Goal: Task Accomplishment & Management: Manage account settings

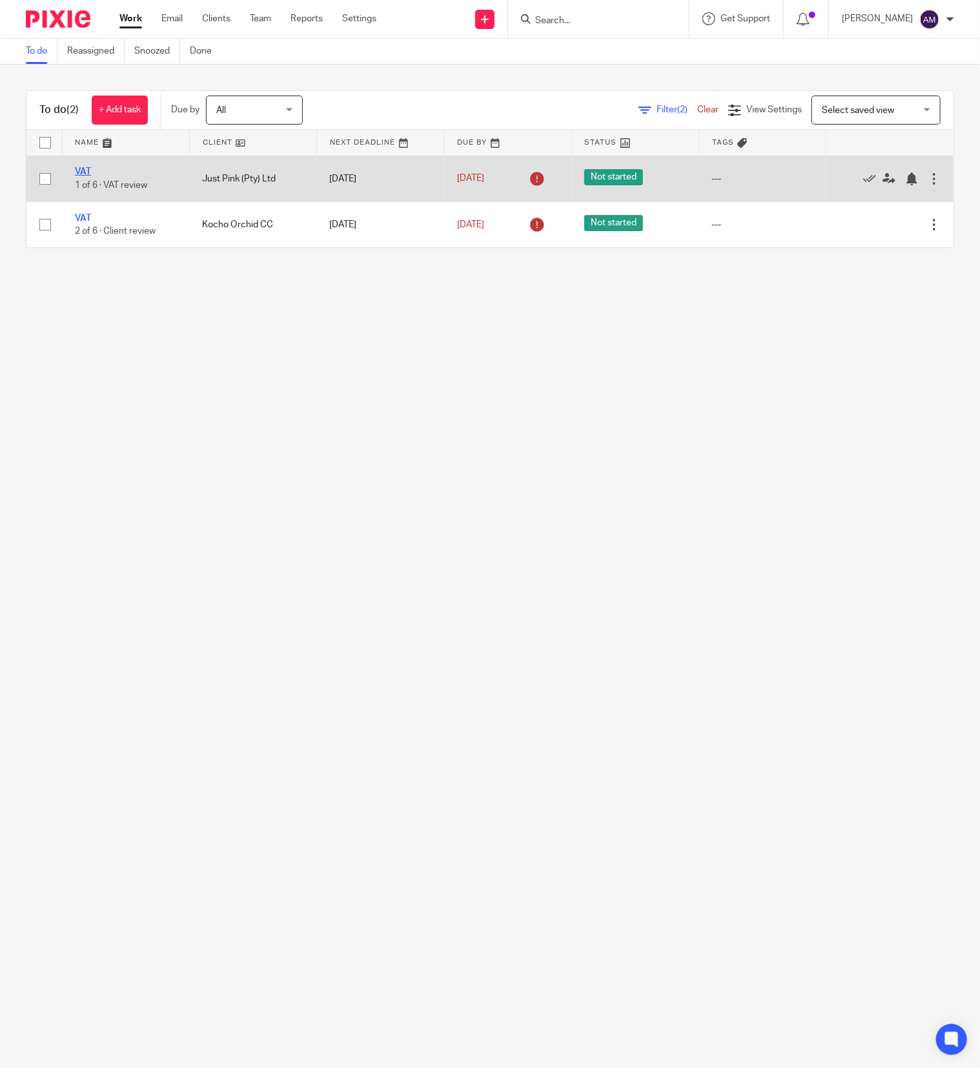
click at [81, 170] on link "VAT" at bounding box center [83, 171] width 16 height 9
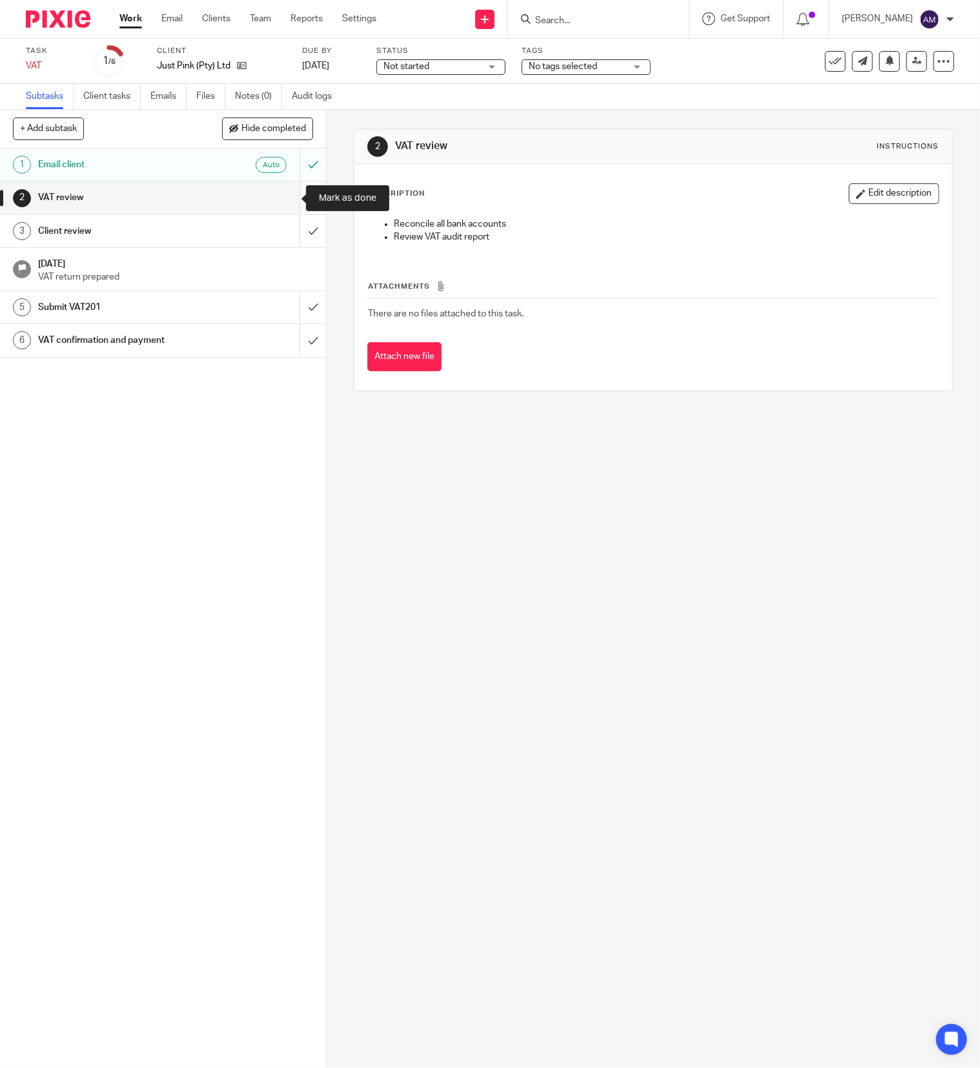
click at [284, 202] on input "submit" at bounding box center [163, 197] width 326 height 32
click at [285, 231] on input "submit" at bounding box center [163, 231] width 326 height 32
click at [287, 190] on input "submit" at bounding box center [163, 197] width 326 height 32
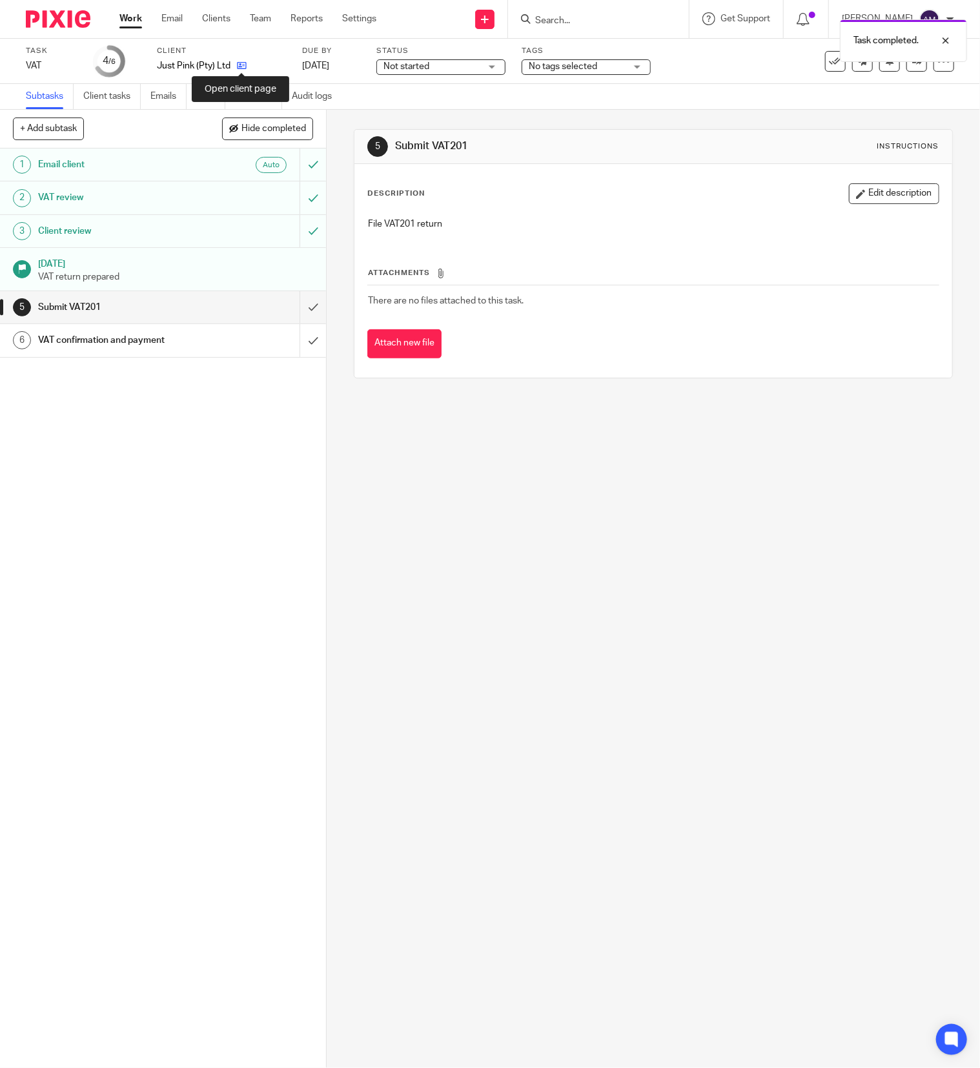
click at [243, 65] on icon at bounding box center [242, 66] width 10 height 10
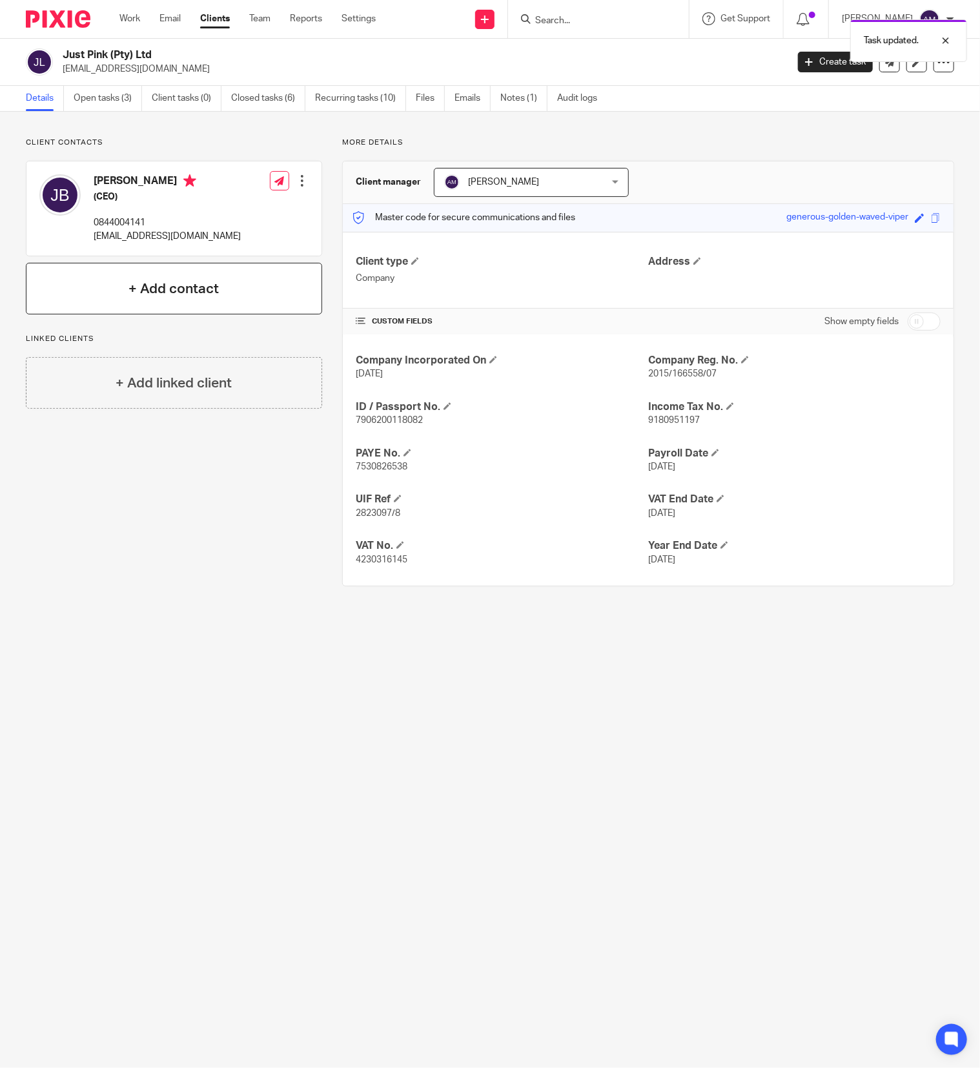
click at [191, 293] on h4 "+ Add contact" at bounding box center [173, 289] width 90 height 20
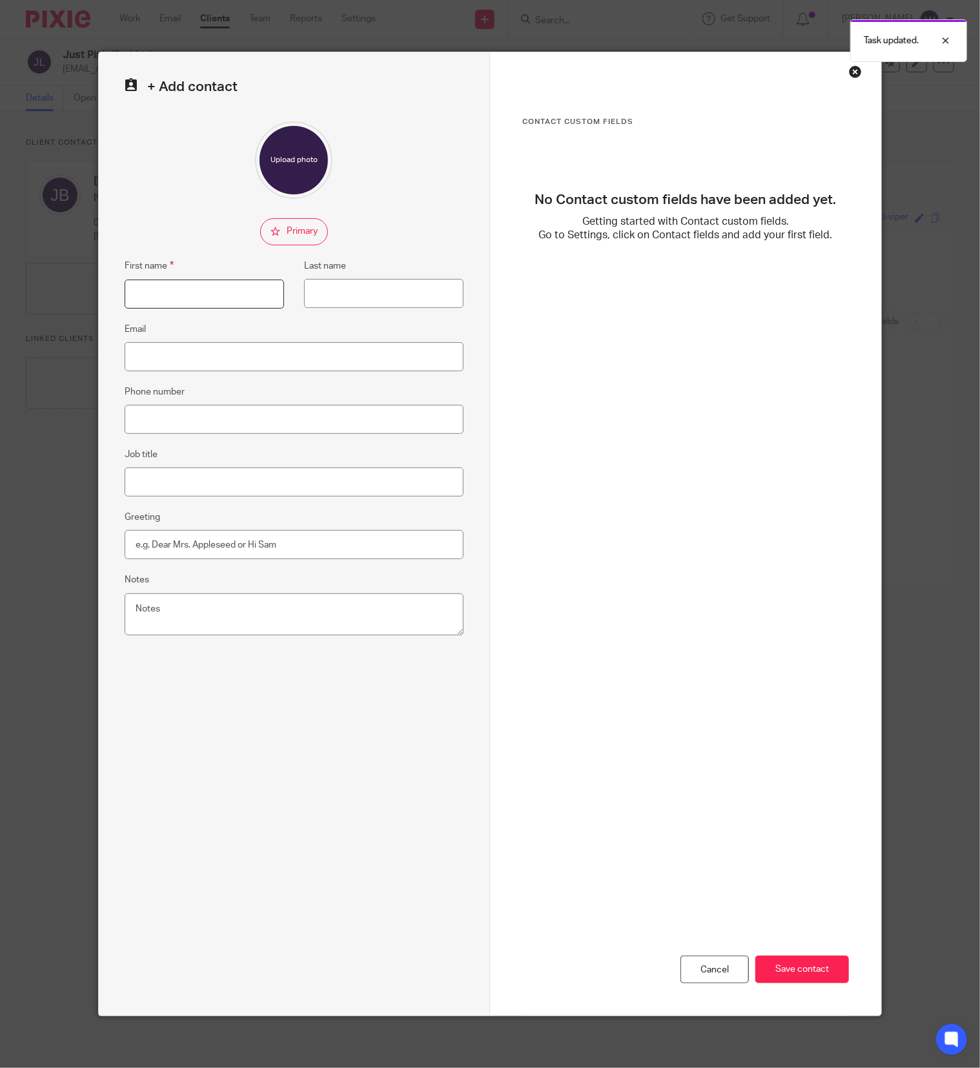
click at [195, 293] on input "First name" at bounding box center [204, 294] width 159 height 29
type input "Juanita"
type input "Bloemetjie"
type input "[EMAIL_ADDRESS][DOMAIN_NAME]"
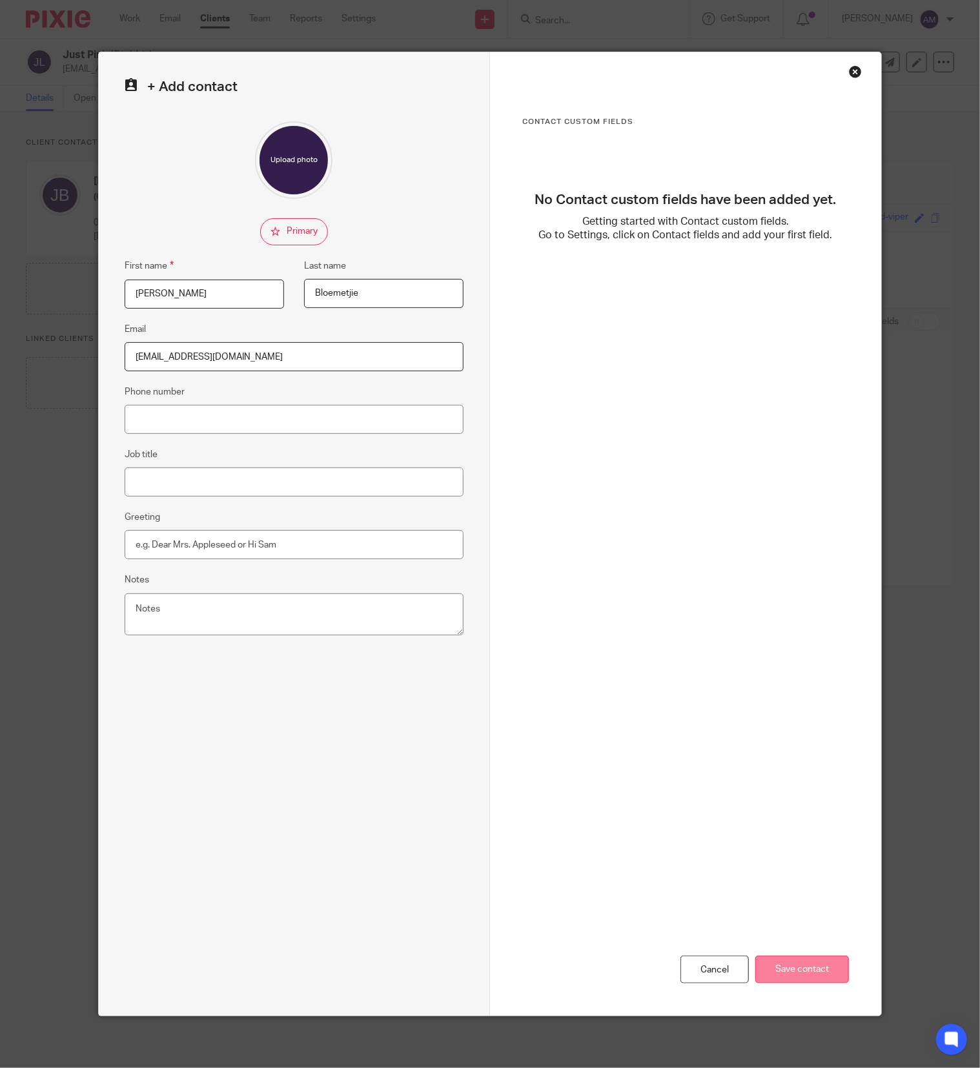
click at [802, 972] on input "Save contact" at bounding box center [802, 969] width 94 height 28
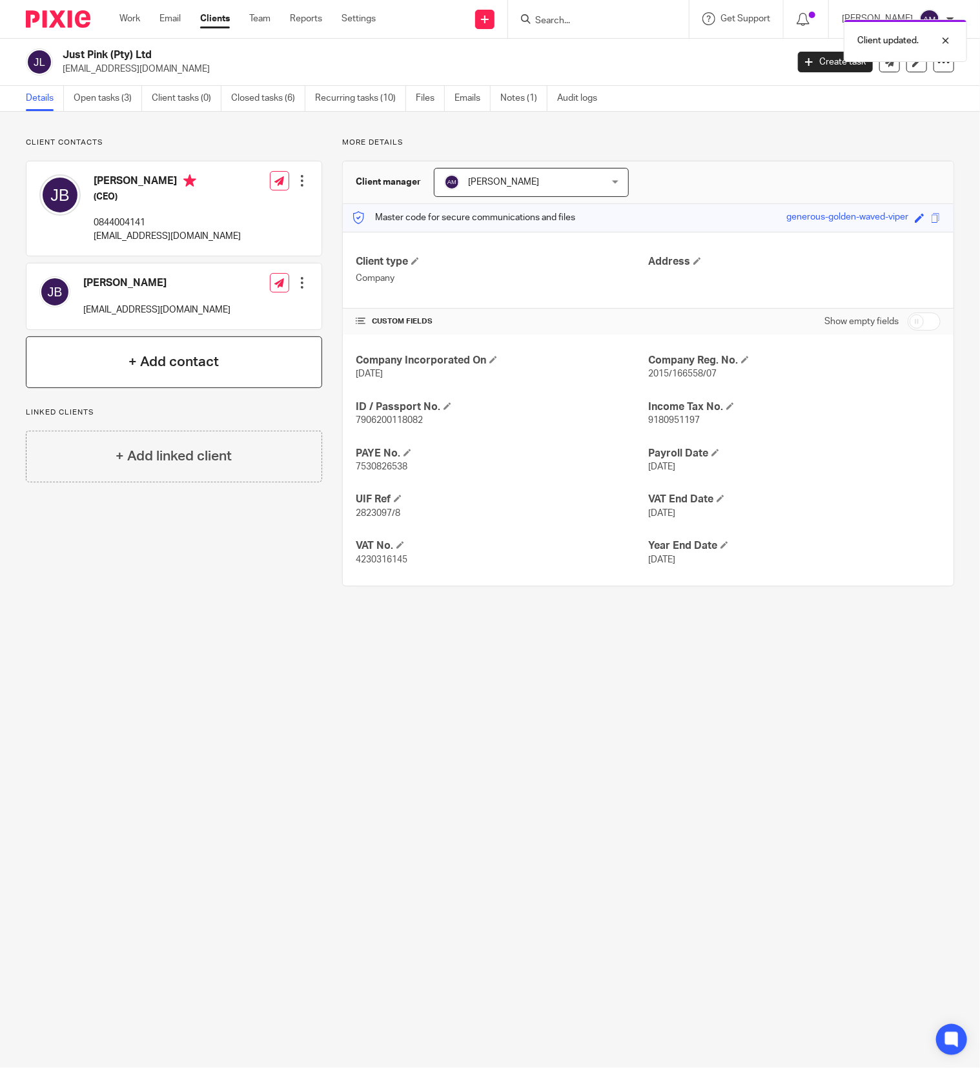
click at [249, 359] on div "+ Add contact" at bounding box center [174, 362] width 296 height 52
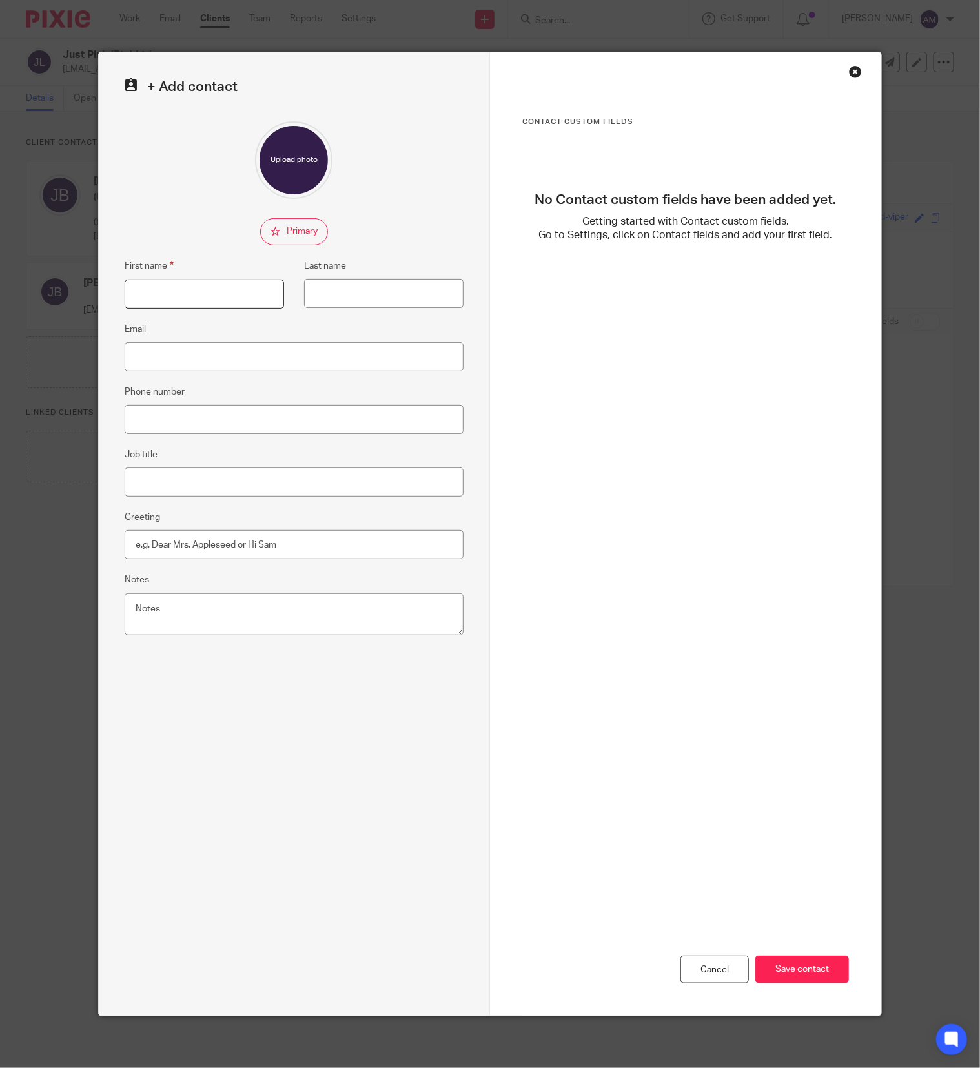
click at [219, 293] on input "First name" at bounding box center [204, 294] width 159 height 29
type input "Lungile"
type input "Ndlovu"
click at [191, 359] on input "Email" at bounding box center [294, 356] width 339 height 29
type input "lungin@justpink.co.za"
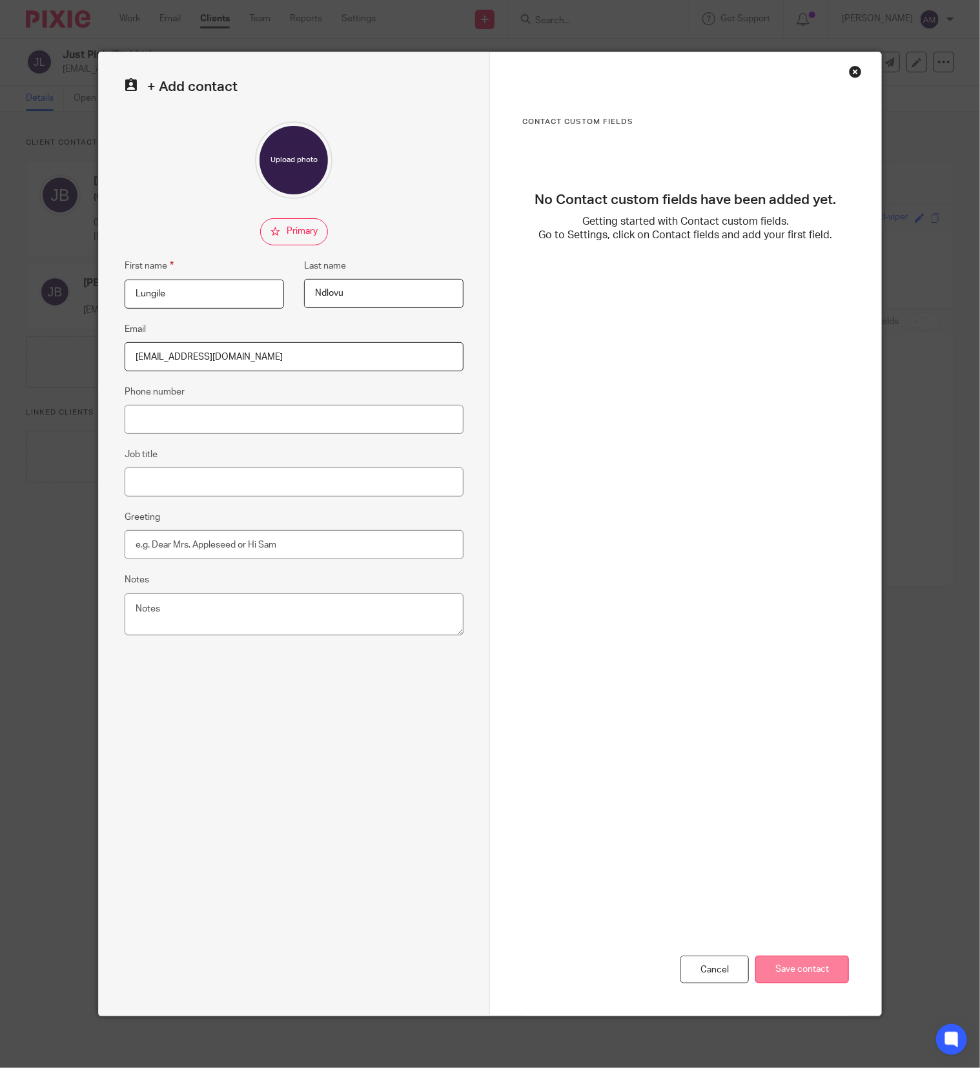
click at [782, 972] on input "Save contact" at bounding box center [802, 969] width 94 height 28
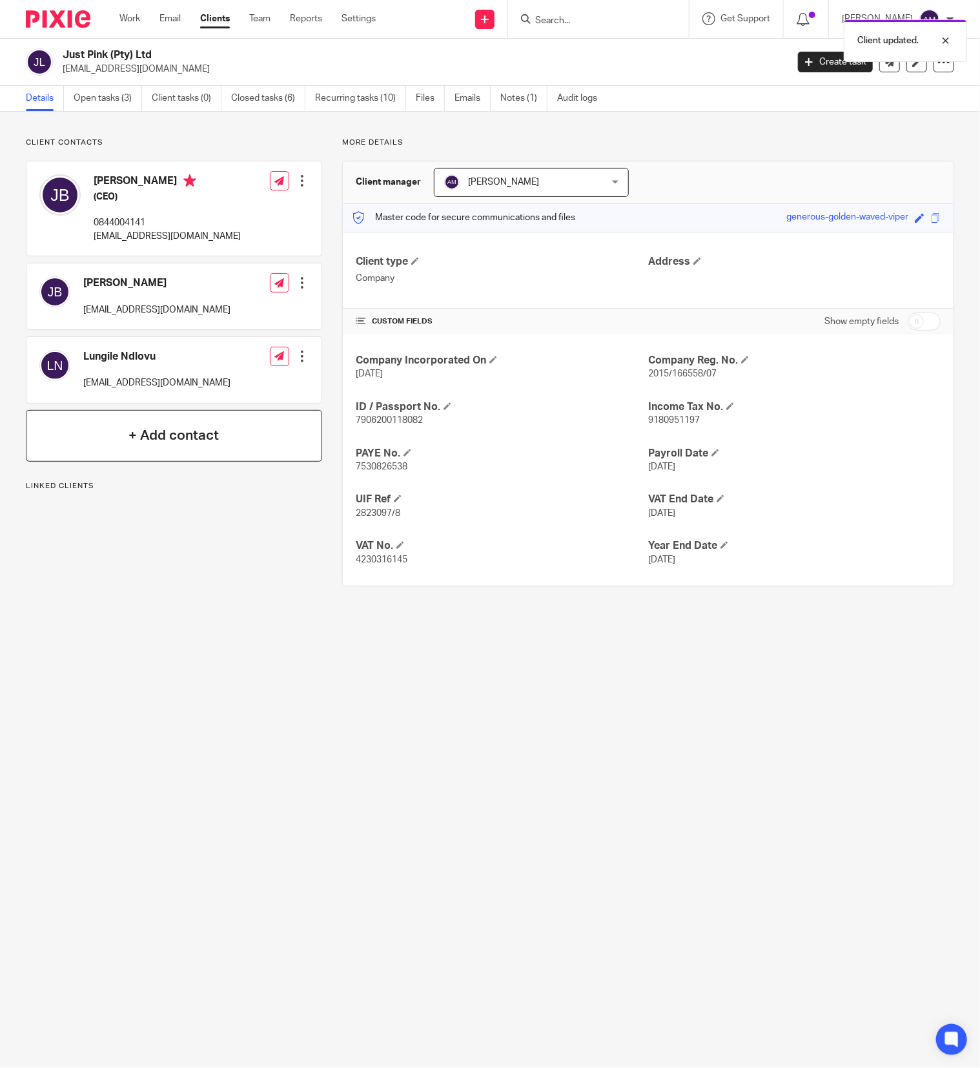
click at [222, 435] on div "+ Add contact" at bounding box center [174, 436] width 296 height 52
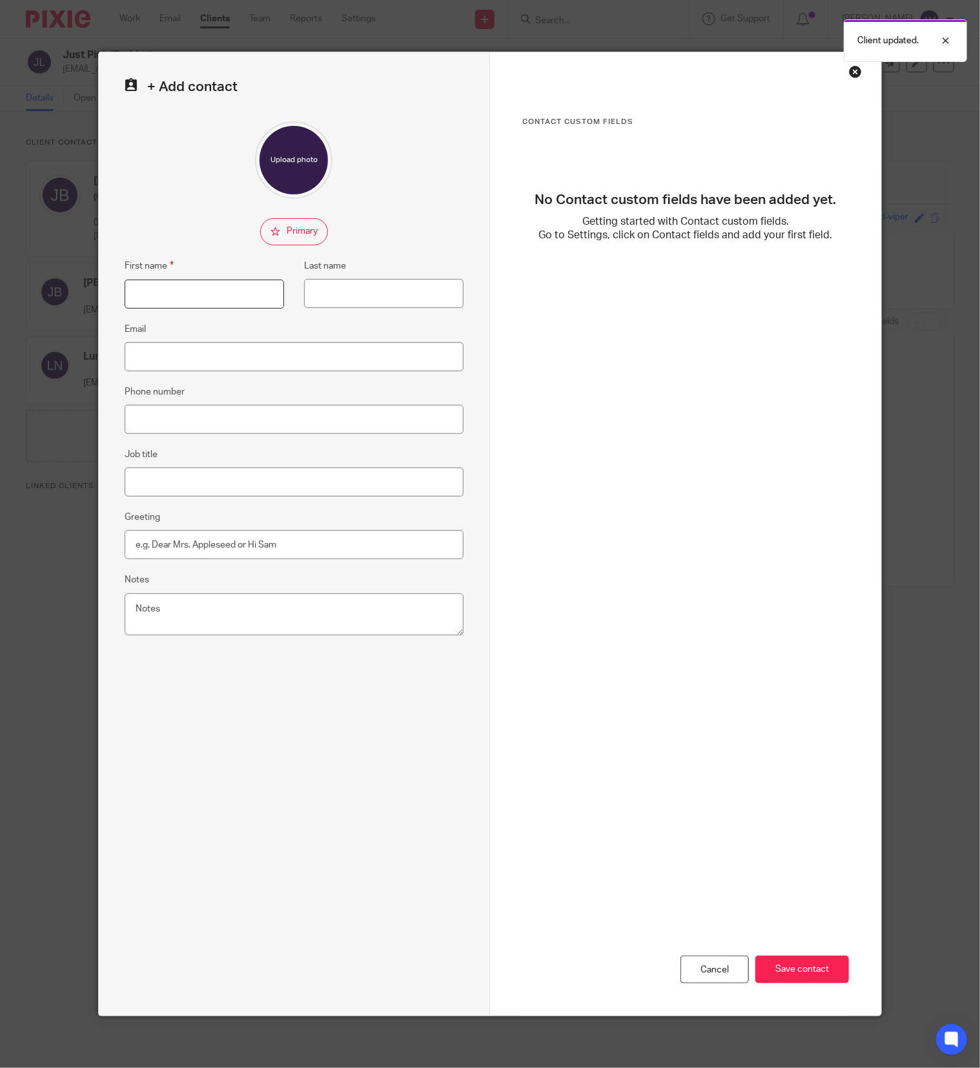
click at [207, 288] on input "First name" at bounding box center [204, 294] width 159 height 29
type input "Candice"
type input "Alexander"
drag, startPoint x: 284, startPoint y: 361, endPoint x: 290, endPoint y: 352, distance: 10.7
click at [288, 357] on input "Email" at bounding box center [294, 356] width 339 height 29
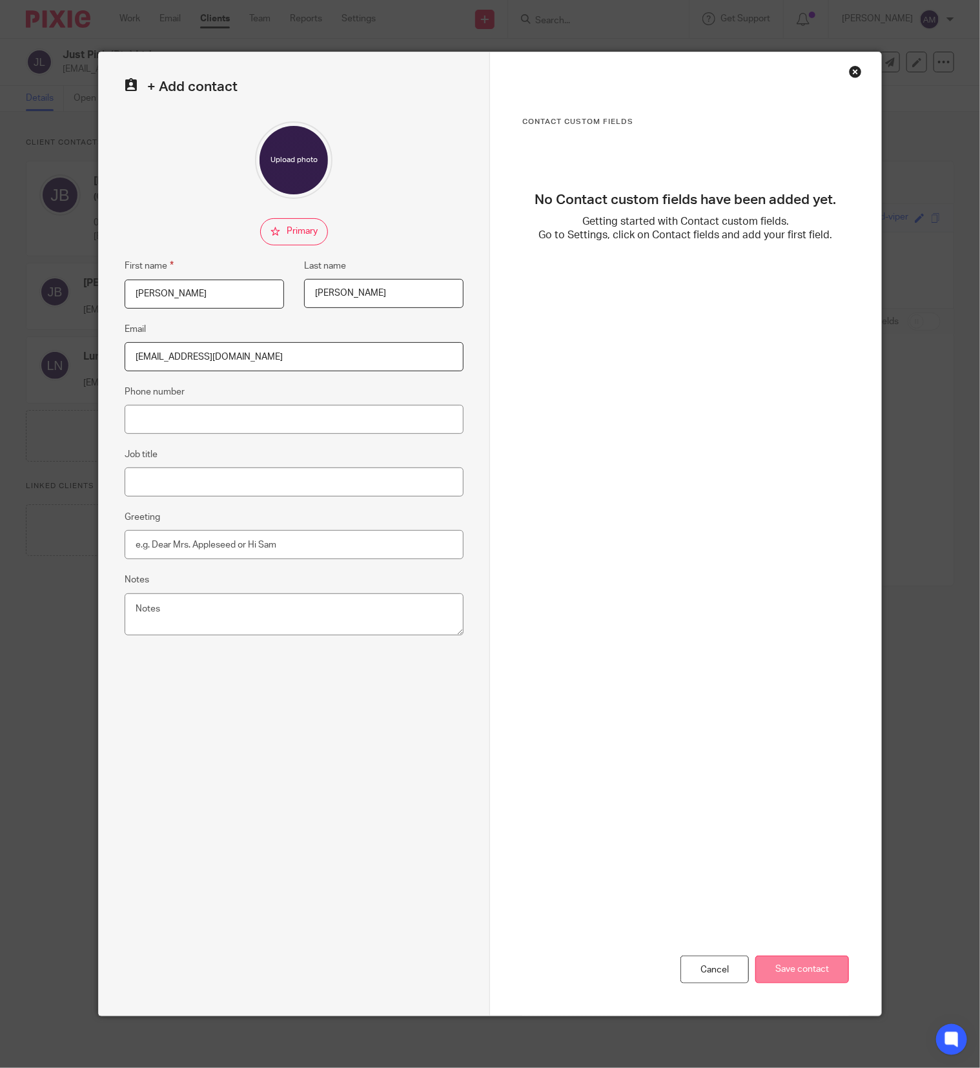
type input "[EMAIL_ADDRESS][DOMAIN_NAME]"
click at [782, 975] on input "Save contact" at bounding box center [802, 969] width 94 height 28
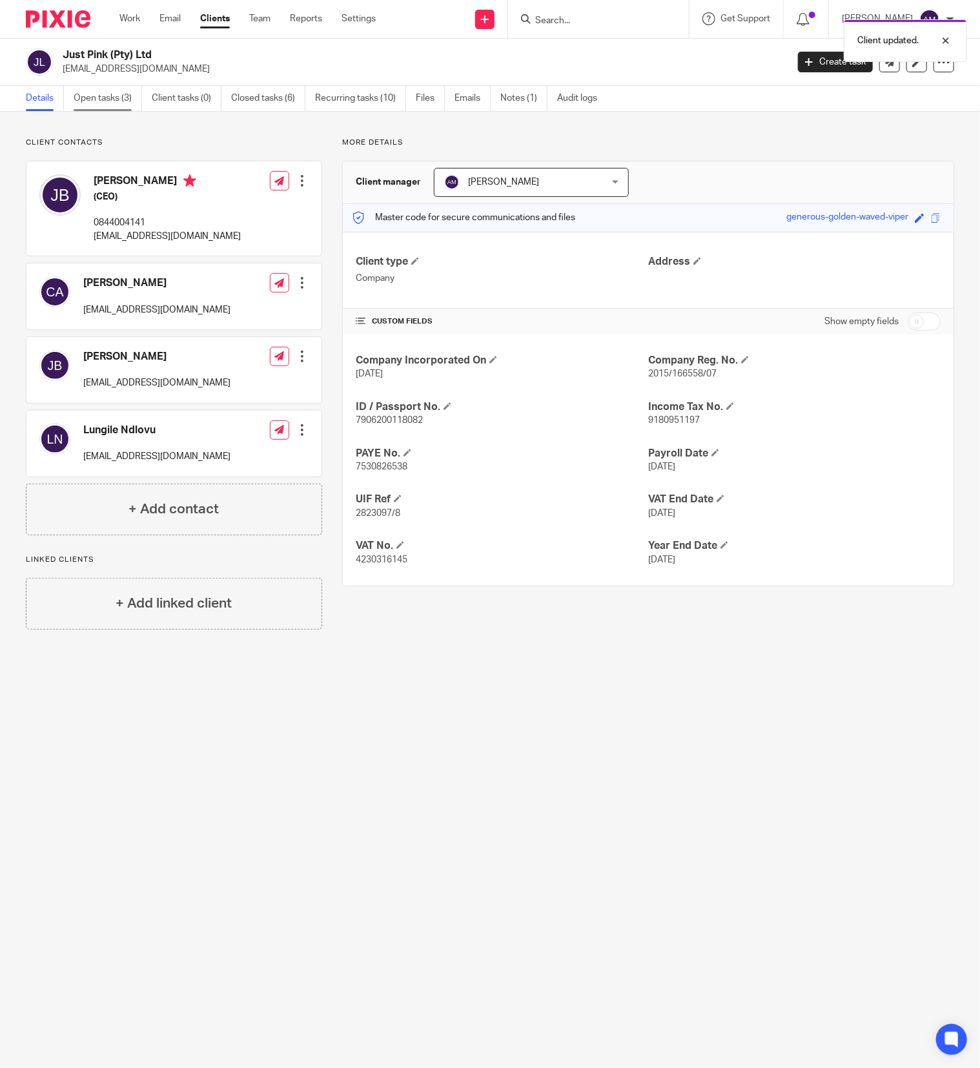
click at [119, 101] on link "Open tasks (3)" at bounding box center [108, 98] width 68 height 25
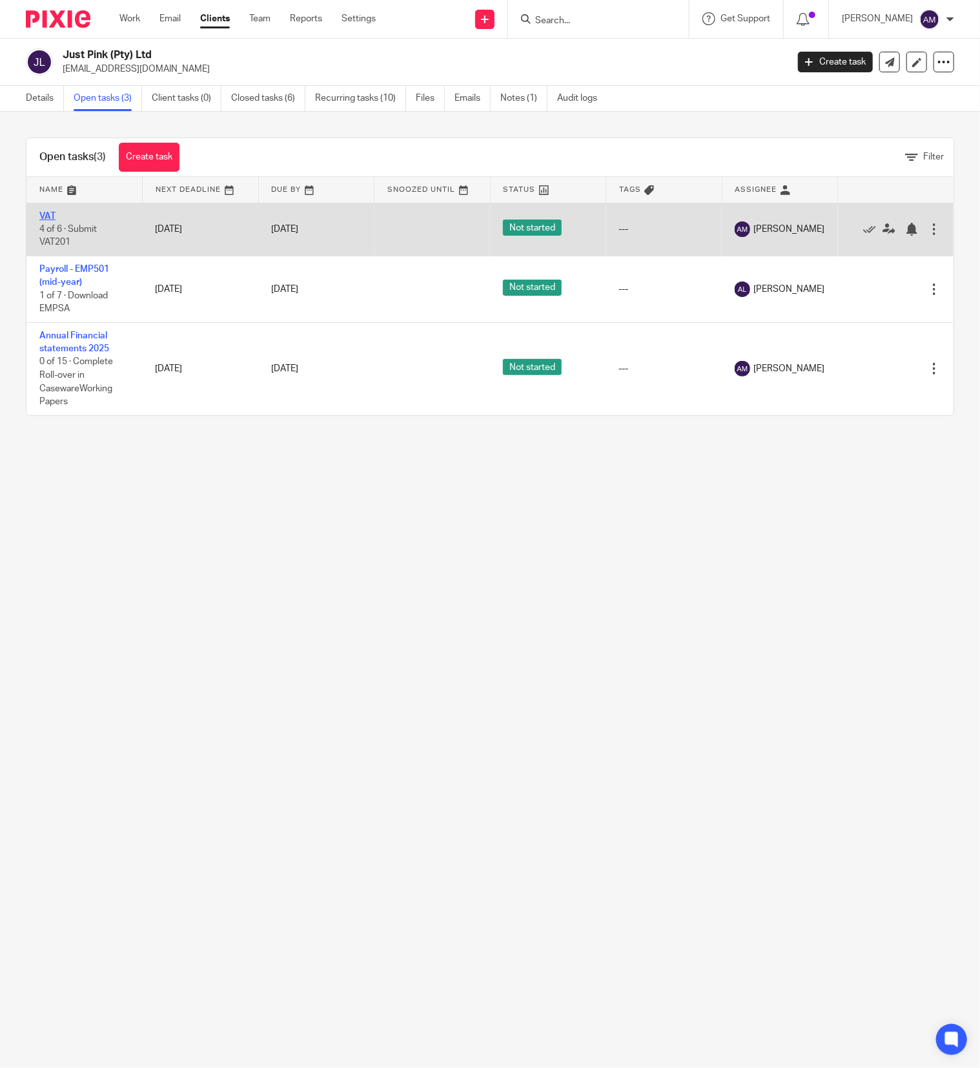
click at [46, 214] on link "VAT" at bounding box center [47, 216] width 16 height 9
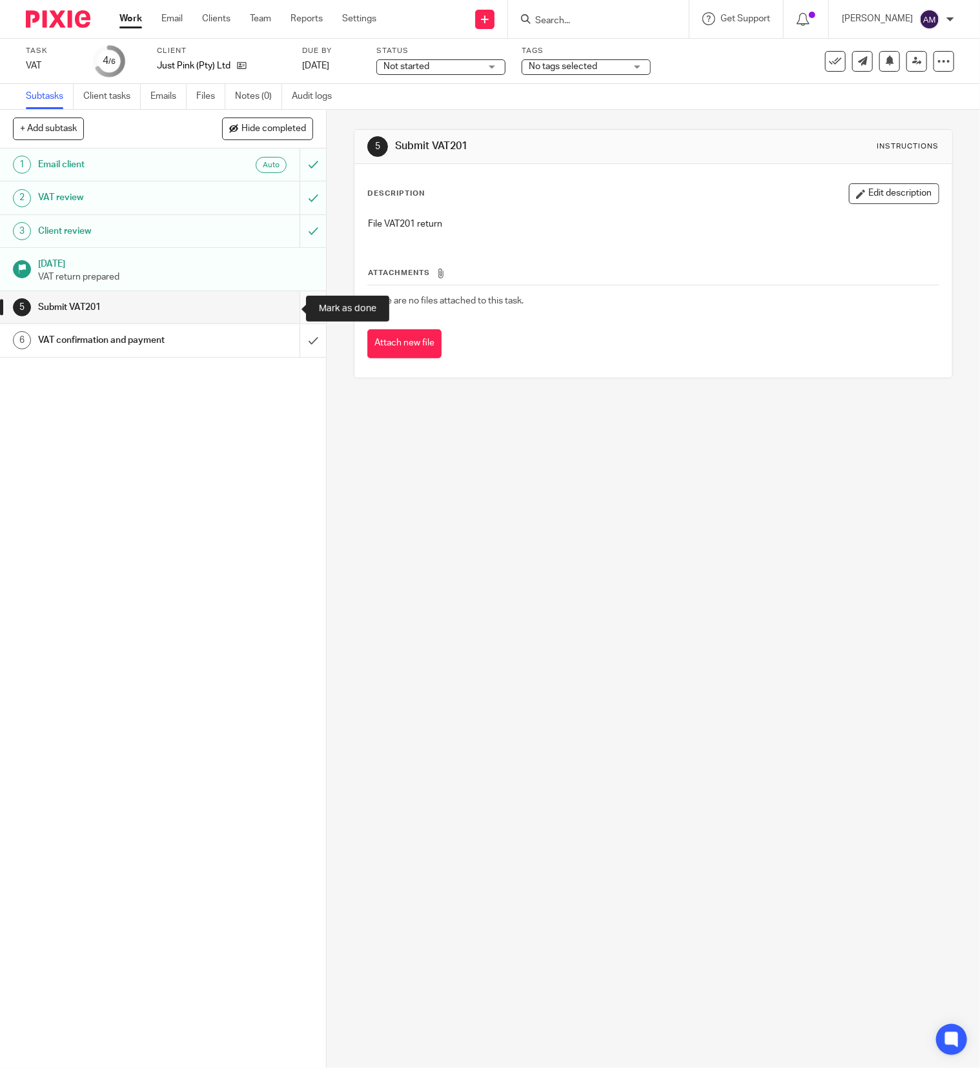
click at [287, 307] on input "submit" at bounding box center [163, 307] width 326 height 32
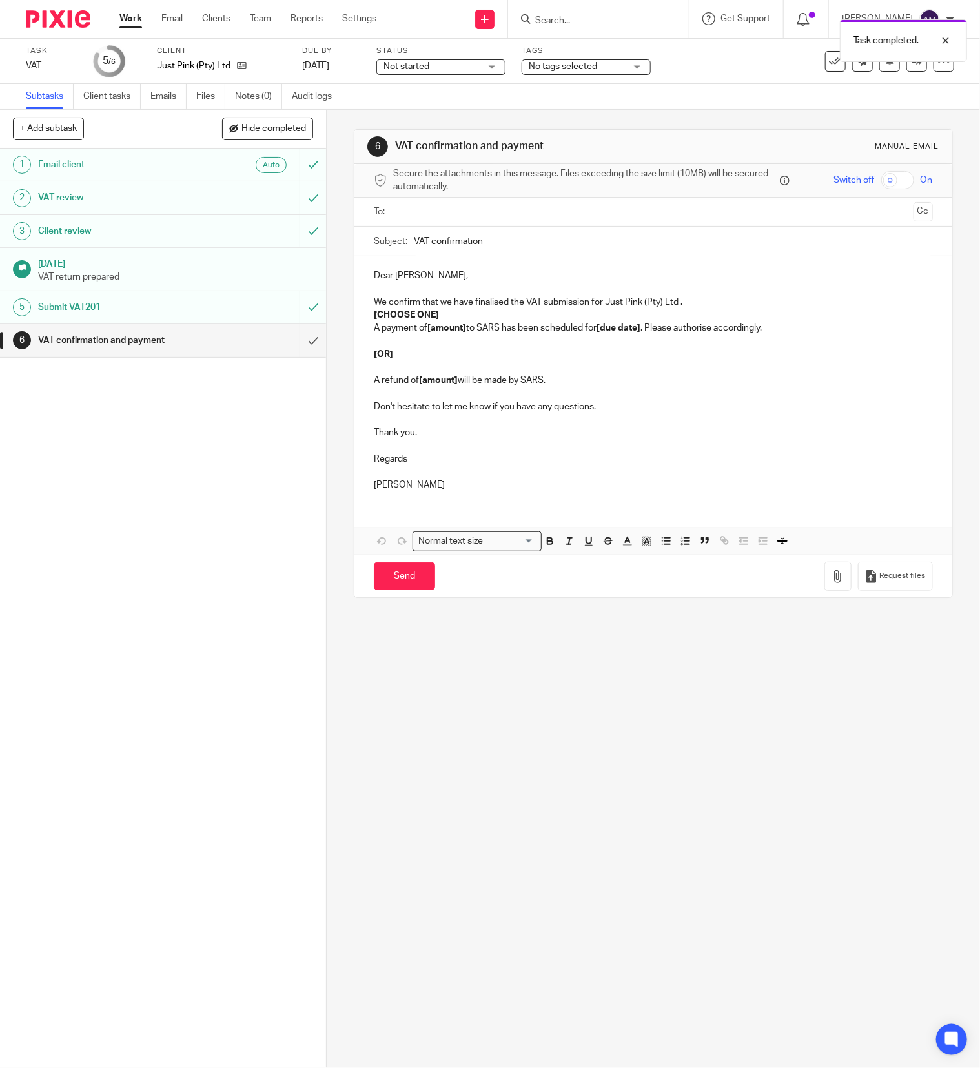
click at [414, 212] on input "text" at bounding box center [653, 212] width 510 height 15
click at [527, 216] on input "text" at bounding box center [708, 213] width 398 height 25
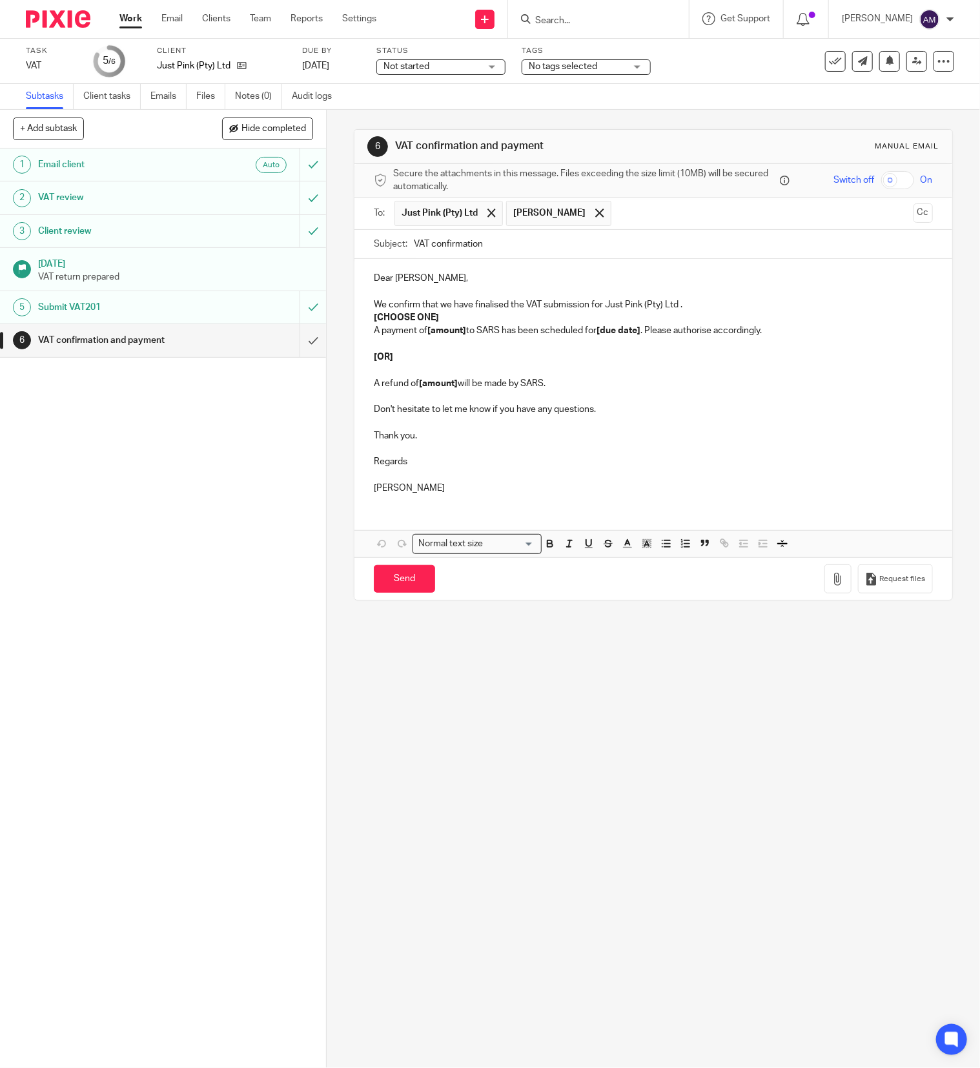
drag, startPoint x: 522, startPoint y: 316, endPoint x: 555, endPoint y: 265, distance: 60.7
click at [627, 219] on input "text" at bounding box center [763, 213] width 290 height 25
click at [493, 252] on input "VAT confirmation" at bounding box center [673, 244] width 519 height 29
type input "VAT confirmation 202508"
drag, startPoint x: 365, startPoint y: 320, endPoint x: 442, endPoint y: 321, distance: 76.2
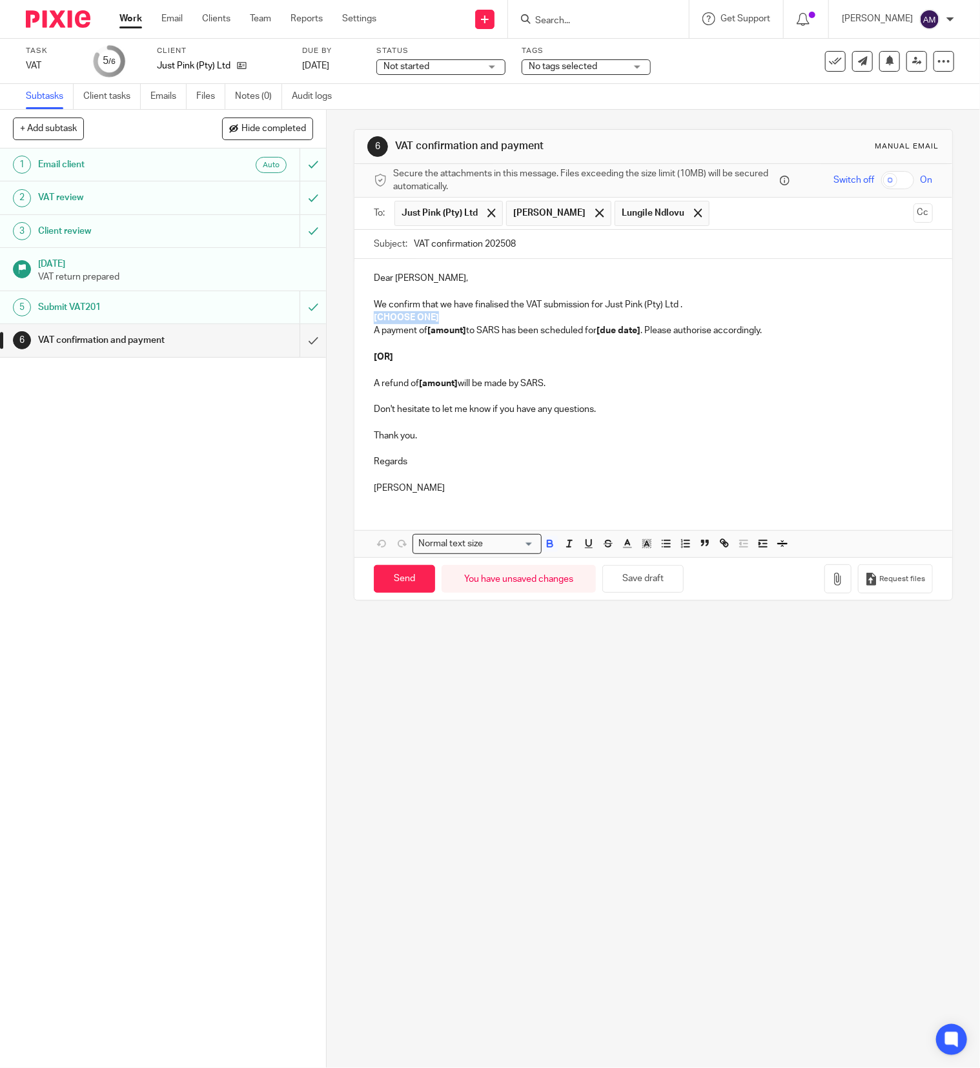
click at [442, 321] on p "[CHOOSE ONE]" at bounding box center [653, 317] width 559 height 13
drag, startPoint x: 423, startPoint y: 333, endPoint x: 460, endPoint y: 334, distance: 36.8
click at [460, 334] on p "A payment of [amount] to SARS has been scheduled for [due date] . Please author…" at bounding box center [653, 330] width 559 height 13
click at [429, 332] on strong "[amount]" at bounding box center [446, 330] width 39 height 9
drag, startPoint x: 422, startPoint y: 332, endPoint x: 452, endPoint y: 340, distance: 30.9
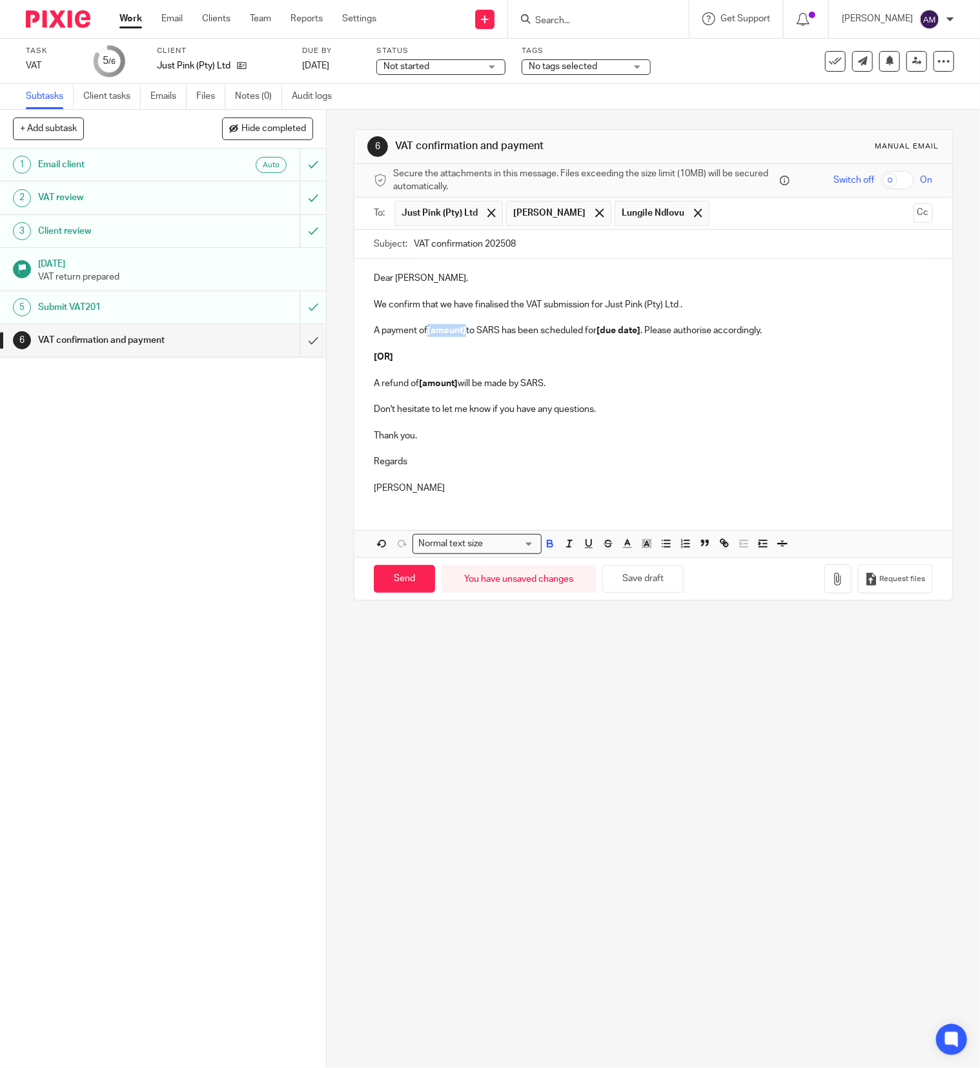
click at [460, 332] on p "A payment of [amount] to SARS has been scheduled for [due date] . Please author…" at bounding box center [653, 330] width 559 height 13
drag, startPoint x: 556, startPoint y: 332, endPoint x: 733, endPoint y: 404, distance: 191.1
click at [694, 329] on p "A payment of R477,834.30 is payable to SARS has been scheduled for [due date] .…" at bounding box center [653, 330] width 559 height 13
drag, startPoint x: 665, startPoint y: 331, endPoint x: 678, endPoint y: 331, distance: 13.6
click at [678, 331] on p "A payment of R477,834.30 is payable to SARS before 29/9/2025 . Please authorise…" at bounding box center [653, 330] width 559 height 13
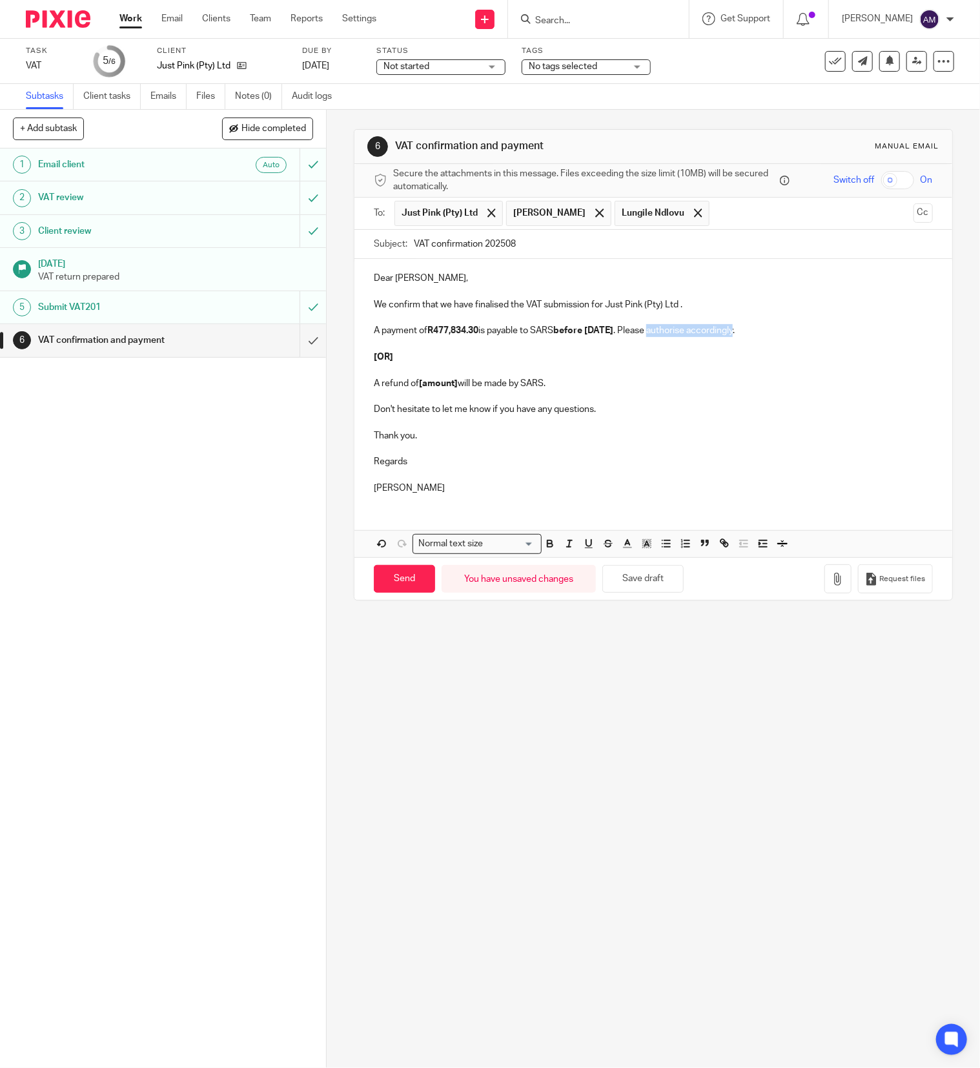
drag, startPoint x: 663, startPoint y: 333, endPoint x: 749, endPoint y: 329, distance: 86.6
click at [749, 329] on p "A payment of R477,834.30 is payable to SARS before 29/9/2025 . Please authorise…" at bounding box center [653, 330] width 559 height 13
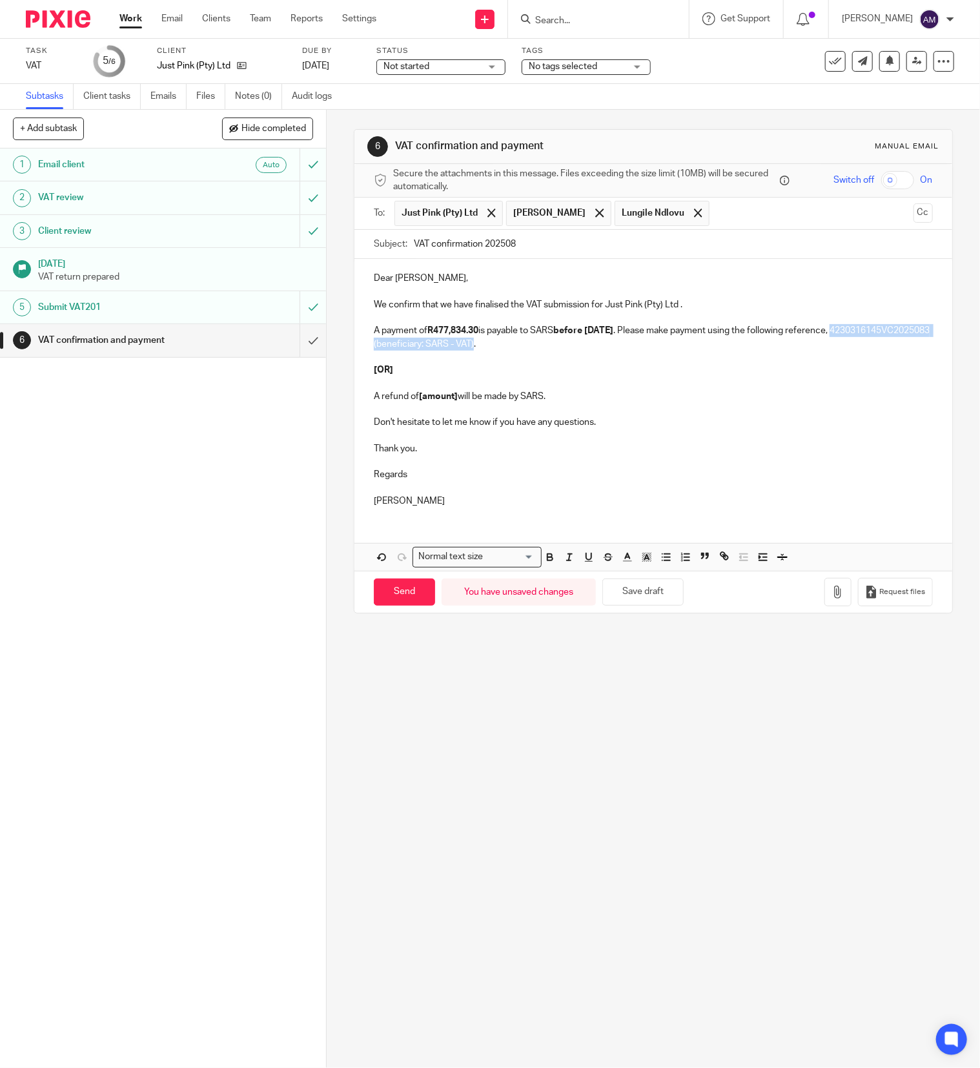
drag, startPoint x: 365, startPoint y: 345, endPoint x: 572, endPoint y: 350, distance: 206.6
click at [572, 350] on p "A payment of R477,834.30 is payable to SARS before 29/9/2025 . Please make paym…" at bounding box center [653, 337] width 559 height 26
drag, startPoint x: 367, startPoint y: 361, endPoint x: 605, endPoint y: 392, distance: 239.6
click at [605, 392] on div "Dear Janine, We confirm that we have finalised the VAT submission for Just Pink…" at bounding box center [653, 388] width 598 height 258
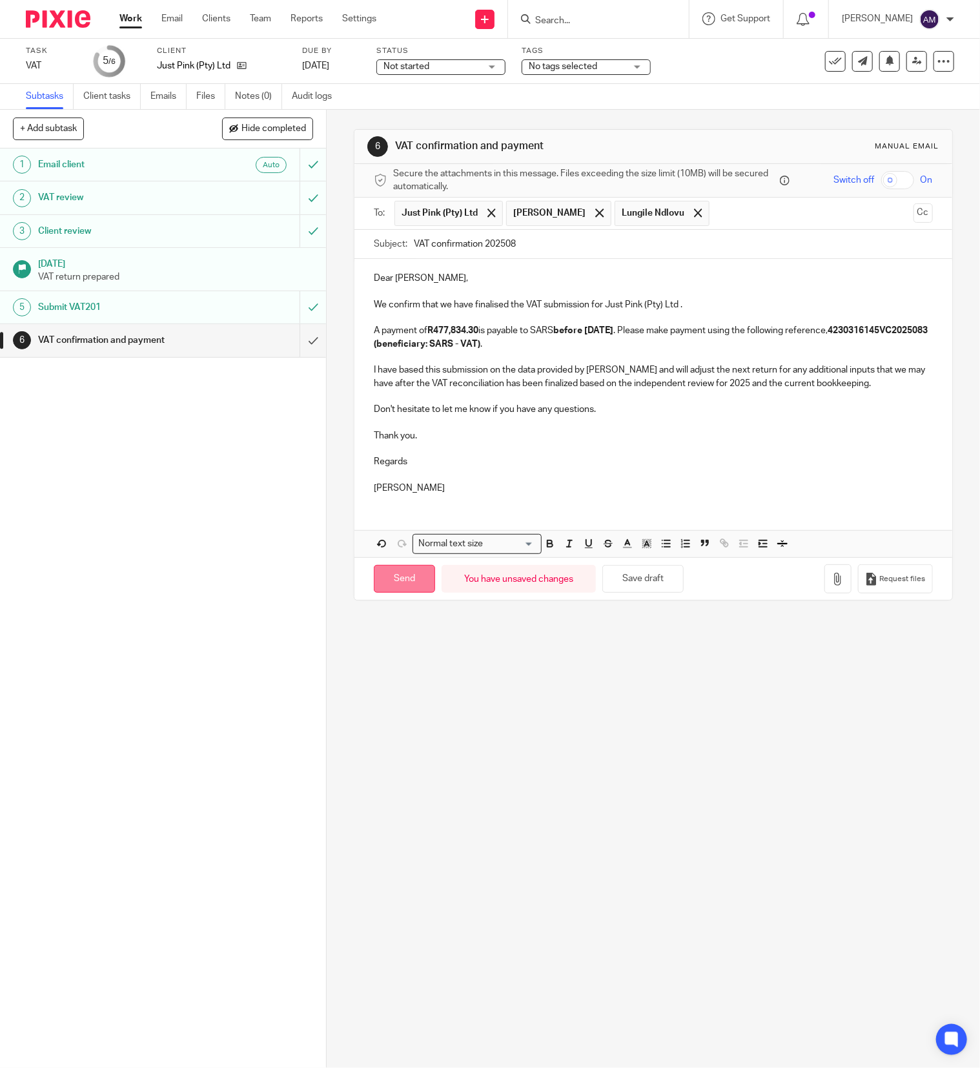
click at [410, 581] on input "Send" at bounding box center [404, 579] width 61 height 28
type input "Sent"
click at [569, 11] on form at bounding box center [602, 19] width 137 height 16
click at [580, 15] on input "Search" at bounding box center [592, 21] width 116 height 12
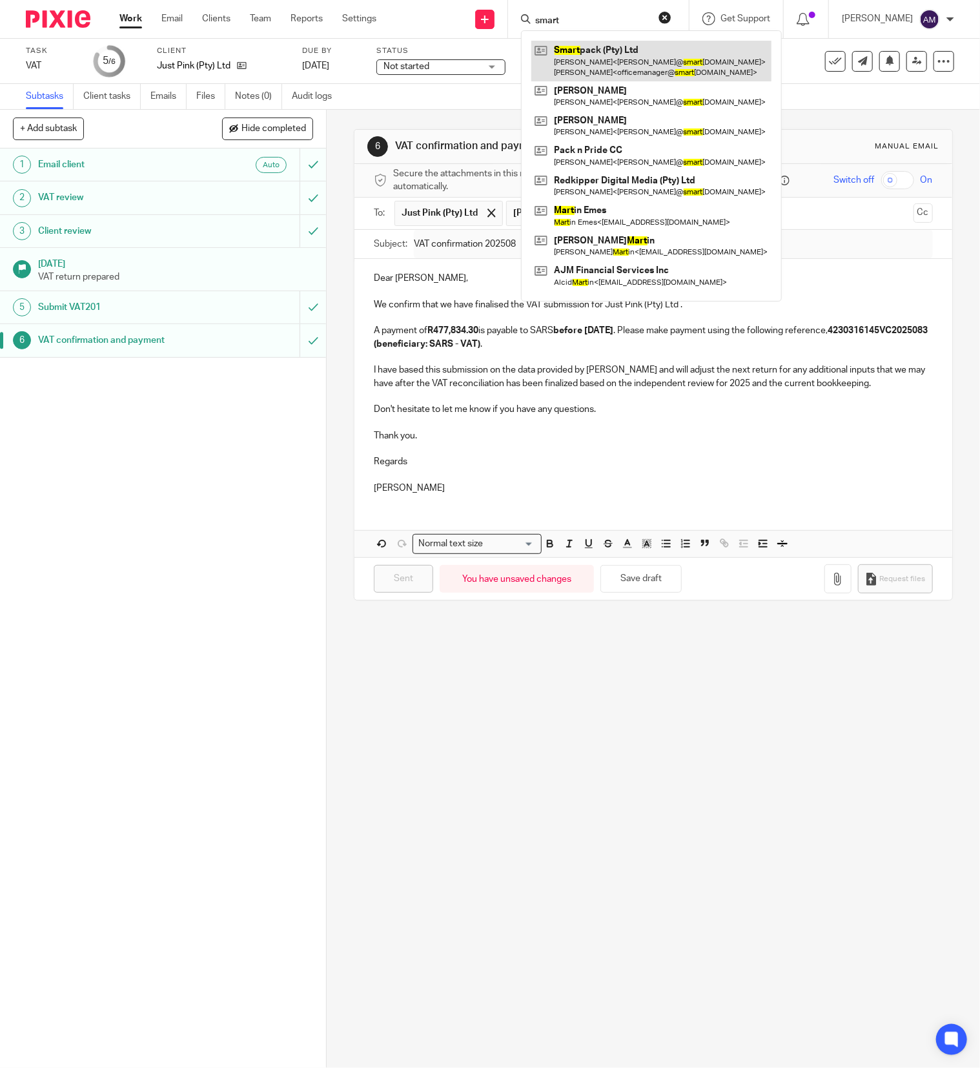
type input "smart"
click at [625, 63] on link at bounding box center [651, 61] width 240 height 40
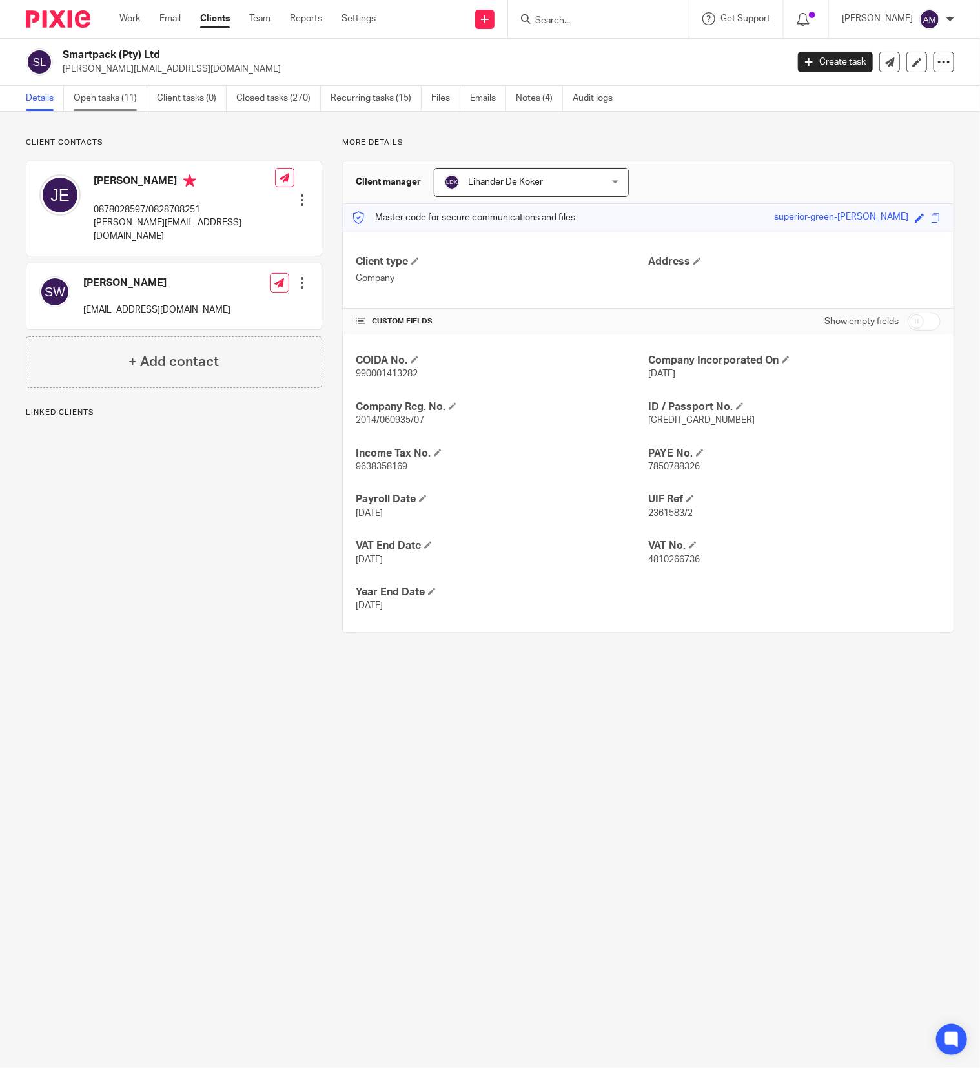
click at [95, 99] on link "Open tasks (11)" at bounding box center [111, 98] width 74 height 25
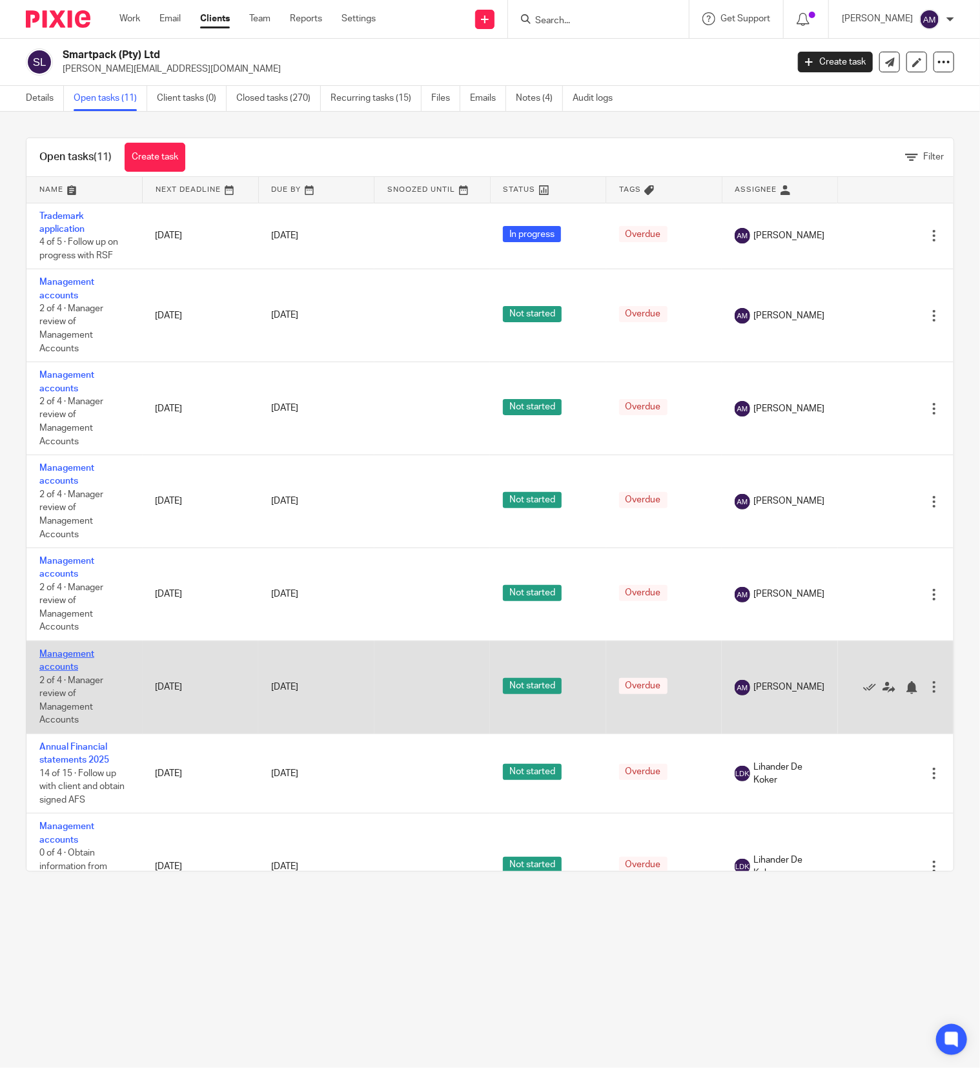
click at [65, 671] on link "Management accounts" at bounding box center [66, 660] width 55 height 22
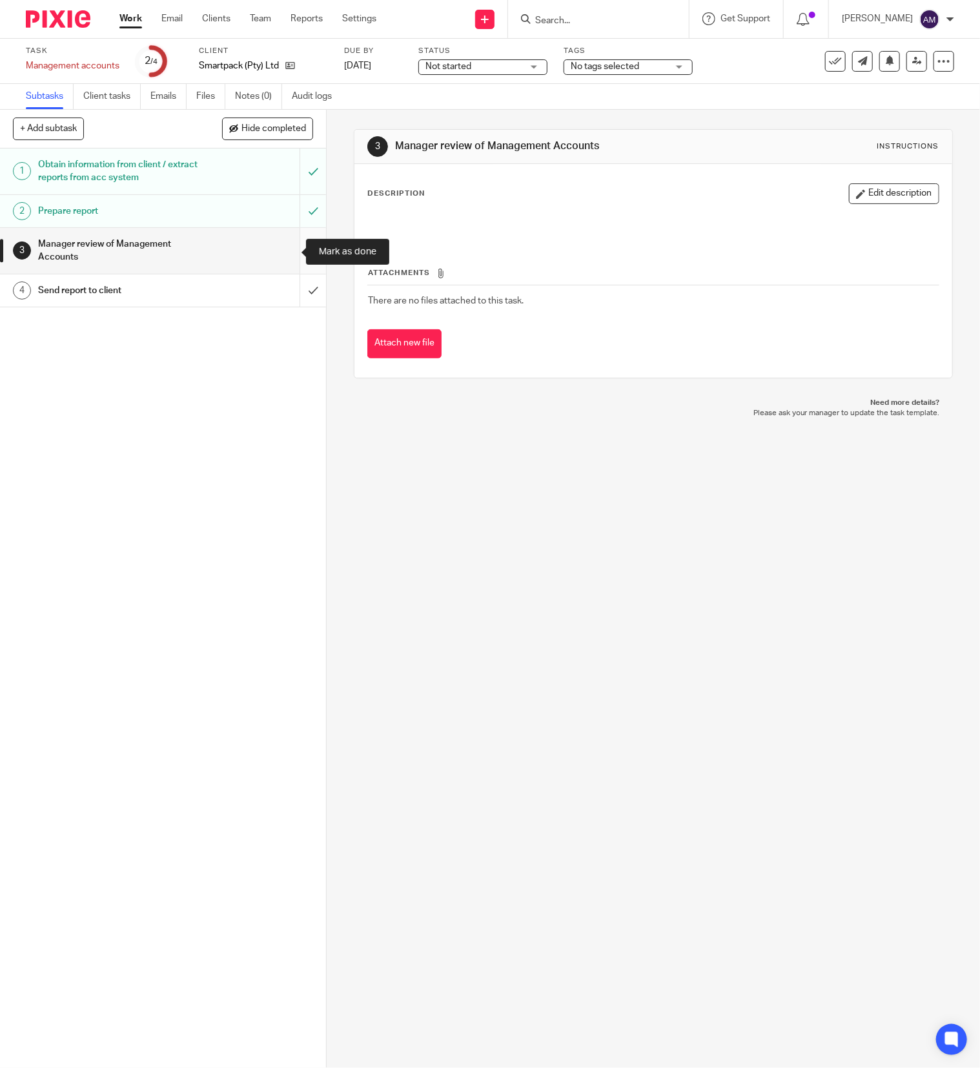
click at [283, 249] on input "submit" at bounding box center [163, 251] width 326 height 46
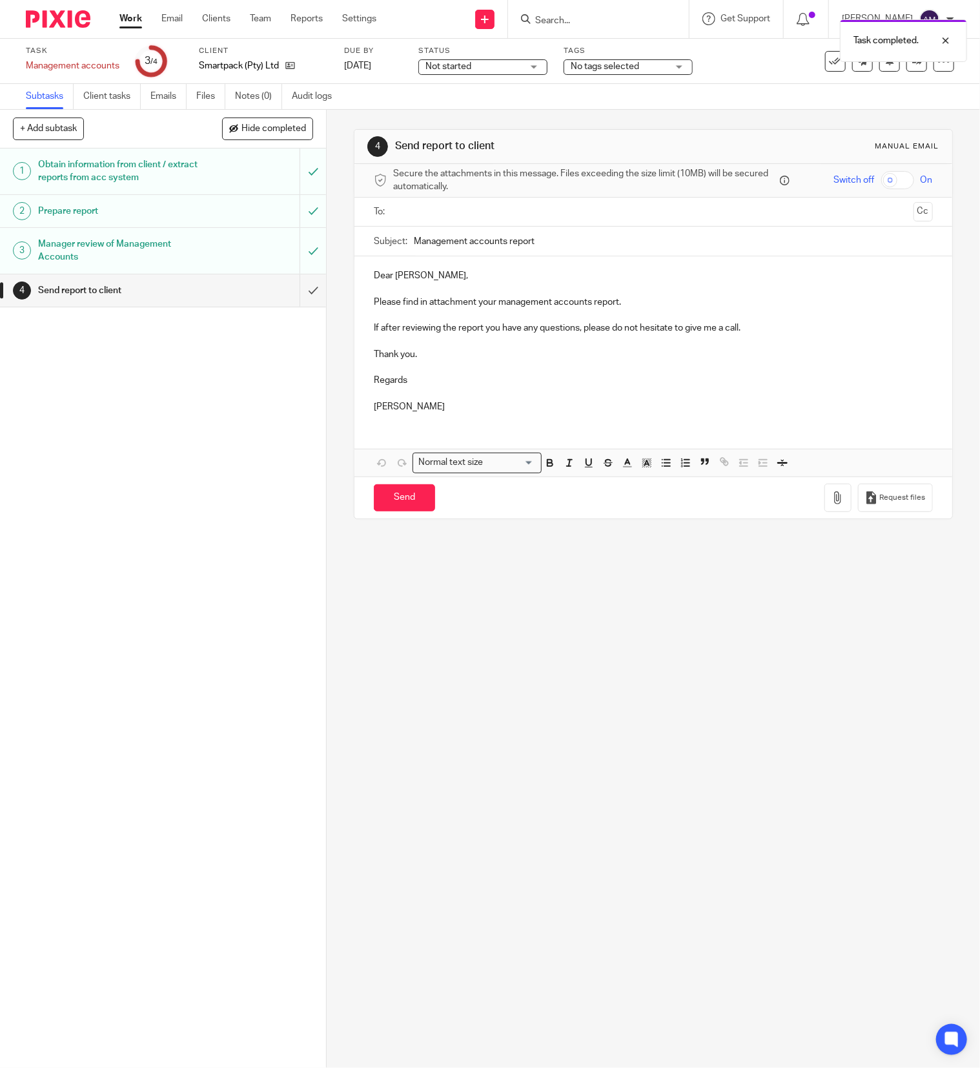
click at [434, 208] on input "text" at bounding box center [653, 212] width 510 height 15
click at [527, 205] on input "text" at bounding box center [706, 213] width 402 height 25
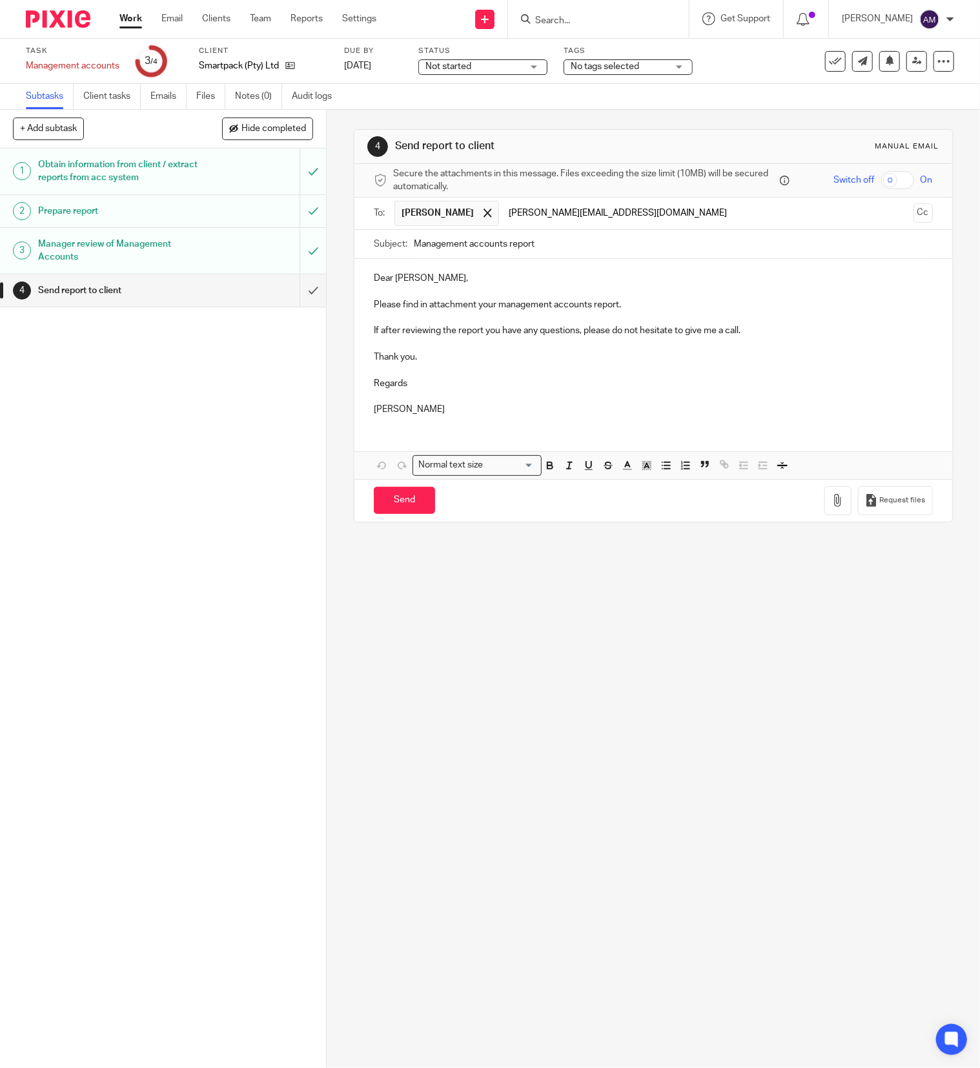
type input "sharon@smartpack.co.za"
drag, startPoint x: 565, startPoint y: 249, endPoint x: 573, endPoint y: 244, distance: 9.3
click at [565, 249] on input "Management accounts report" at bounding box center [673, 244] width 519 height 29
type input "Management accounts report 202507"
click at [831, 505] on icon "button" at bounding box center [837, 500] width 13 height 13
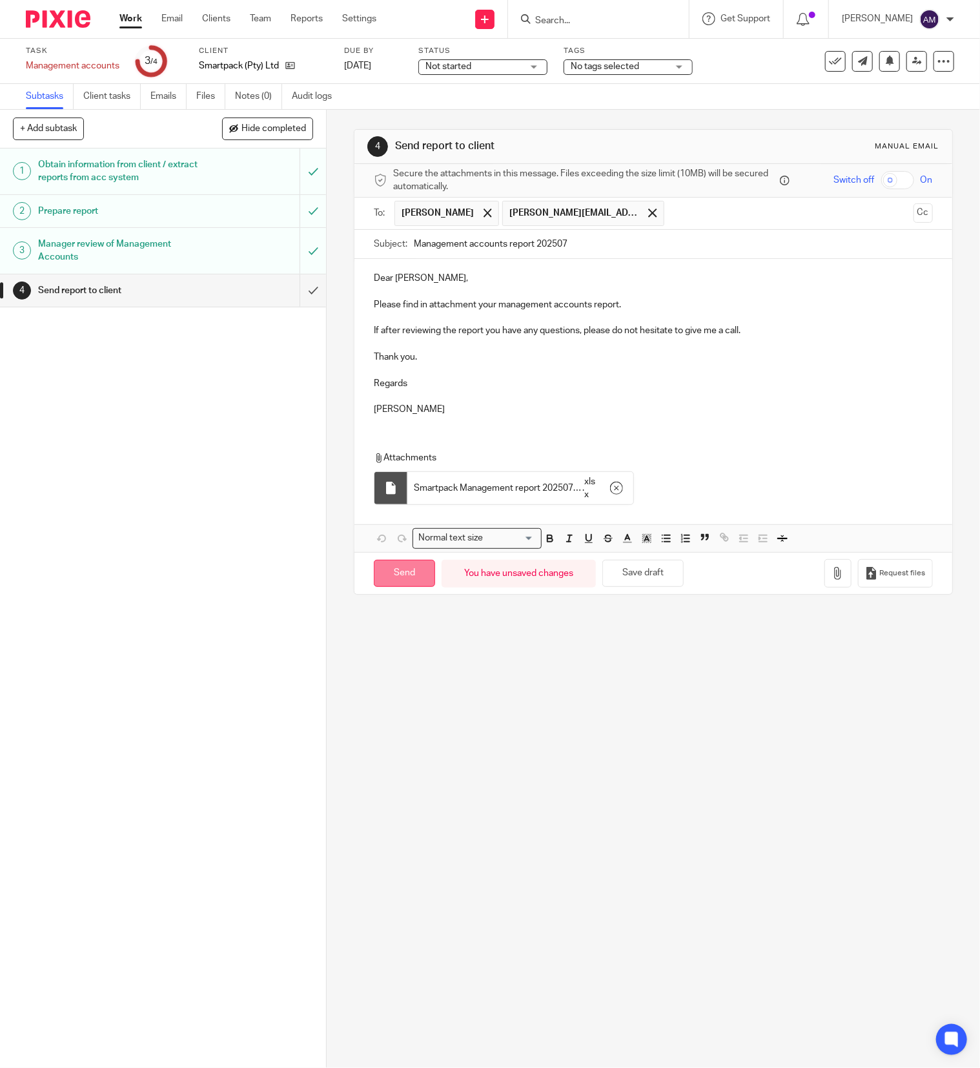
click at [398, 579] on input "Send" at bounding box center [404, 574] width 61 height 28
type input "Sent"
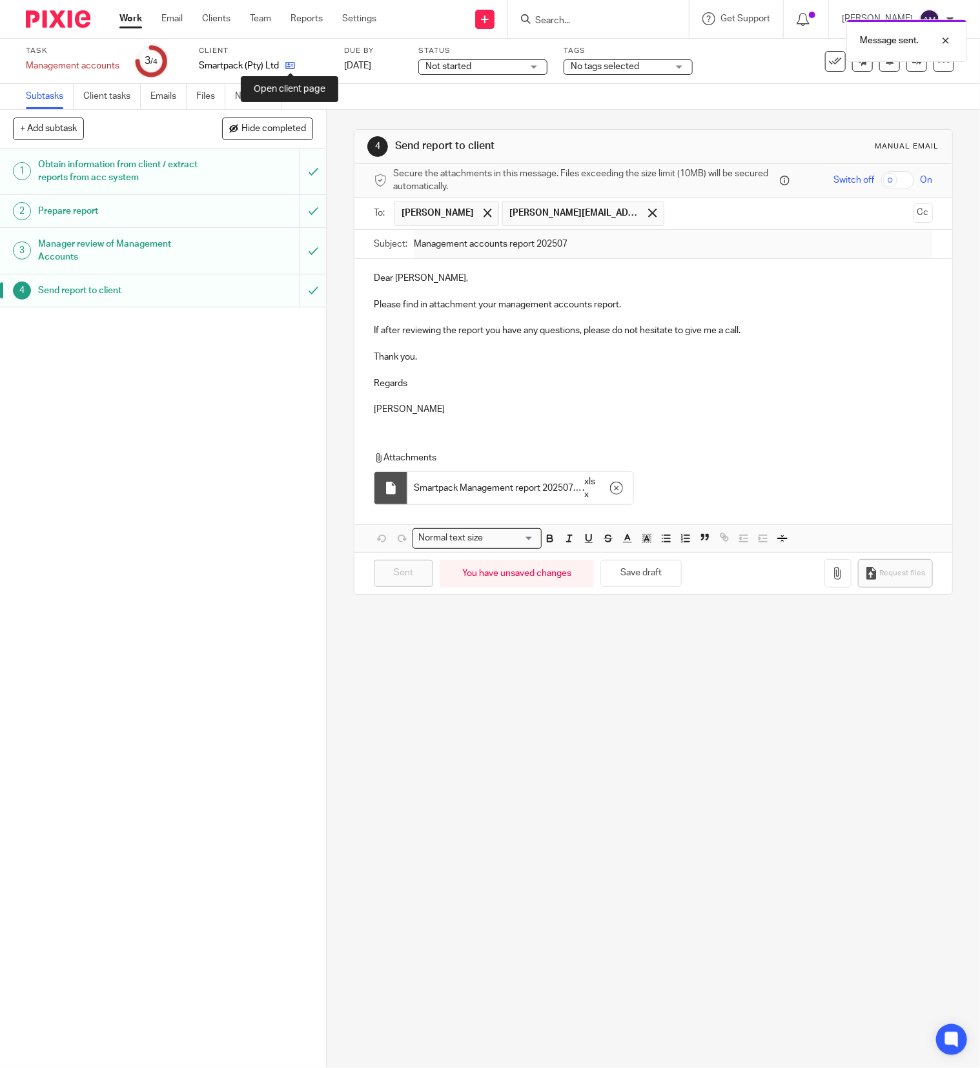
click at [289, 63] on icon at bounding box center [290, 66] width 10 height 10
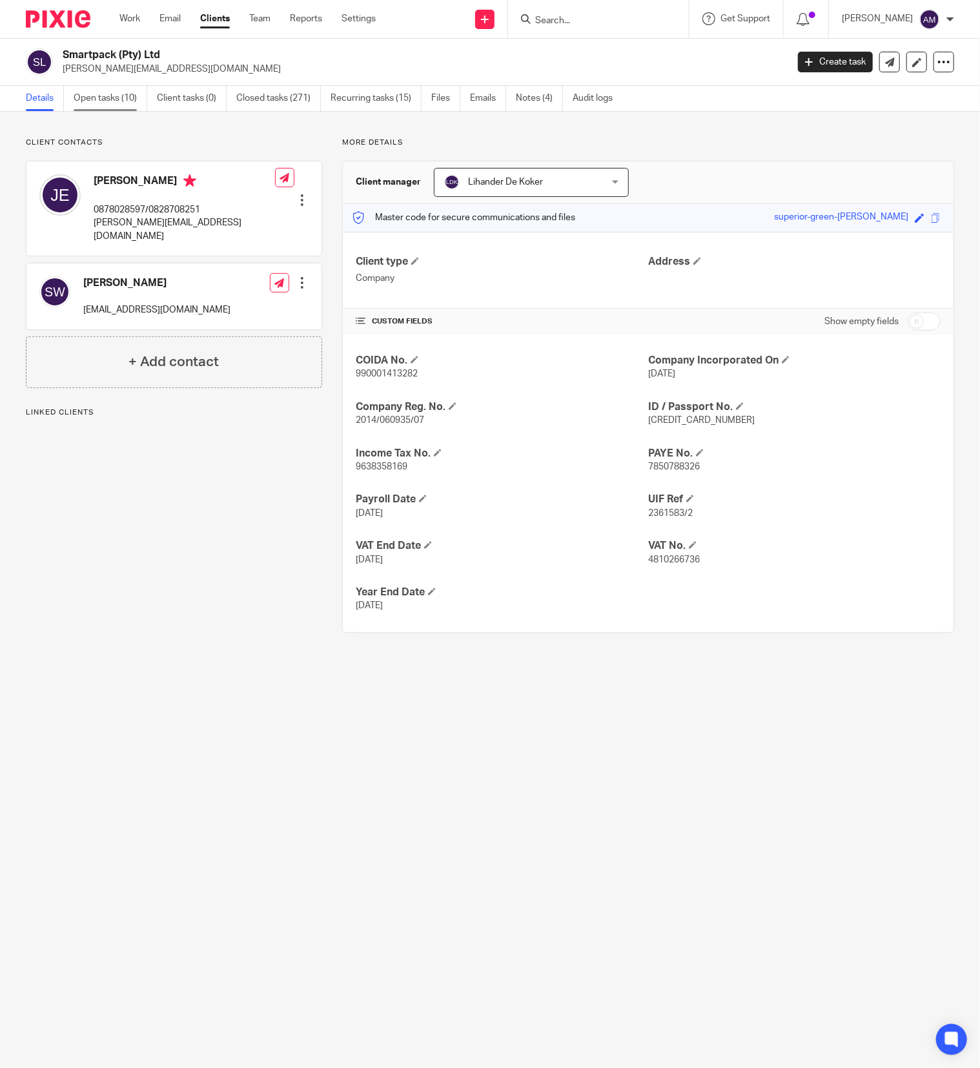
click at [114, 94] on link "Open tasks (10)" at bounding box center [111, 98] width 74 height 25
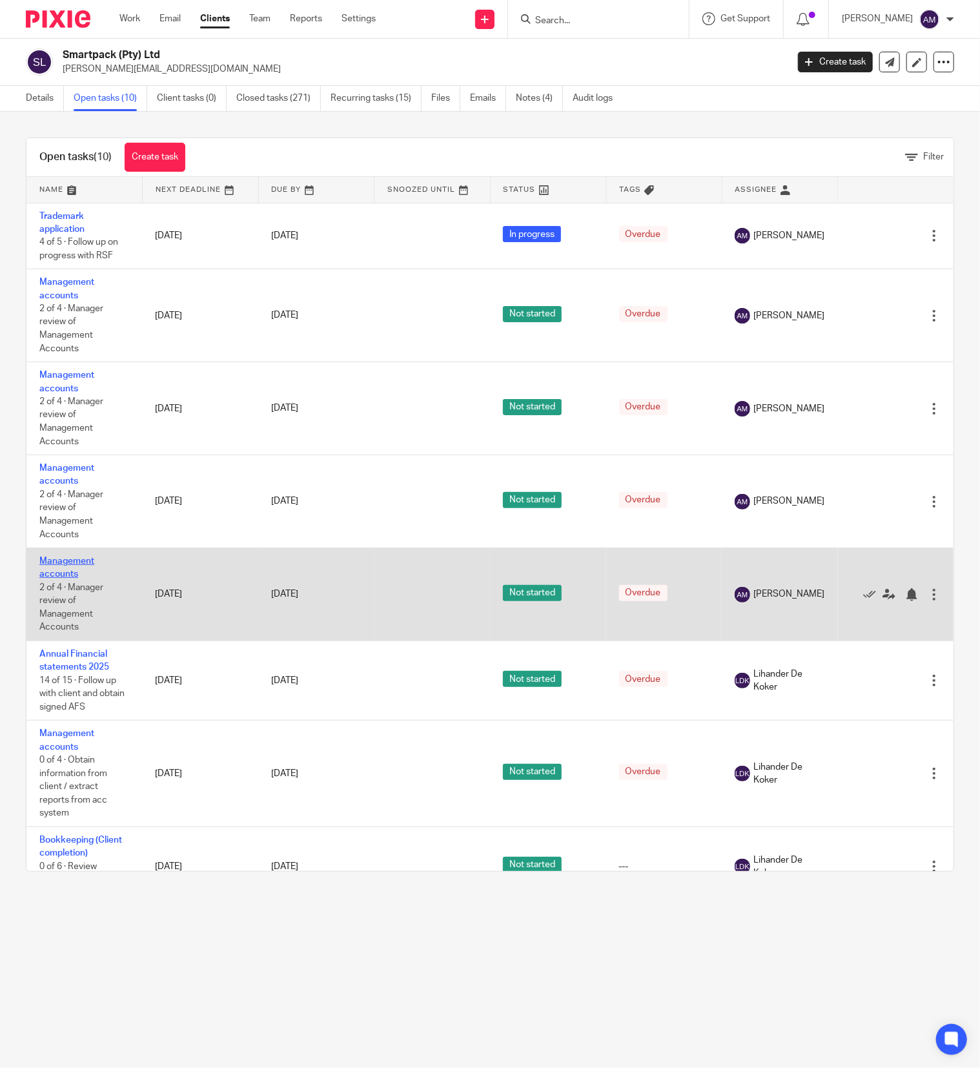
click at [61, 573] on link "Management accounts" at bounding box center [66, 567] width 55 height 22
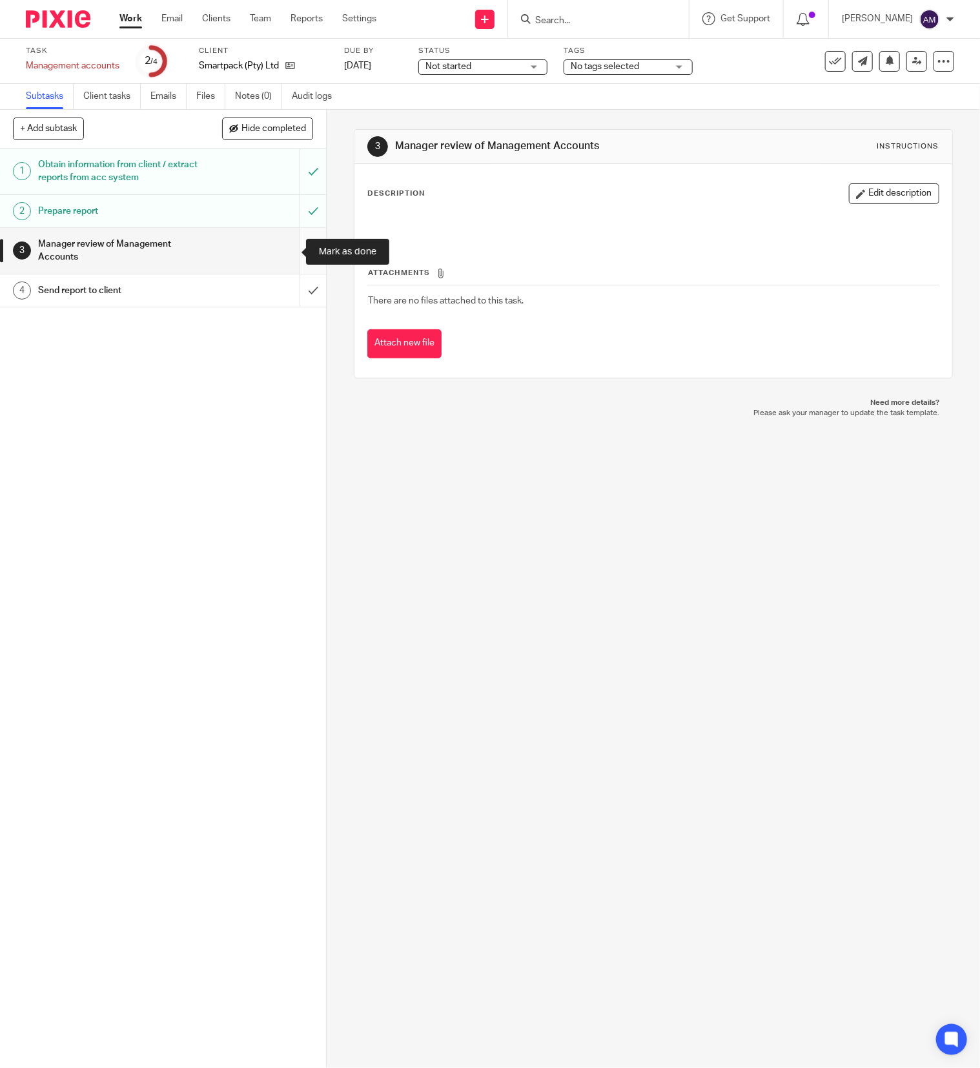
click at [286, 252] on input "submit" at bounding box center [163, 251] width 326 height 46
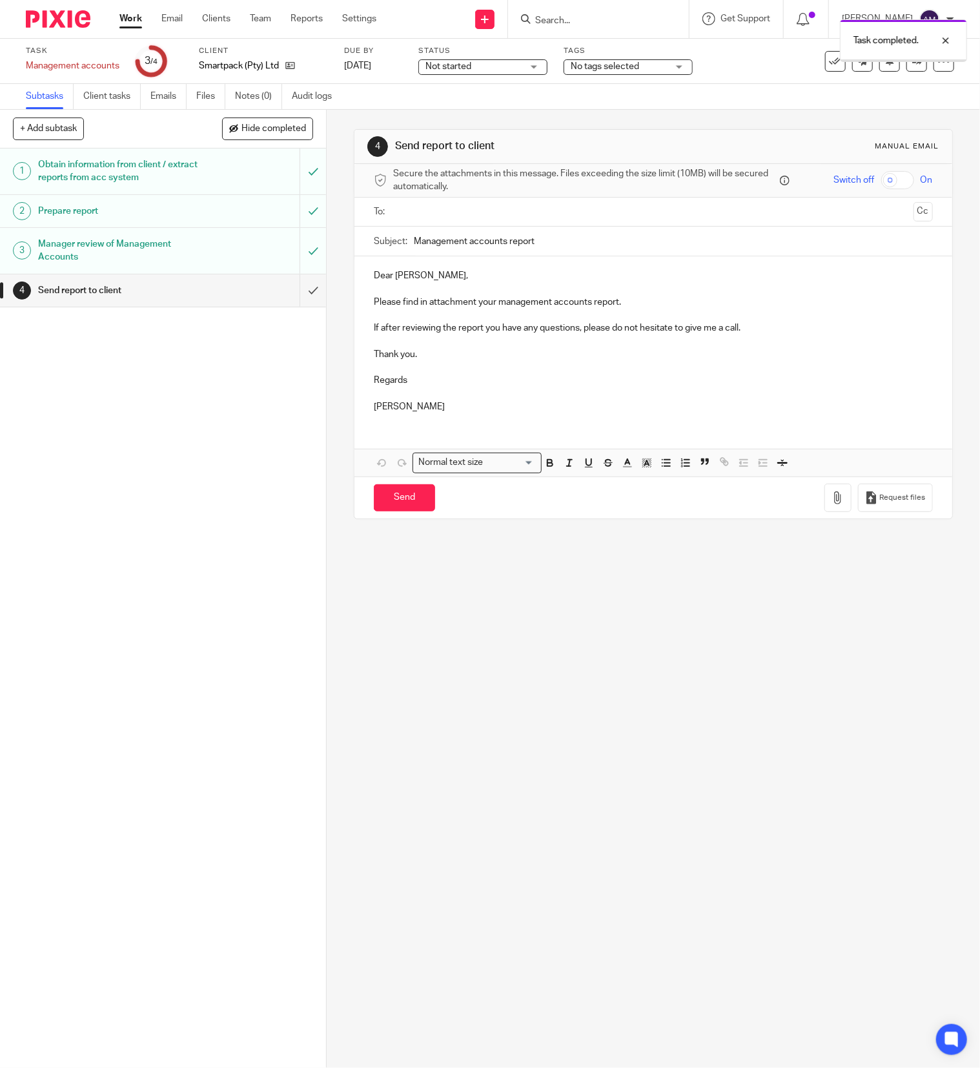
click at [431, 212] on input "text" at bounding box center [653, 212] width 510 height 15
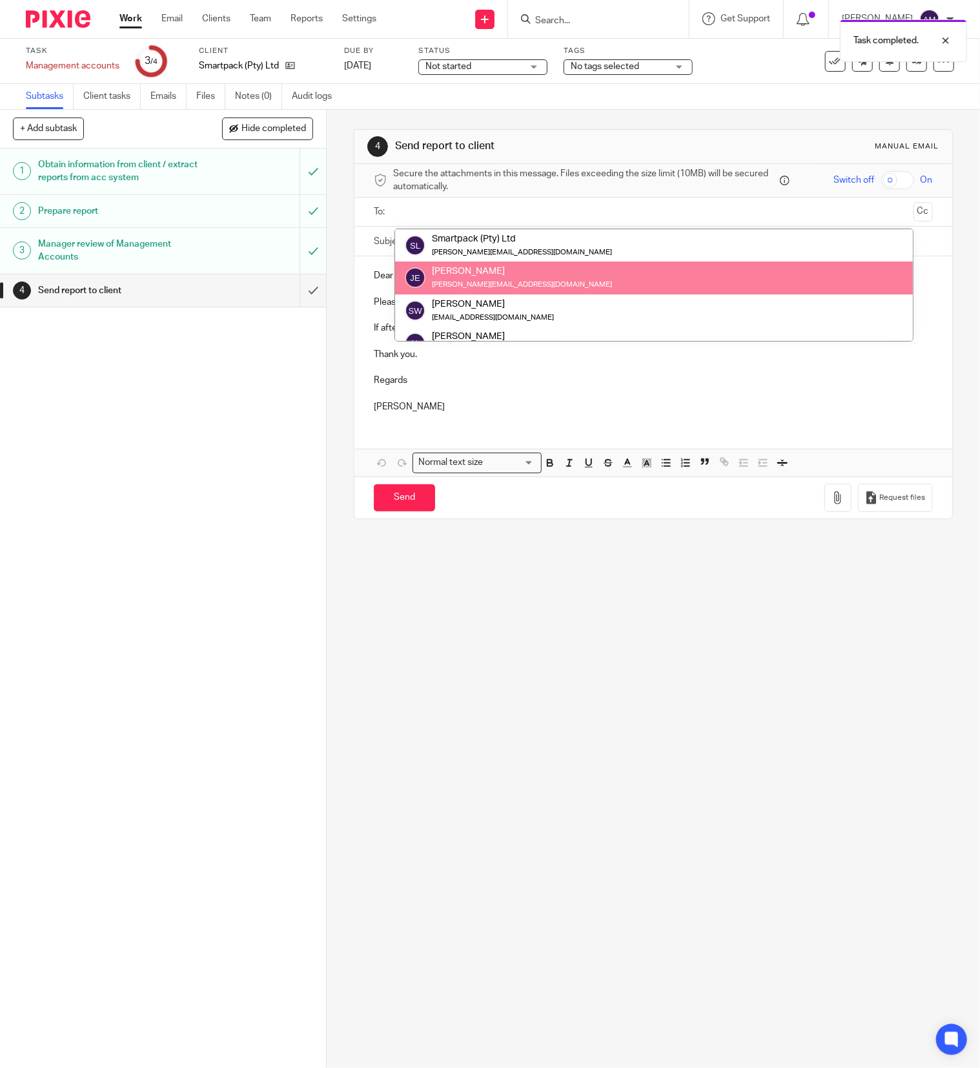
drag, startPoint x: 450, startPoint y: 278, endPoint x: 463, endPoint y: 258, distance: 24.7
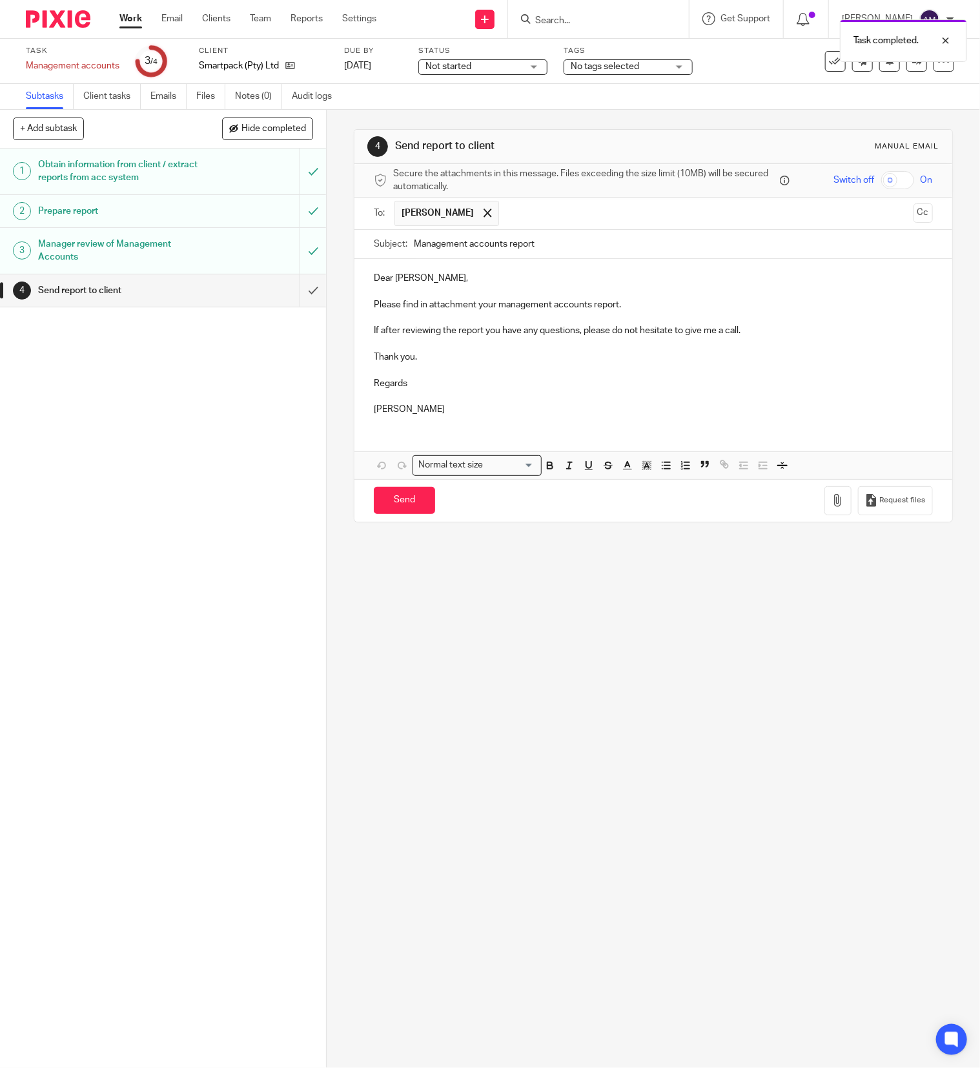
click at [505, 214] on input "text" at bounding box center [706, 213] width 402 height 25
type input "[PERSON_NAME][EMAIL_ADDRESS][DOMAIN_NAME]"
click at [553, 242] on input "Management accounts report" at bounding box center [673, 244] width 519 height 29
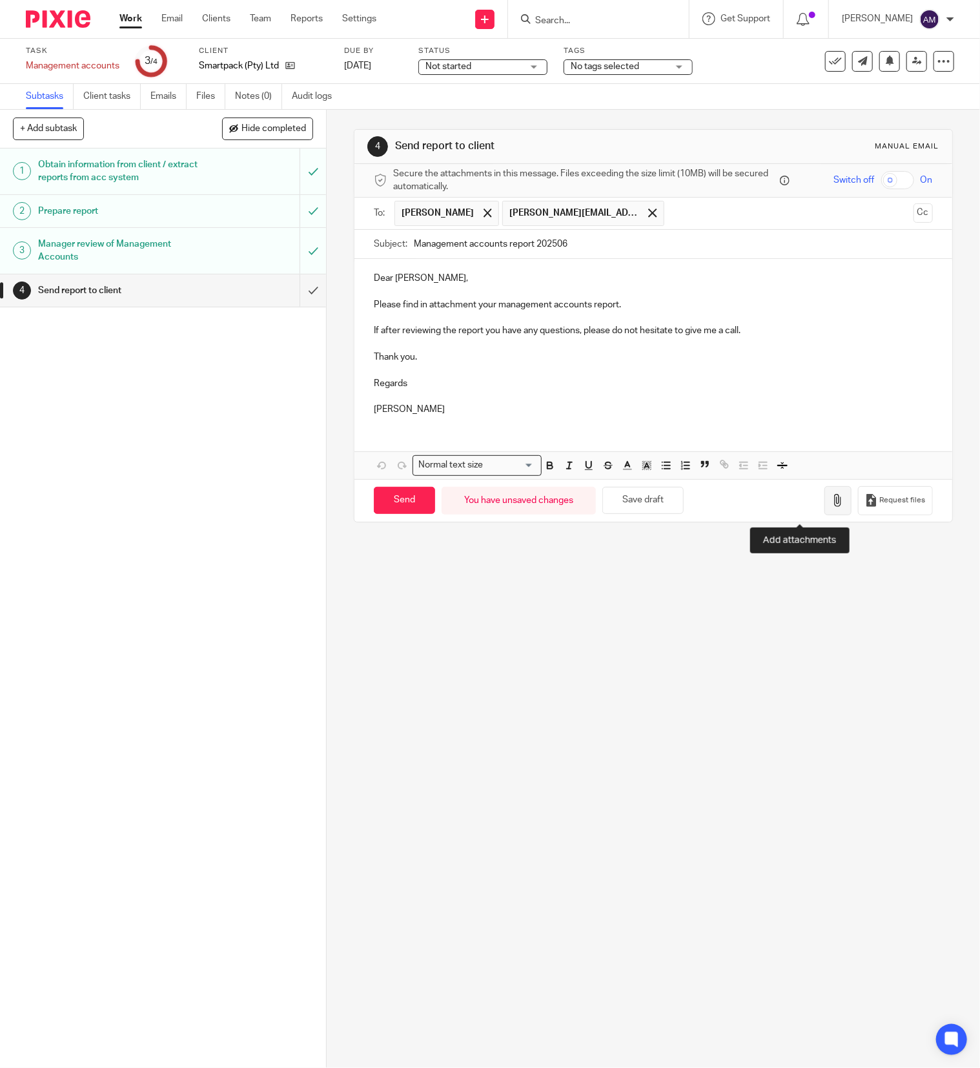
type input "Management accounts report 202506"
click at [831, 507] on icon "button" at bounding box center [837, 500] width 13 height 13
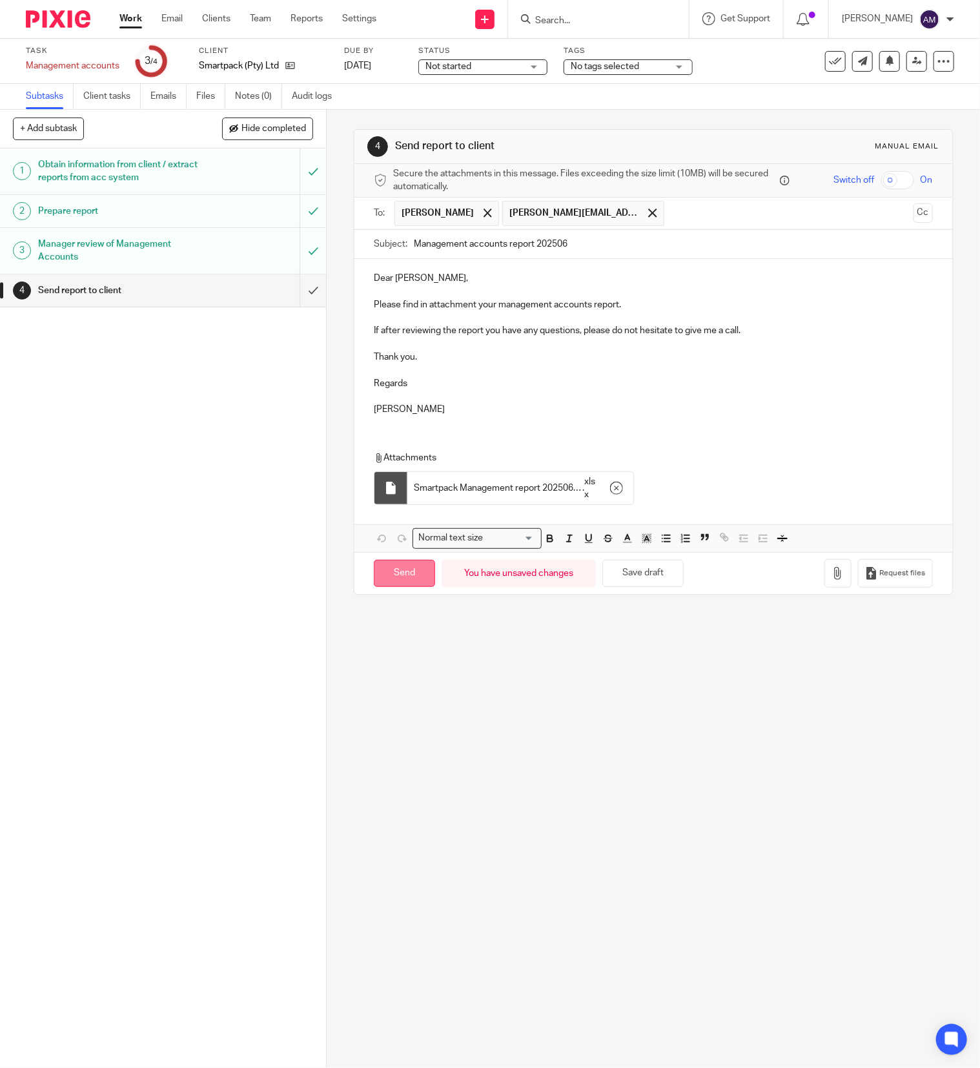
click at [403, 582] on input "Send" at bounding box center [404, 574] width 61 height 28
type input "Sent"
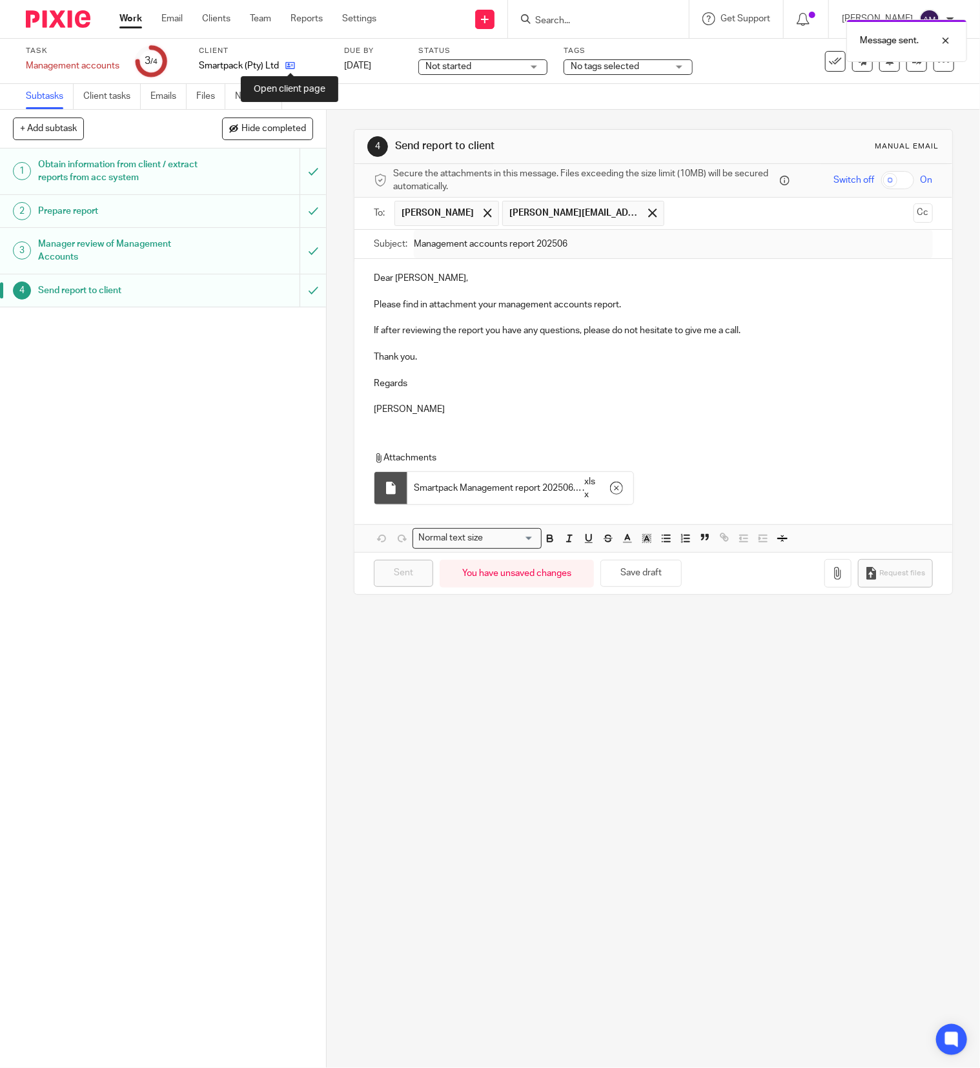
click at [290, 63] on icon at bounding box center [290, 66] width 10 height 10
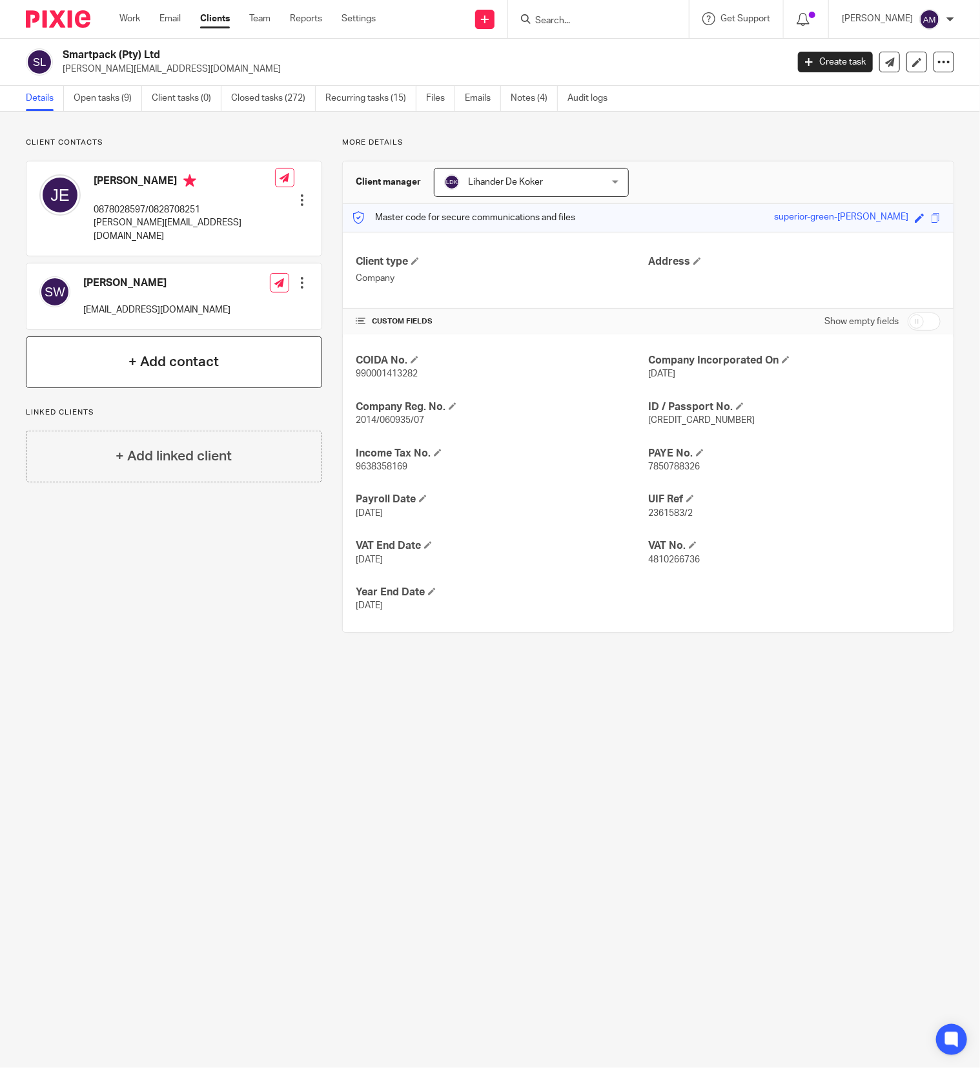
click at [212, 355] on h4 "+ Add contact" at bounding box center [173, 362] width 90 height 20
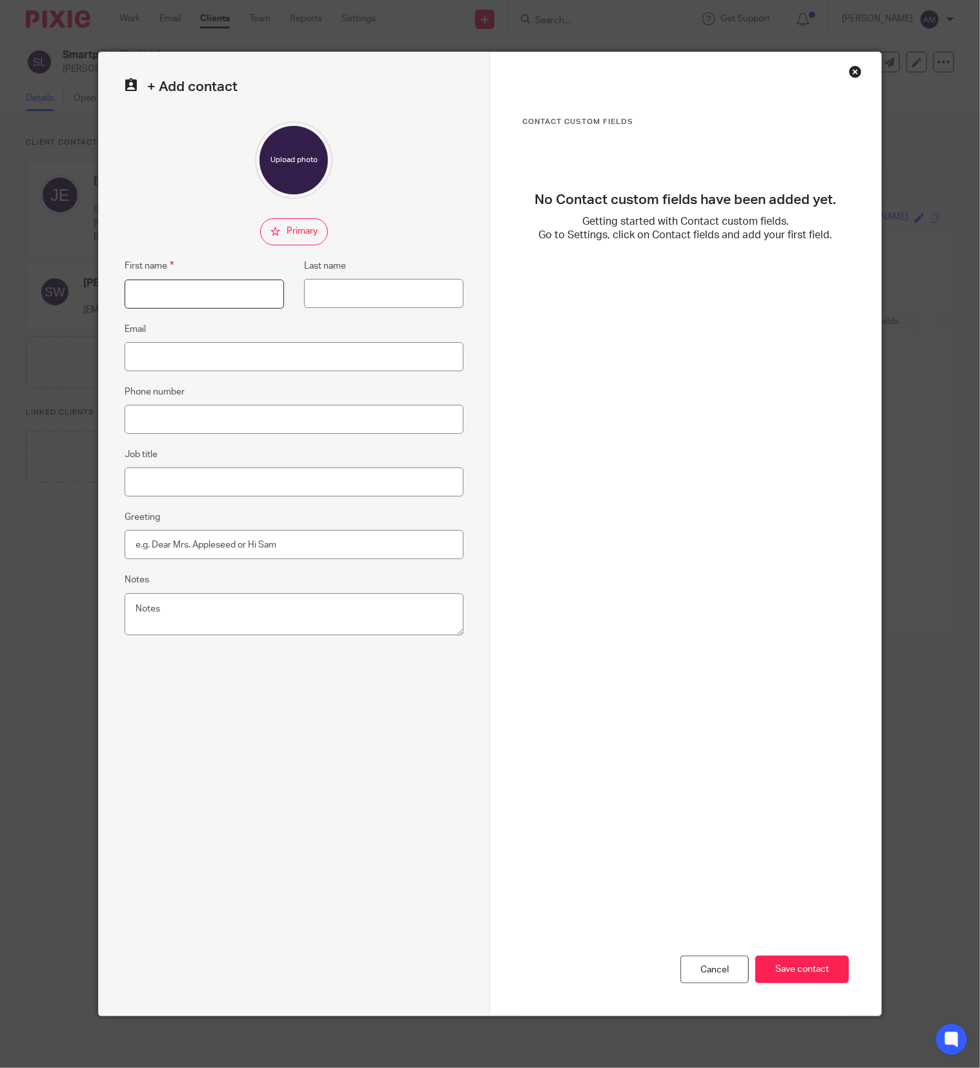
click at [221, 297] on input "First name" at bounding box center [204, 294] width 159 height 29
type input "[PERSON_NAME]"
type input "Milani"
click at [166, 356] on input "[PERSON_NAME][EMAIL_ADDRESS][DOMAIN_NAME]" at bounding box center [294, 356] width 339 height 29
type input "[PERSON_NAME][EMAIL_ADDRESS][DOMAIN_NAME]"
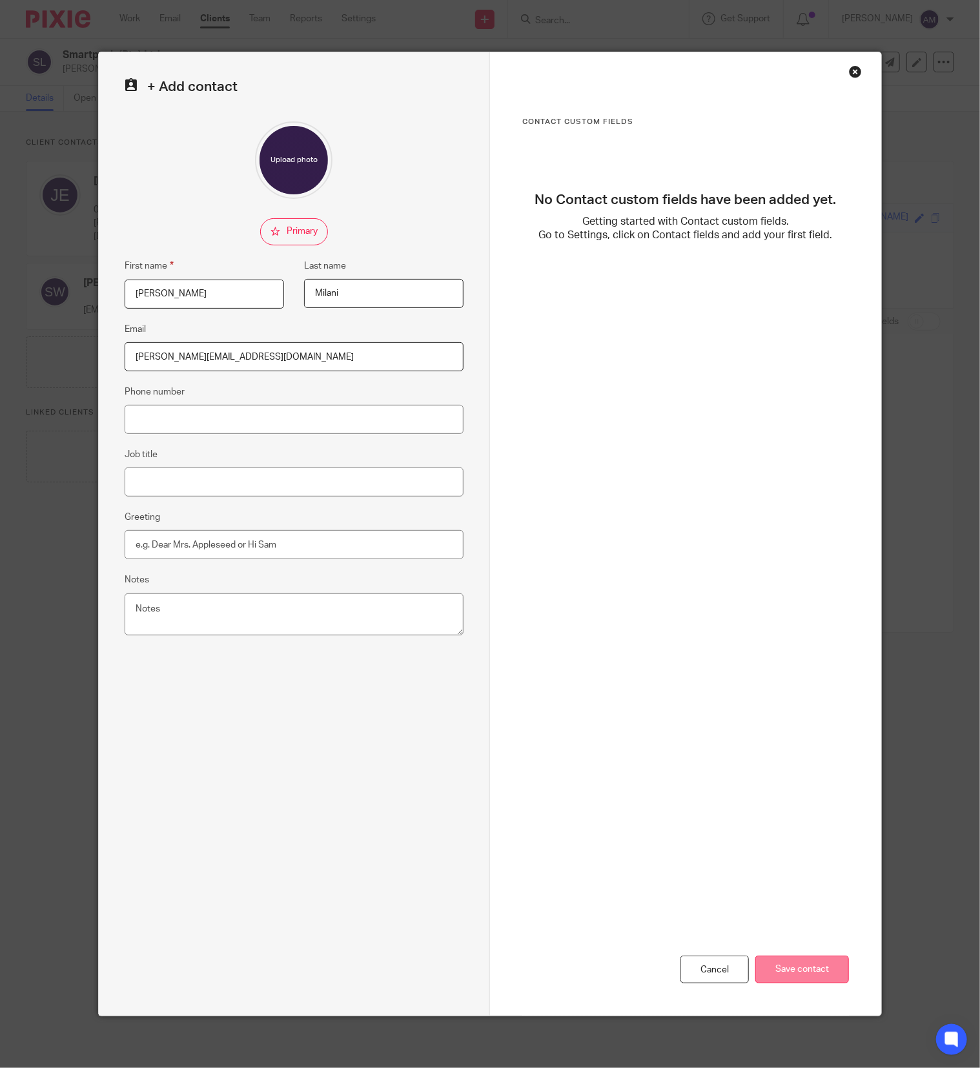
click at [784, 964] on input "Save contact" at bounding box center [802, 969] width 94 height 28
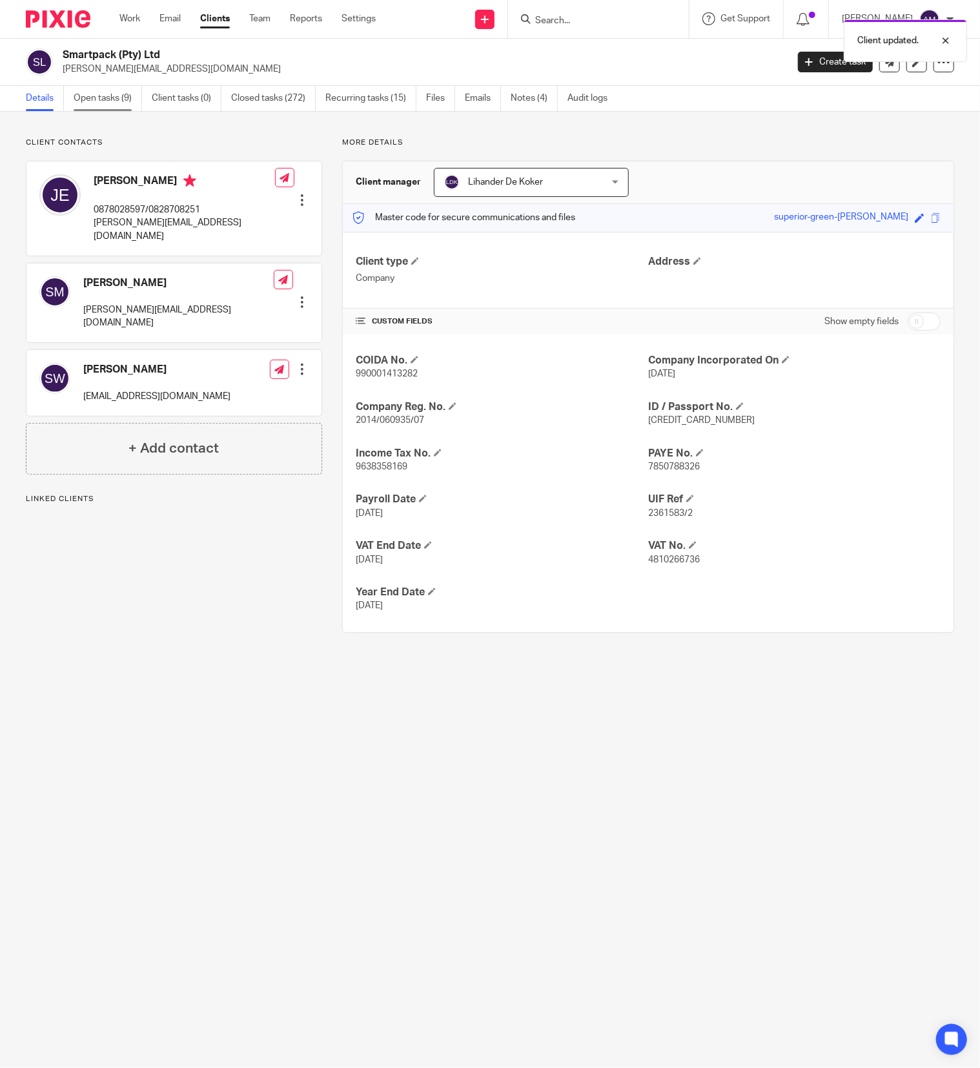
click at [109, 92] on link "Open tasks (9)" at bounding box center [108, 98] width 68 height 25
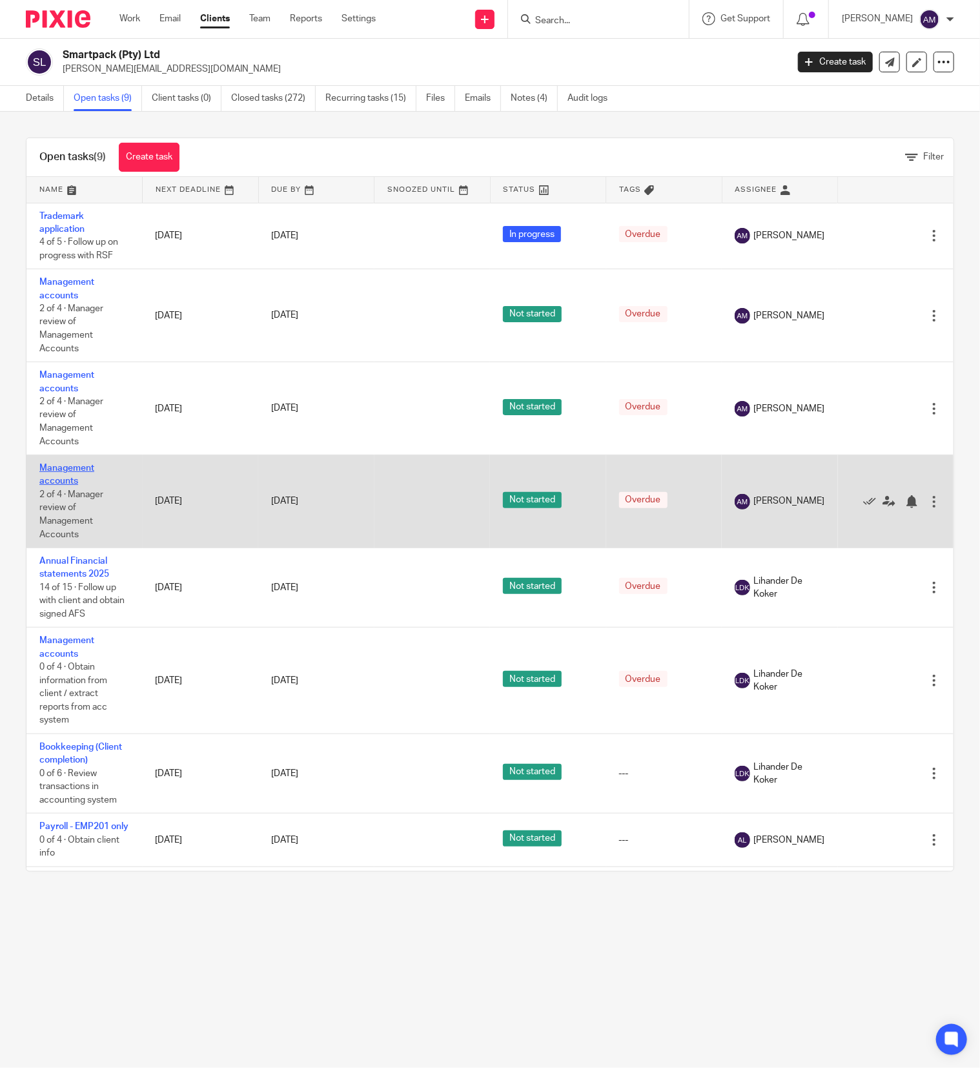
click at [67, 474] on link "Management accounts" at bounding box center [66, 474] width 55 height 22
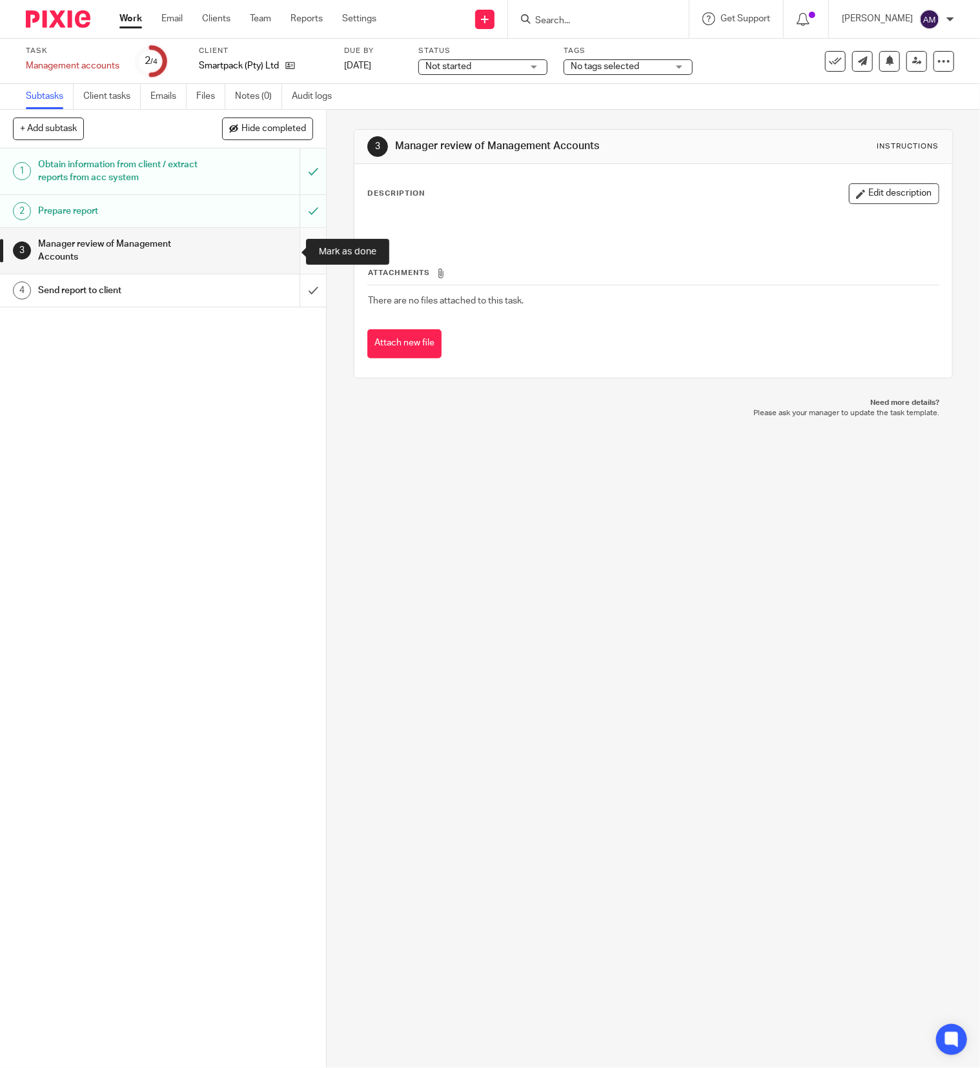
click at [288, 249] on input "submit" at bounding box center [163, 251] width 326 height 46
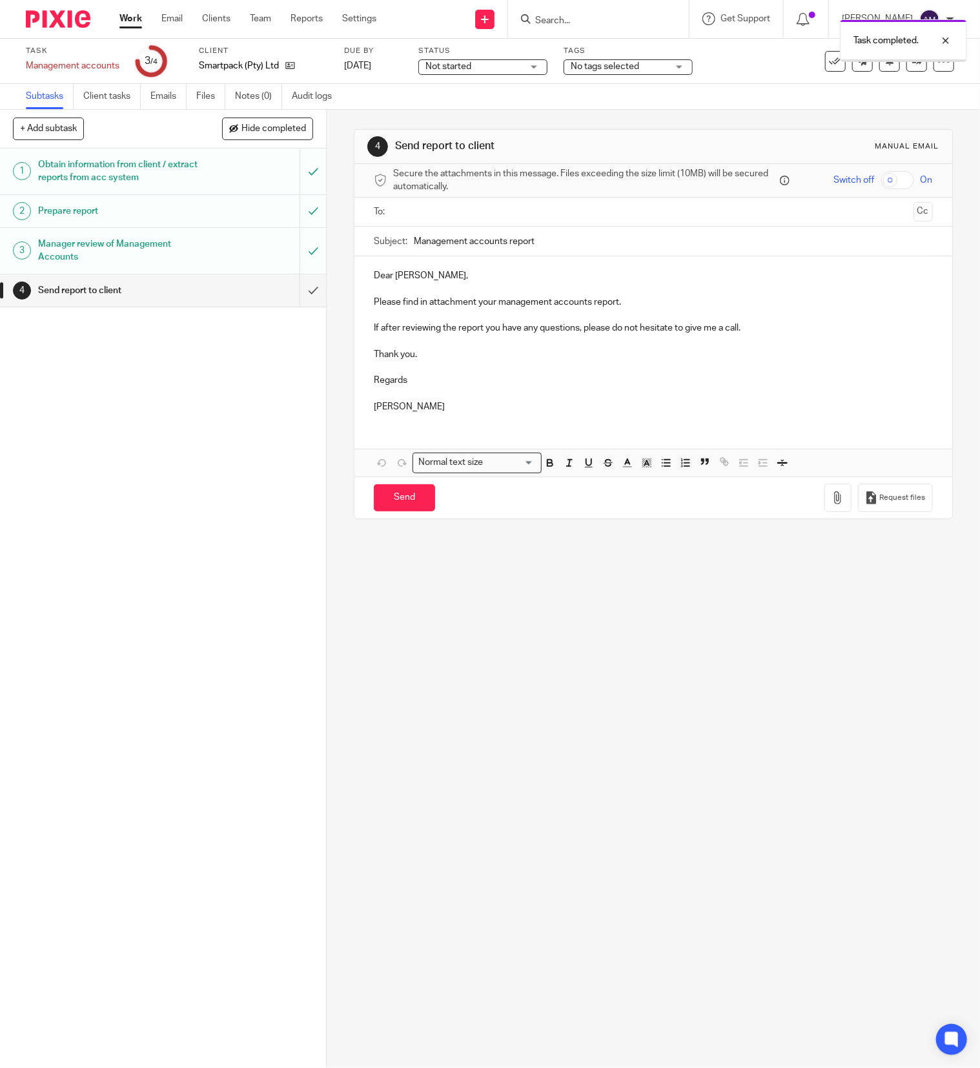
click at [472, 213] on input "text" at bounding box center [653, 212] width 510 height 15
click at [506, 212] on input "text" at bounding box center [706, 213] width 402 height 25
click at [551, 244] on input "Management accounts report" at bounding box center [673, 244] width 519 height 29
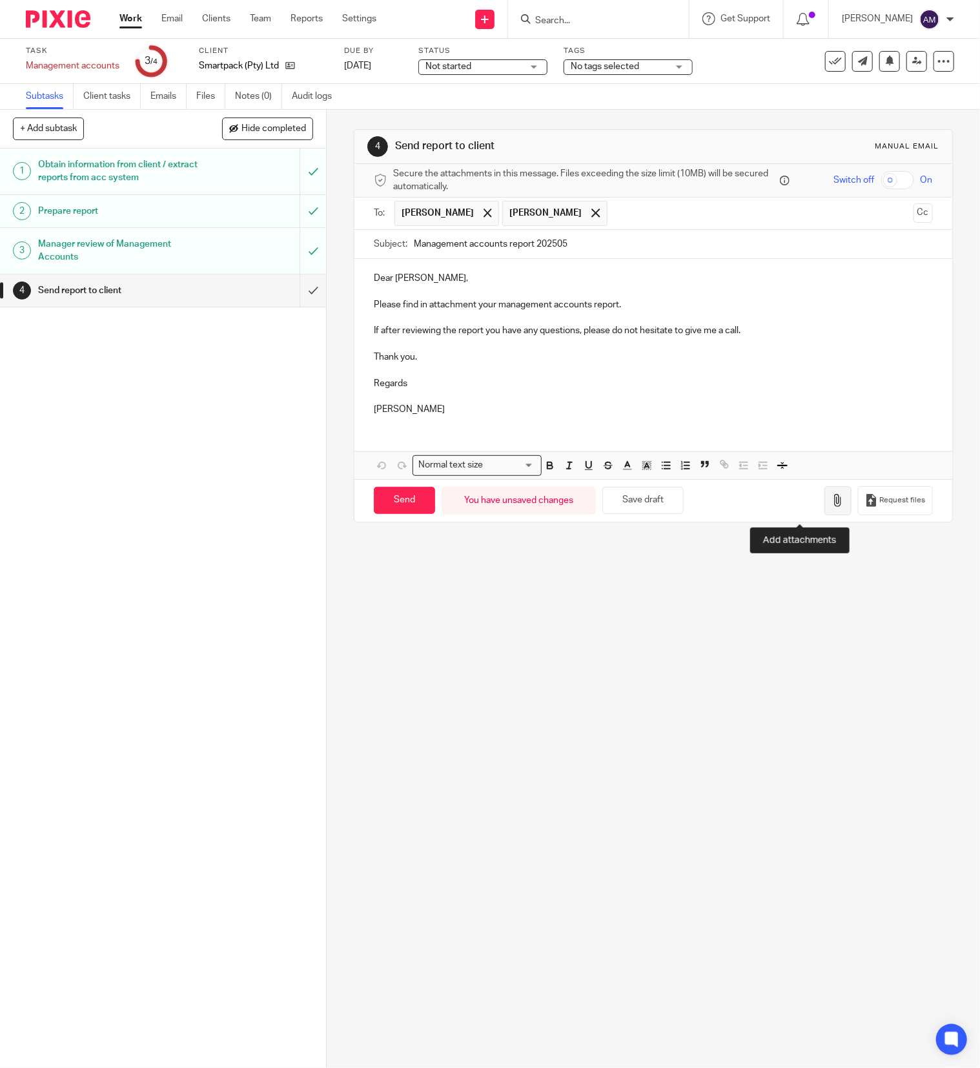
type input "Management accounts report 202505"
click at [831, 507] on icon "button" at bounding box center [837, 500] width 13 height 13
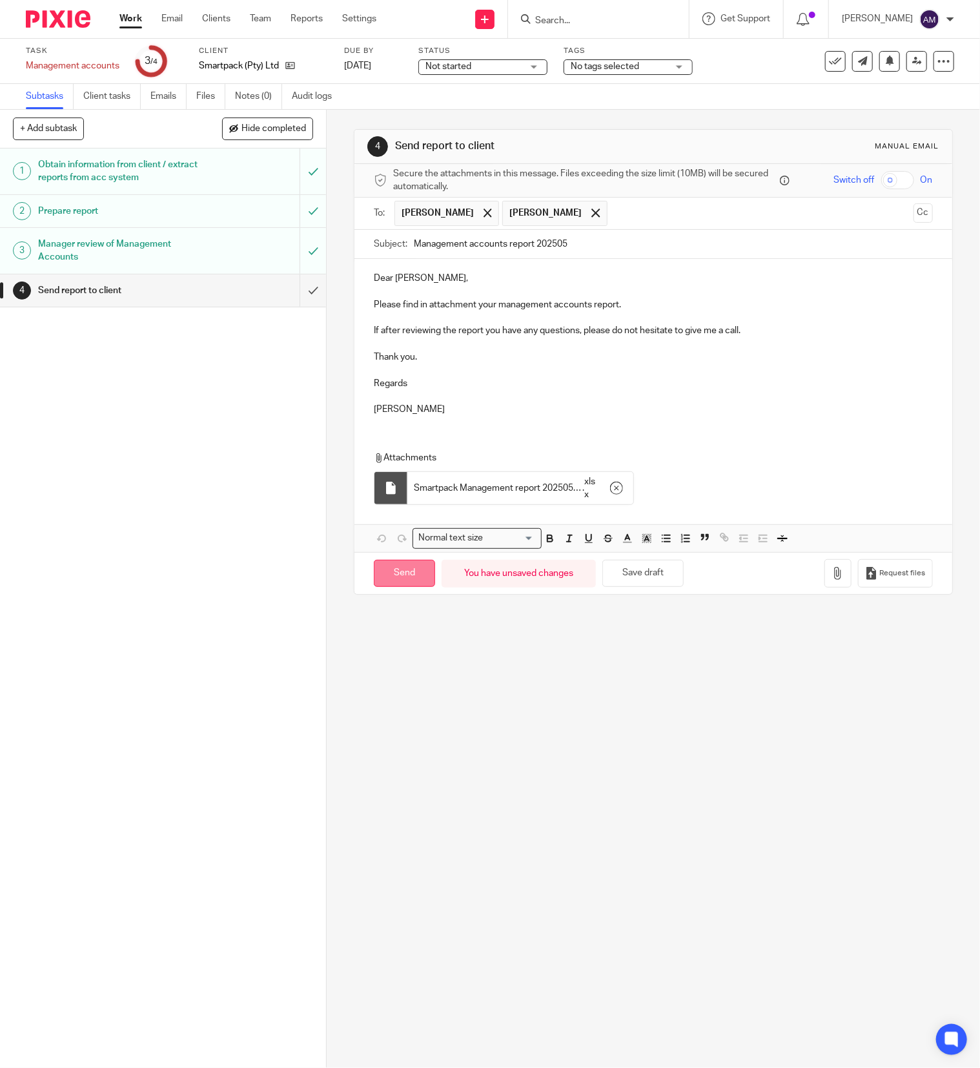
click at [393, 577] on input "Send" at bounding box center [404, 574] width 61 height 28
type input "Sent"
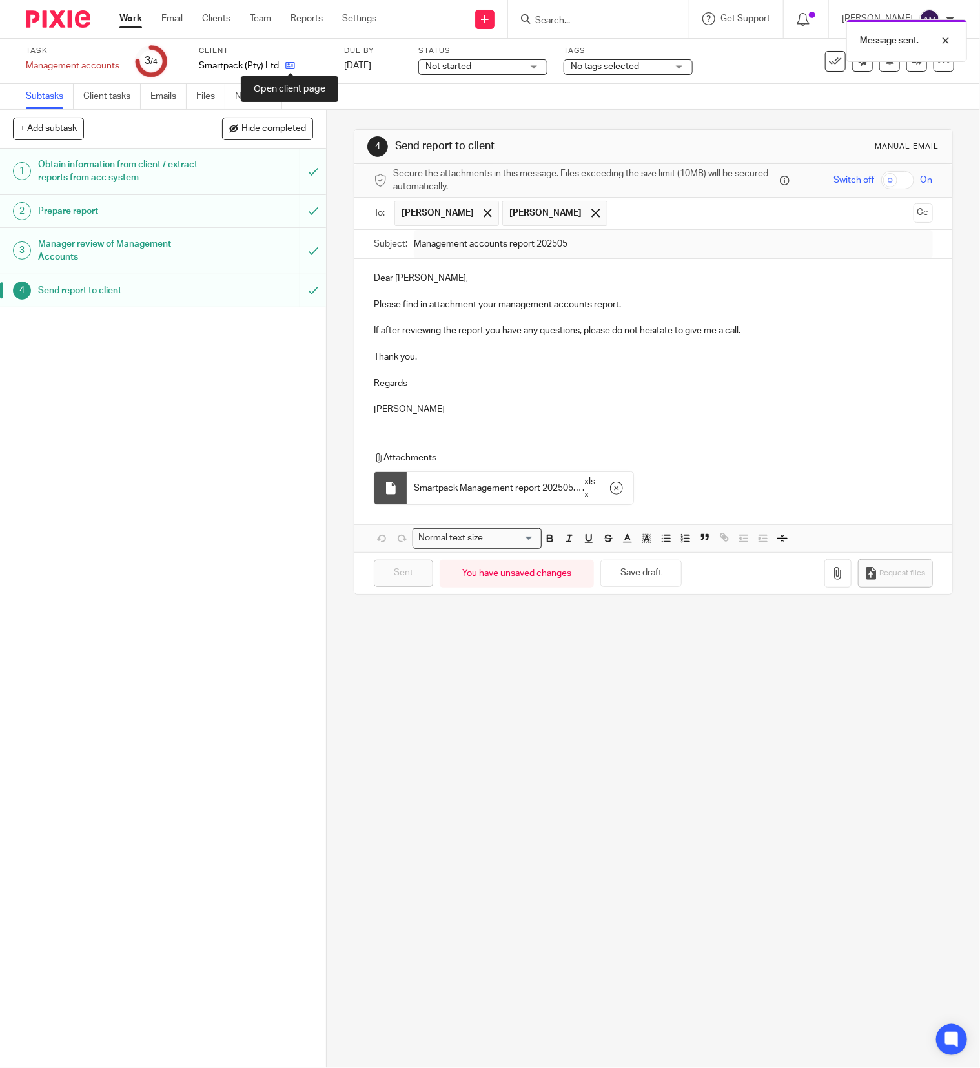
click at [289, 61] on icon at bounding box center [290, 66] width 10 height 10
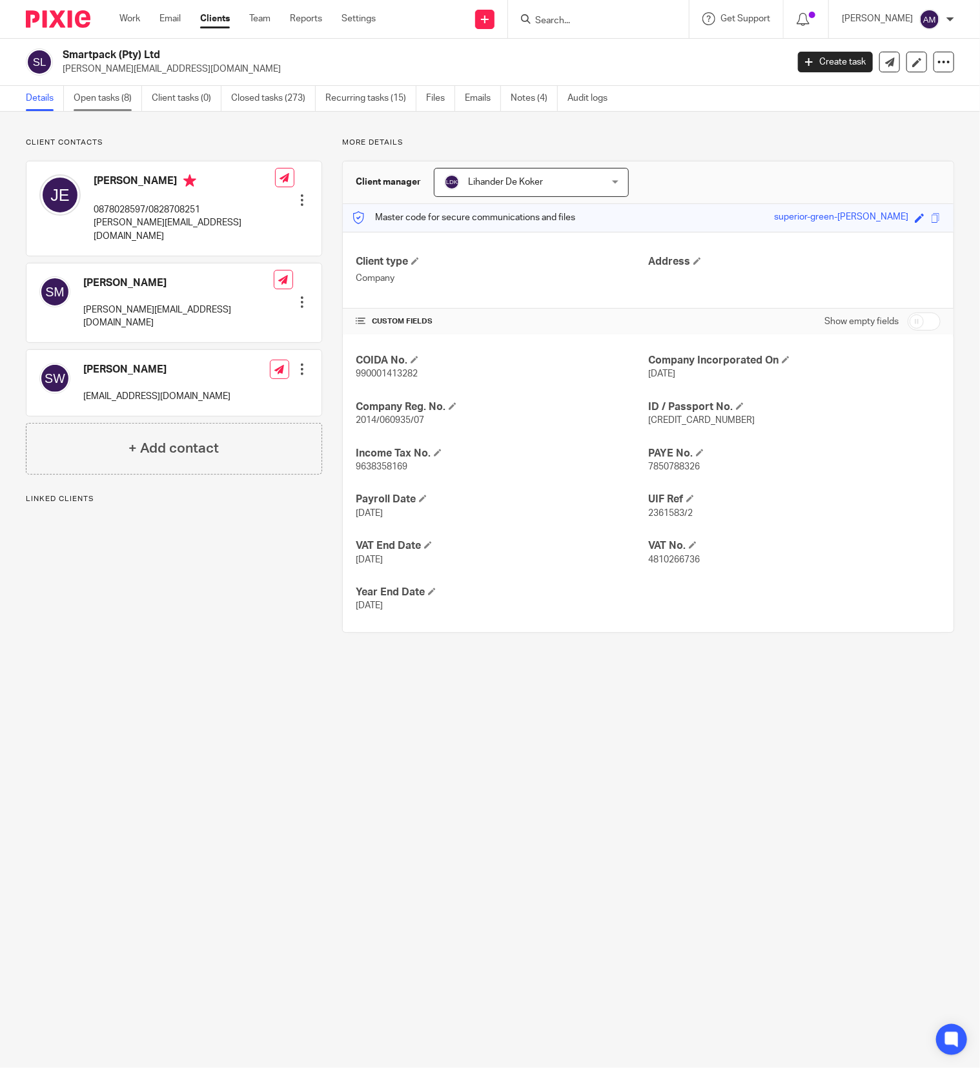
click at [100, 92] on link "Open tasks (8)" at bounding box center [108, 98] width 68 height 25
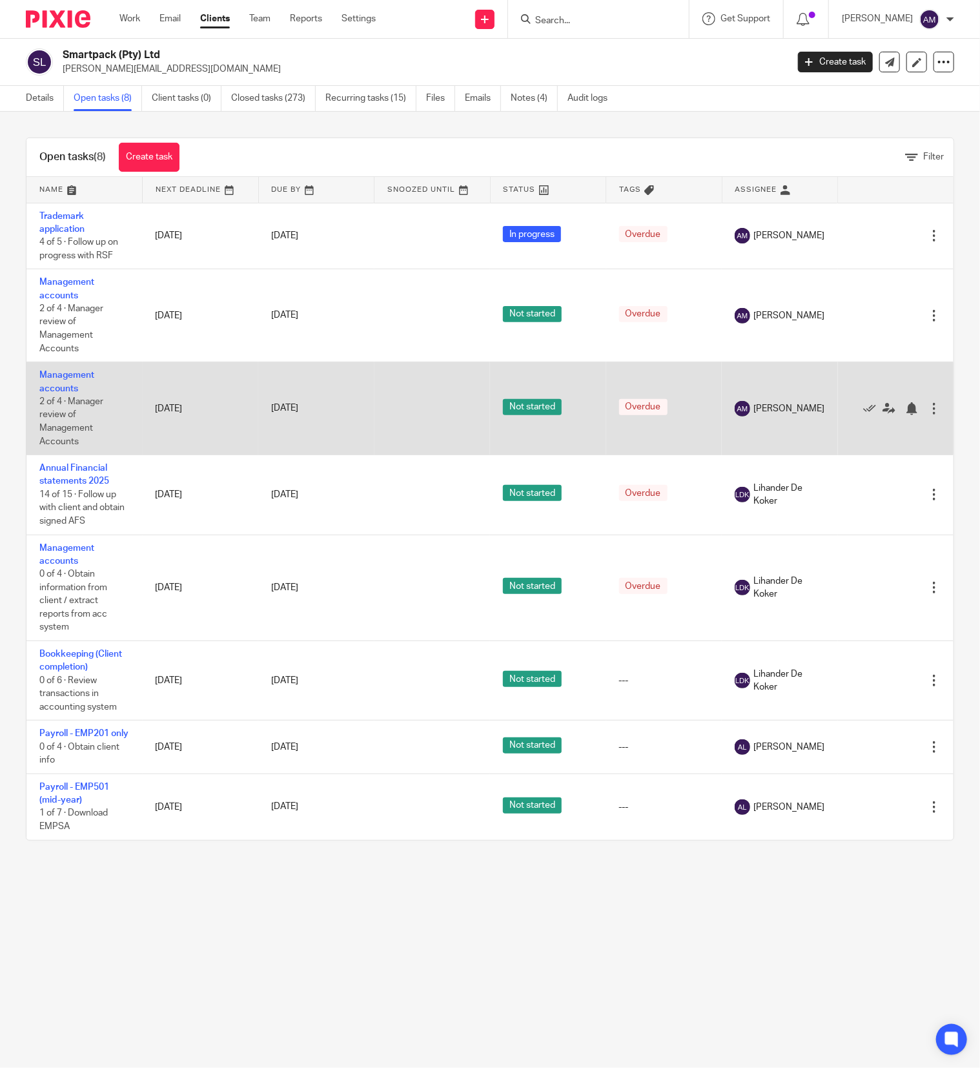
click at [64, 386] on td "Management accounts 2 of 4 · Manager review of Management Accounts" at bounding box center [84, 408] width 116 height 93
click at [56, 390] on link "Management accounts" at bounding box center [66, 382] width 55 height 22
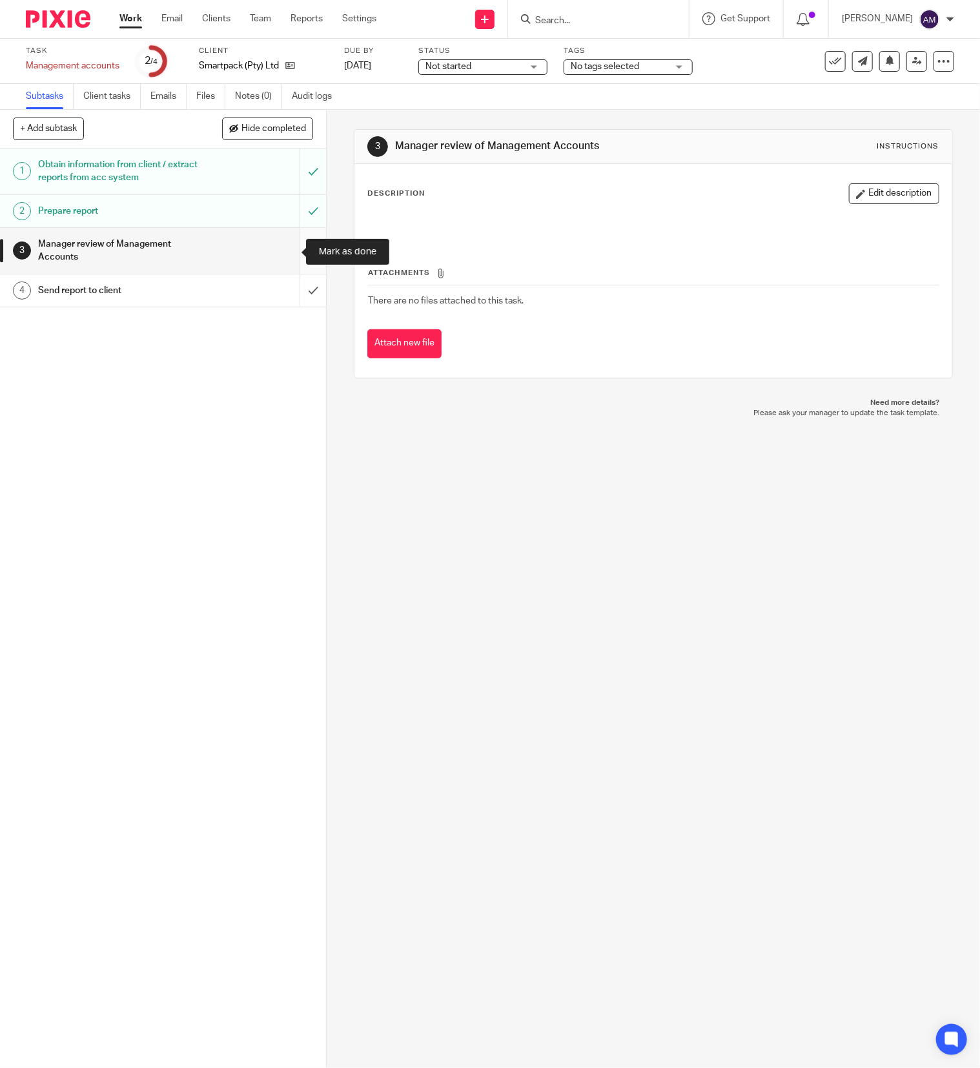
click at [285, 247] on input "submit" at bounding box center [163, 251] width 326 height 46
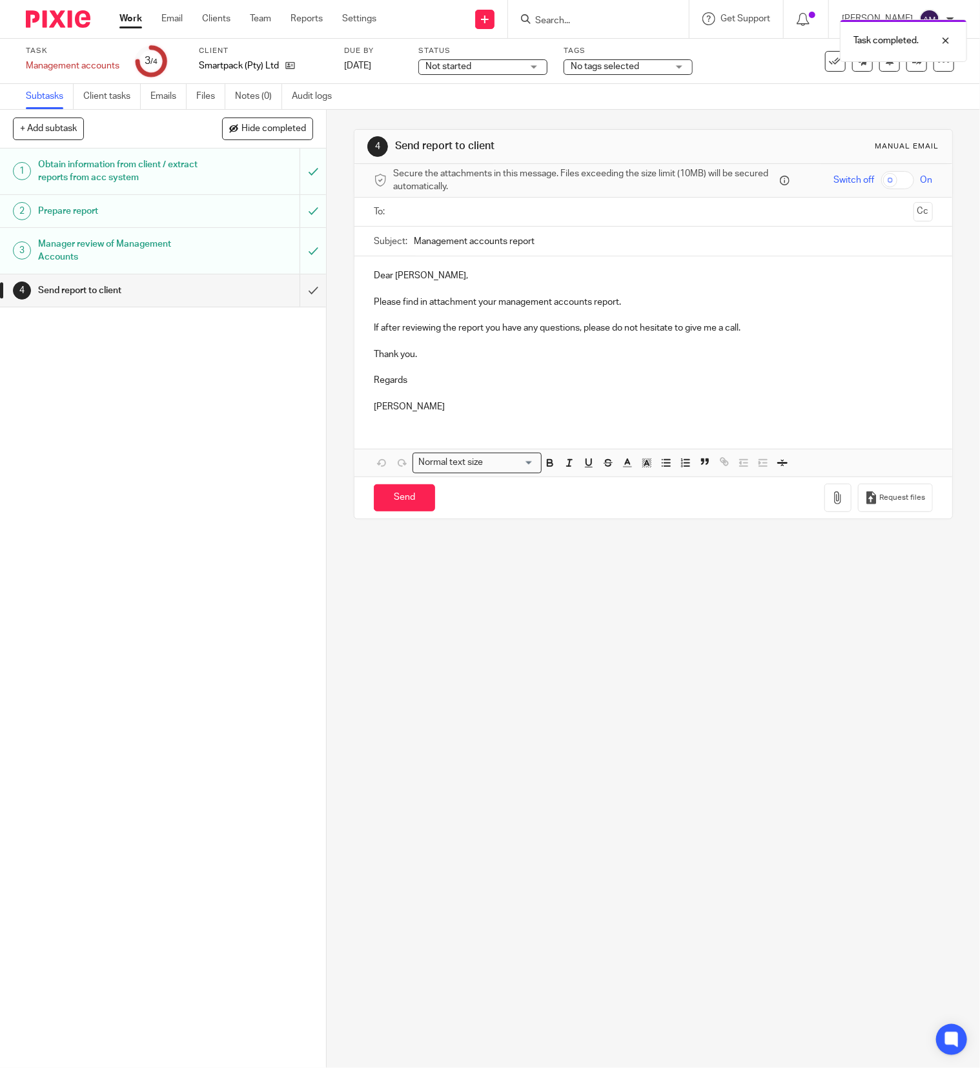
click at [438, 218] on input "text" at bounding box center [653, 212] width 510 height 15
click at [505, 211] on input "text" at bounding box center [706, 213] width 402 height 25
click at [532, 243] on input "Management accounts report" at bounding box center [673, 244] width 519 height 29
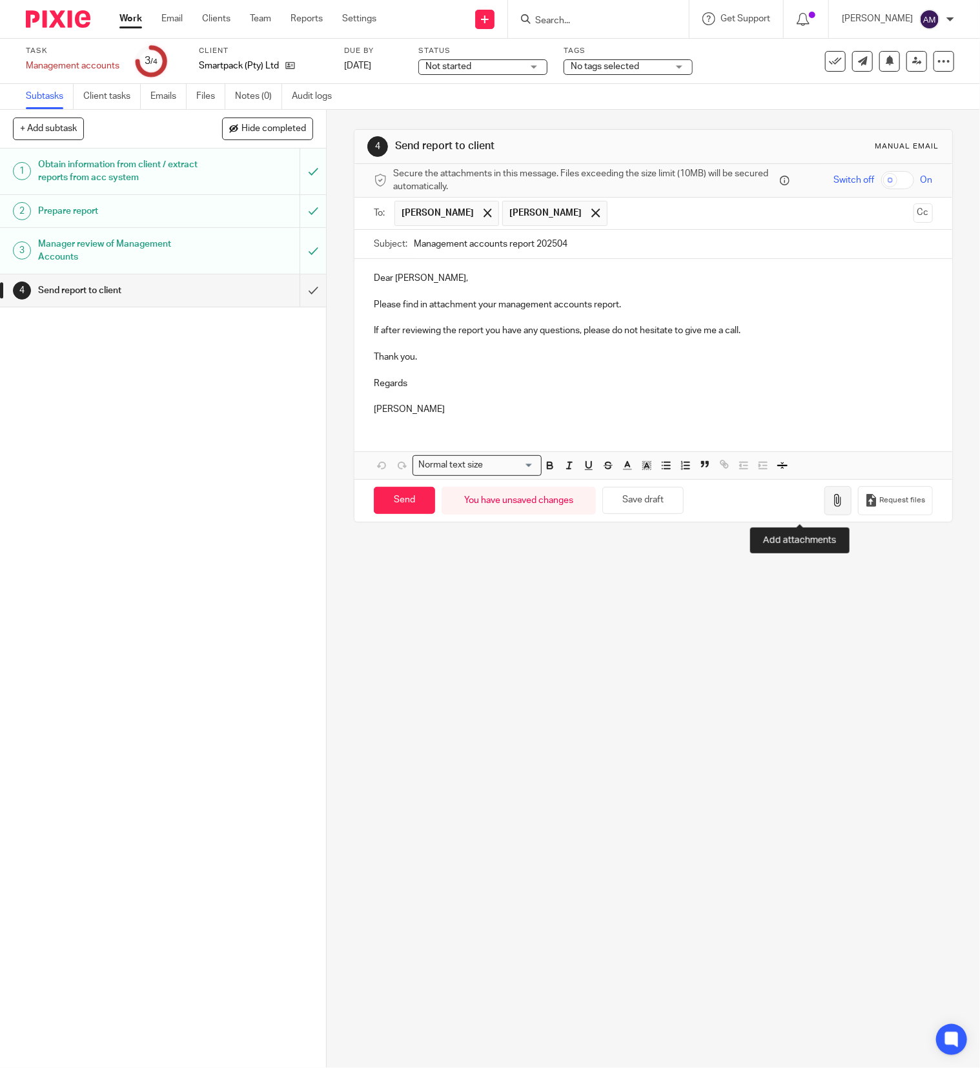
type input "Management accounts report 202504"
click at [824, 512] on button "button" at bounding box center [837, 500] width 27 height 29
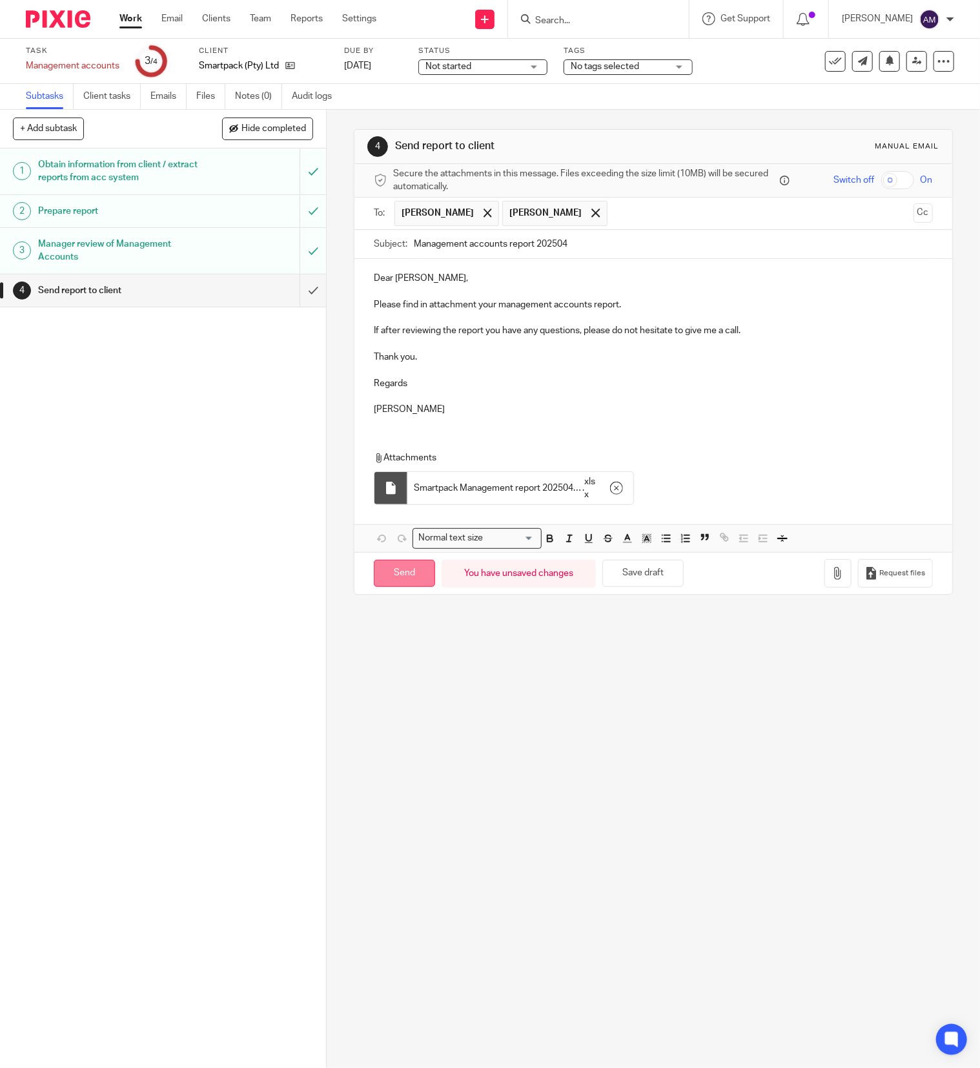
click at [389, 576] on input "Send" at bounding box center [404, 574] width 61 height 28
type input "Sent"
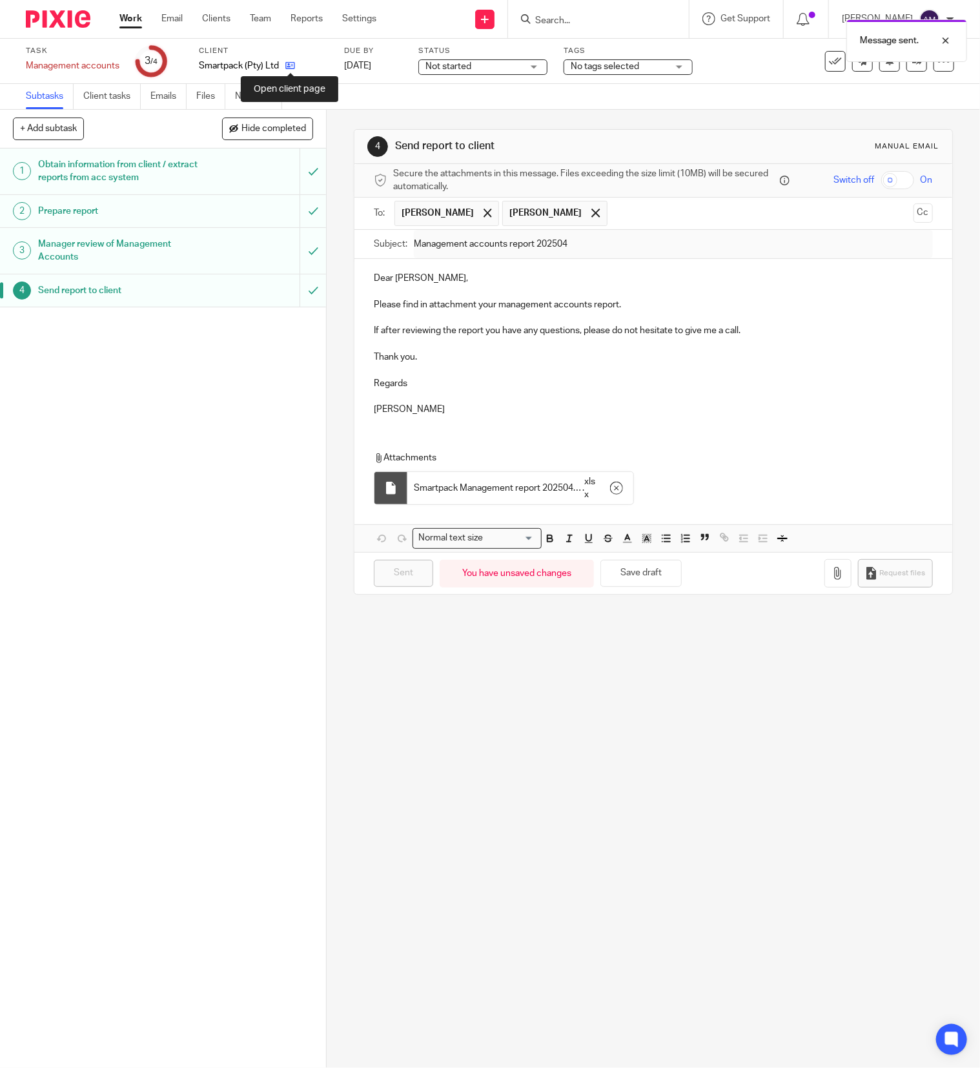
click at [288, 61] on icon at bounding box center [290, 66] width 10 height 10
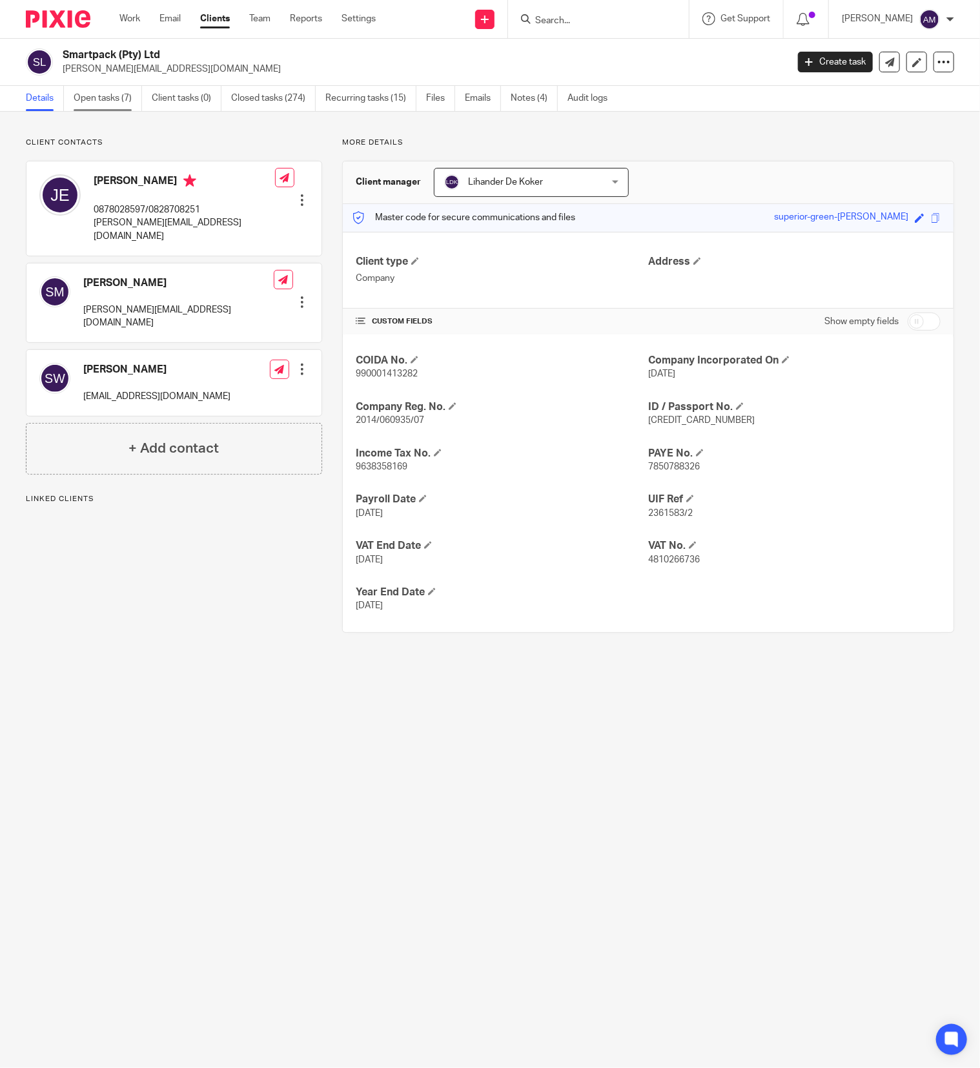
click at [94, 97] on link "Open tasks (7)" at bounding box center [108, 98] width 68 height 25
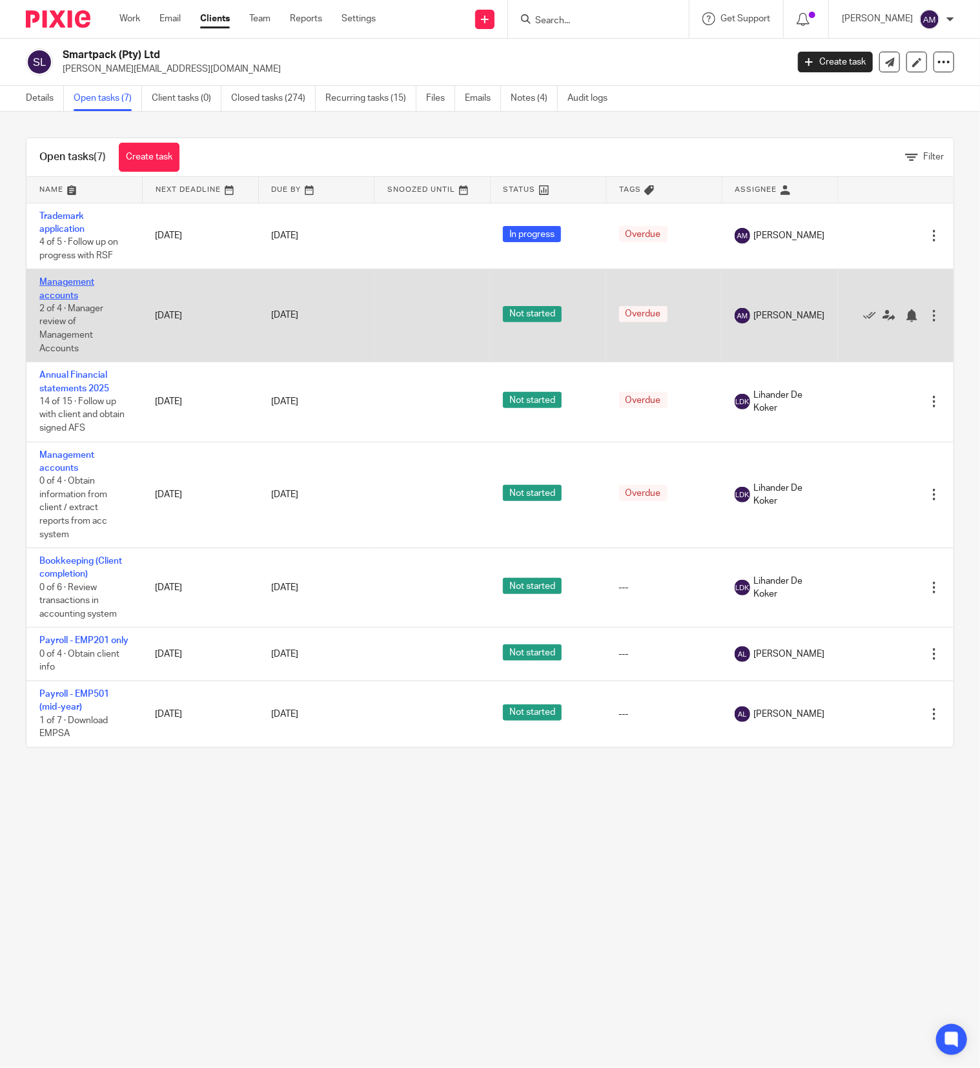
click at [64, 285] on link "Management accounts" at bounding box center [66, 289] width 55 height 22
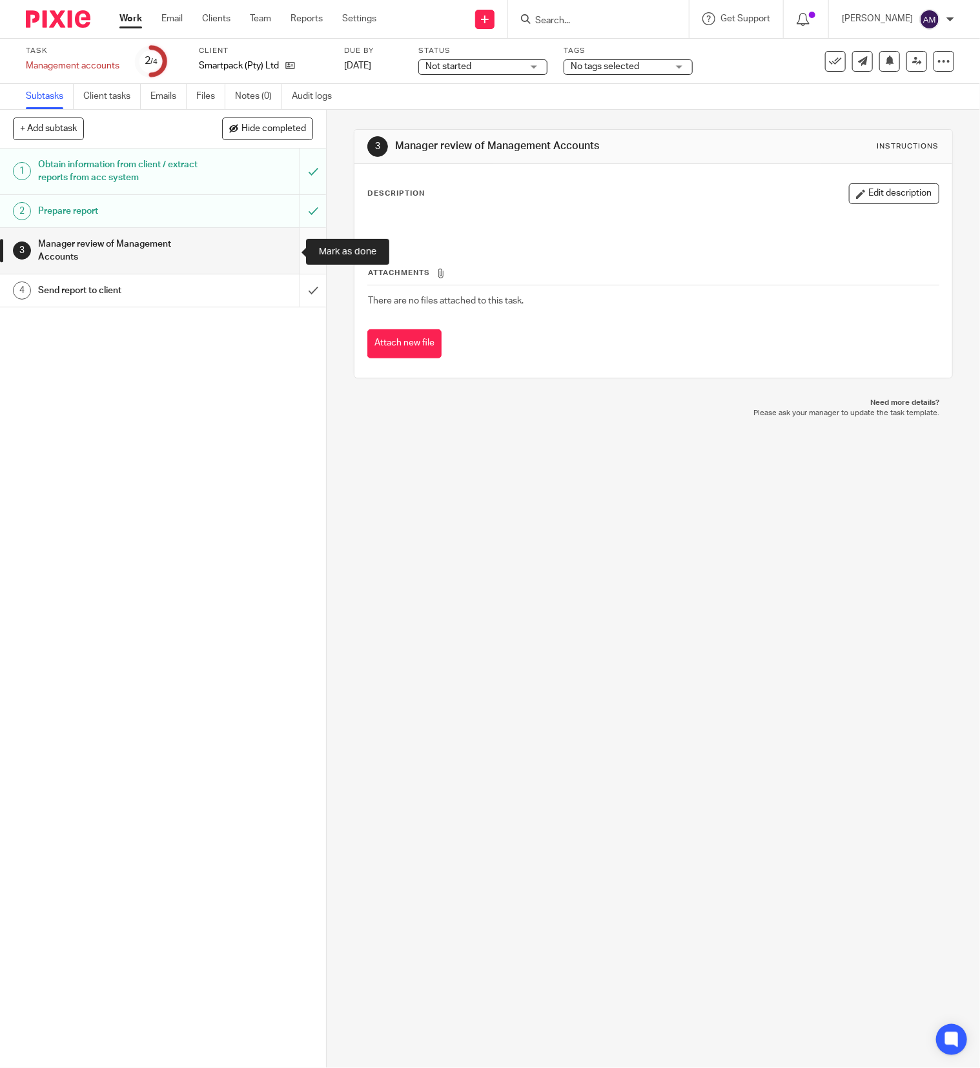
click at [287, 250] on input "submit" at bounding box center [163, 251] width 326 height 46
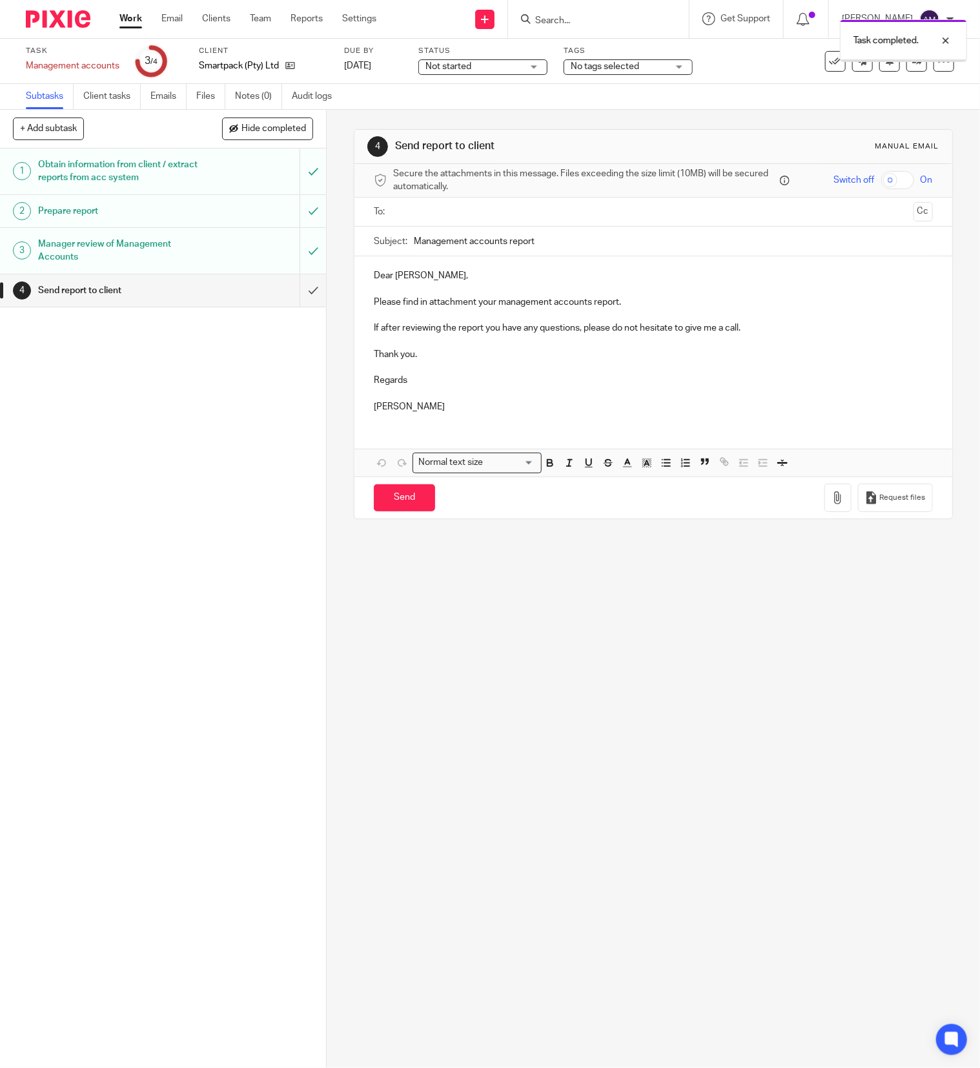
click at [476, 211] on input "text" at bounding box center [653, 212] width 510 height 15
click at [517, 209] on input "text" at bounding box center [706, 213] width 402 height 25
click at [560, 241] on input "Management accounts report" at bounding box center [673, 244] width 519 height 29
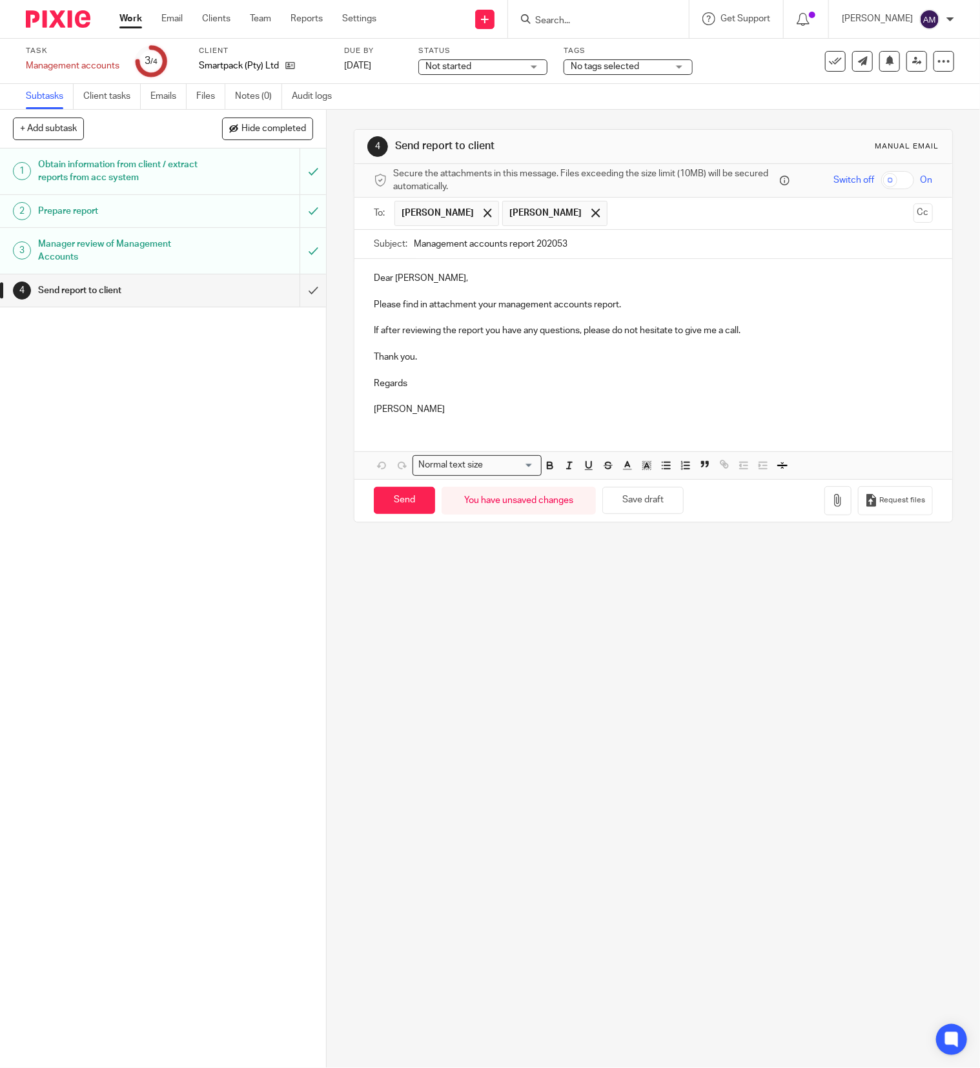
drag, startPoint x: 545, startPoint y: 247, endPoint x: 555, endPoint y: 244, distance: 10.8
click at [555, 244] on input "Management accounts report 202053" at bounding box center [673, 244] width 519 height 29
type input "Management accounts report 202503"
click at [831, 505] on icon "button" at bounding box center [837, 500] width 13 height 13
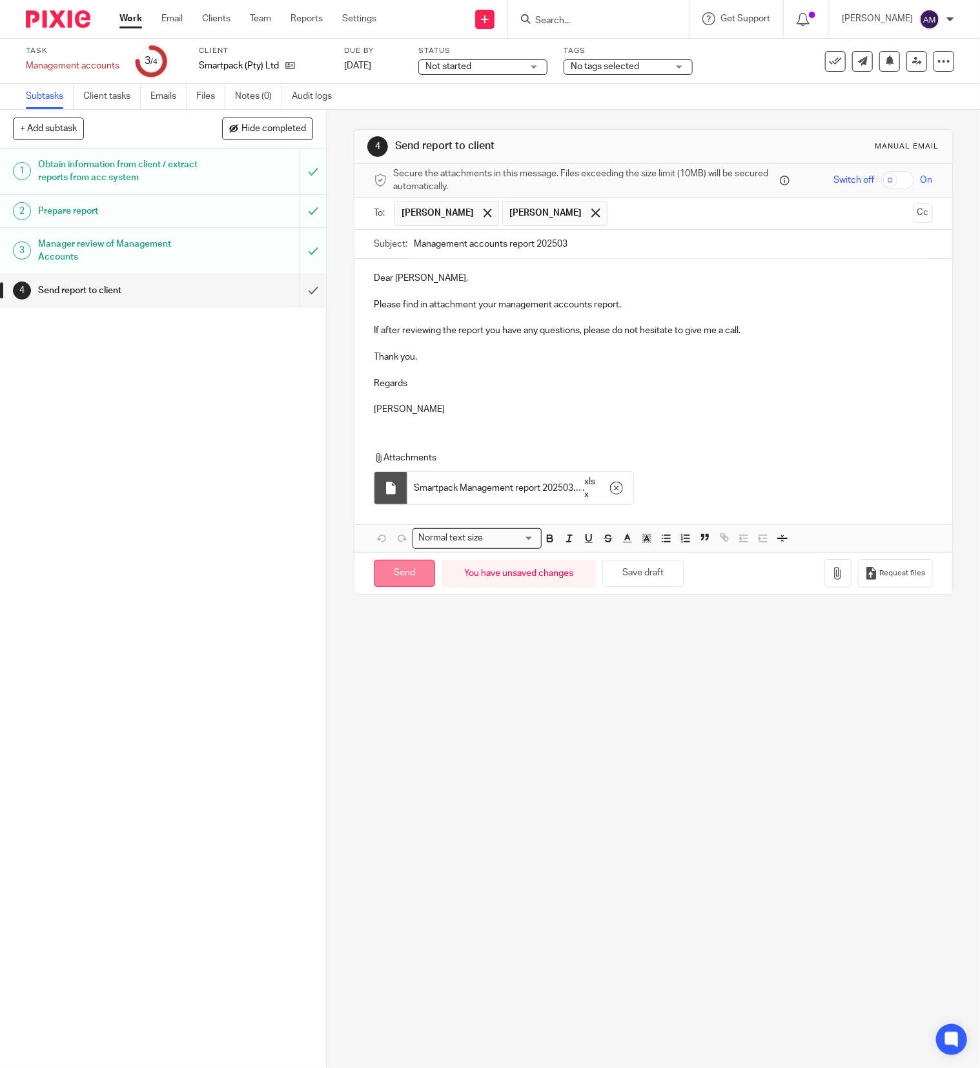
click at [398, 577] on input "Send" at bounding box center [404, 574] width 61 height 28
type input "Sent"
click at [128, 18] on link "Work" at bounding box center [130, 18] width 23 height 13
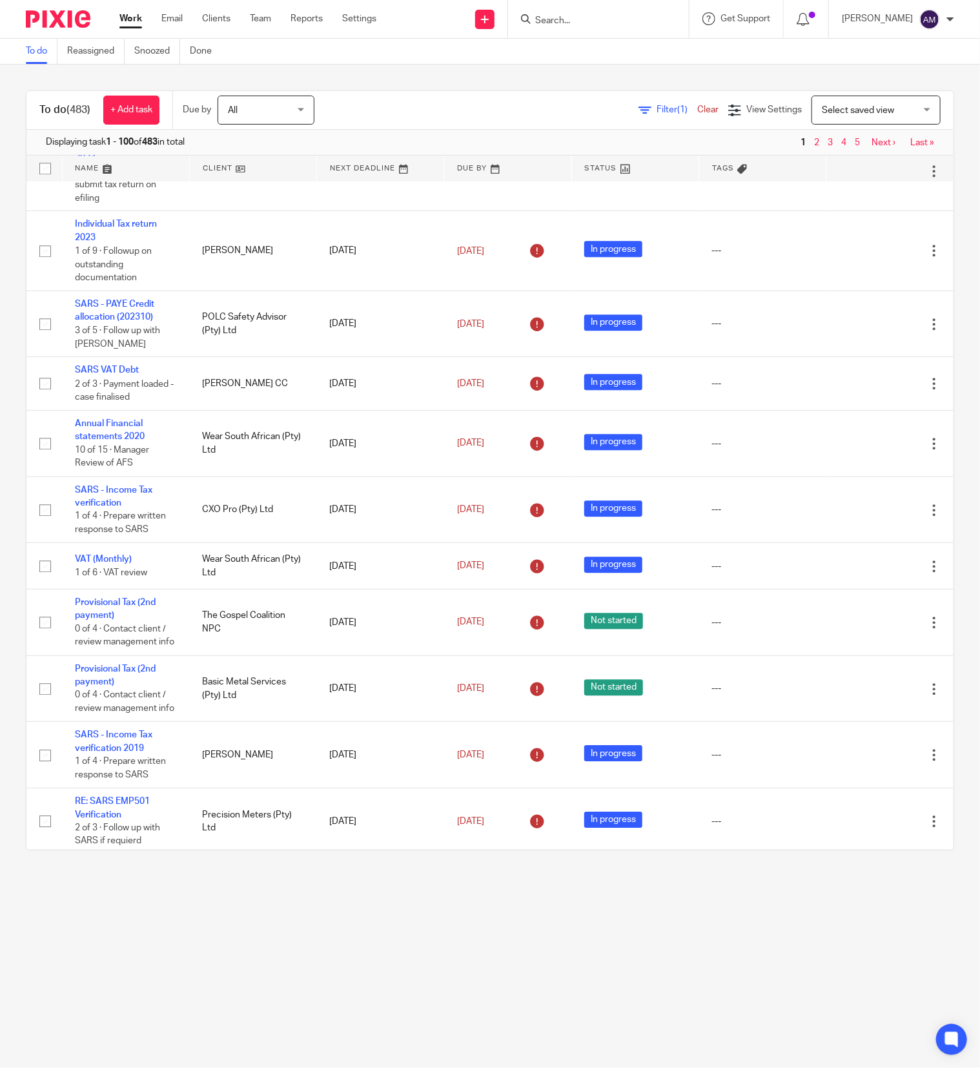
scroll to position [4131, 0]
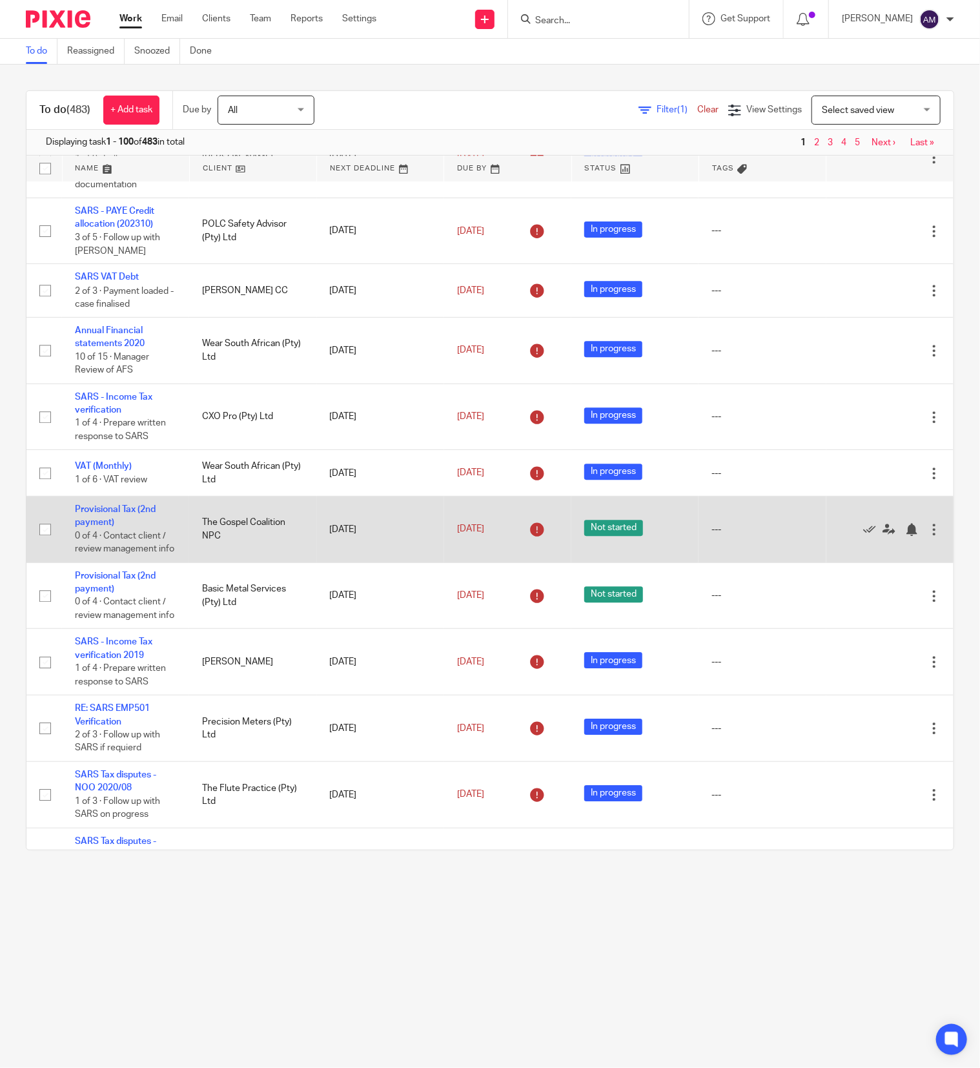
click at [928, 536] on div at bounding box center [934, 529] width 13 height 13
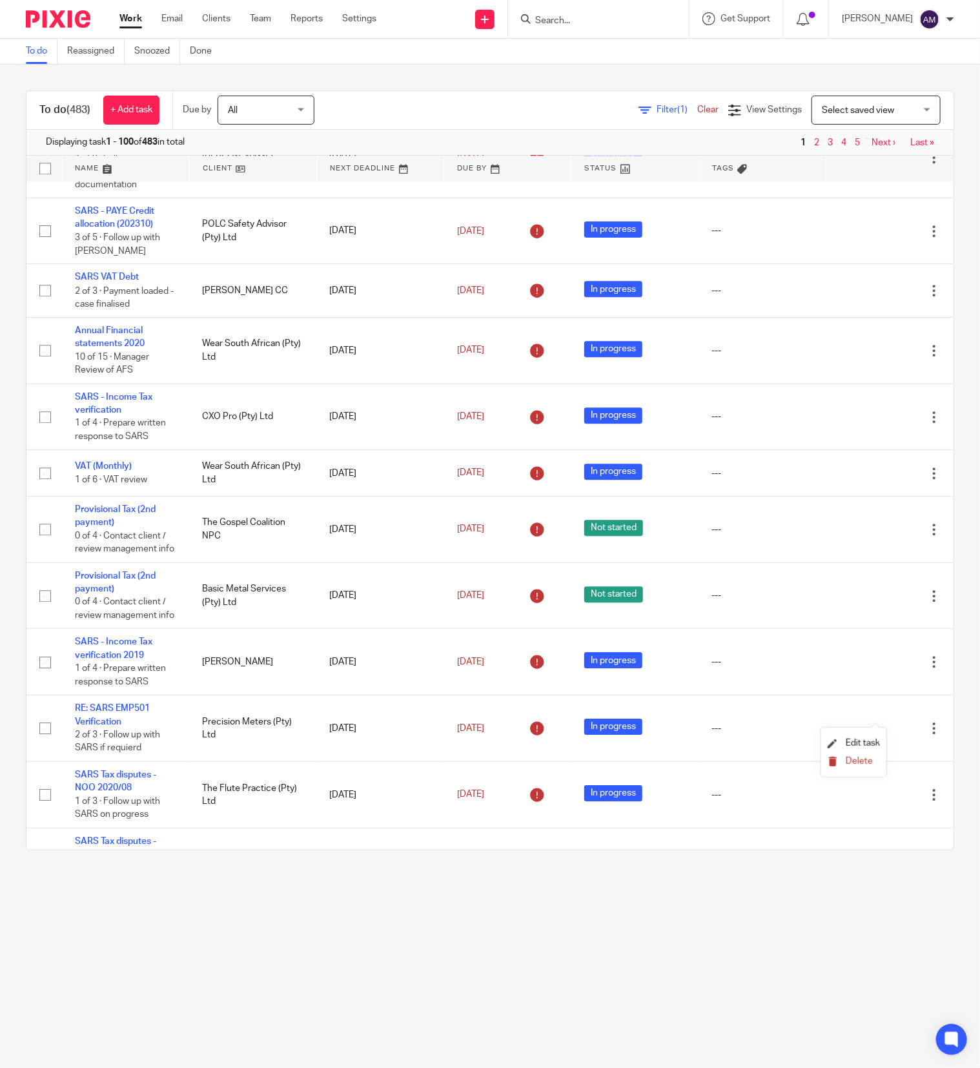
click at [858, 760] on span "Delete" at bounding box center [859, 761] width 27 height 9
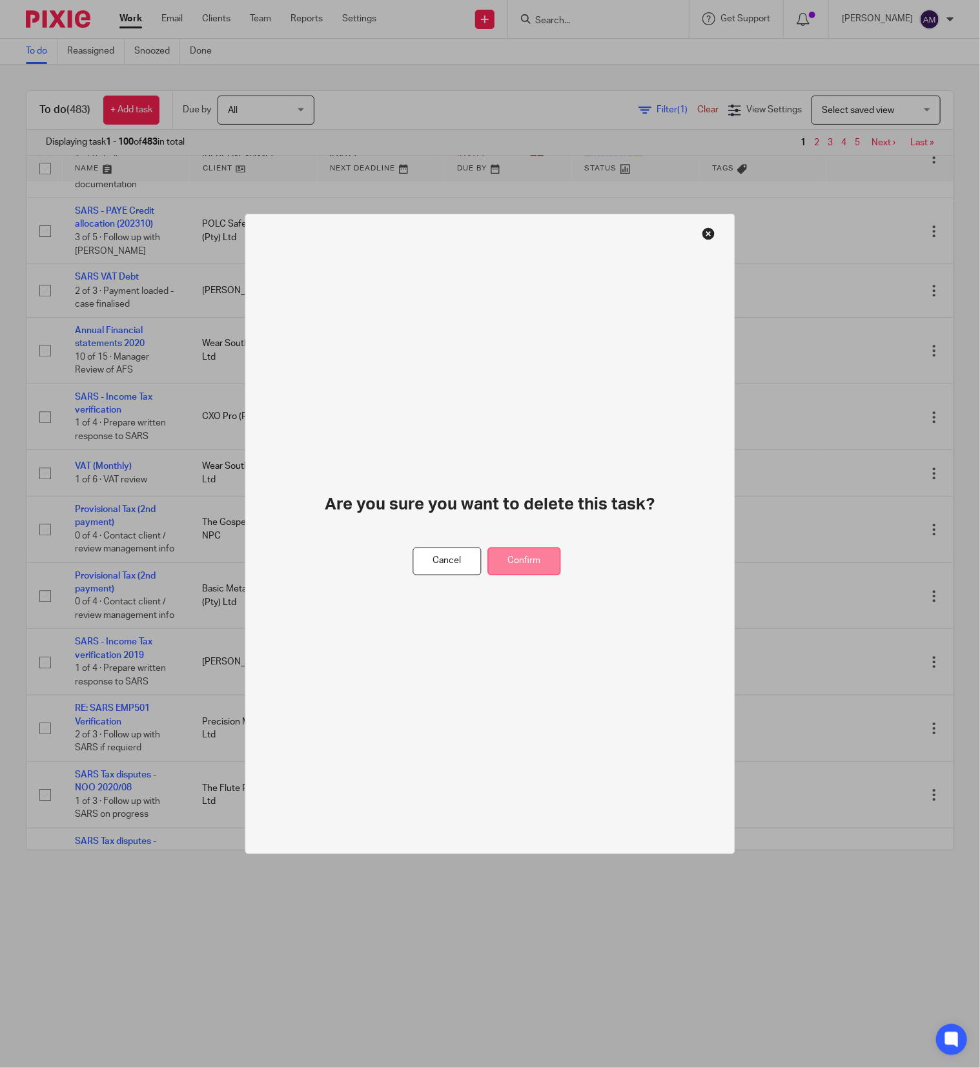
click at [502, 556] on button "Confirm" at bounding box center [524, 561] width 73 height 28
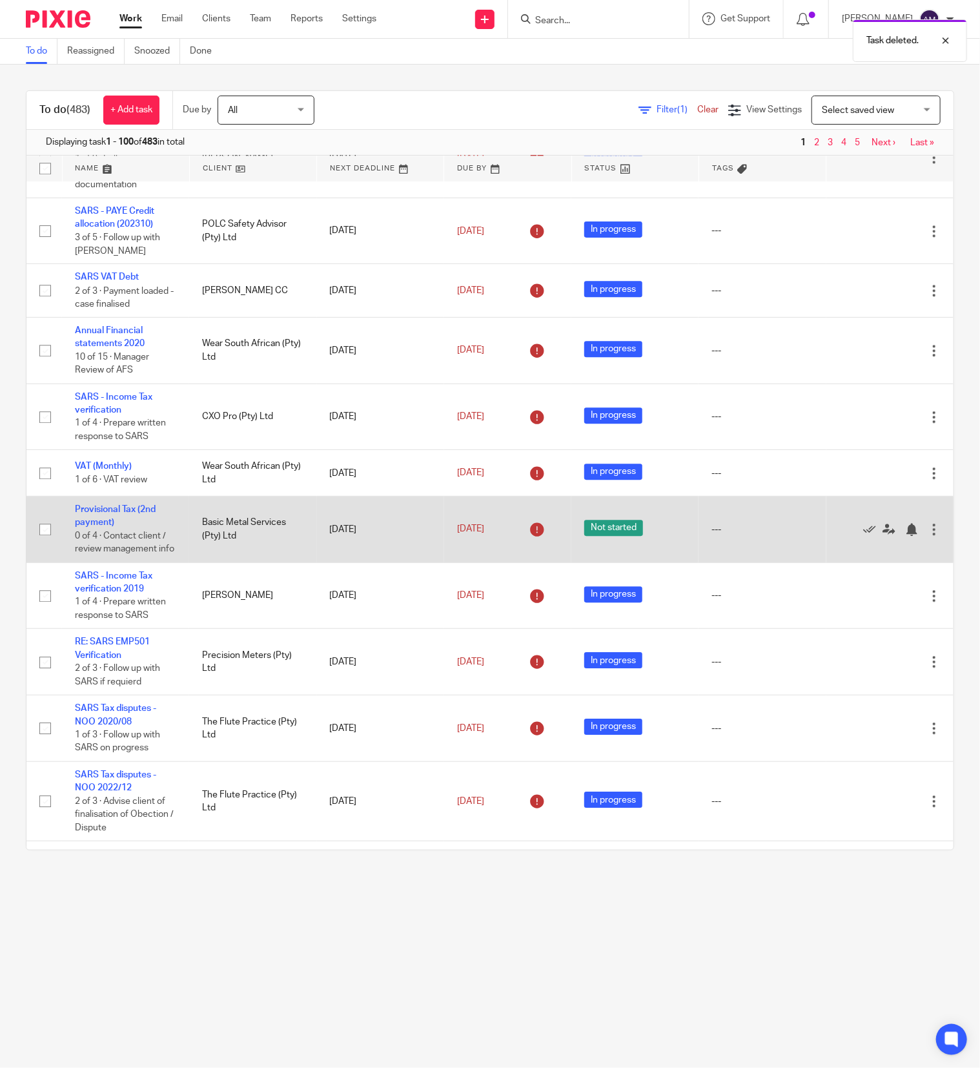
click at [928, 536] on div at bounding box center [934, 529] width 13 height 13
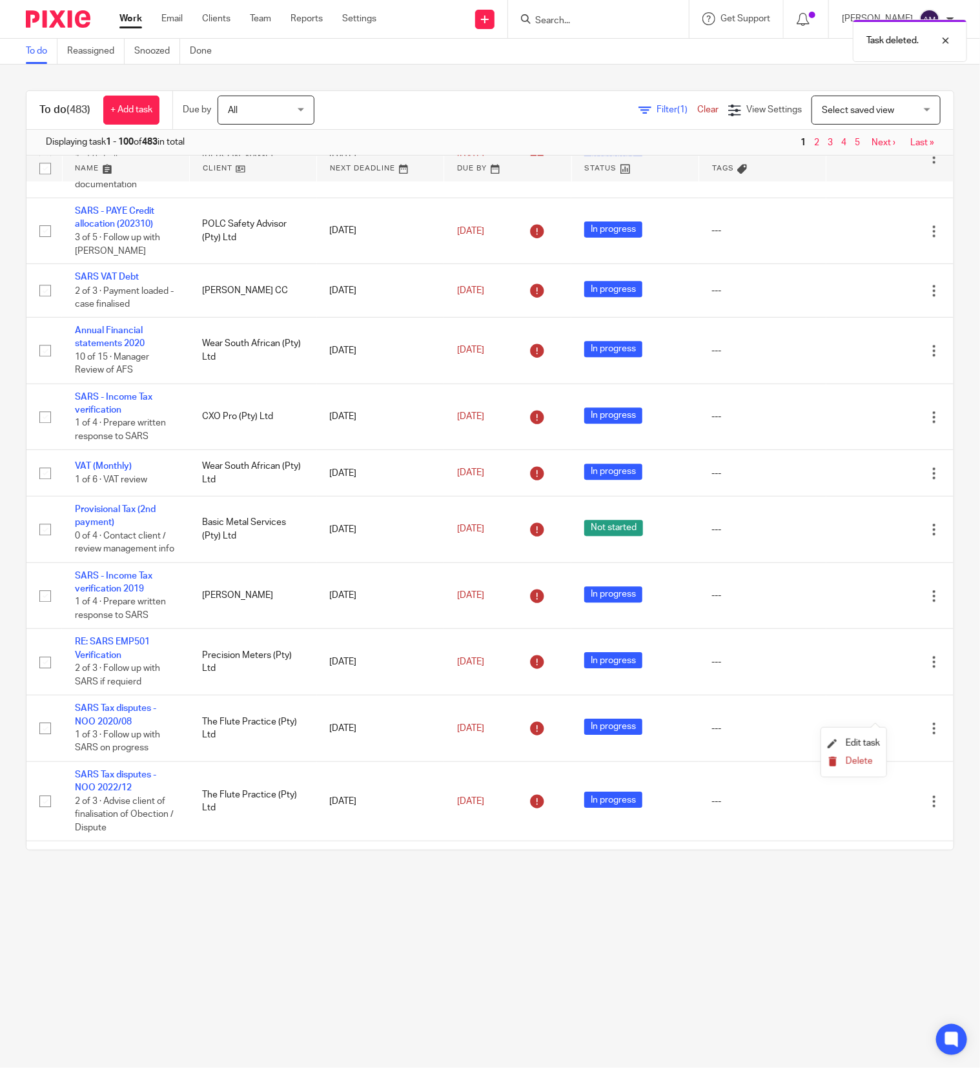
click at [865, 760] on span "Delete" at bounding box center [859, 761] width 27 height 9
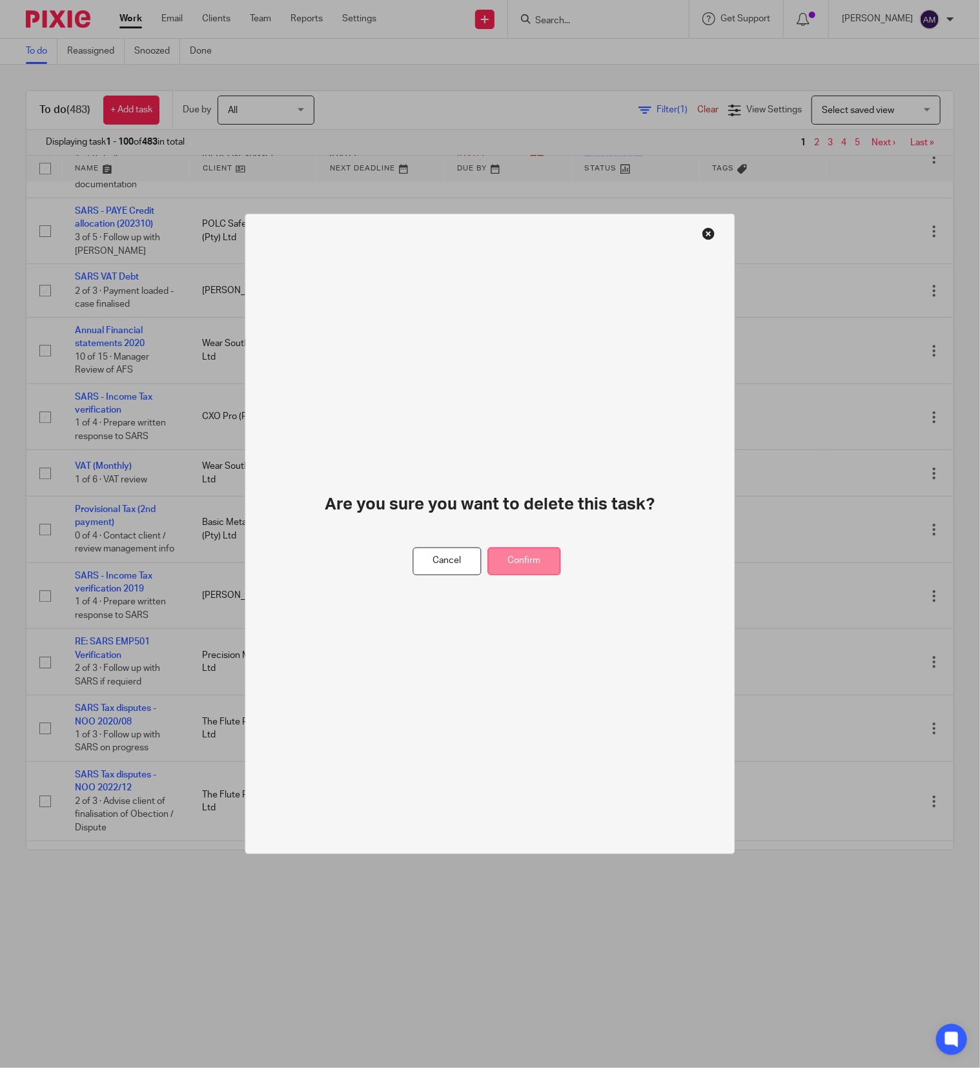
click at [537, 565] on button "Confirm" at bounding box center [524, 561] width 73 height 28
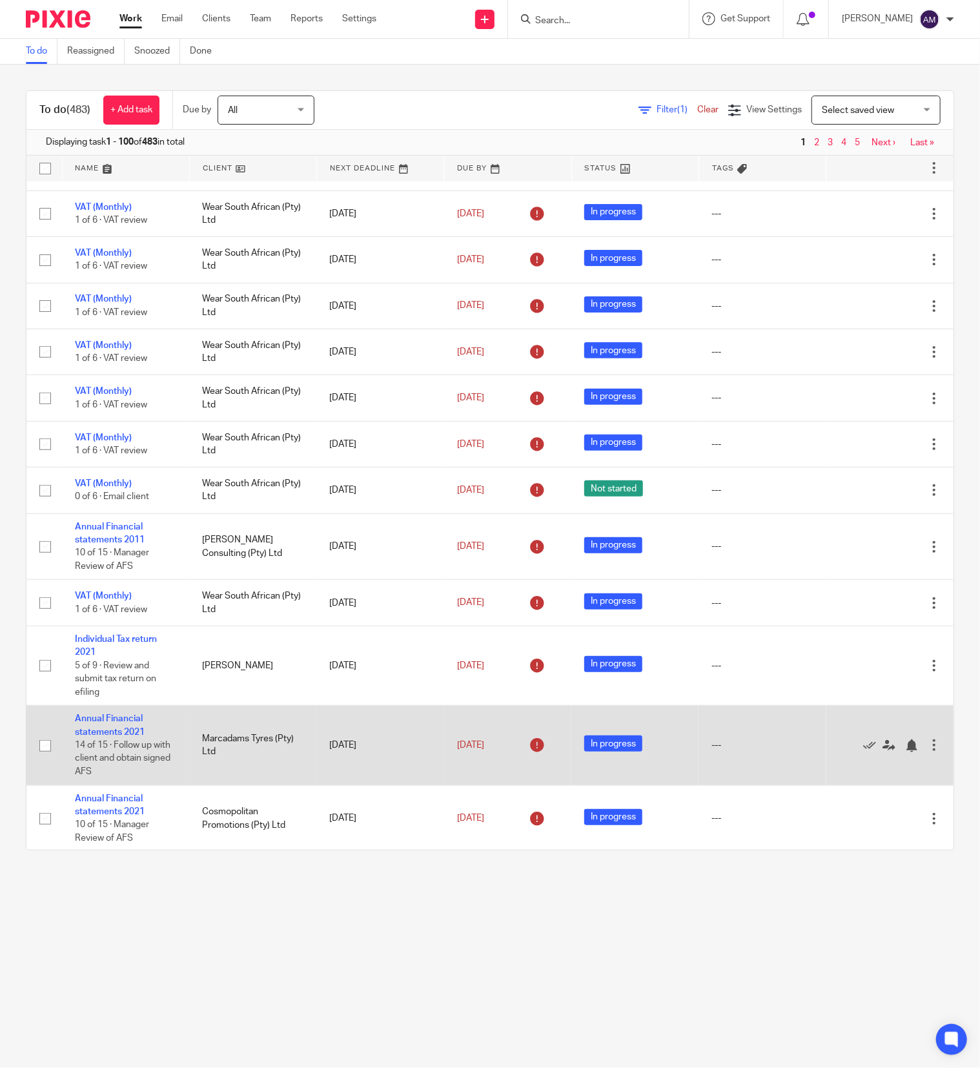
scroll to position [0, 0]
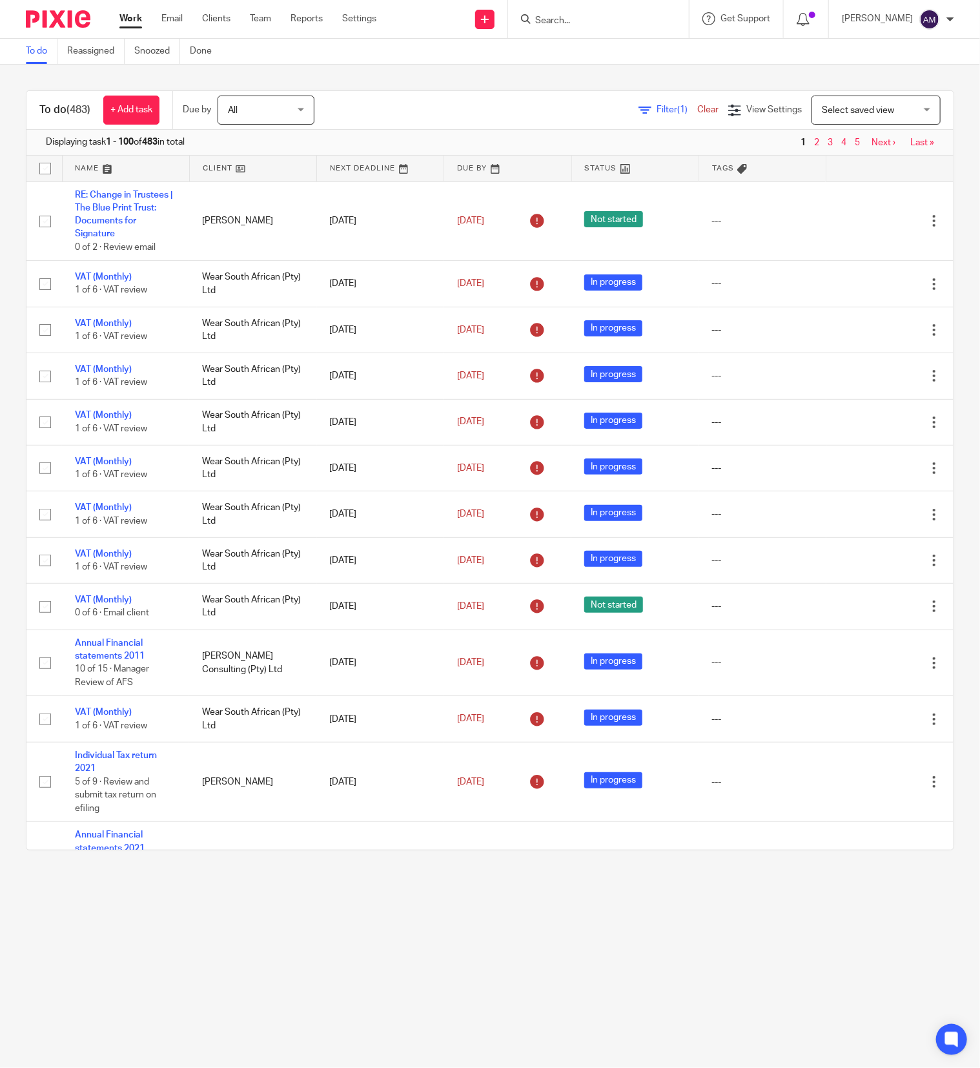
click at [638, 109] on icon at bounding box center [644, 110] width 13 height 13
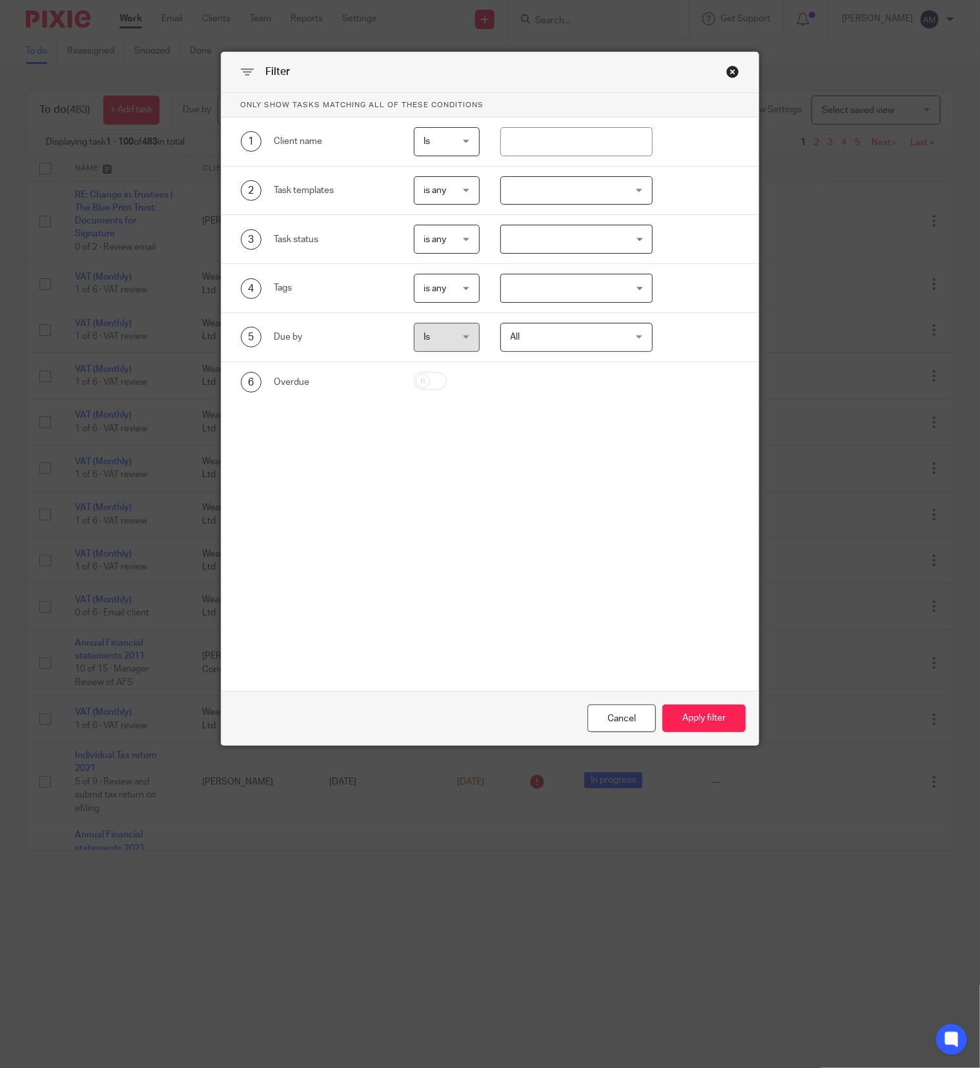
click at [591, 187] on div at bounding box center [576, 190] width 153 height 29
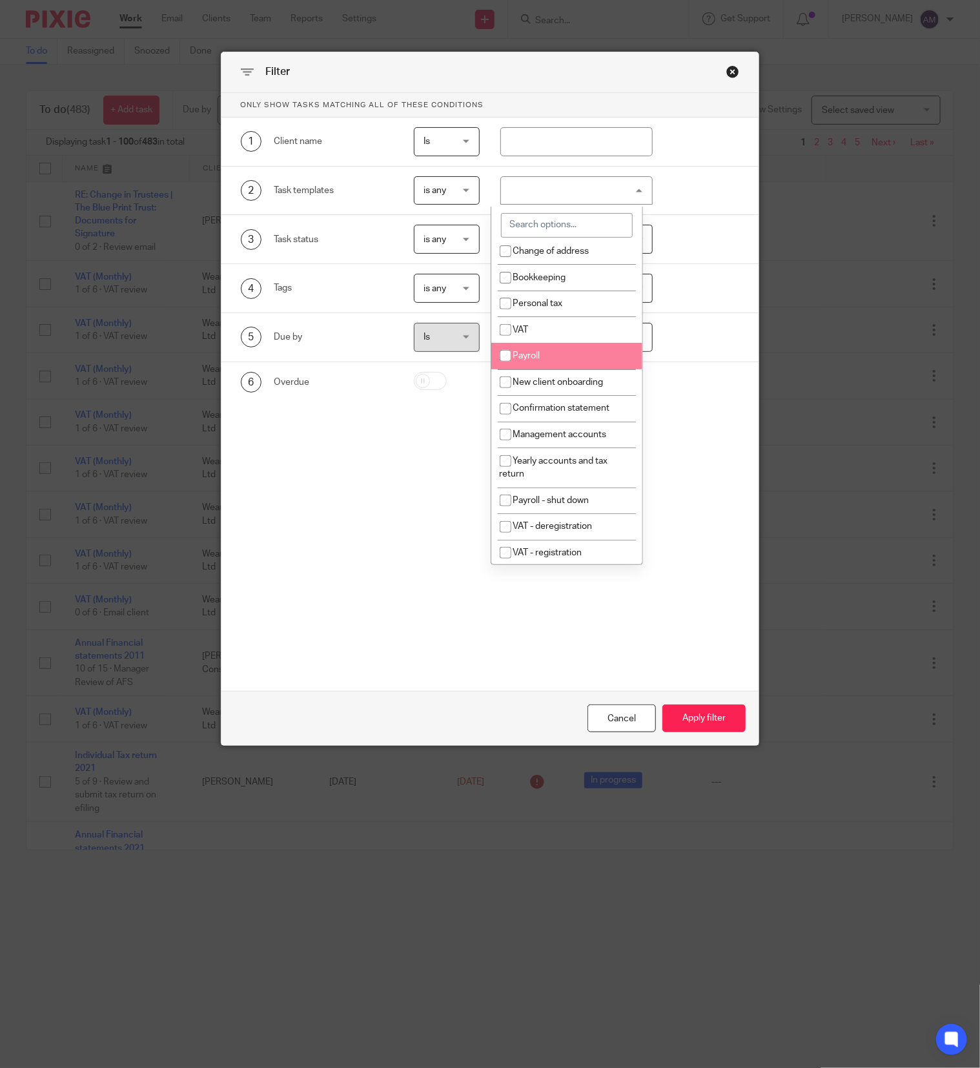
scroll to position [129, 0]
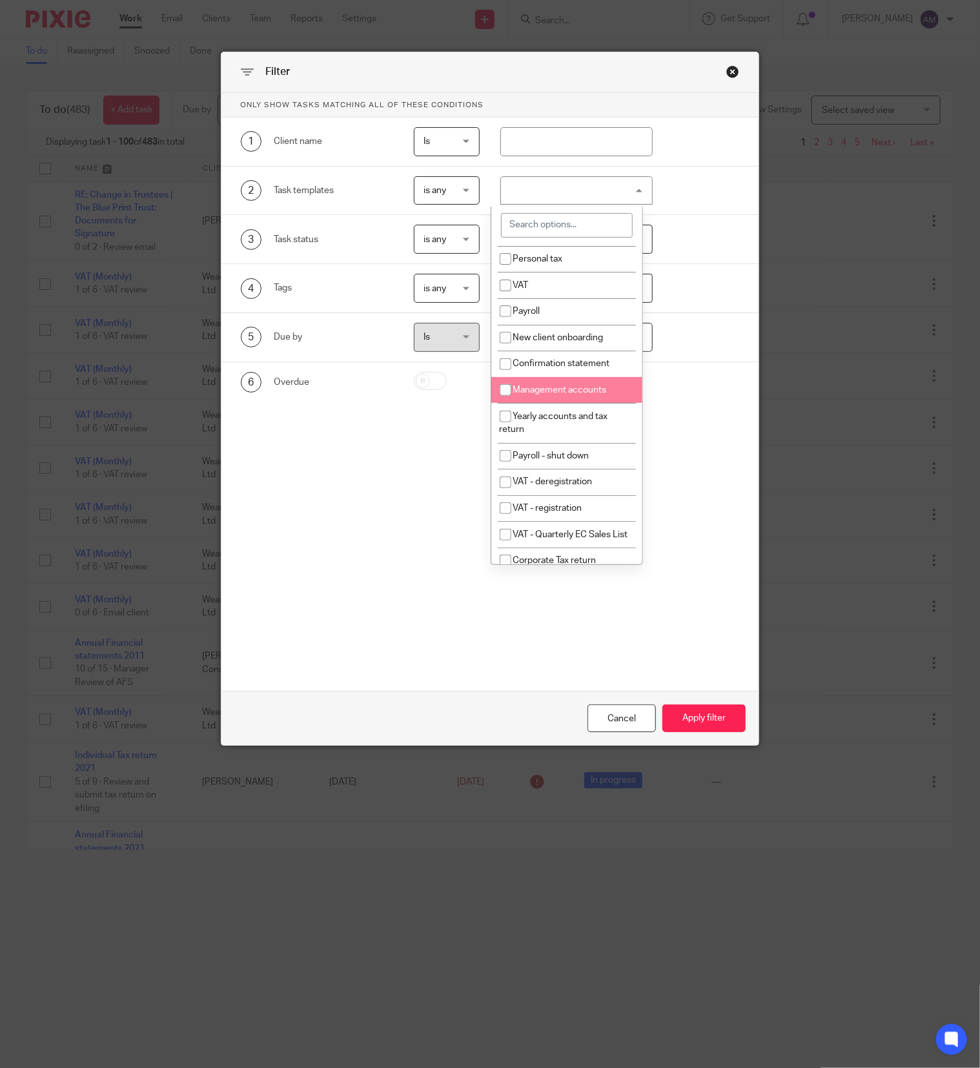
click at [580, 398] on li "Management accounts" at bounding box center [567, 390] width 152 height 26
checkbox input "true"
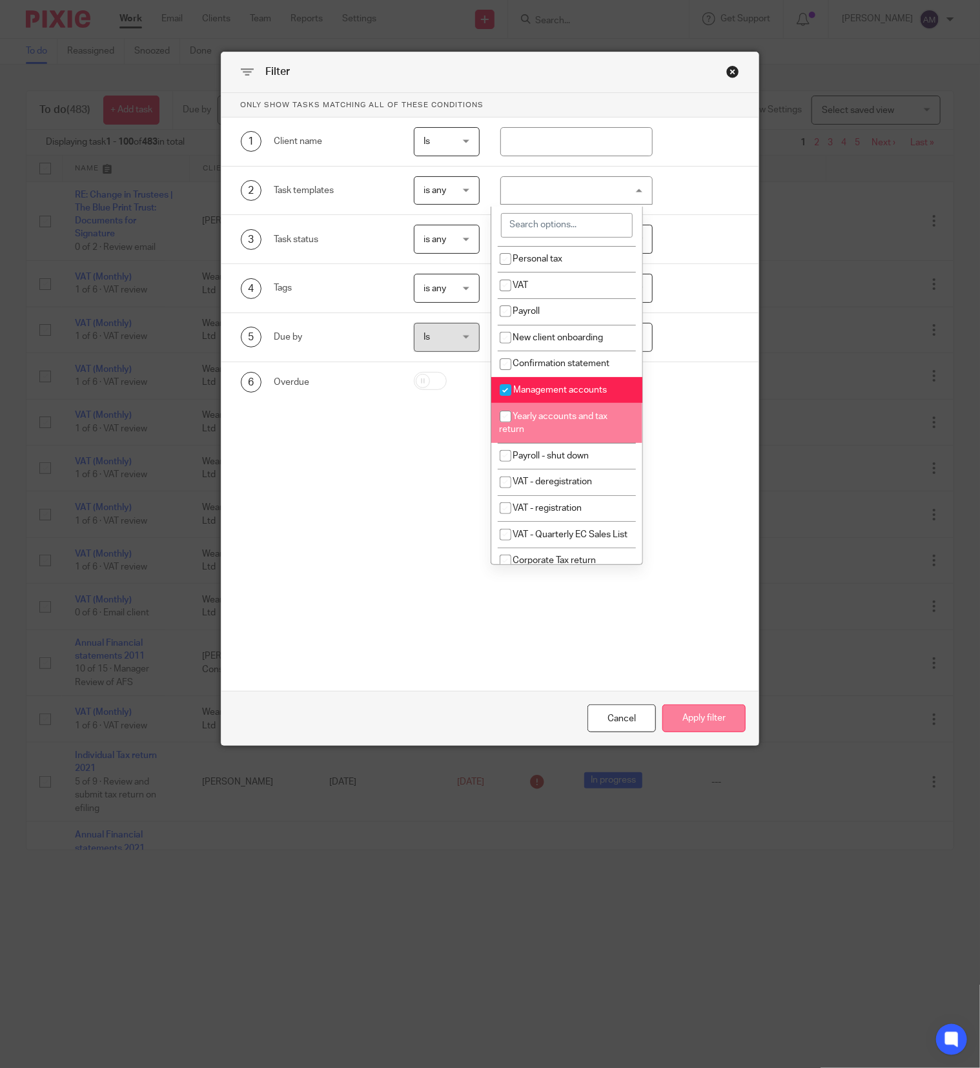
click at [682, 718] on button "Apply filter" at bounding box center [703, 718] width 83 height 28
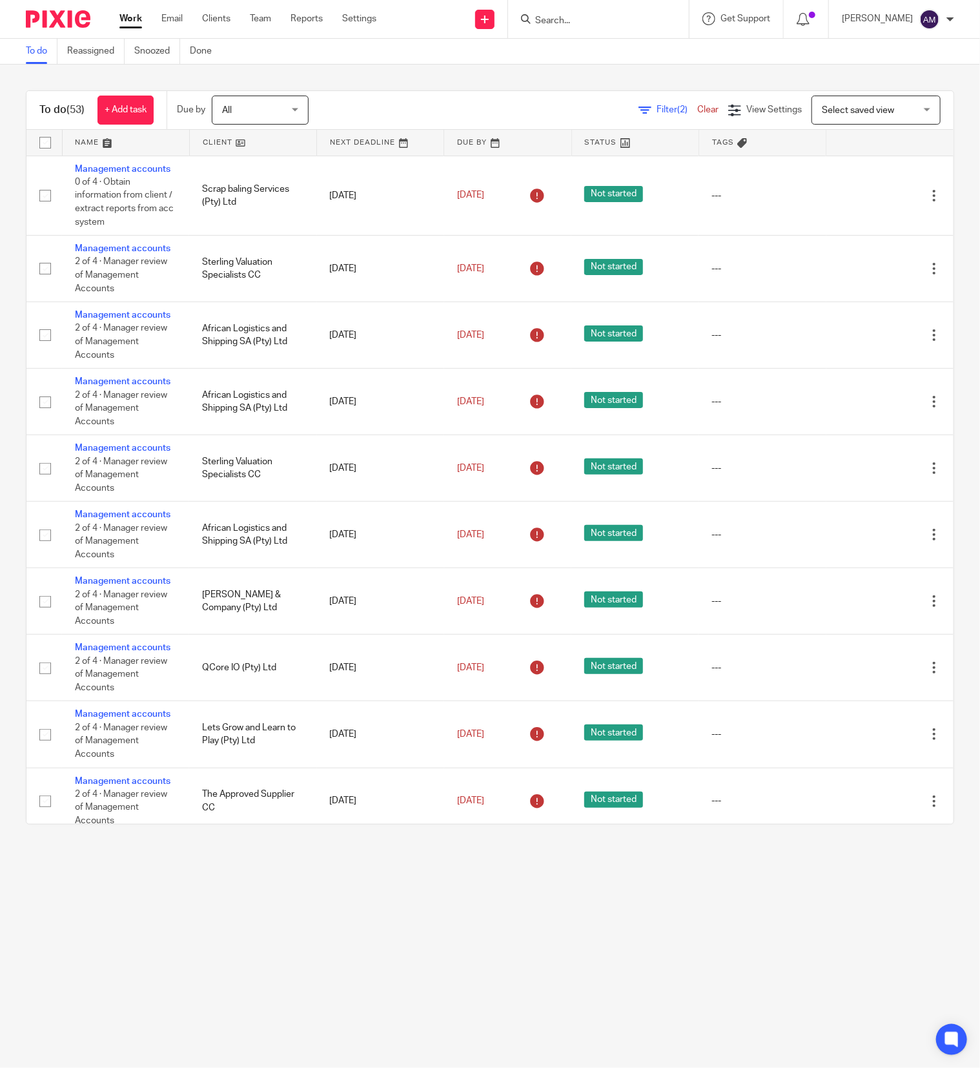
click at [252, 139] on link at bounding box center [253, 143] width 127 height 26
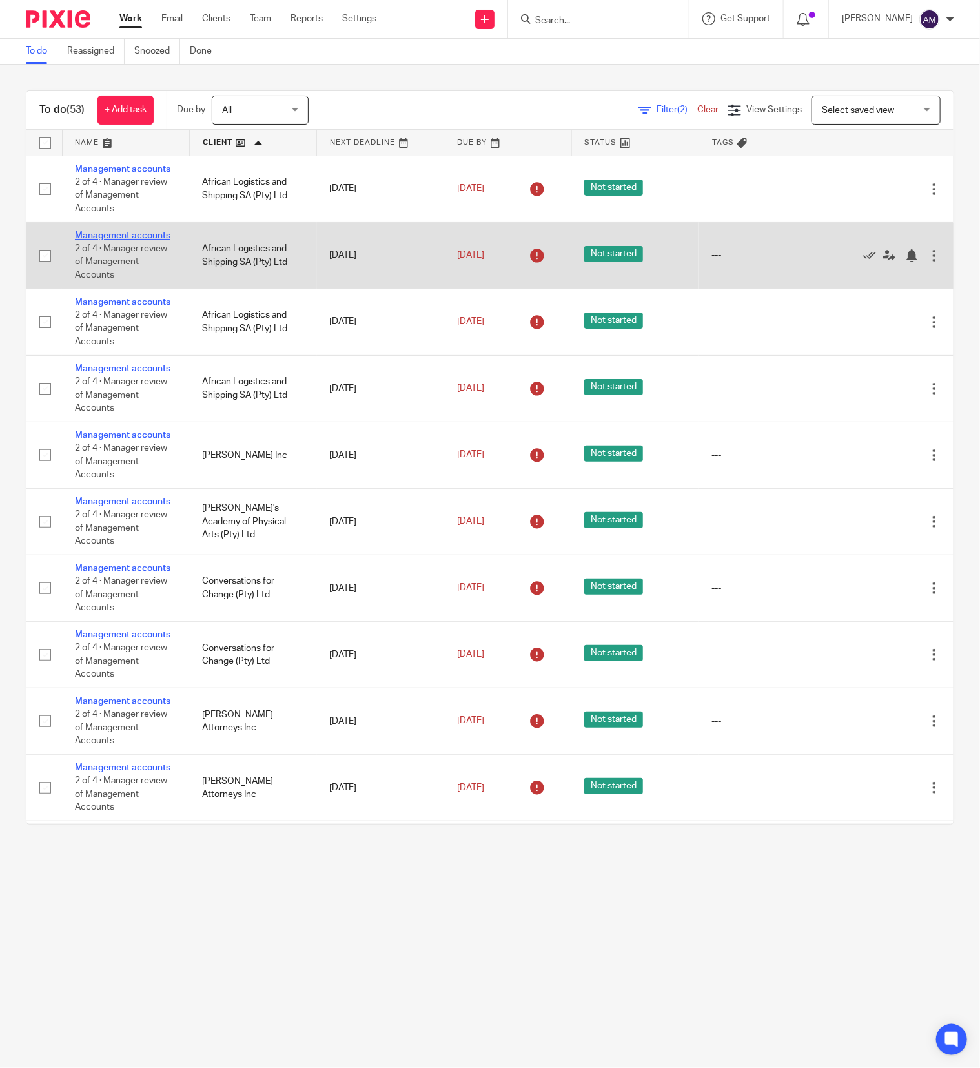
click at [98, 240] on link "Management accounts" at bounding box center [123, 235] width 96 height 9
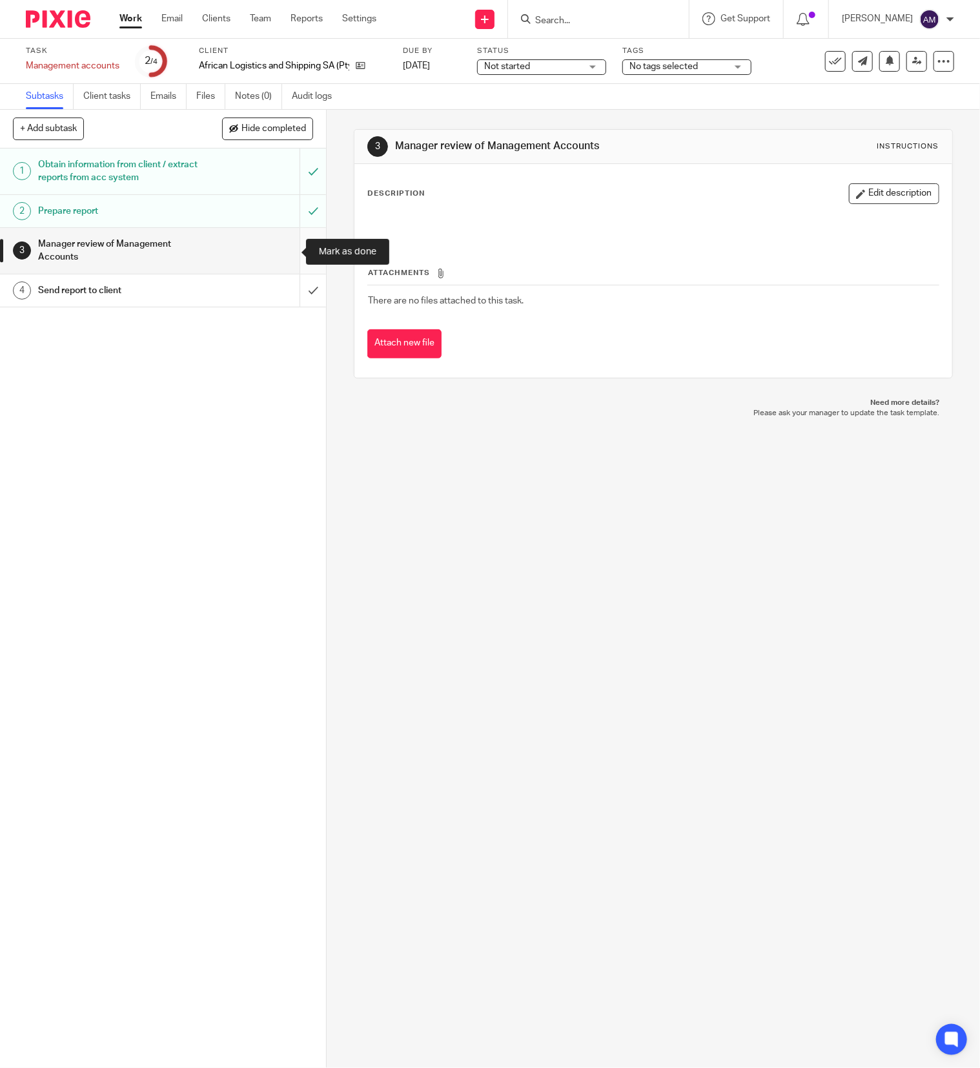
click at [283, 249] on input "submit" at bounding box center [163, 251] width 326 height 46
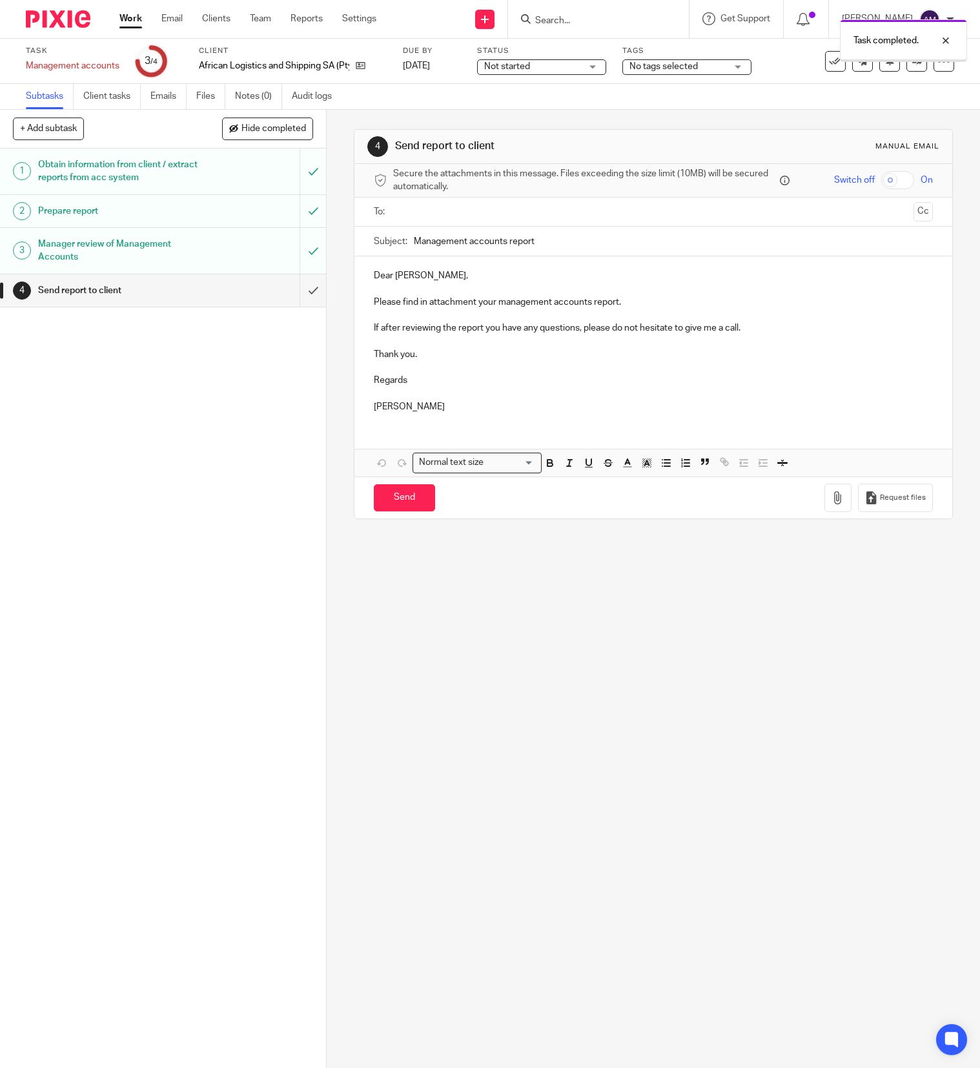
click at [455, 216] on input "text" at bounding box center [653, 212] width 510 height 15
click at [562, 247] on input "Management accounts report" at bounding box center [673, 244] width 519 height 29
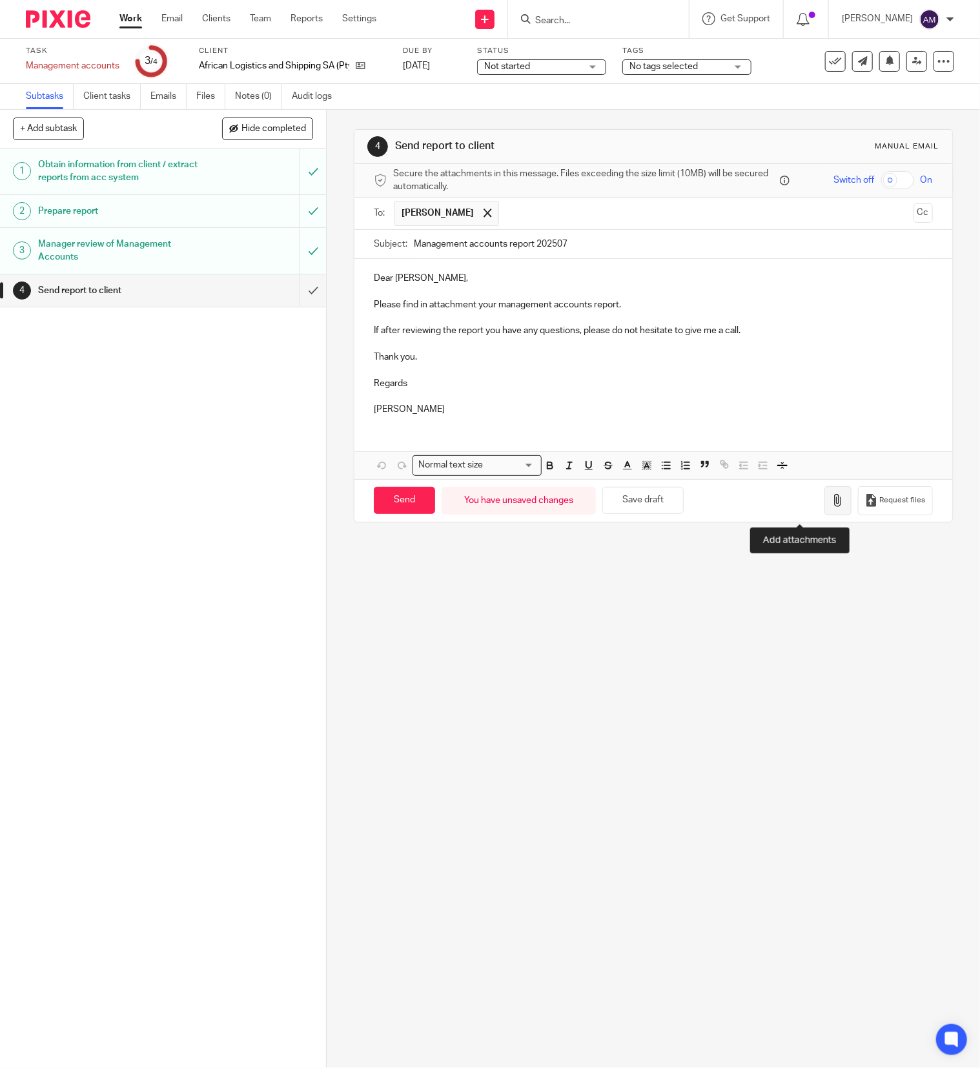
type input "Management accounts report 202507"
click at [831, 507] on icon "button" at bounding box center [837, 500] width 13 height 13
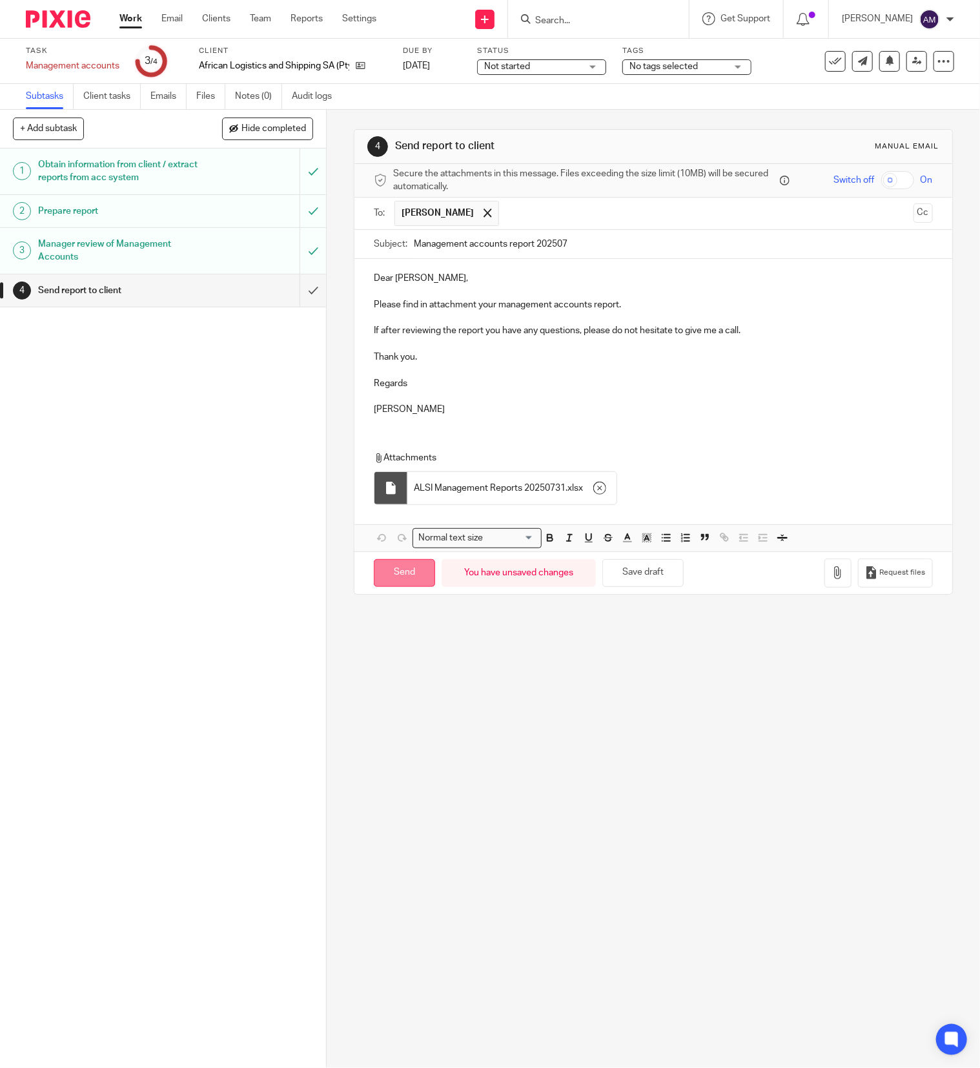
click at [398, 581] on input "Send" at bounding box center [404, 573] width 61 height 28
type input "Sent"
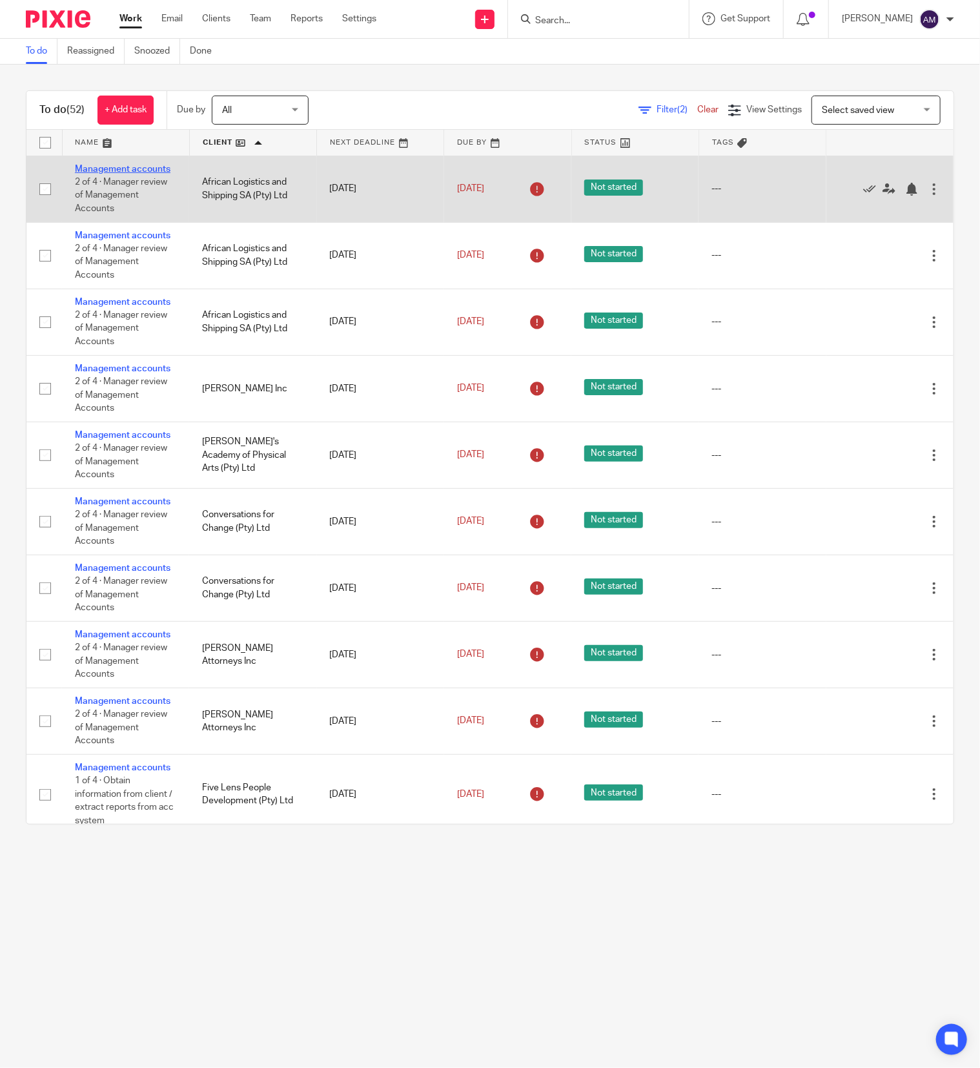
click at [98, 174] on link "Management accounts" at bounding box center [123, 169] width 96 height 9
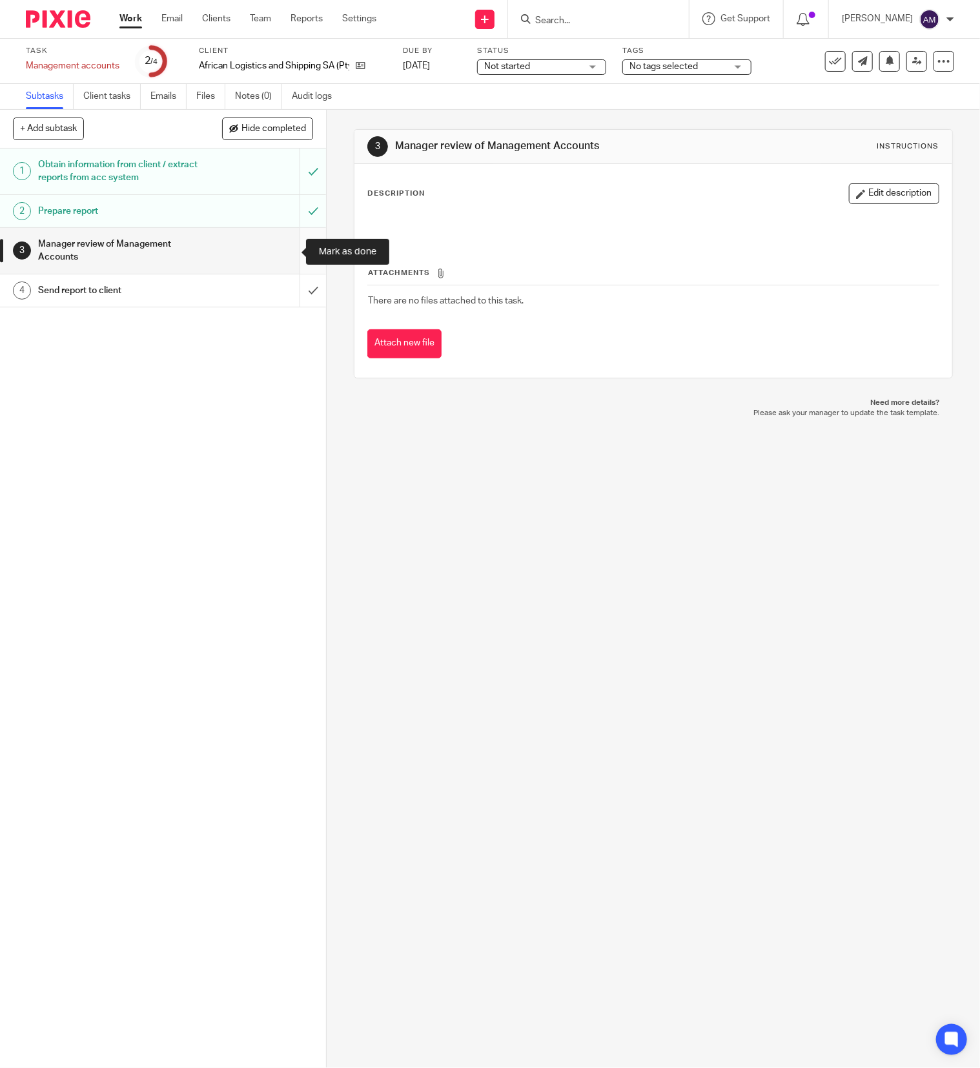
click at [285, 252] on input "submit" at bounding box center [163, 251] width 326 height 46
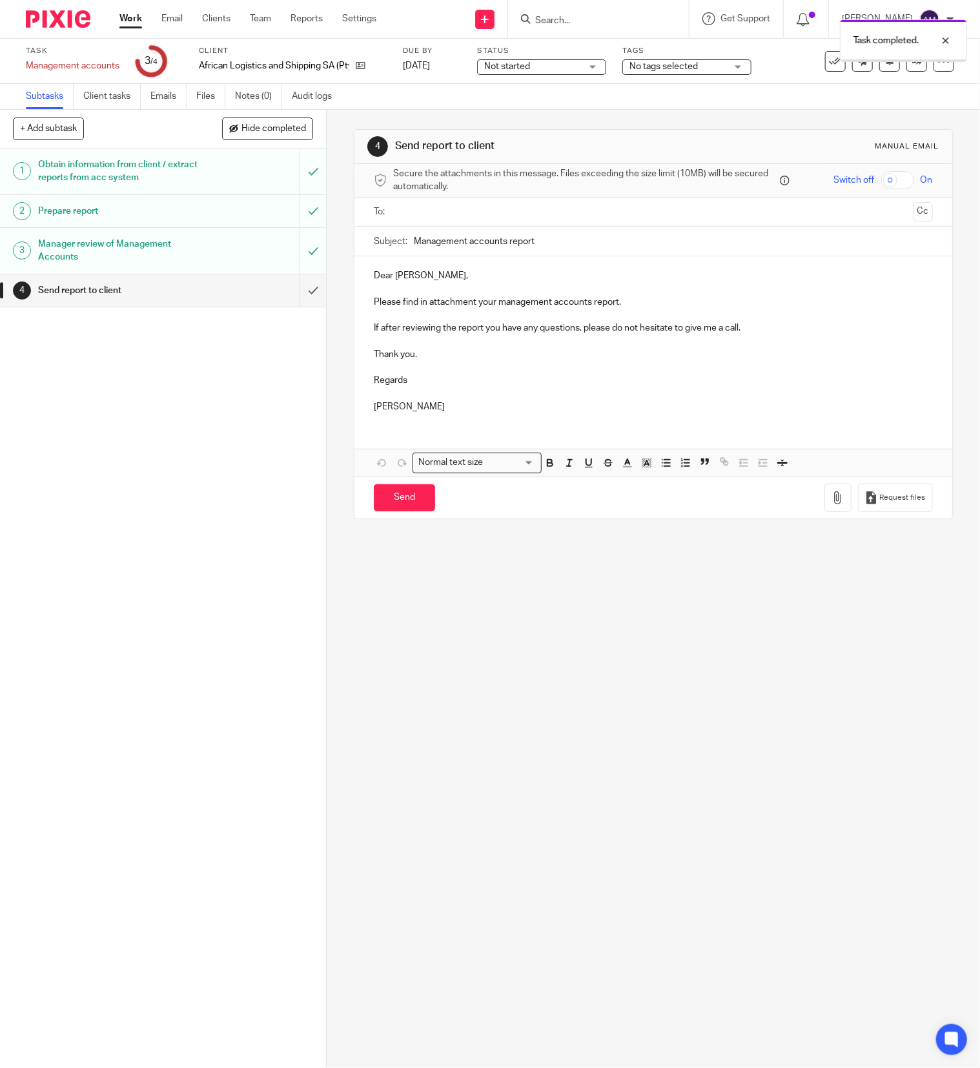
click at [513, 212] on input "text" at bounding box center [653, 212] width 510 height 15
click at [568, 249] on input "Management accounts report" at bounding box center [673, 244] width 519 height 29
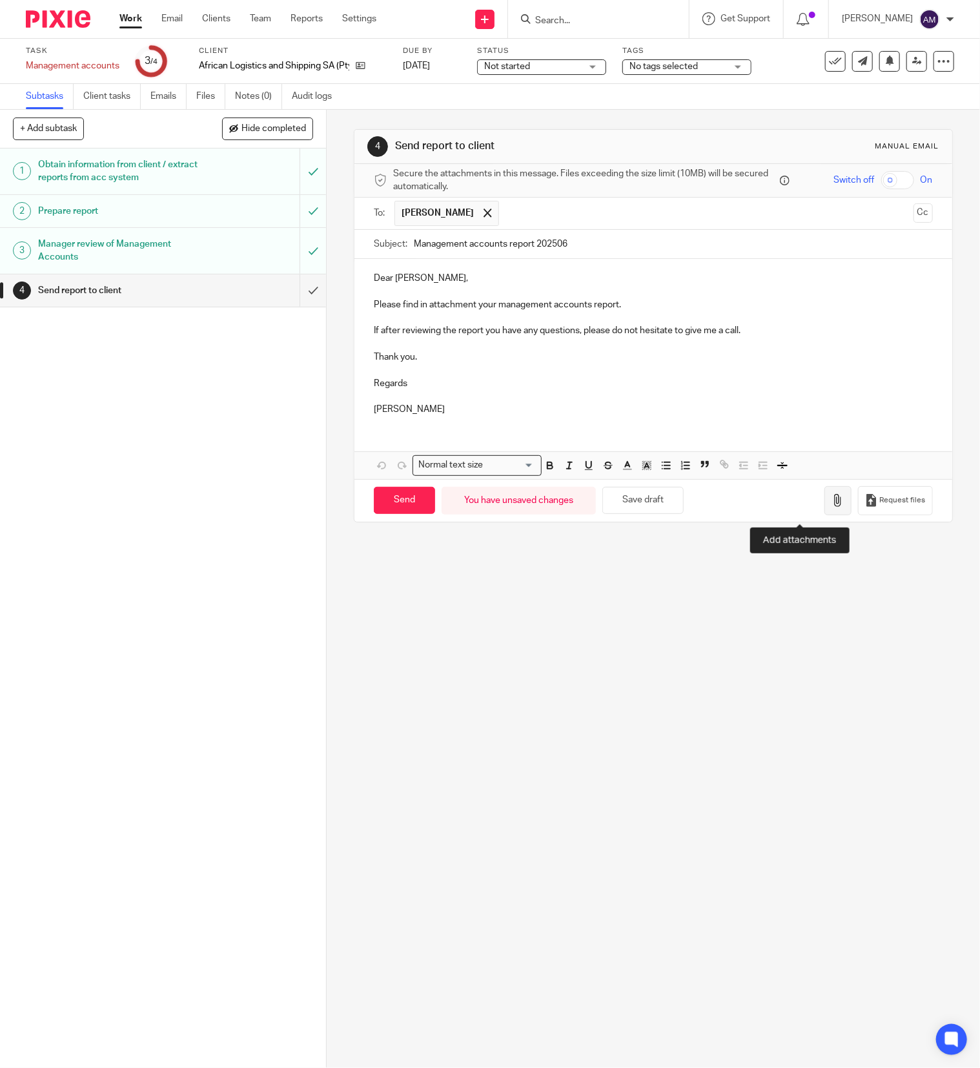
type input "Management accounts report 202506"
click at [831, 507] on icon "button" at bounding box center [837, 500] width 13 height 13
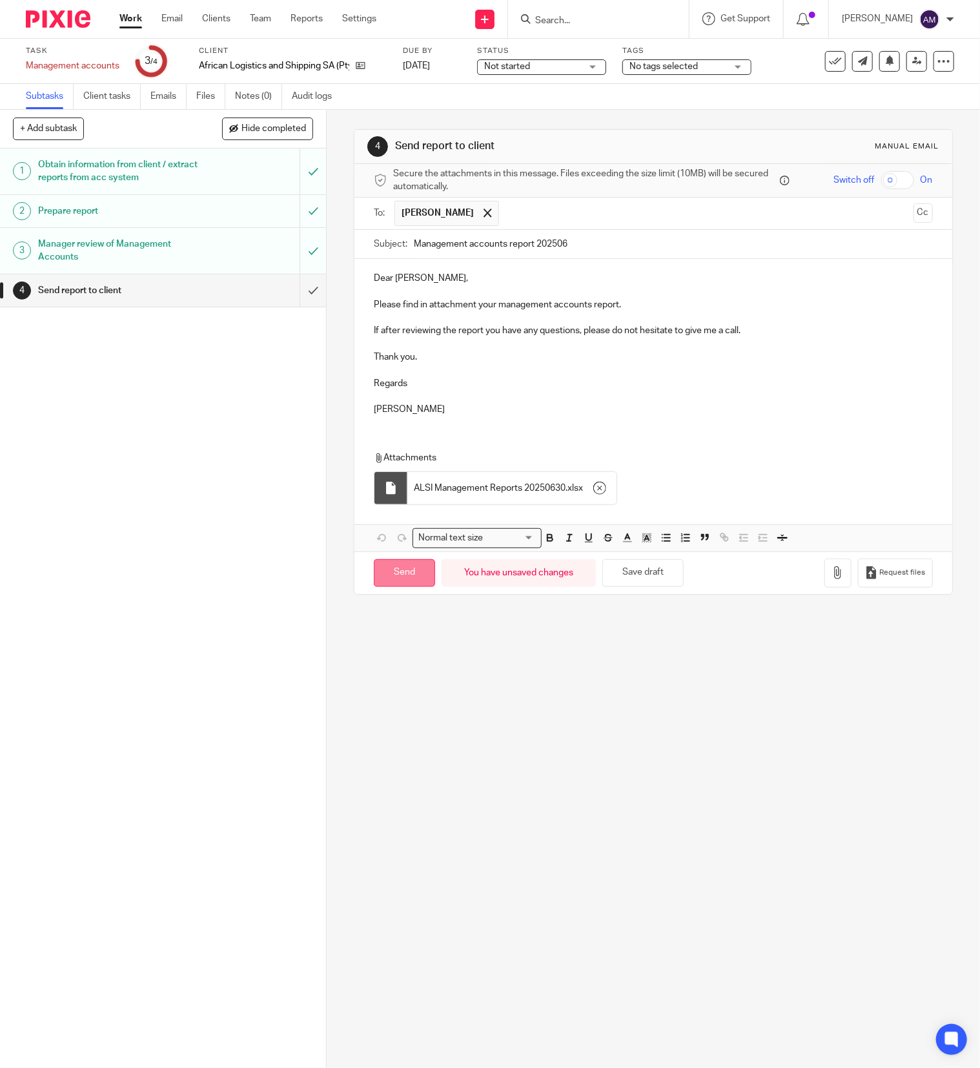
click at [405, 581] on input "Send" at bounding box center [404, 573] width 61 height 28
type input "Sent"
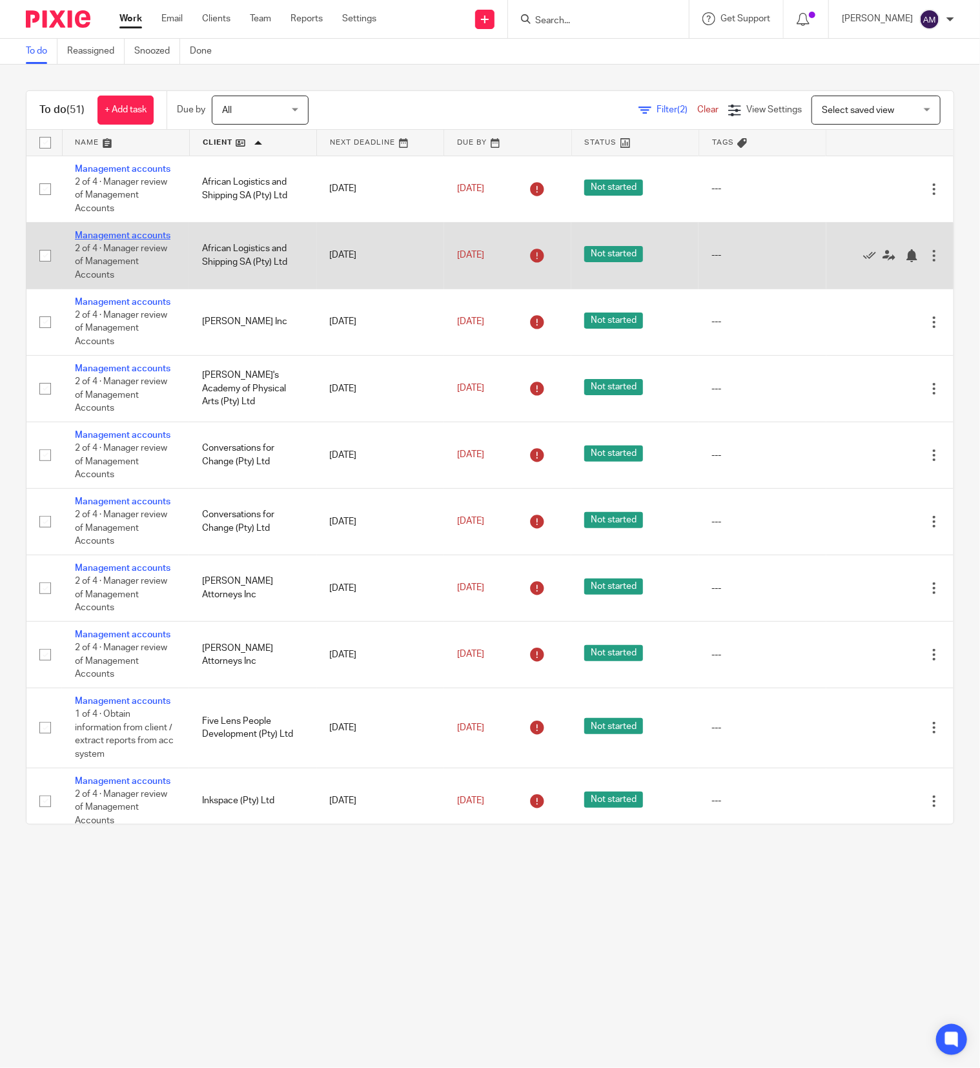
click at [104, 240] on link "Management accounts" at bounding box center [123, 235] width 96 height 9
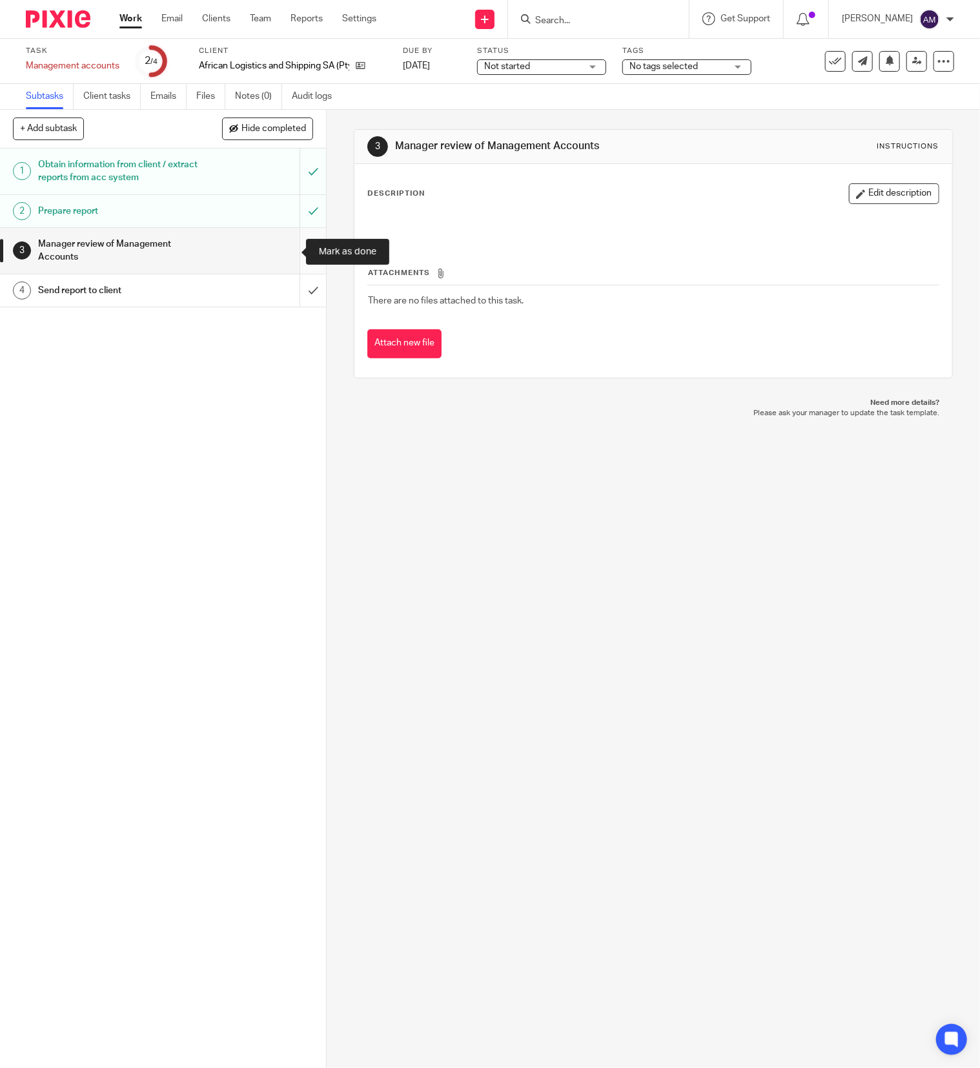
click at [288, 249] on input "submit" at bounding box center [163, 251] width 326 height 46
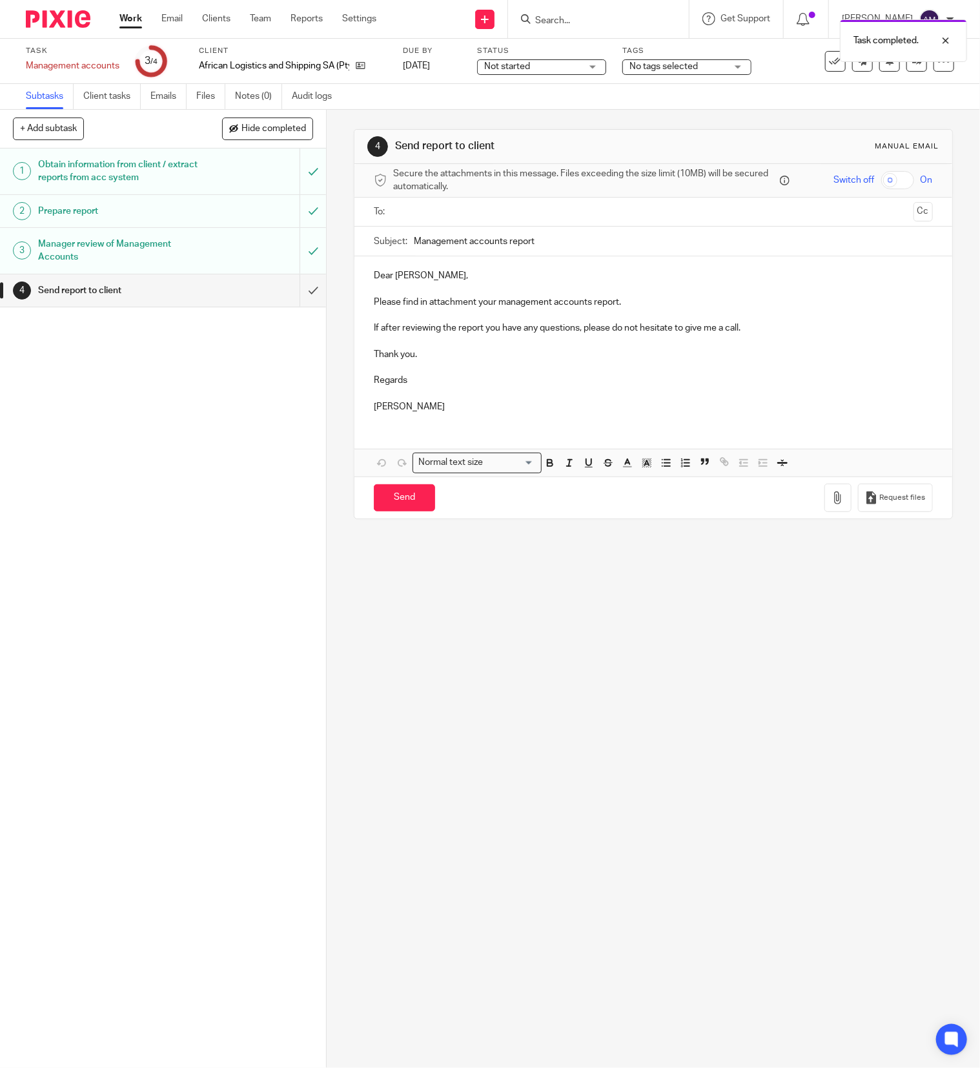
click at [403, 210] on input "text" at bounding box center [653, 212] width 510 height 15
click at [512, 209] on input "text" at bounding box center [706, 213] width 402 height 25
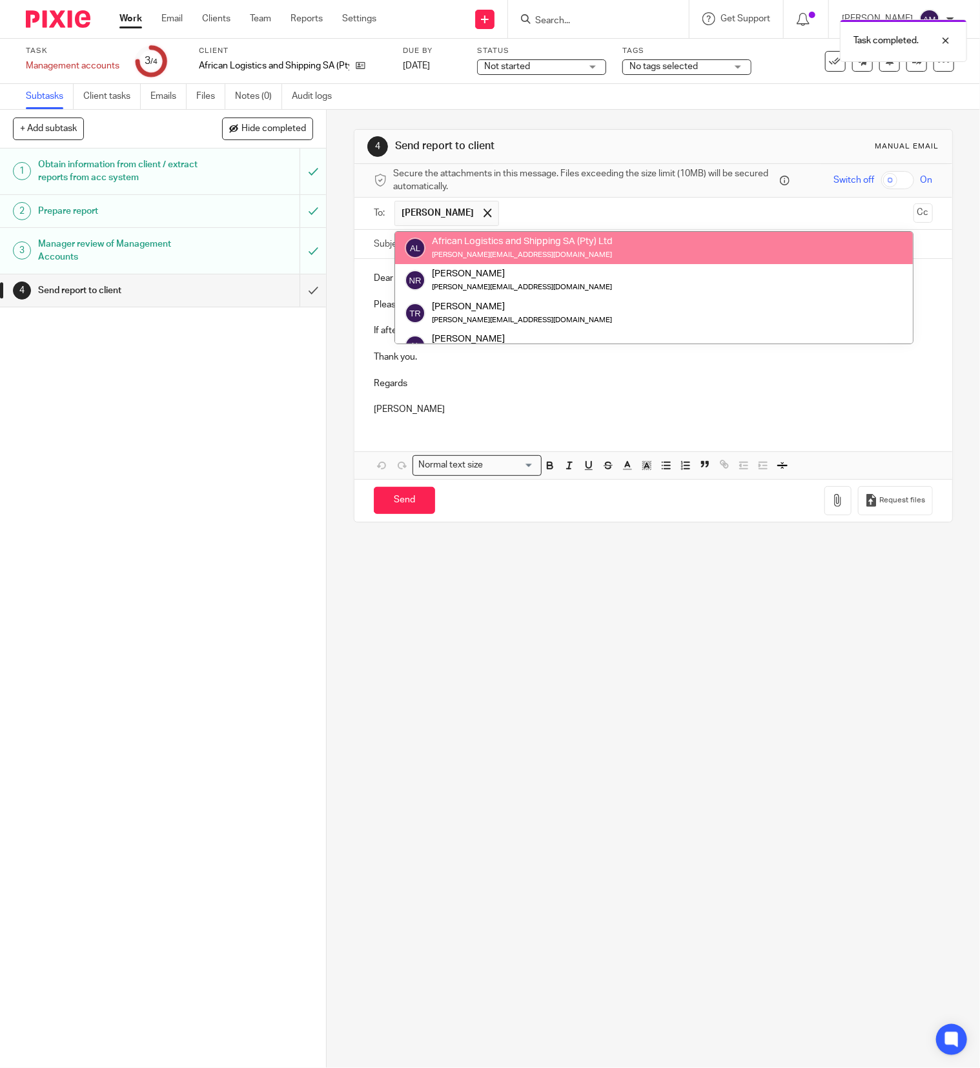
click at [636, 216] on input "text" at bounding box center [706, 213] width 402 height 25
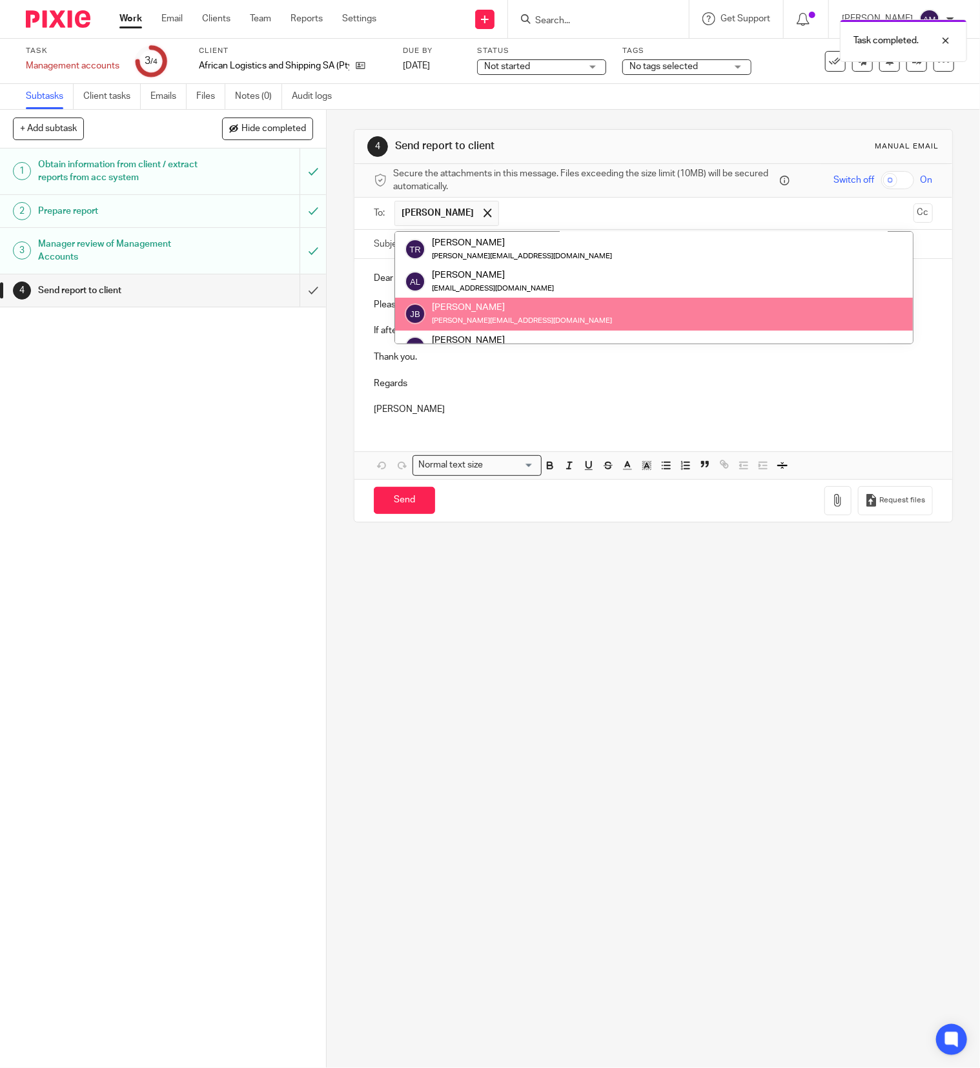
drag, startPoint x: 689, startPoint y: 412, endPoint x: 689, endPoint y: 400, distance: 12.3
click at [689, 404] on div "Dear Gail, Please find in attachment your management accounts report. If after …" at bounding box center [653, 342] width 598 height 167
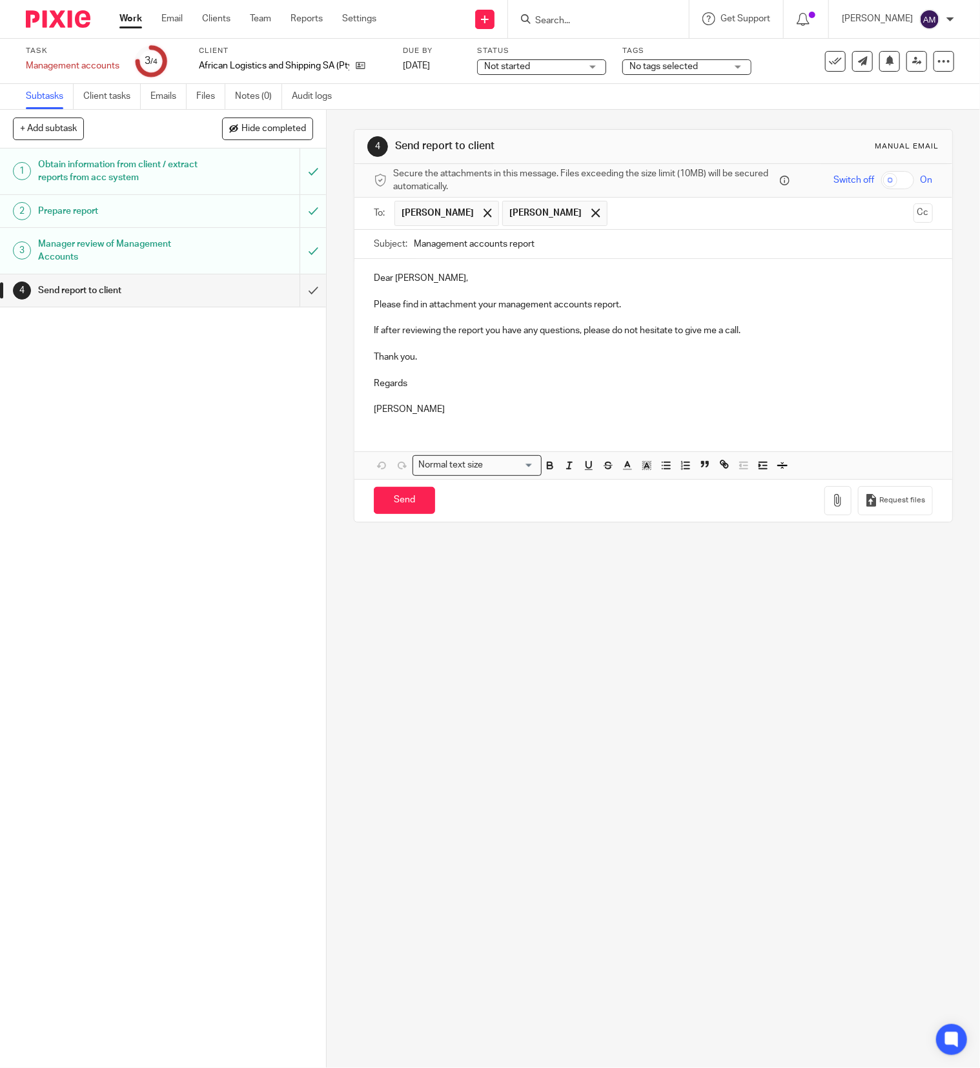
click at [555, 213] on span "Julio Bianchi" at bounding box center [554, 213] width 105 height 25
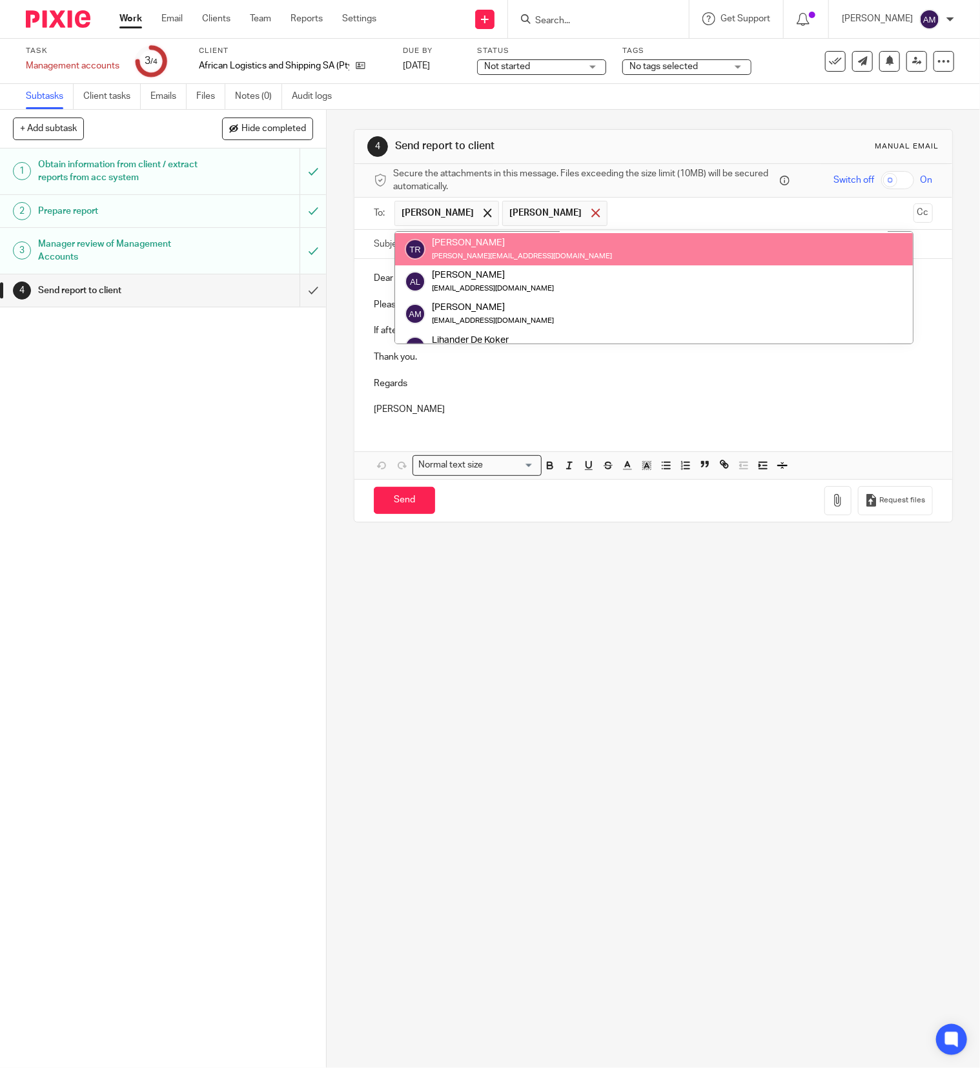
click at [591, 216] on span at bounding box center [595, 213] width 8 height 8
click at [533, 210] on input "text" at bounding box center [706, 213] width 402 height 25
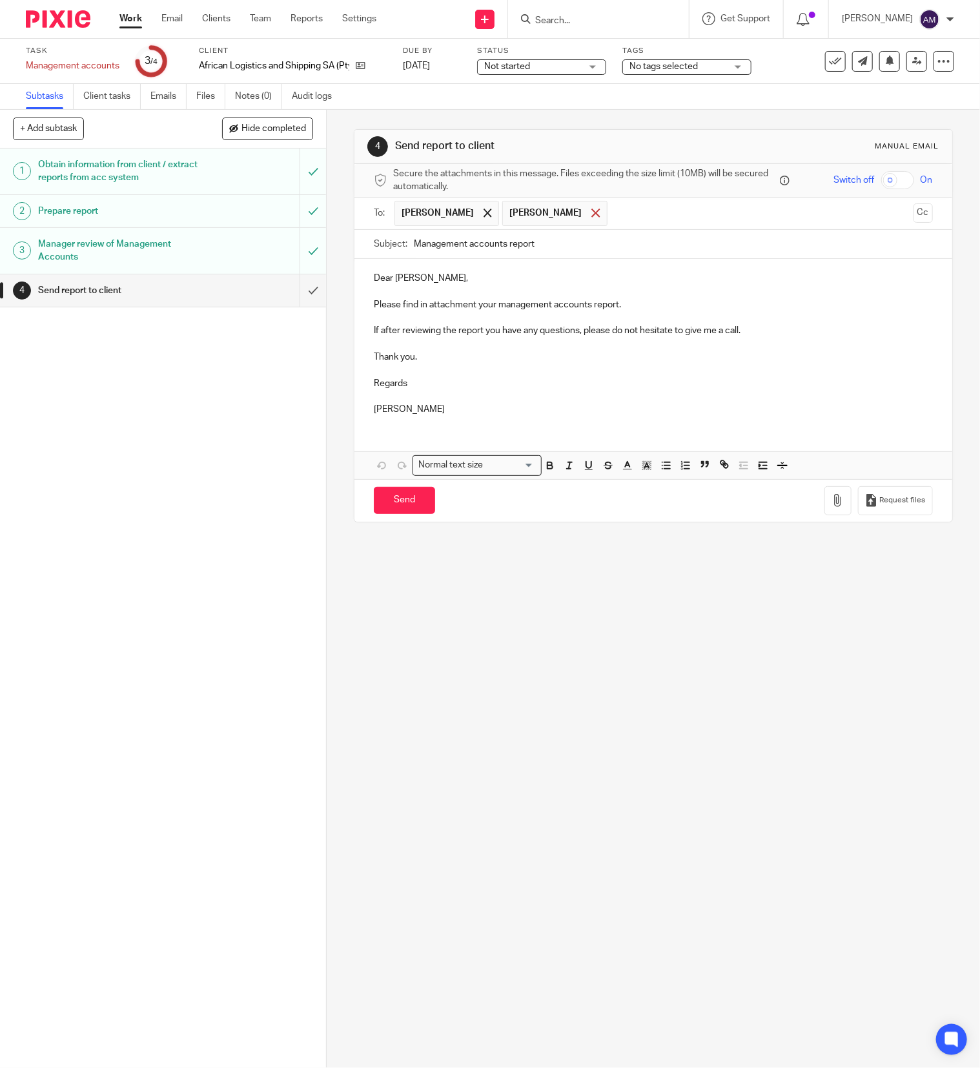
click at [591, 216] on span at bounding box center [595, 213] width 8 height 8
click at [547, 250] on input "Management accounts report" at bounding box center [673, 244] width 519 height 29
click at [551, 244] on input "Management accounts report 202205" at bounding box center [673, 244] width 519 height 29
type input "Management accounts report 202505"
click at [831, 507] on icon "button" at bounding box center [837, 500] width 13 height 13
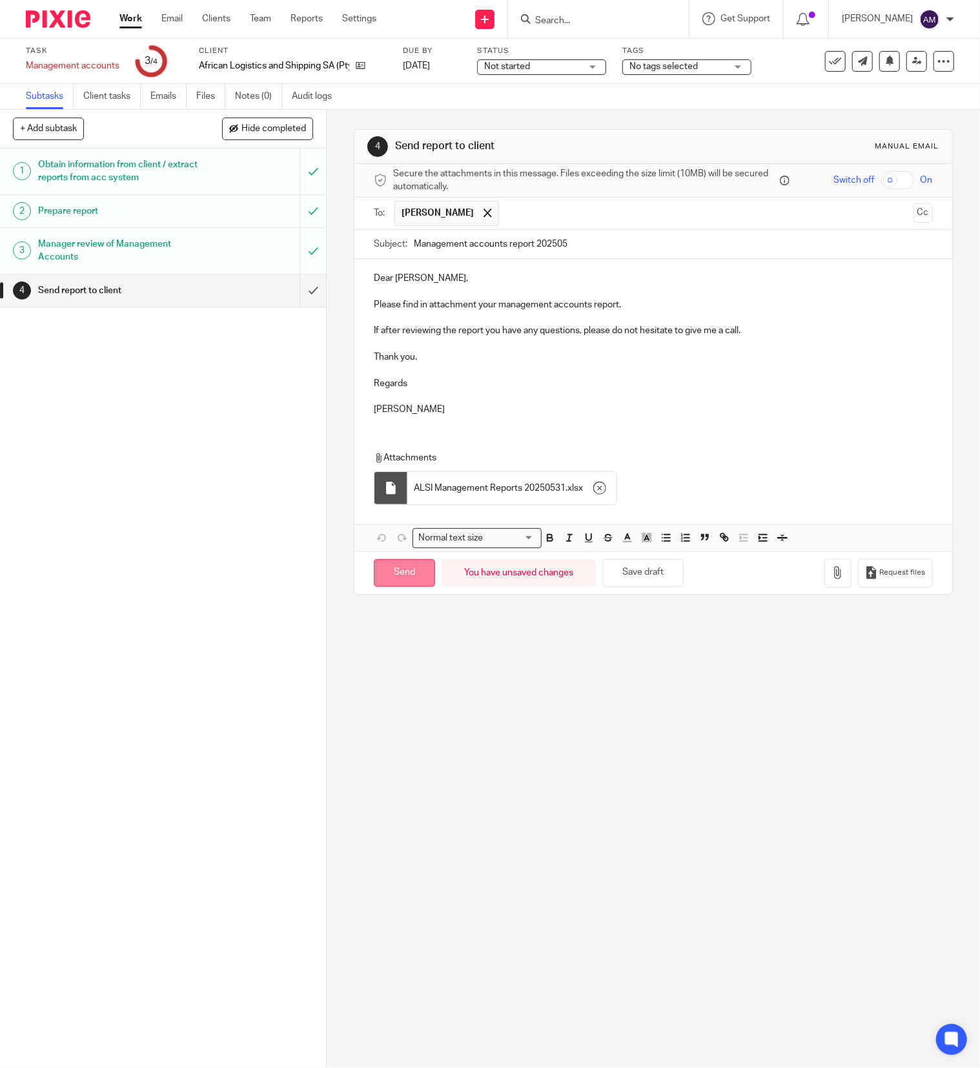
click at [405, 578] on input "Send" at bounding box center [404, 573] width 61 height 28
type input "Sent"
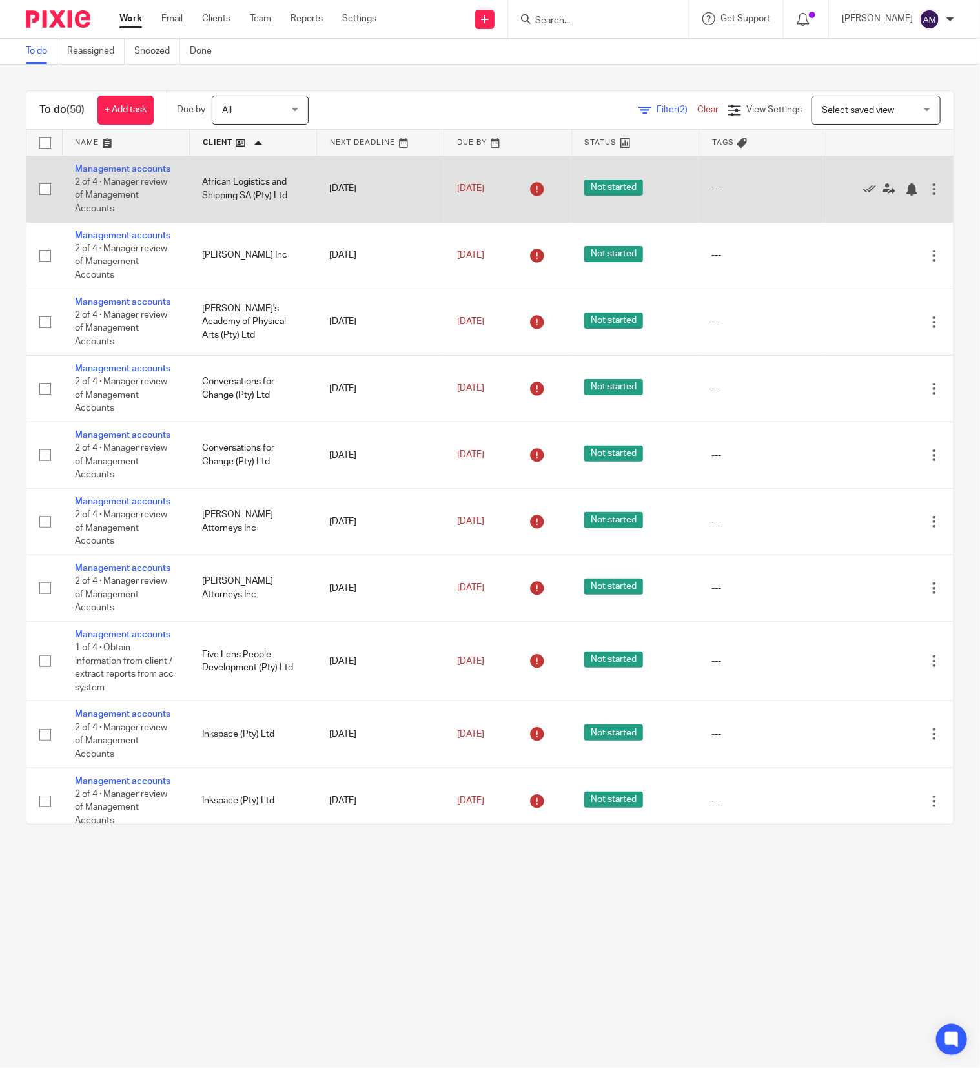
click at [99, 174] on td "Management accounts 2 of 4 · Manager review of Management Accounts" at bounding box center [125, 189] width 127 height 66
click at [98, 174] on link "Management accounts" at bounding box center [123, 169] width 96 height 9
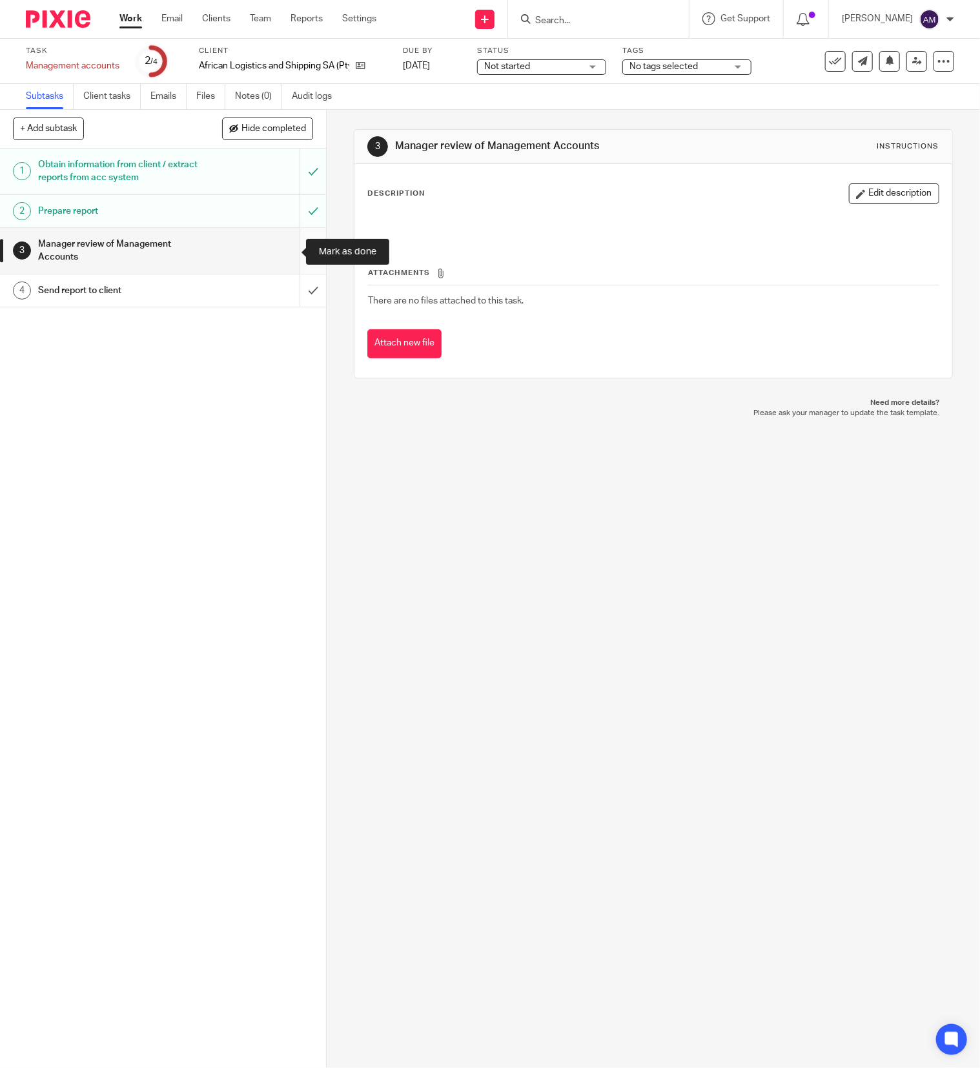
drag, startPoint x: 287, startPoint y: 250, endPoint x: 287, endPoint y: 237, distance: 13.6
click at [287, 244] on input "submit" at bounding box center [163, 251] width 326 height 46
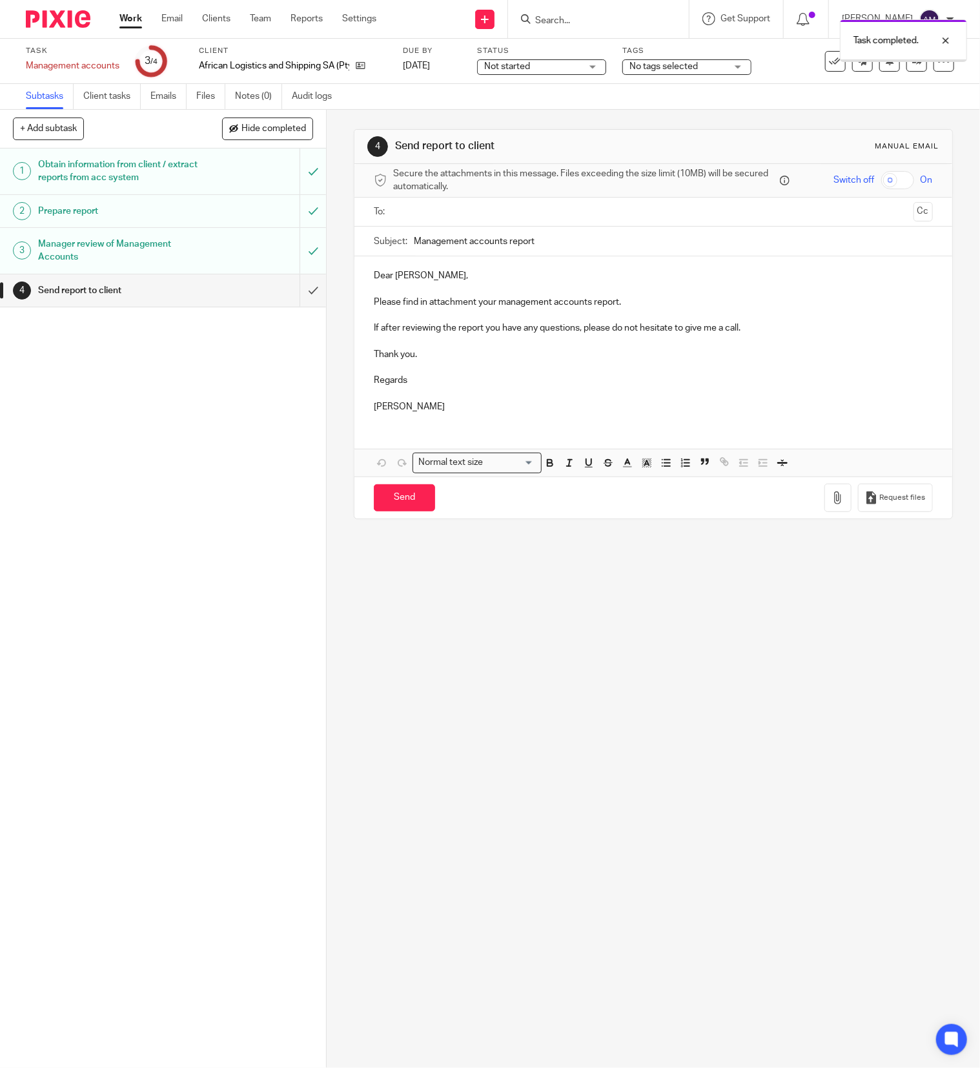
click at [475, 213] on input "text" at bounding box center [653, 212] width 510 height 15
click at [560, 249] on input "Management accounts report" at bounding box center [673, 244] width 519 height 29
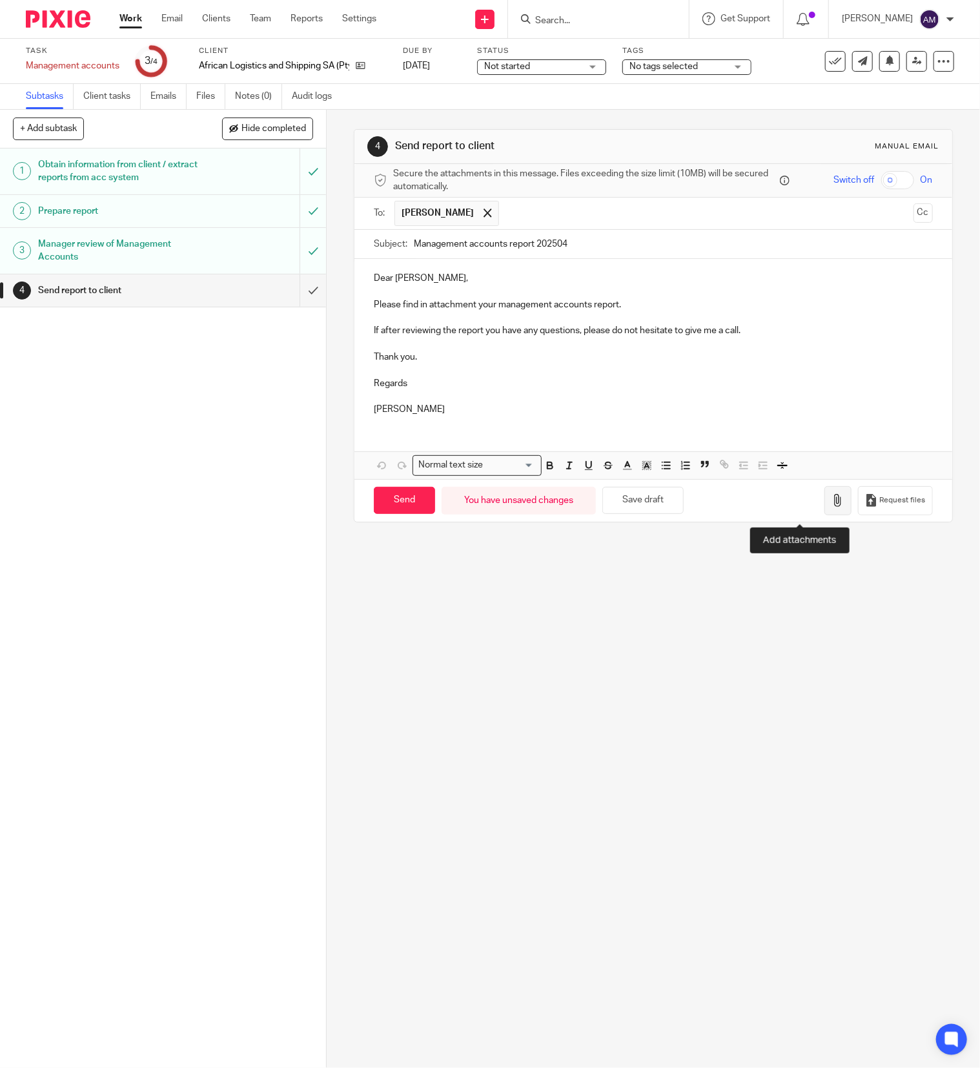
type input "Management accounts report 202504"
click at [824, 513] on button "button" at bounding box center [837, 500] width 27 height 29
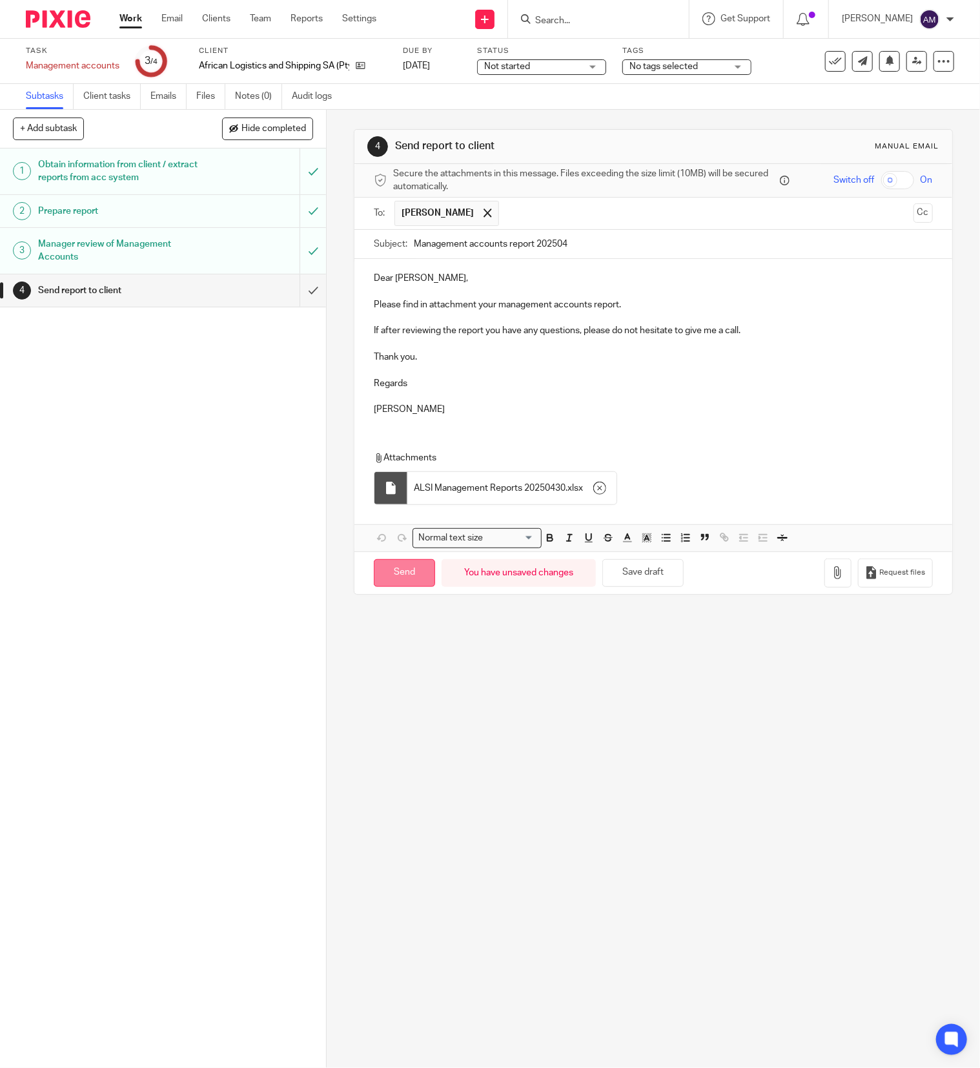
click at [400, 580] on input "Send" at bounding box center [404, 573] width 61 height 28
type input "Sent"
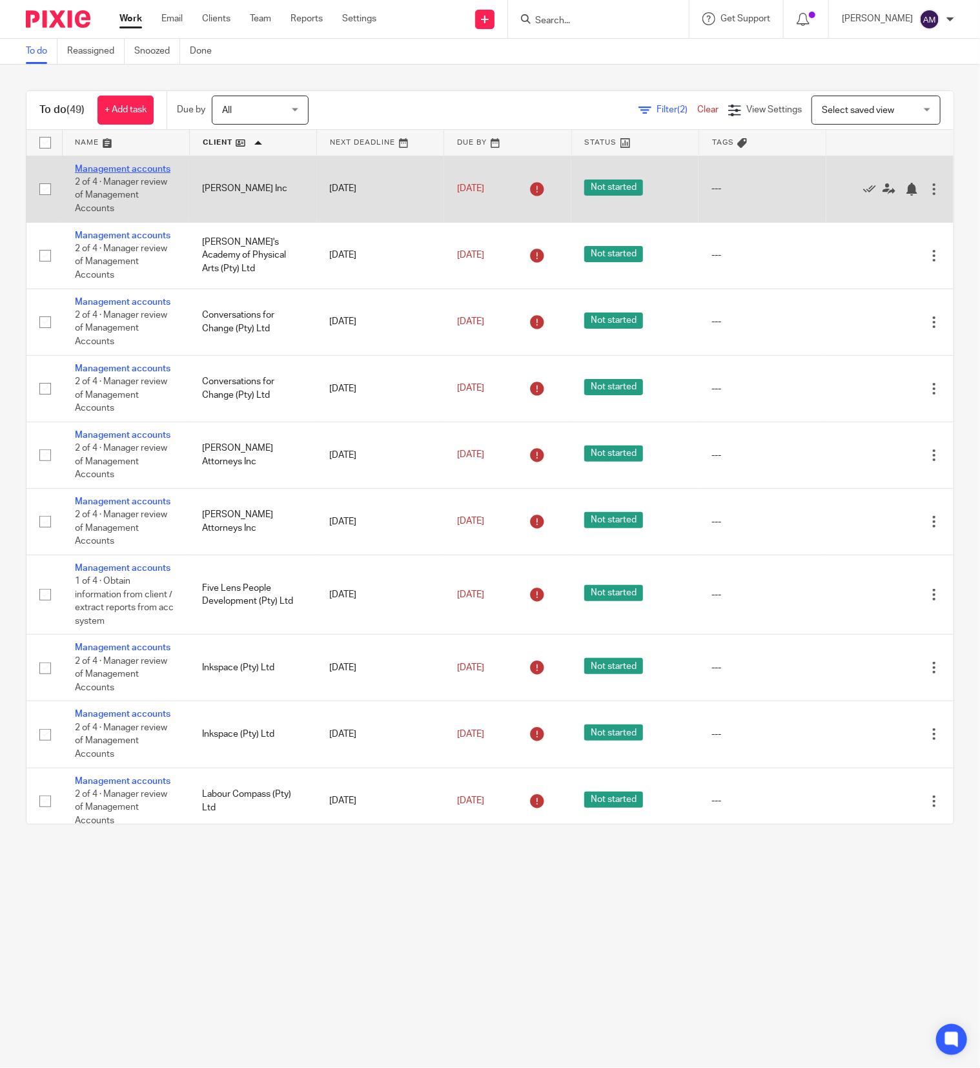
click at [101, 172] on link "Management accounts" at bounding box center [123, 169] width 96 height 9
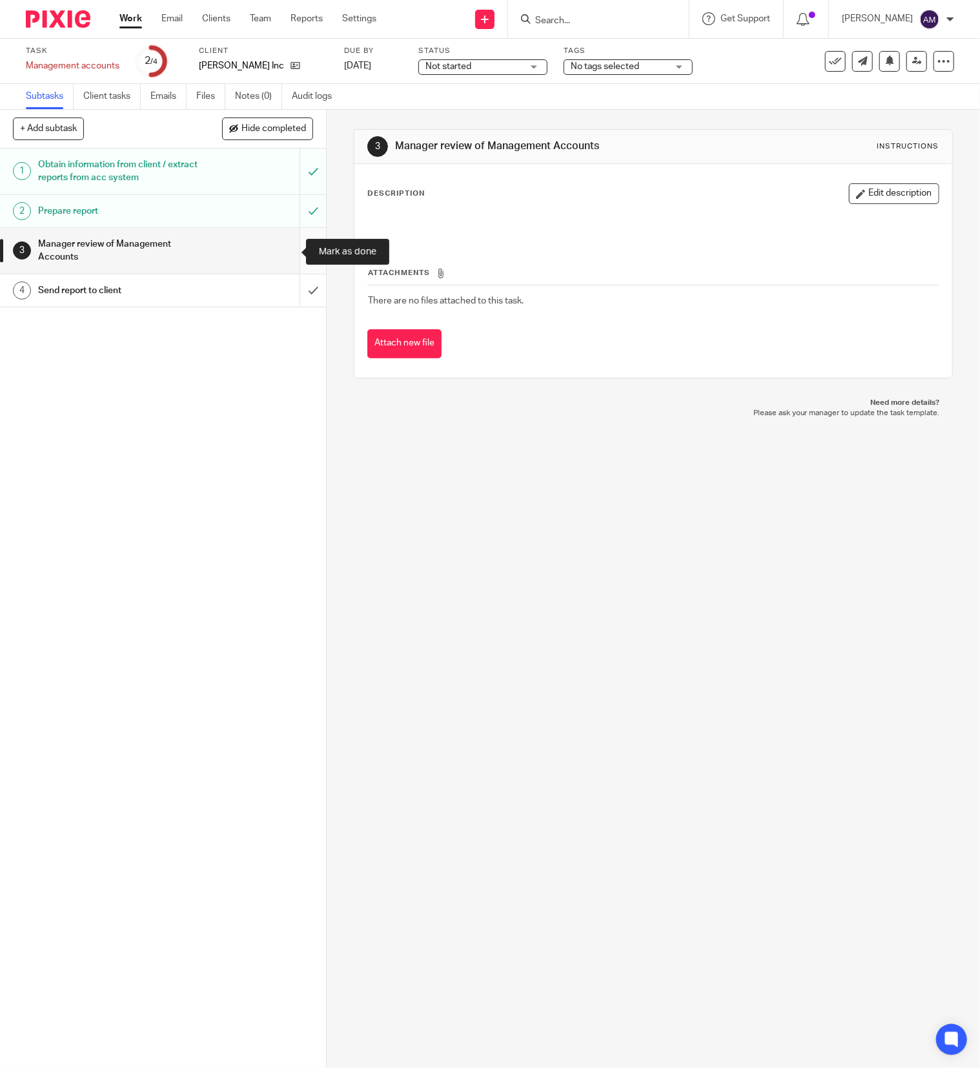
click at [285, 250] on input "submit" at bounding box center [163, 251] width 326 height 46
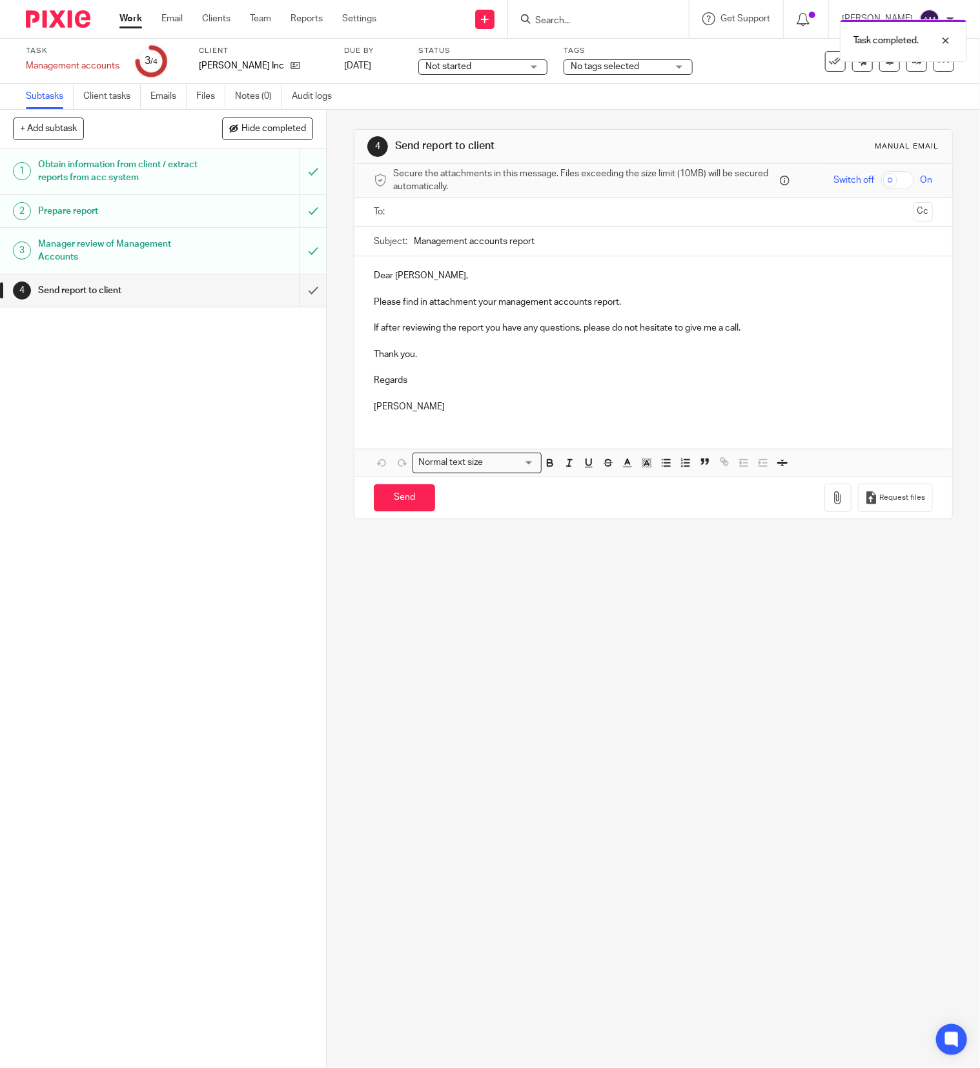
click at [467, 216] on input "text" at bounding box center [653, 212] width 510 height 15
click at [553, 249] on input "Management accounts report" at bounding box center [673, 244] width 519 height 29
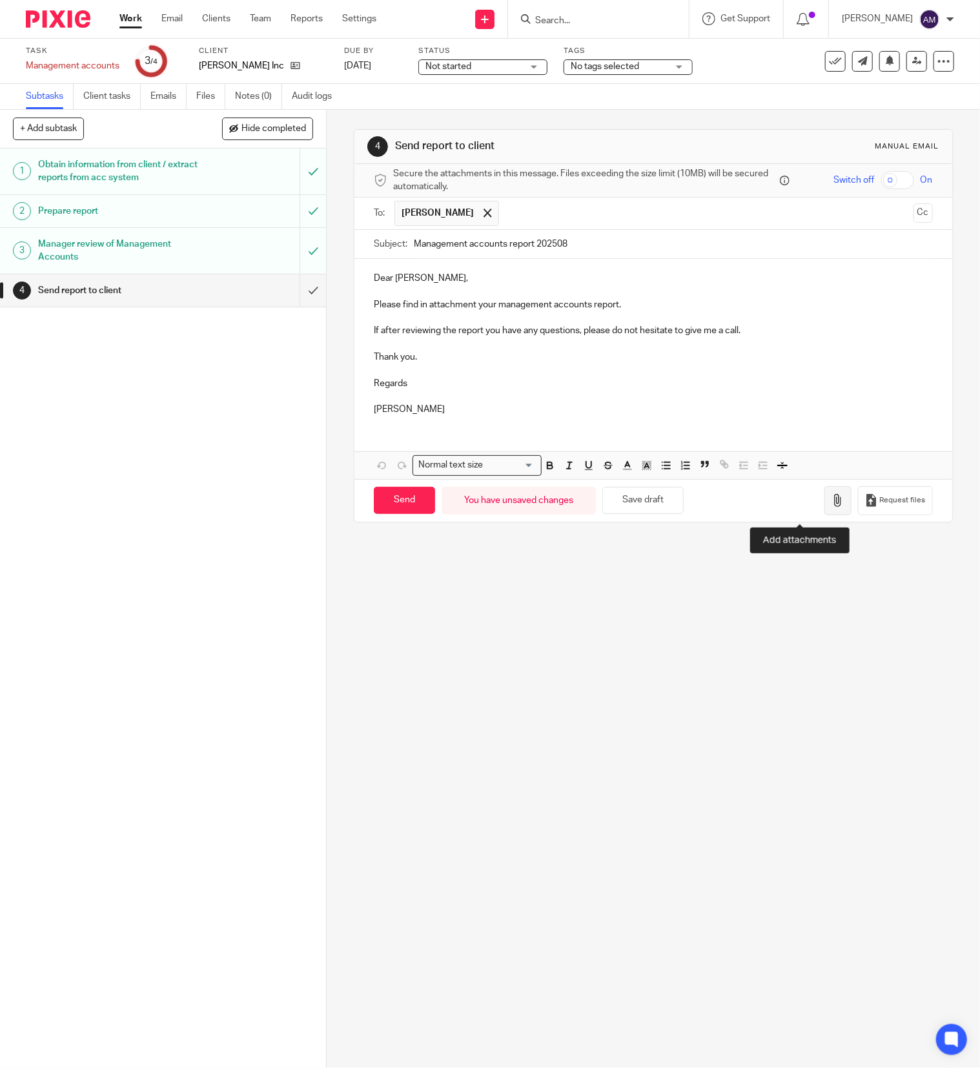
type input "Management accounts report 202508"
click at [831, 504] on icon "button" at bounding box center [837, 500] width 13 height 13
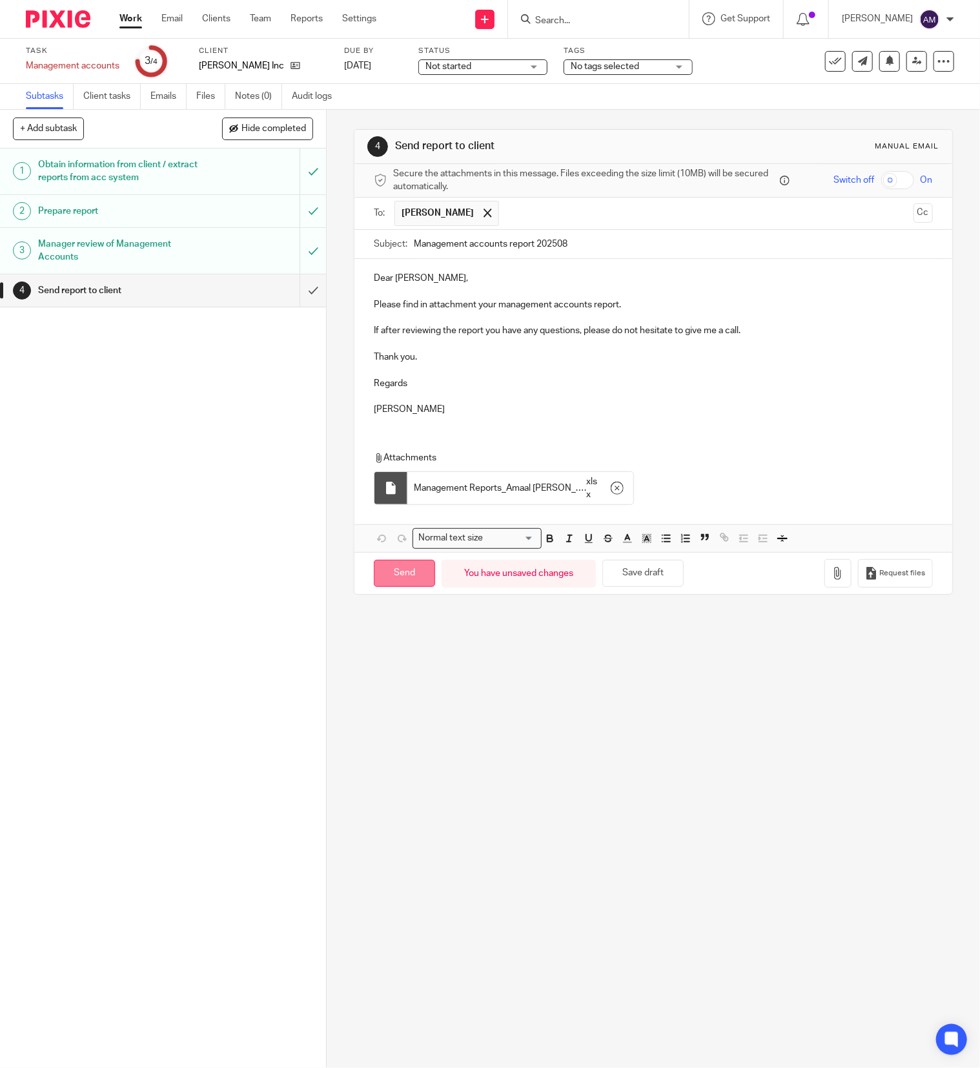
click at [407, 583] on input "Send" at bounding box center [404, 574] width 61 height 28
type input "Sent"
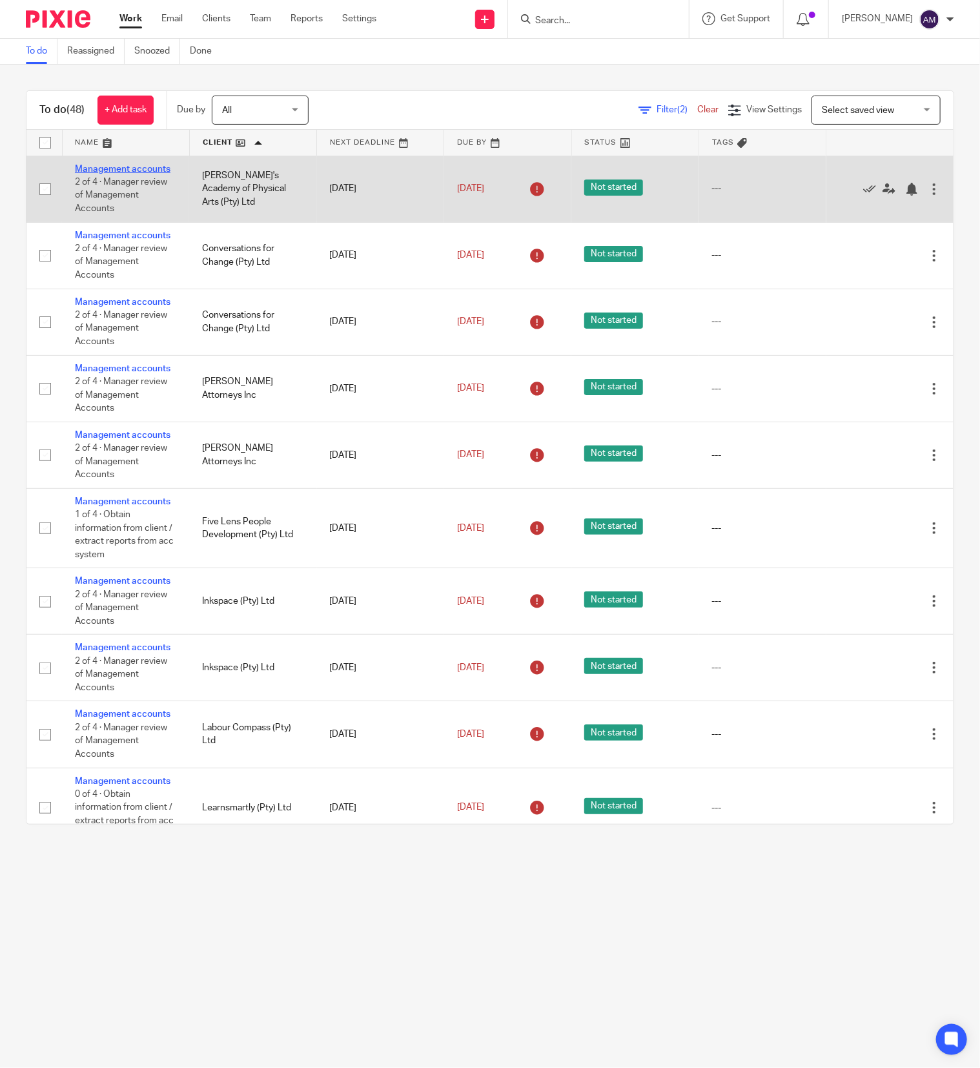
click at [104, 173] on link "Management accounts" at bounding box center [123, 169] width 96 height 9
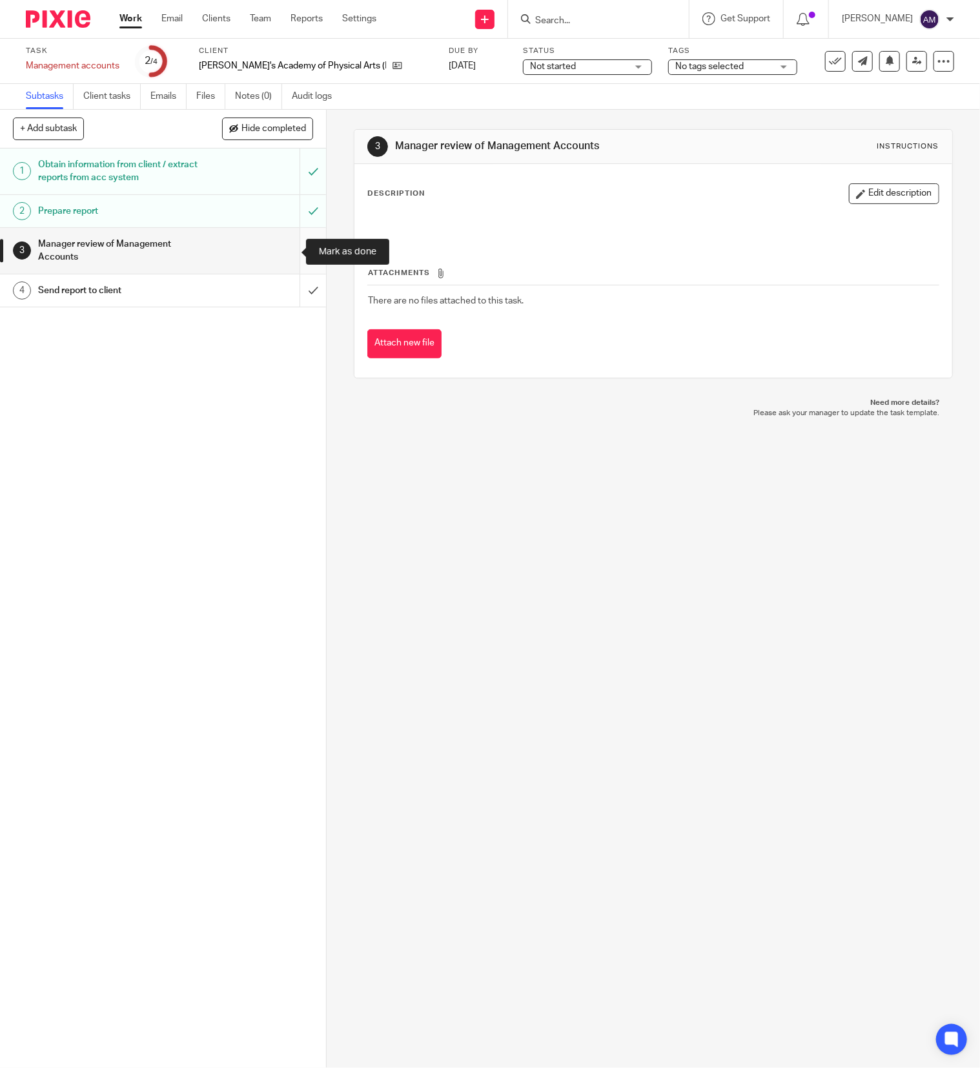
click at [286, 249] on input "submit" at bounding box center [163, 251] width 326 height 46
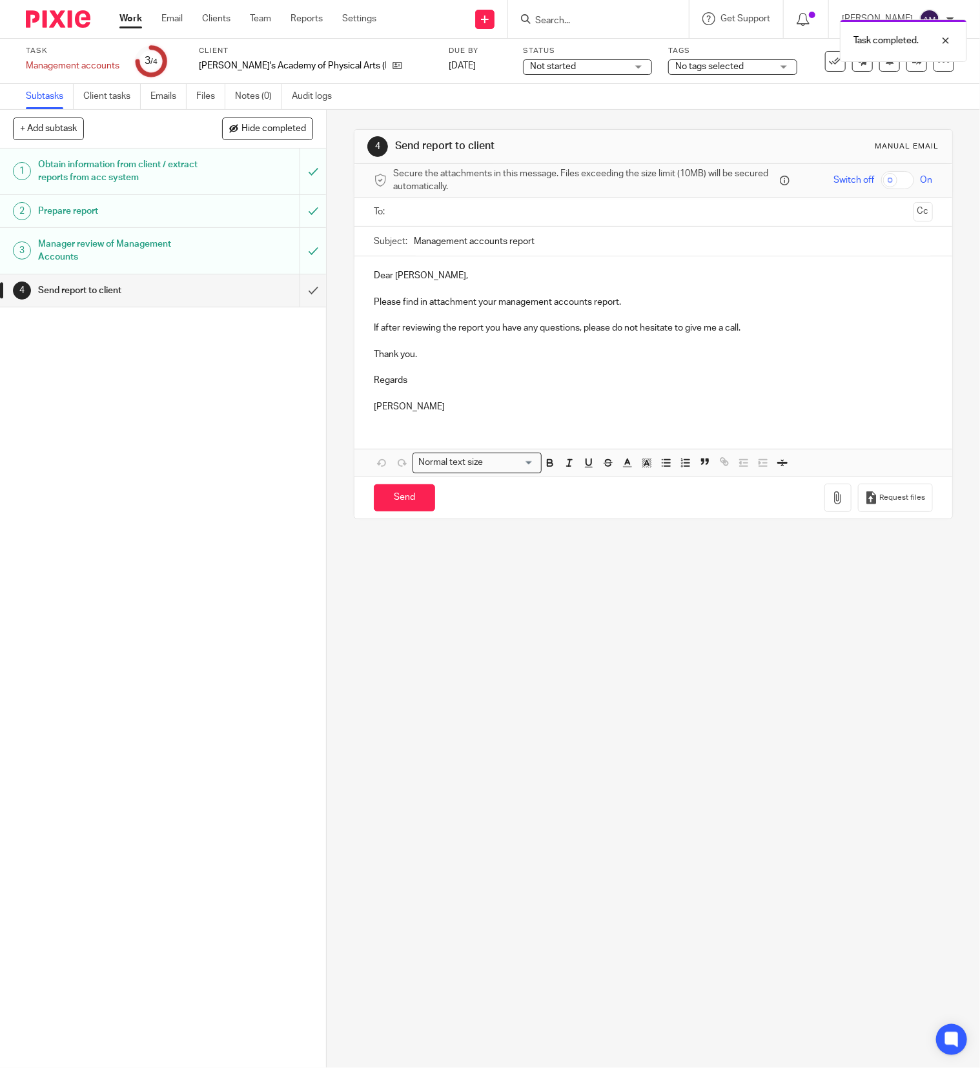
click at [427, 214] on input "text" at bounding box center [653, 212] width 510 height 15
click at [550, 249] on input "Management accounts report" at bounding box center [673, 244] width 519 height 29
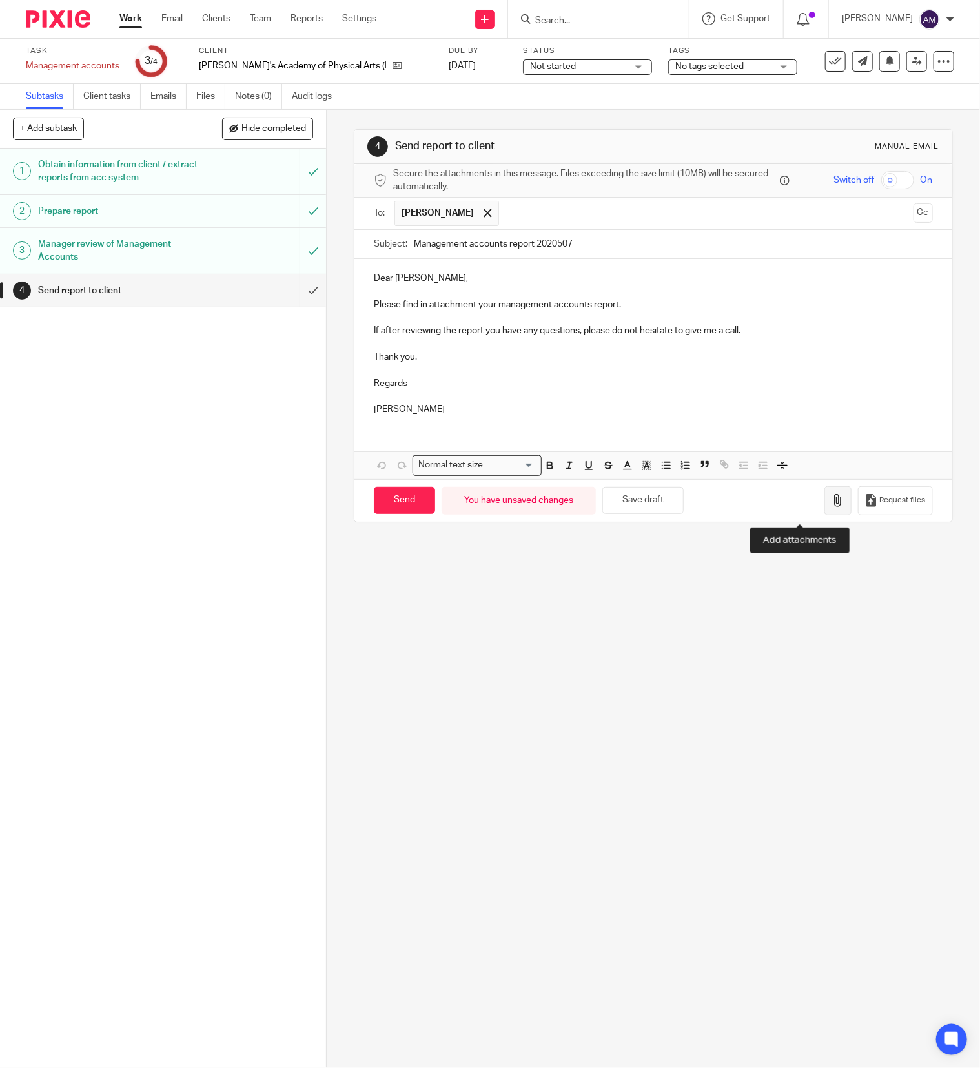
type input "Management accounts report 2020507"
click at [831, 507] on icon "button" at bounding box center [837, 500] width 13 height 13
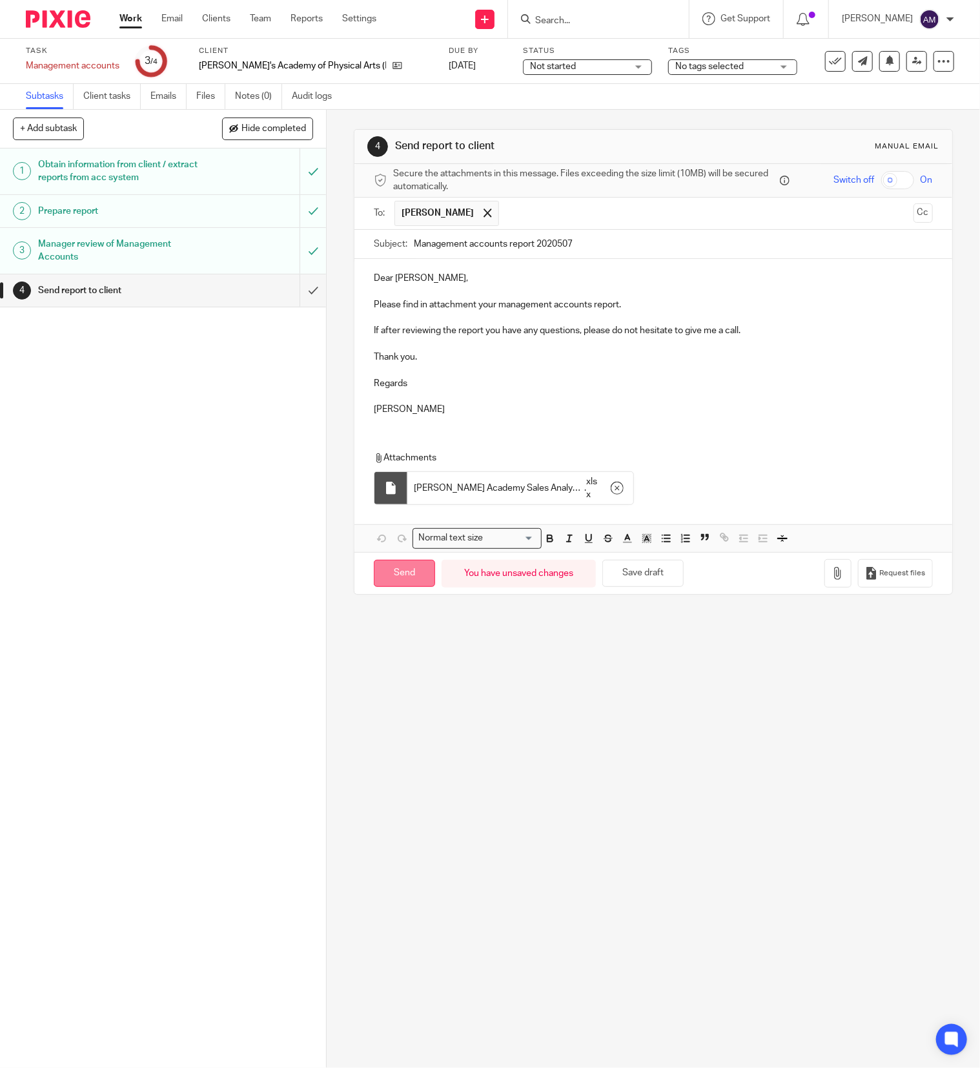
click at [409, 582] on input "Send" at bounding box center [404, 574] width 61 height 28
type input "Sent"
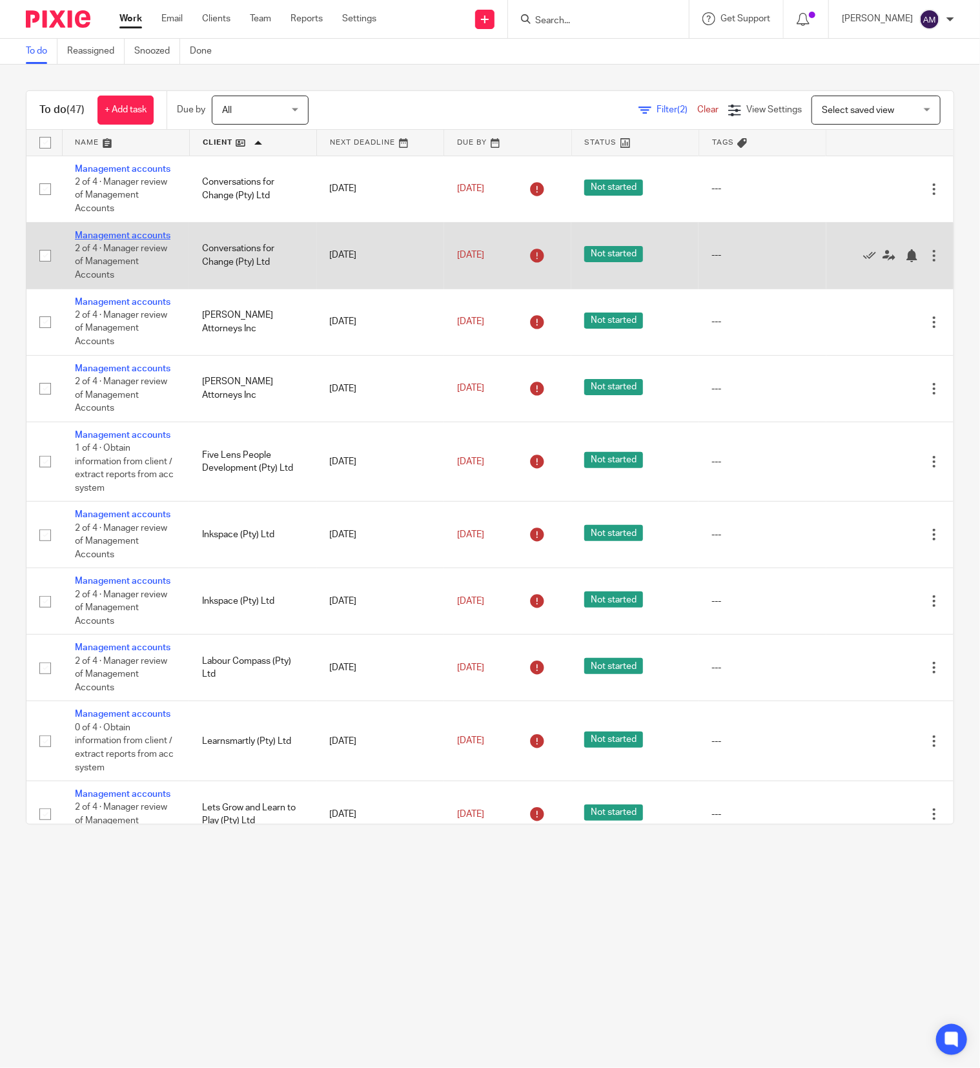
click at [98, 240] on link "Management accounts" at bounding box center [123, 235] width 96 height 9
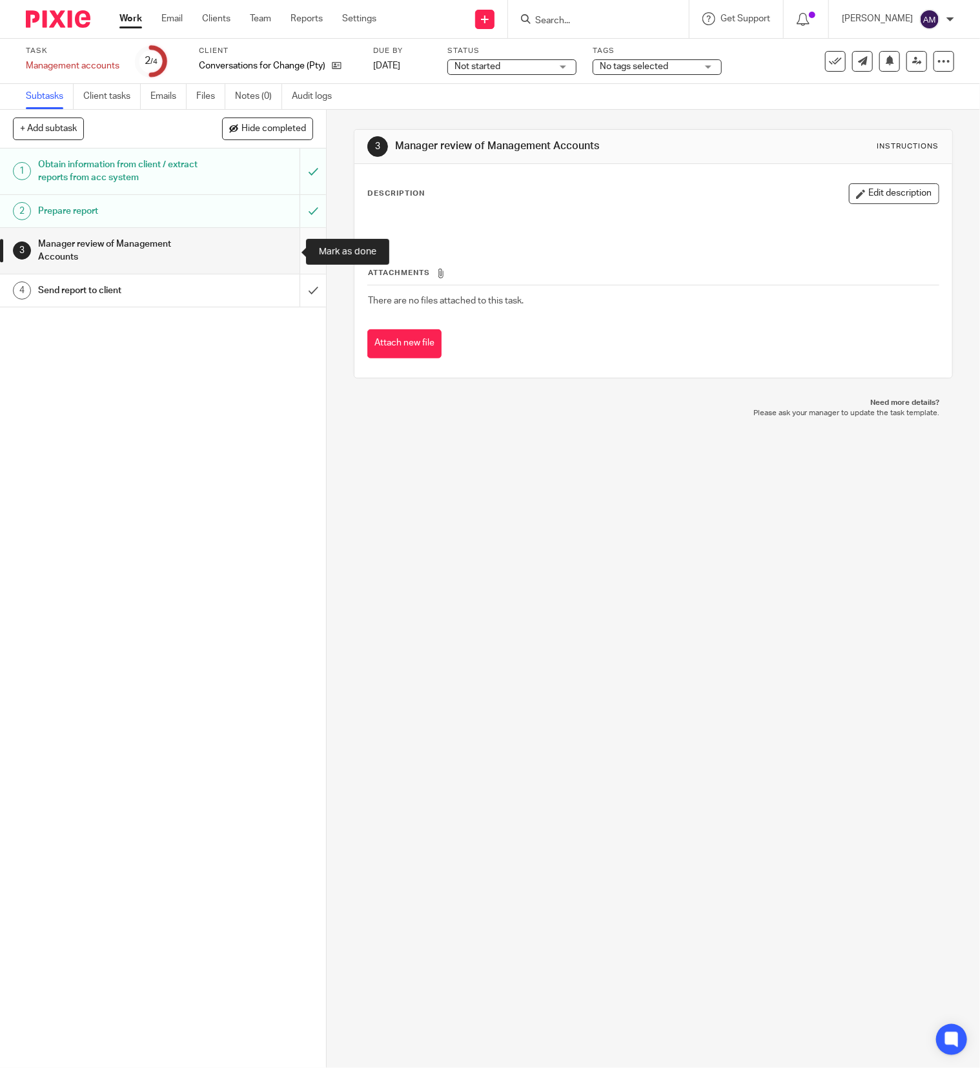
click at [286, 247] on input "submit" at bounding box center [163, 251] width 326 height 46
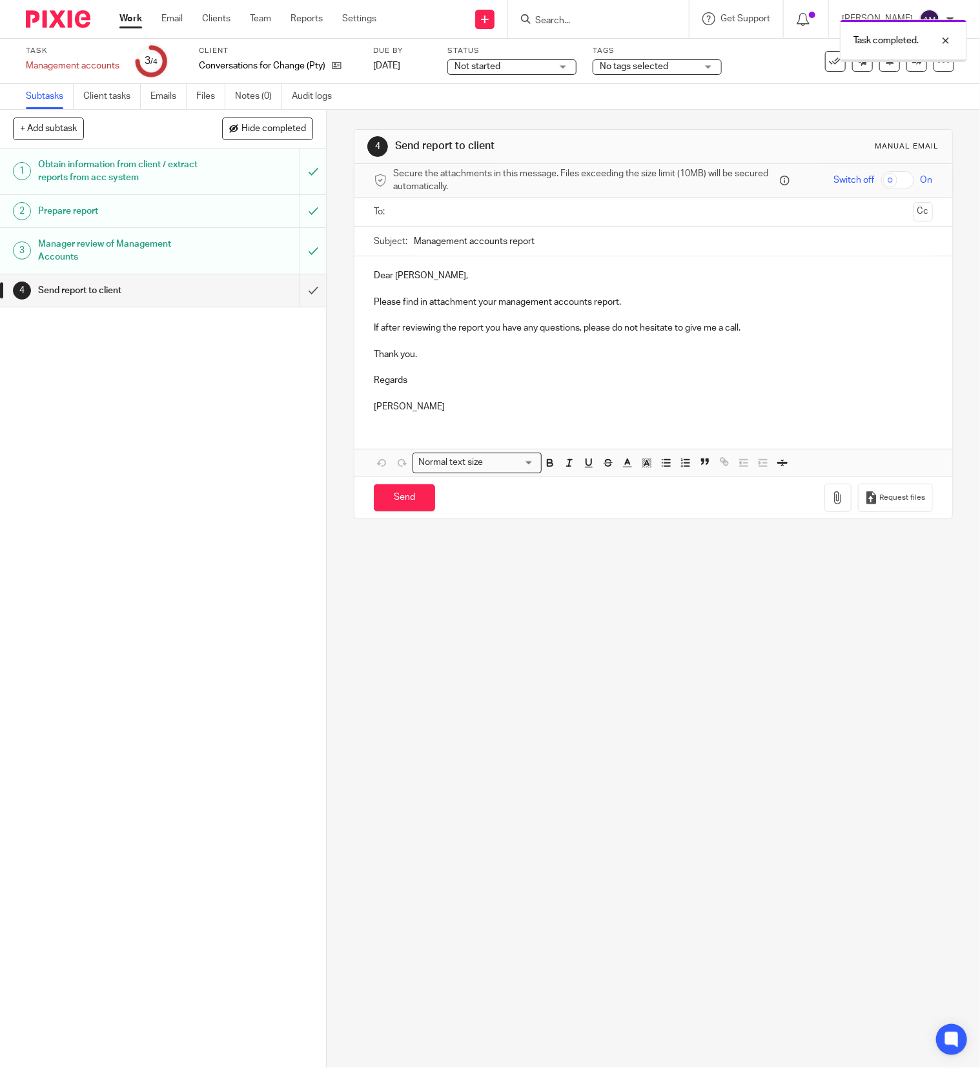
click at [450, 210] on input "text" at bounding box center [653, 212] width 510 height 15
click at [546, 237] on input "Management accounts report" at bounding box center [673, 244] width 519 height 29
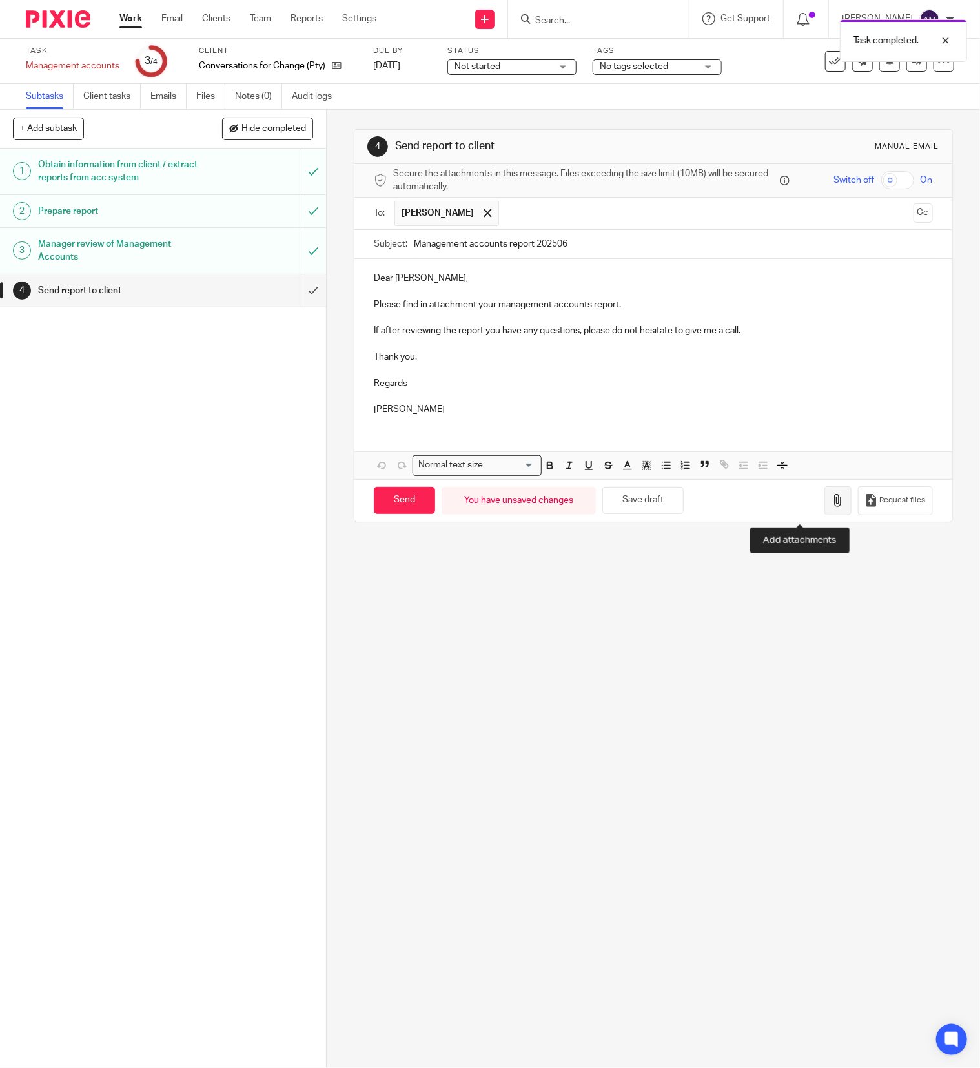
type input "Management accounts report 202506"
click at [831, 507] on icon "button" at bounding box center [837, 500] width 13 height 13
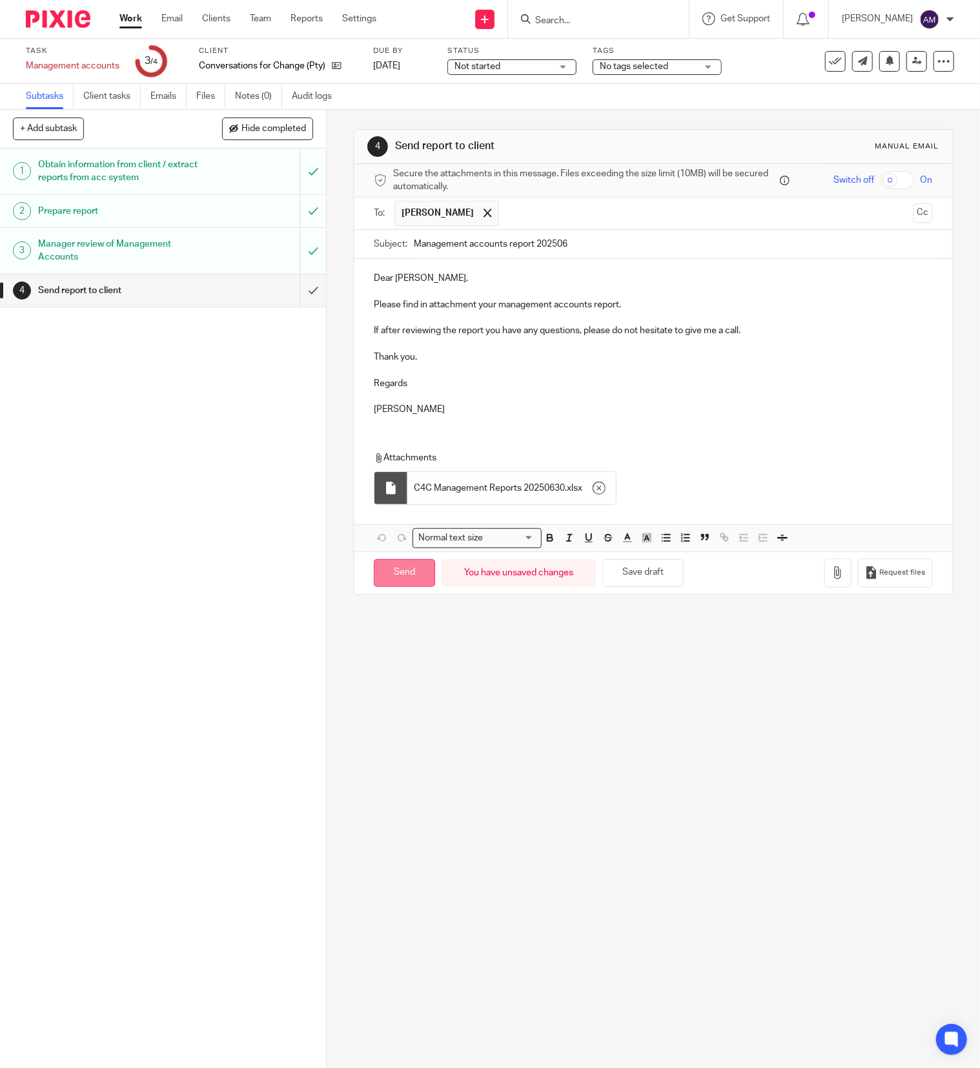
click at [411, 572] on input "Send" at bounding box center [404, 573] width 61 height 28
type input "Sent"
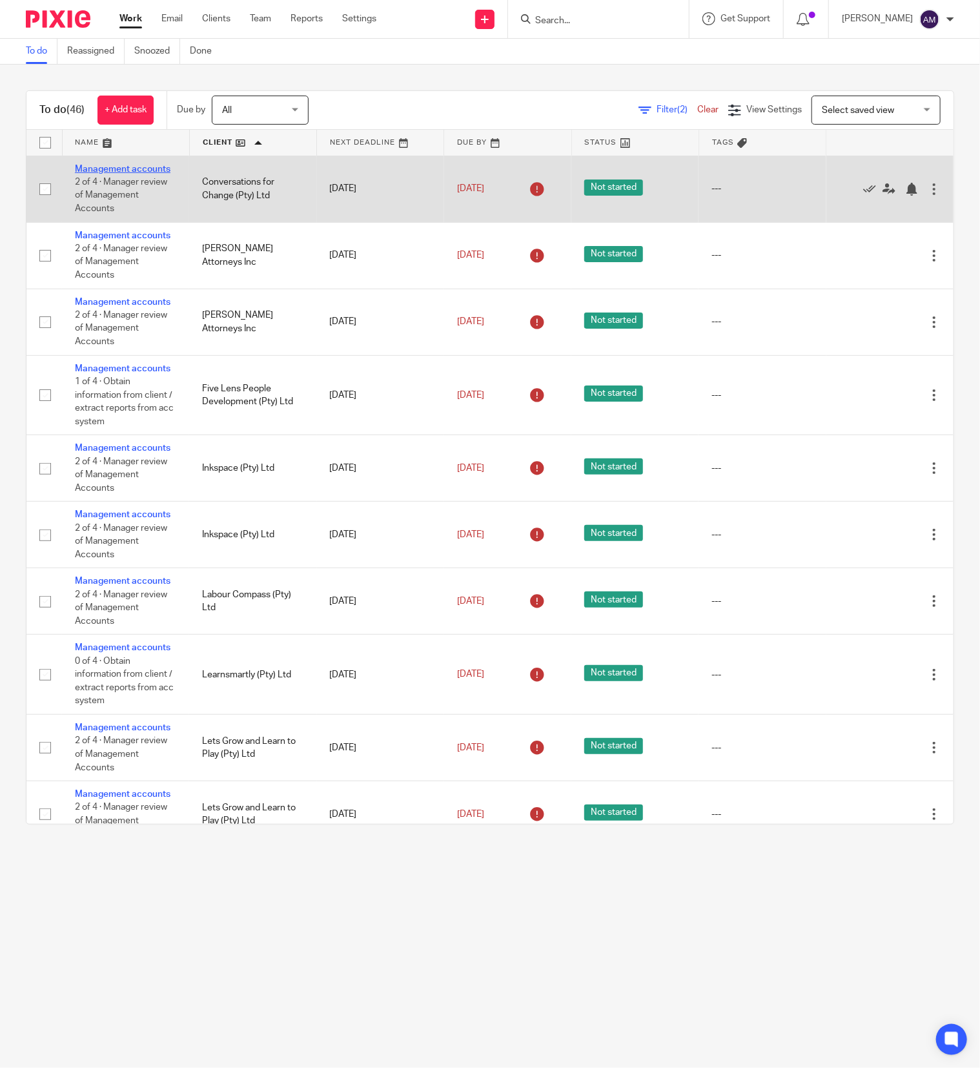
click at [98, 168] on link "Management accounts" at bounding box center [123, 169] width 96 height 9
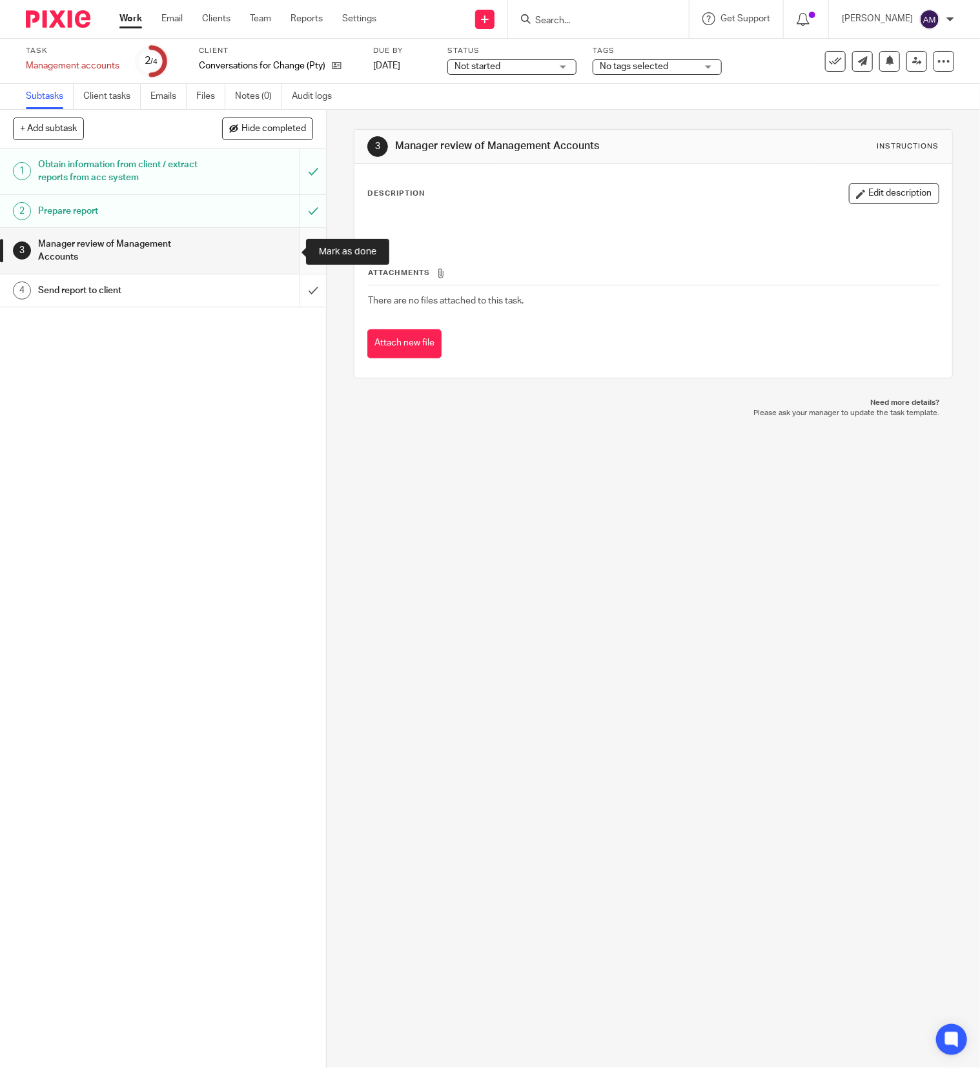
click at [283, 250] on input "submit" at bounding box center [163, 251] width 326 height 46
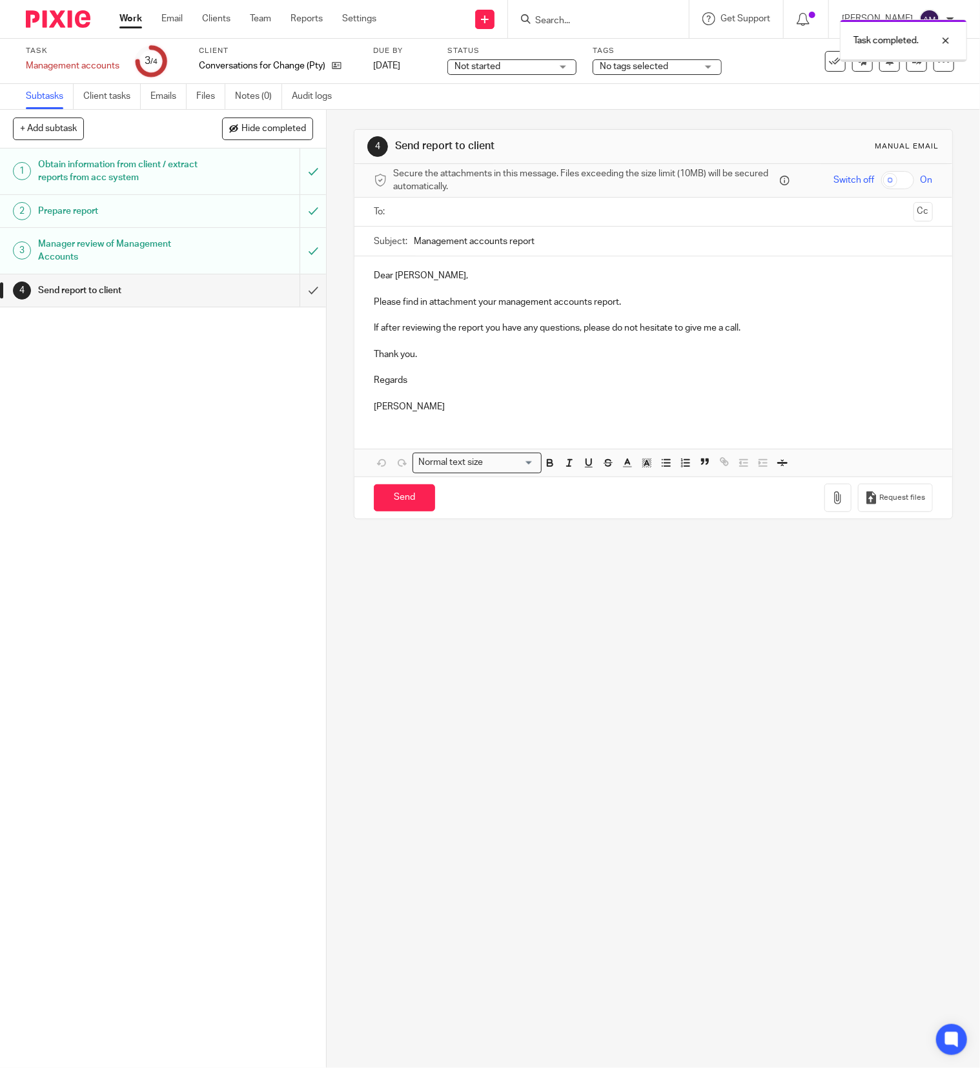
click at [488, 218] on input "text" at bounding box center [653, 212] width 510 height 15
click at [581, 249] on input "Management accounts report" at bounding box center [673, 244] width 519 height 29
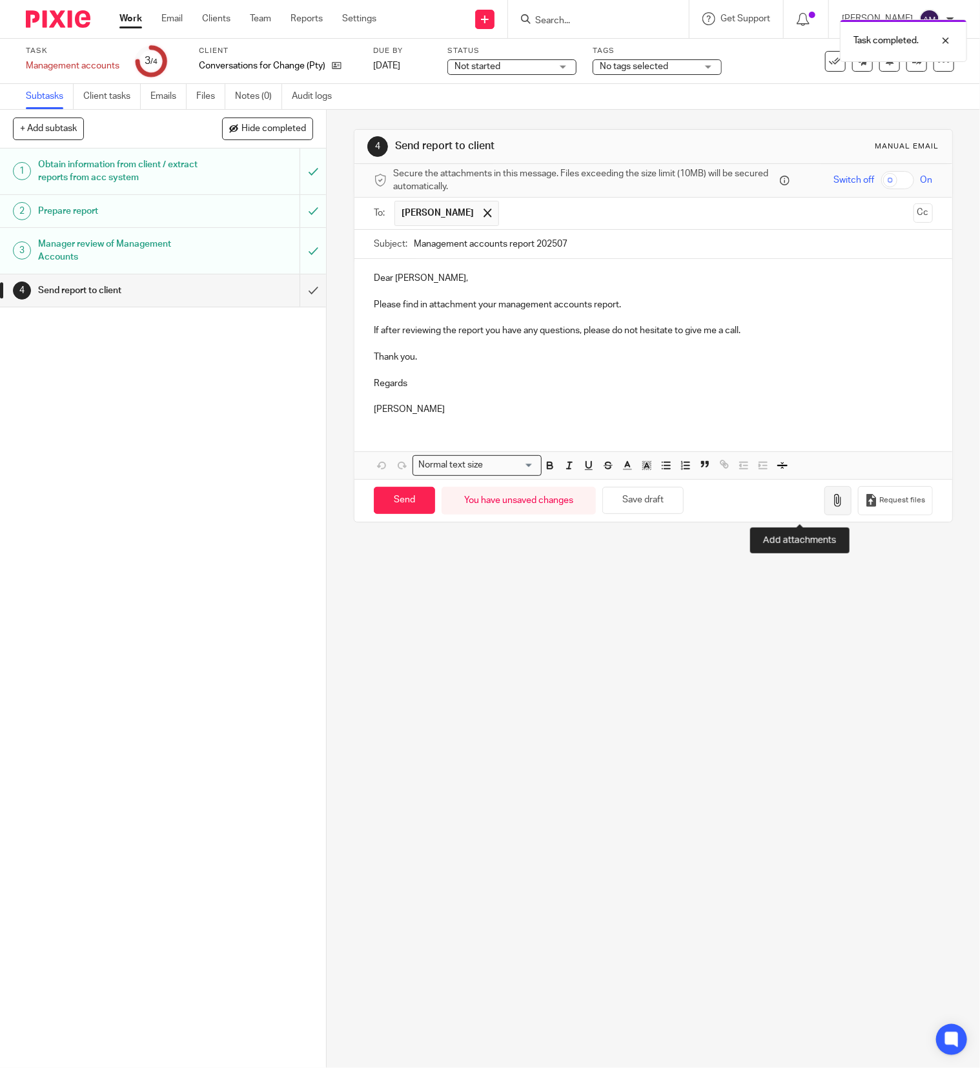
type input "Management accounts report 202507"
click at [831, 507] on icon "button" at bounding box center [837, 500] width 13 height 13
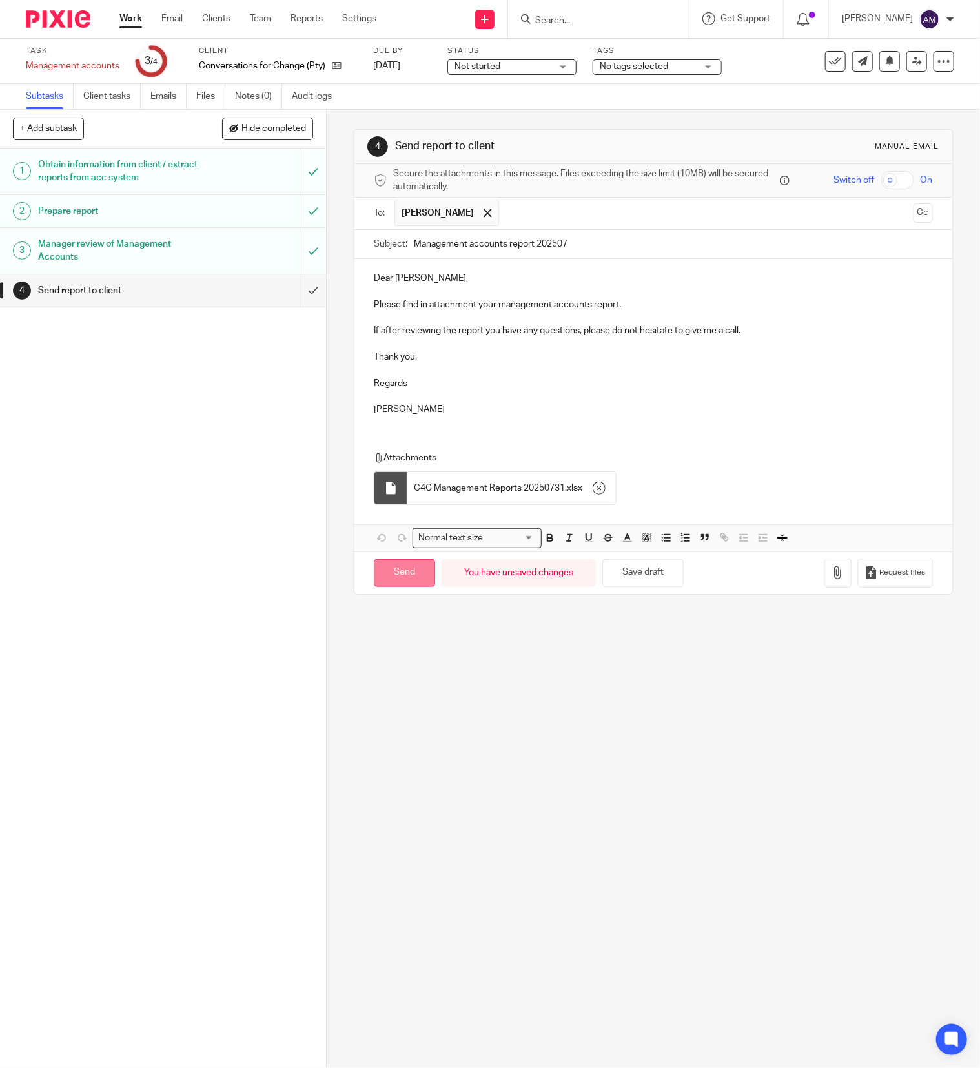
click at [410, 580] on input "Send" at bounding box center [404, 573] width 61 height 28
type input "Sent"
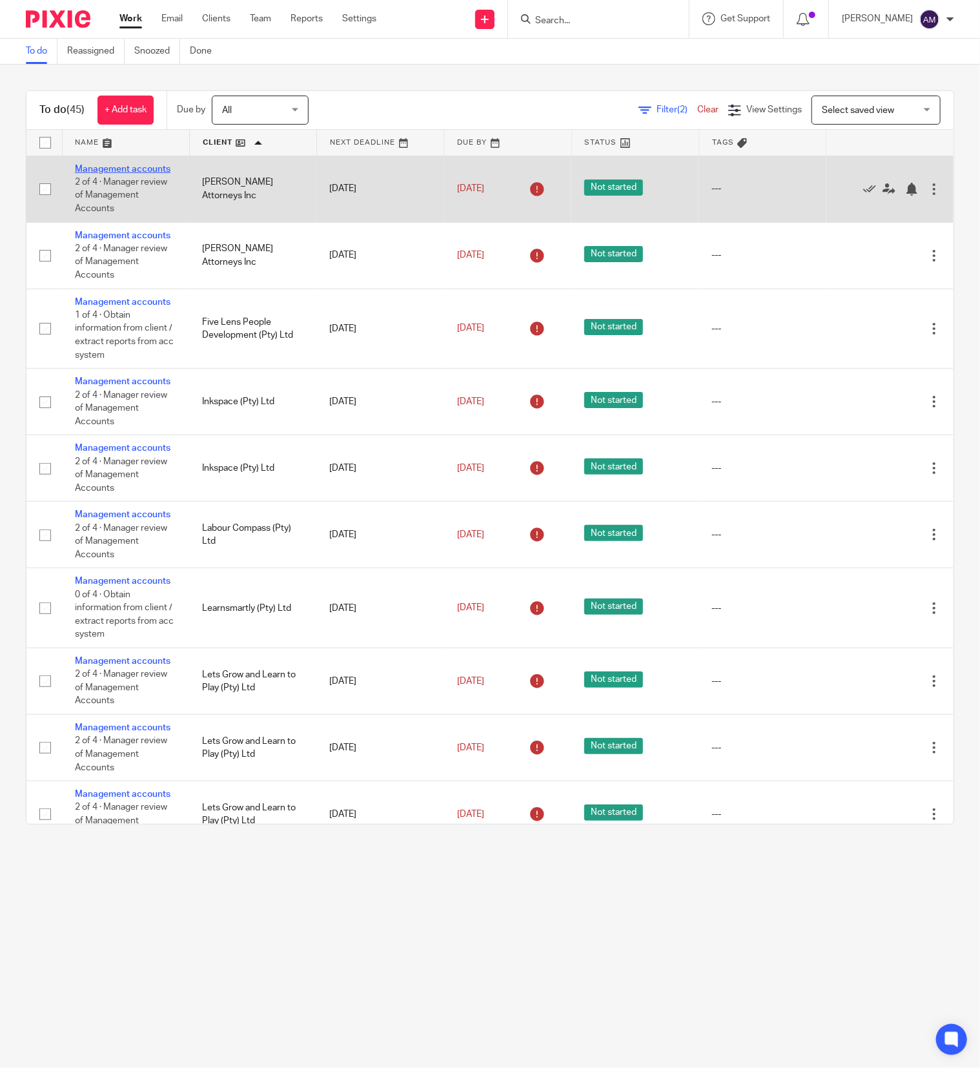
click at [96, 174] on link "Management accounts" at bounding box center [123, 169] width 96 height 9
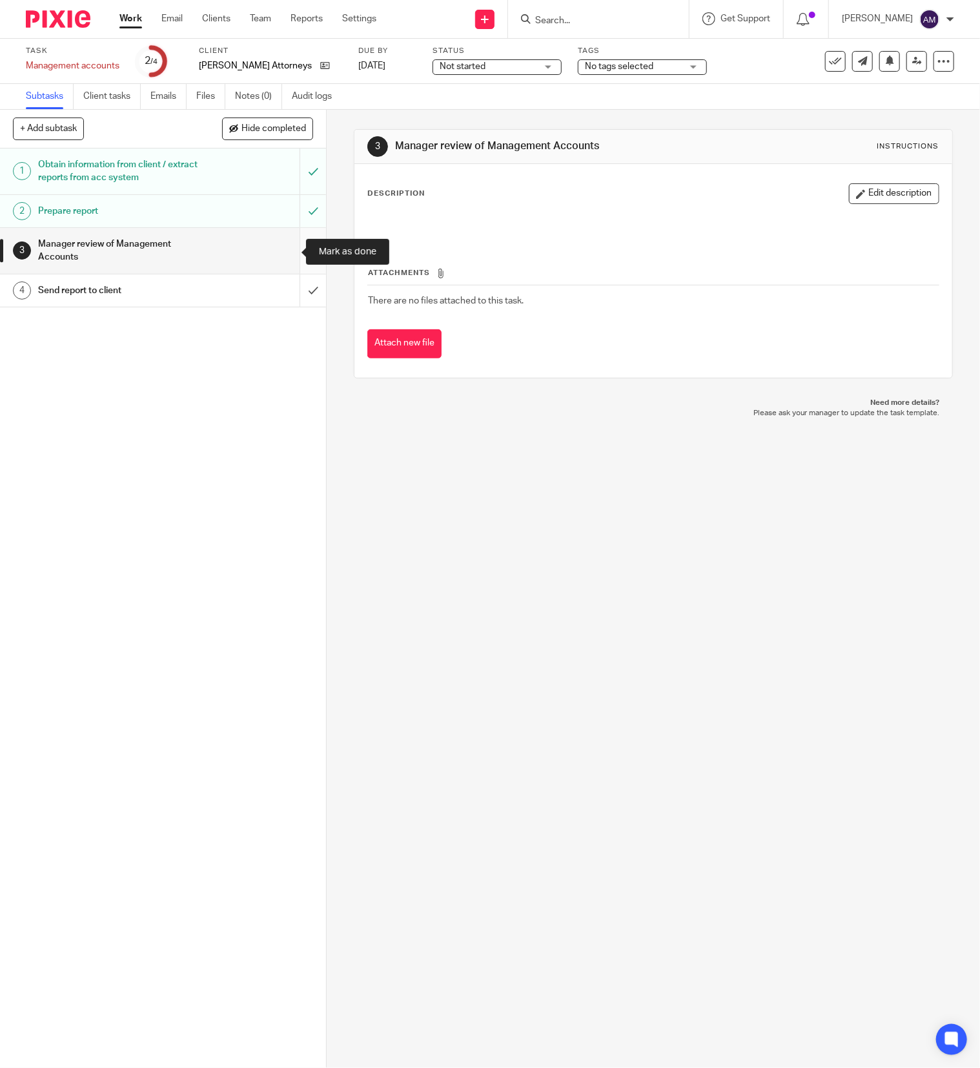
click at [287, 252] on input "submit" at bounding box center [163, 251] width 326 height 46
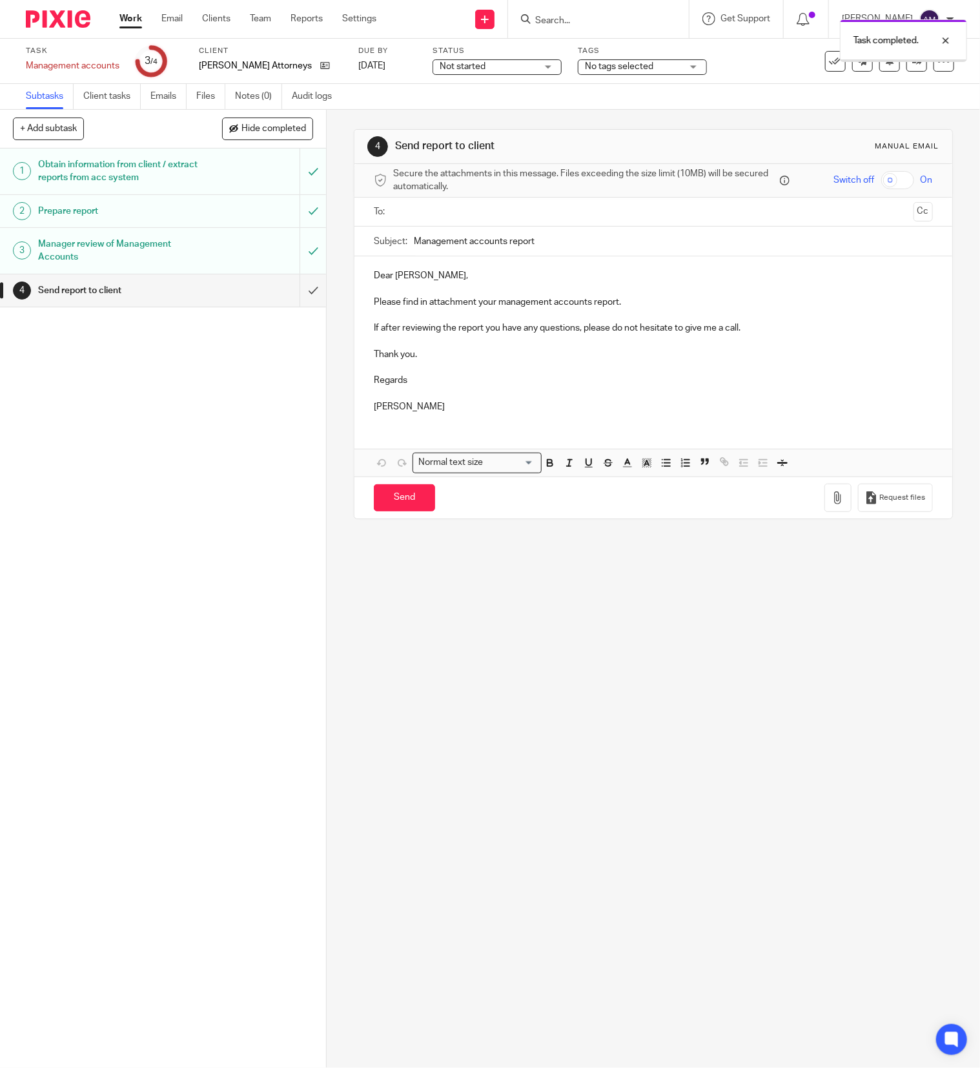
click at [424, 203] on ul at bounding box center [653, 211] width 519 height 21
click at [438, 210] on input "text" at bounding box center [653, 212] width 510 height 15
click at [505, 212] on input "text" at bounding box center [706, 213] width 402 height 25
click at [541, 247] on input "Management accounts report" at bounding box center [673, 244] width 519 height 29
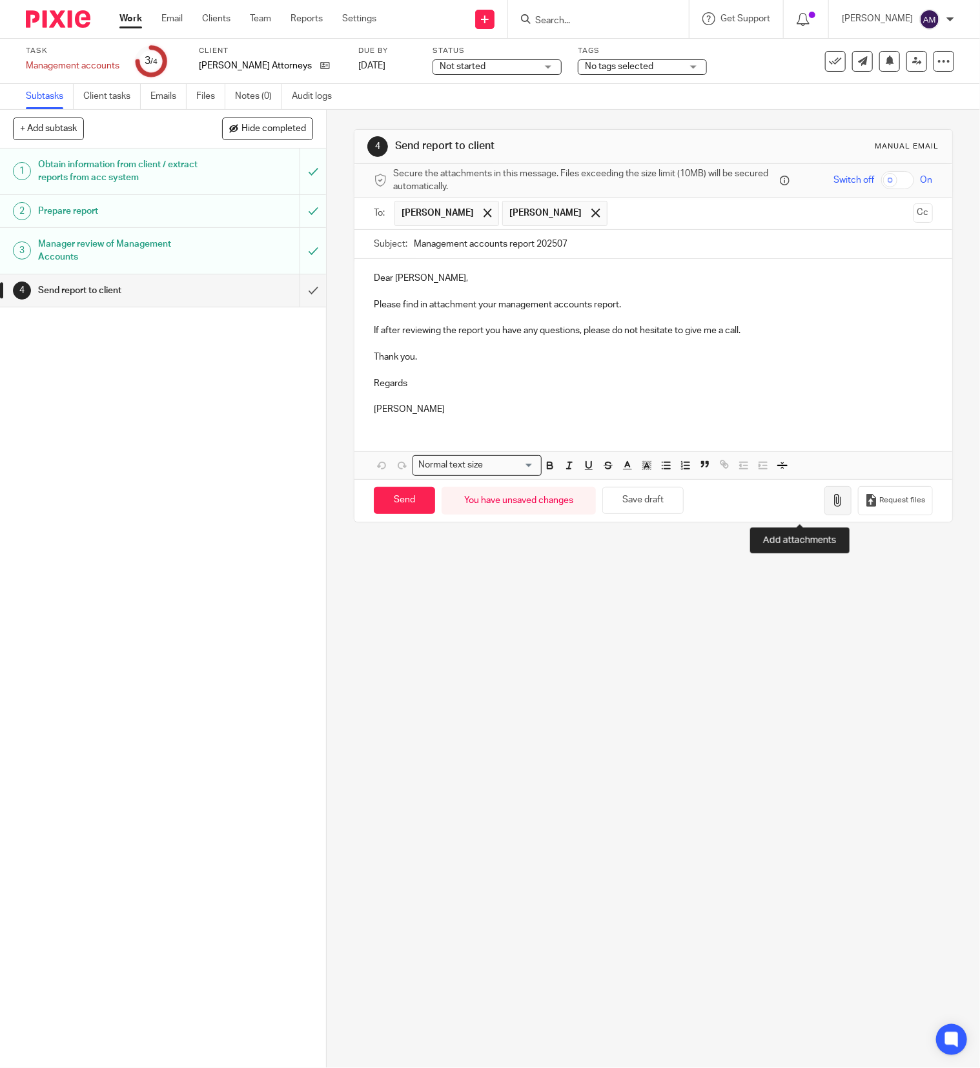
type input "Management accounts report 202507"
click at [824, 513] on button "button" at bounding box center [837, 500] width 27 height 29
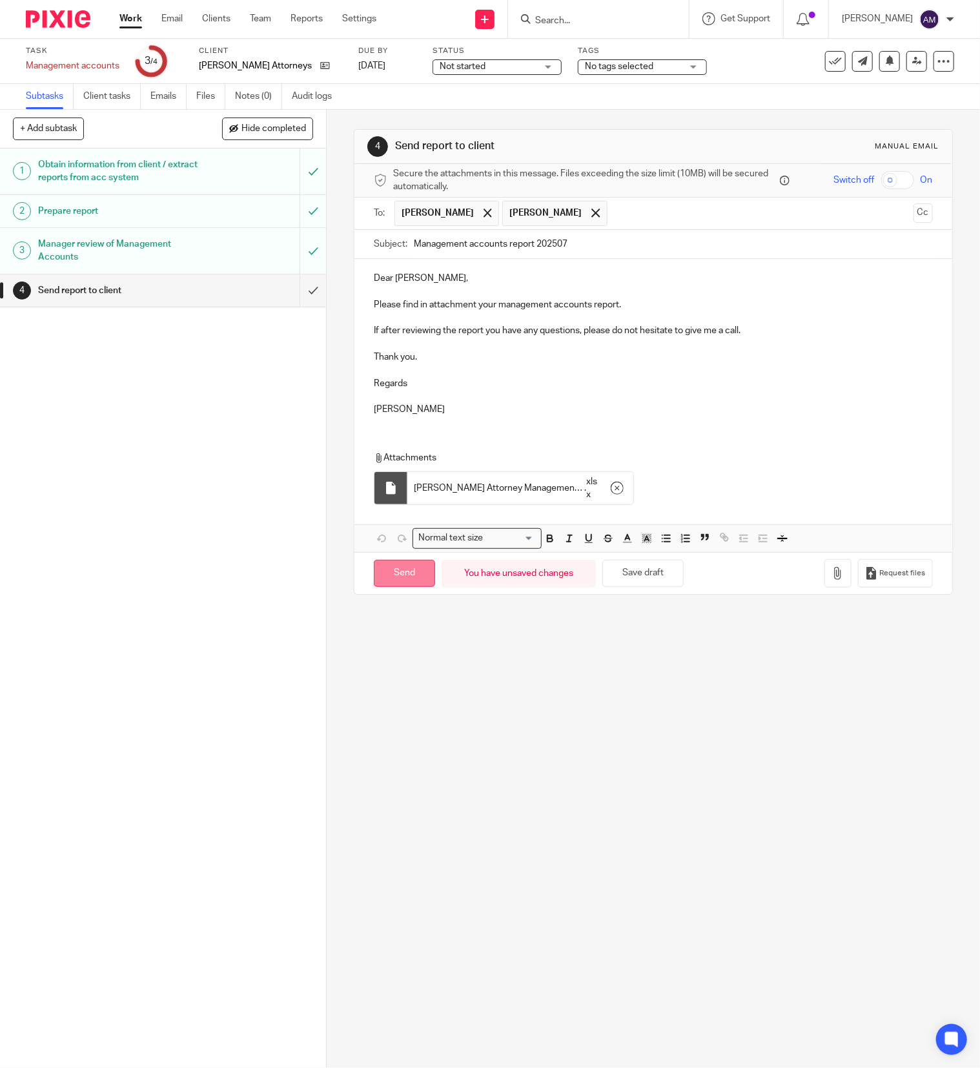
click at [409, 584] on input "Send" at bounding box center [404, 574] width 61 height 28
type input "Sent"
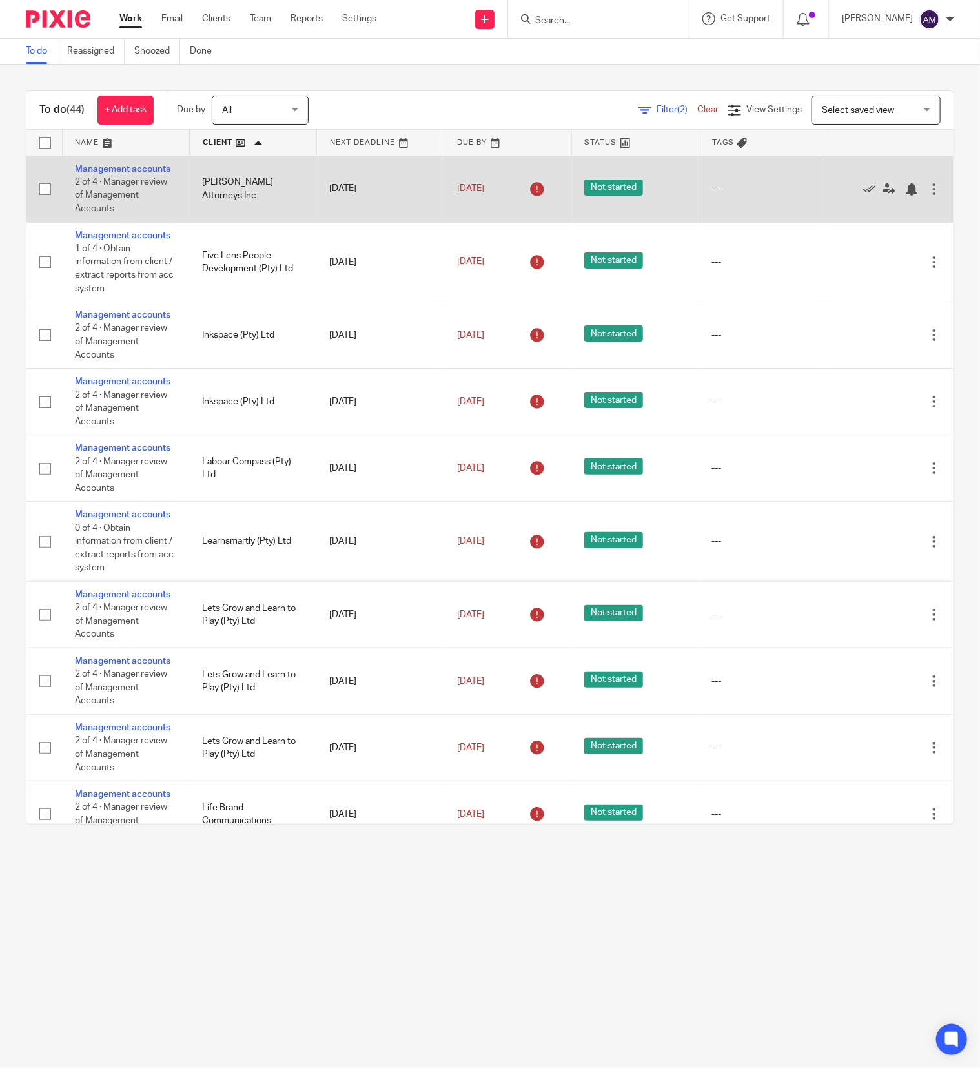
click at [94, 175] on td "Management accounts 2 of 4 · Manager review of Management Accounts" at bounding box center [125, 189] width 127 height 66
click at [101, 174] on link "Management accounts" at bounding box center [123, 169] width 96 height 9
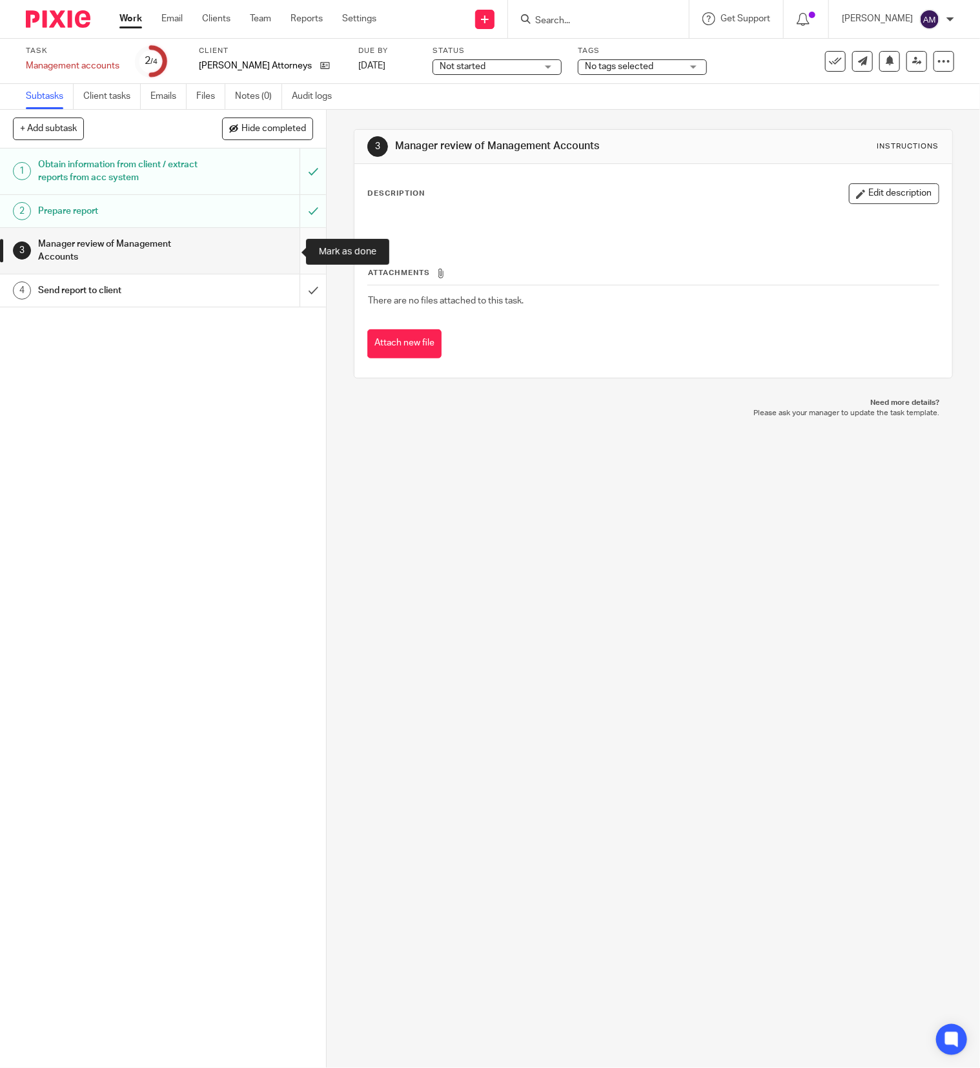
click at [289, 254] on input "submit" at bounding box center [163, 251] width 326 height 46
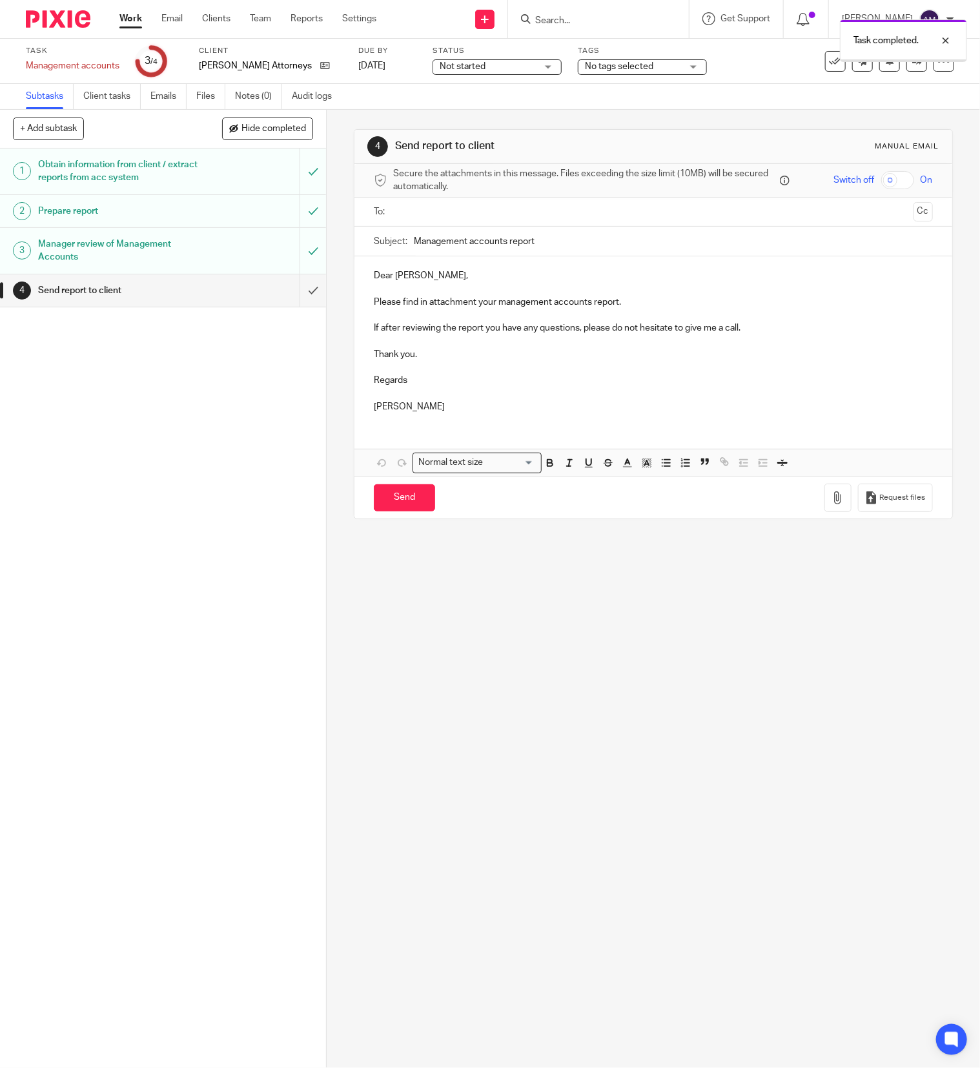
click at [408, 213] on input "text" at bounding box center [653, 212] width 510 height 15
click at [505, 218] on input "text" at bounding box center [706, 213] width 402 height 25
click at [547, 245] on input "Management accounts report" at bounding box center [673, 244] width 519 height 29
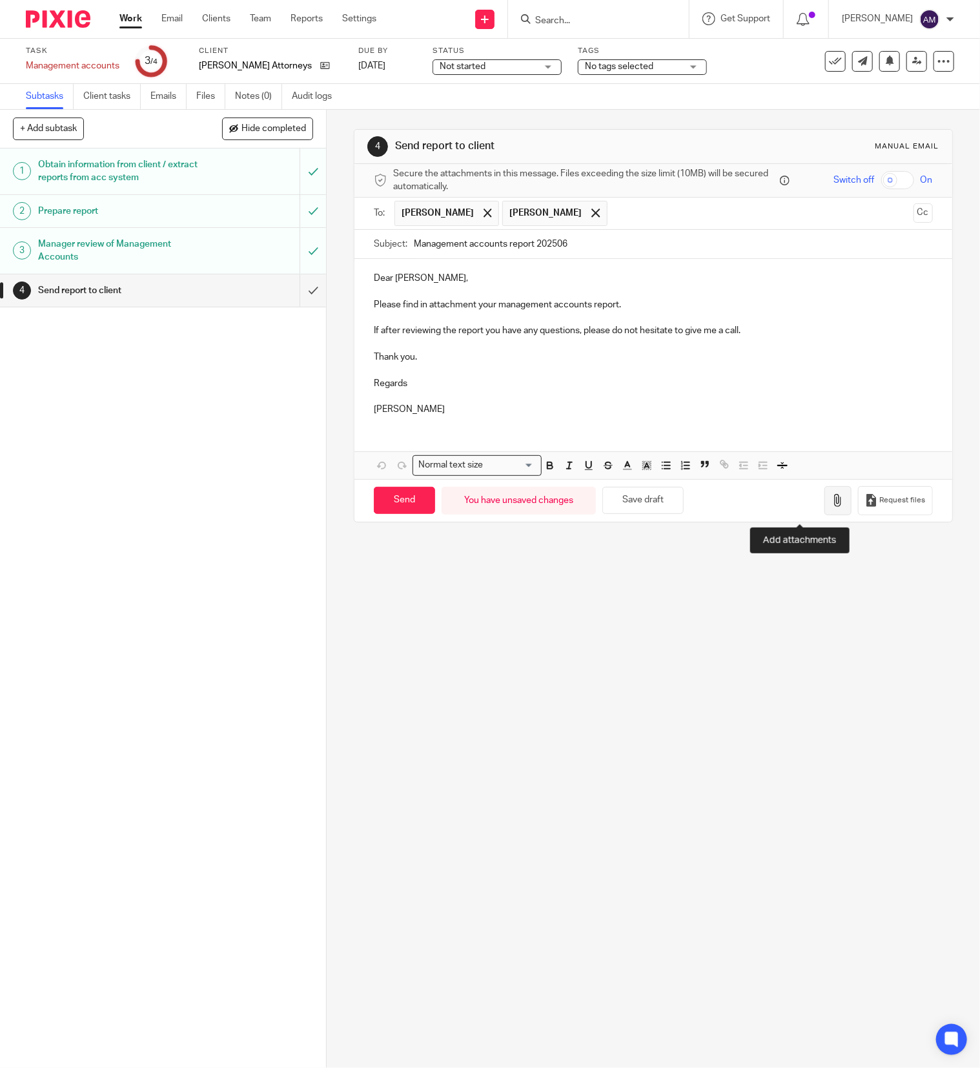
type input "Management accounts report 202506"
click at [831, 500] on icon "button" at bounding box center [837, 500] width 13 height 13
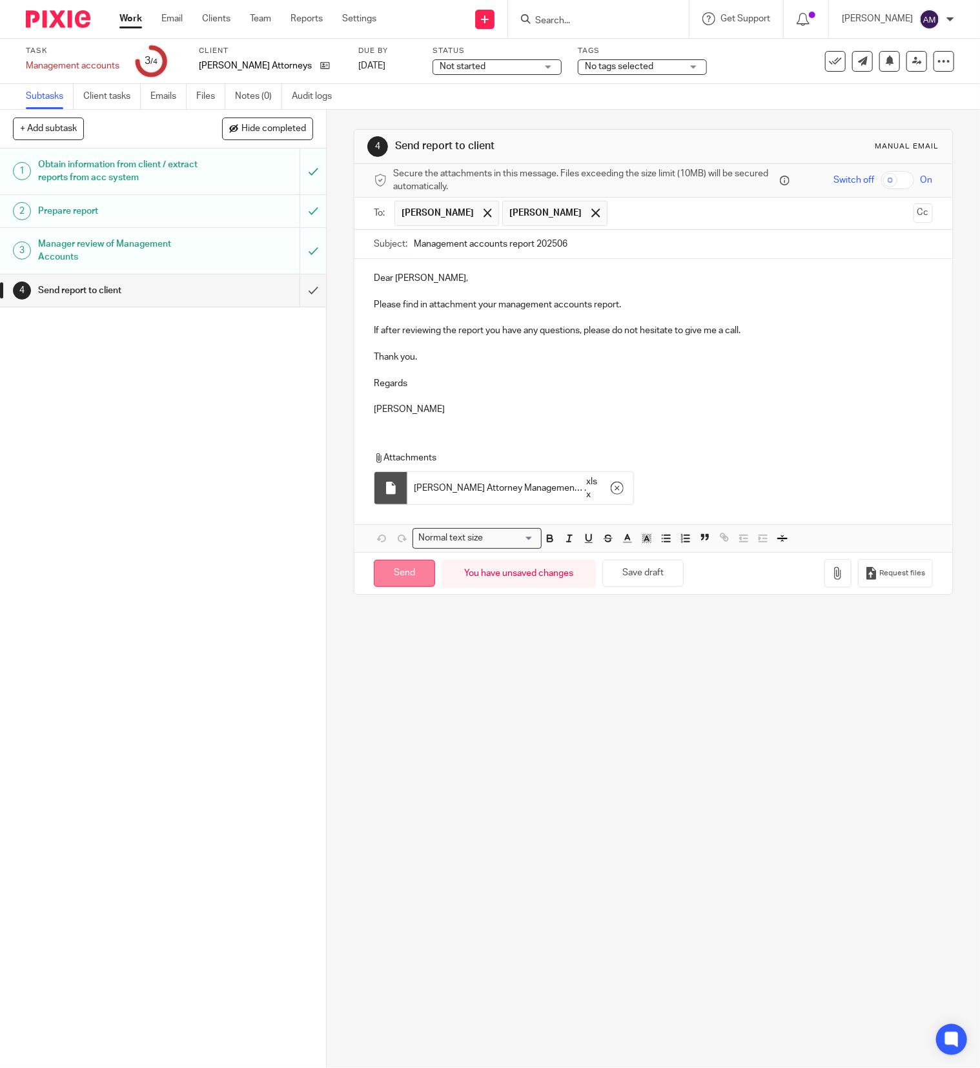
click at [403, 585] on input "Send" at bounding box center [404, 574] width 61 height 28
type input "Sent"
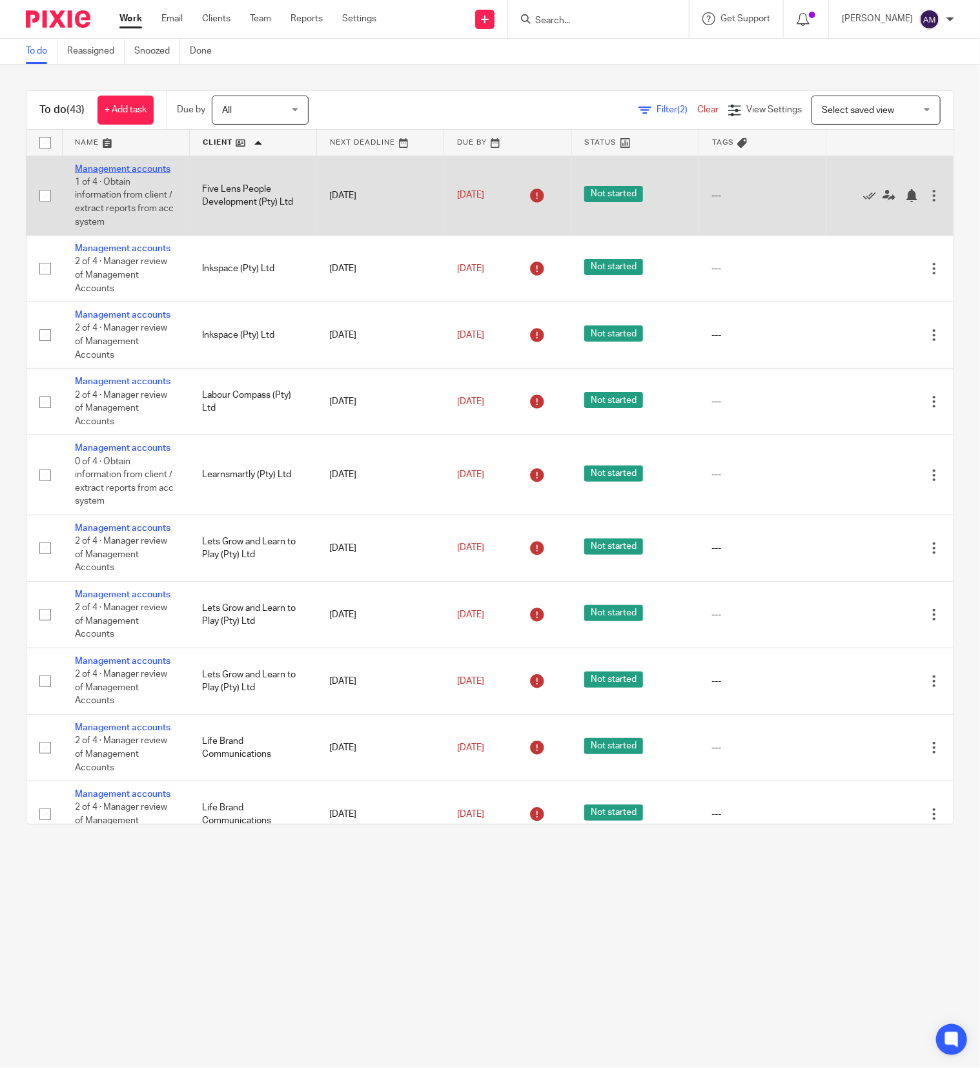
click at [94, 174] on link "Management accounts" at bounding box center [123, 169] width 96 height 9
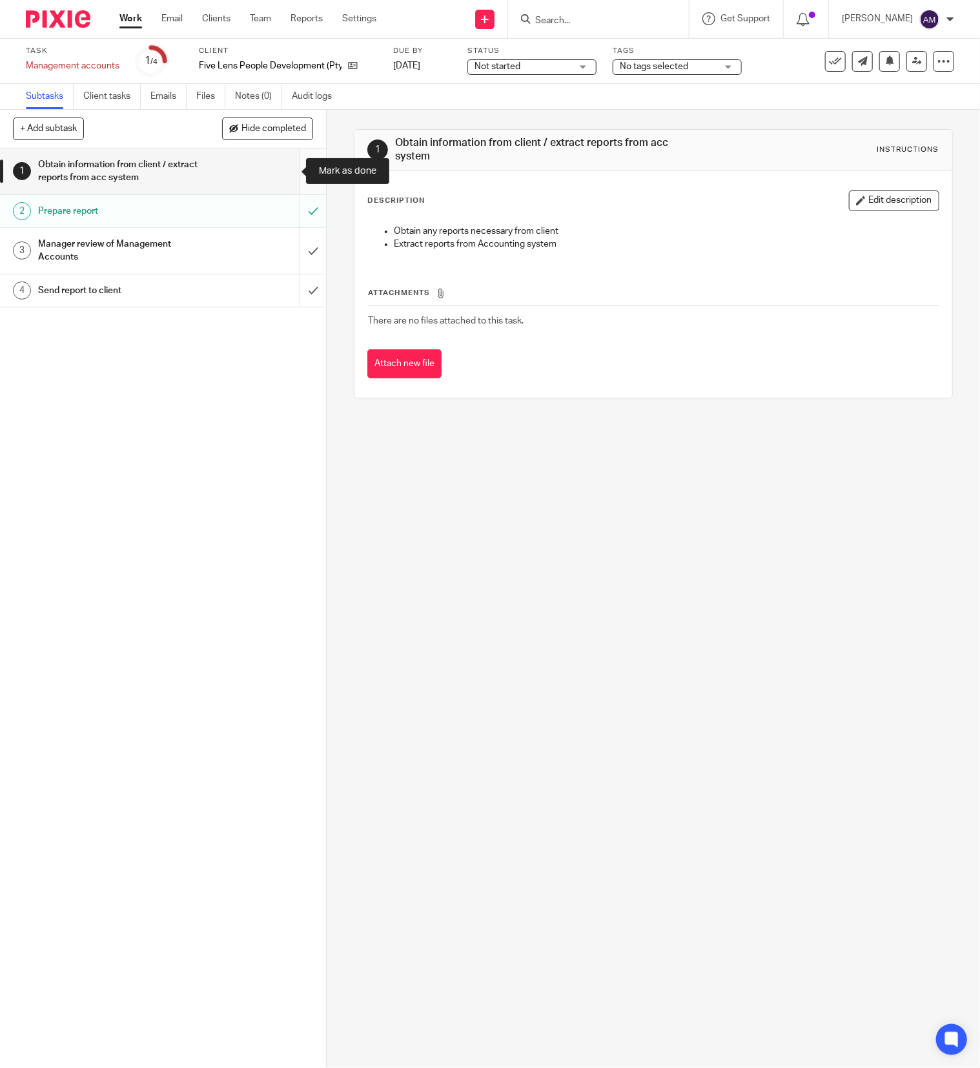
click at [290, 174] on input "submit" at bounding box center [163, 171] width 326 height 46
click at [283, 242] on input "submit" at bounding box center [163, 251] width 326 height 46
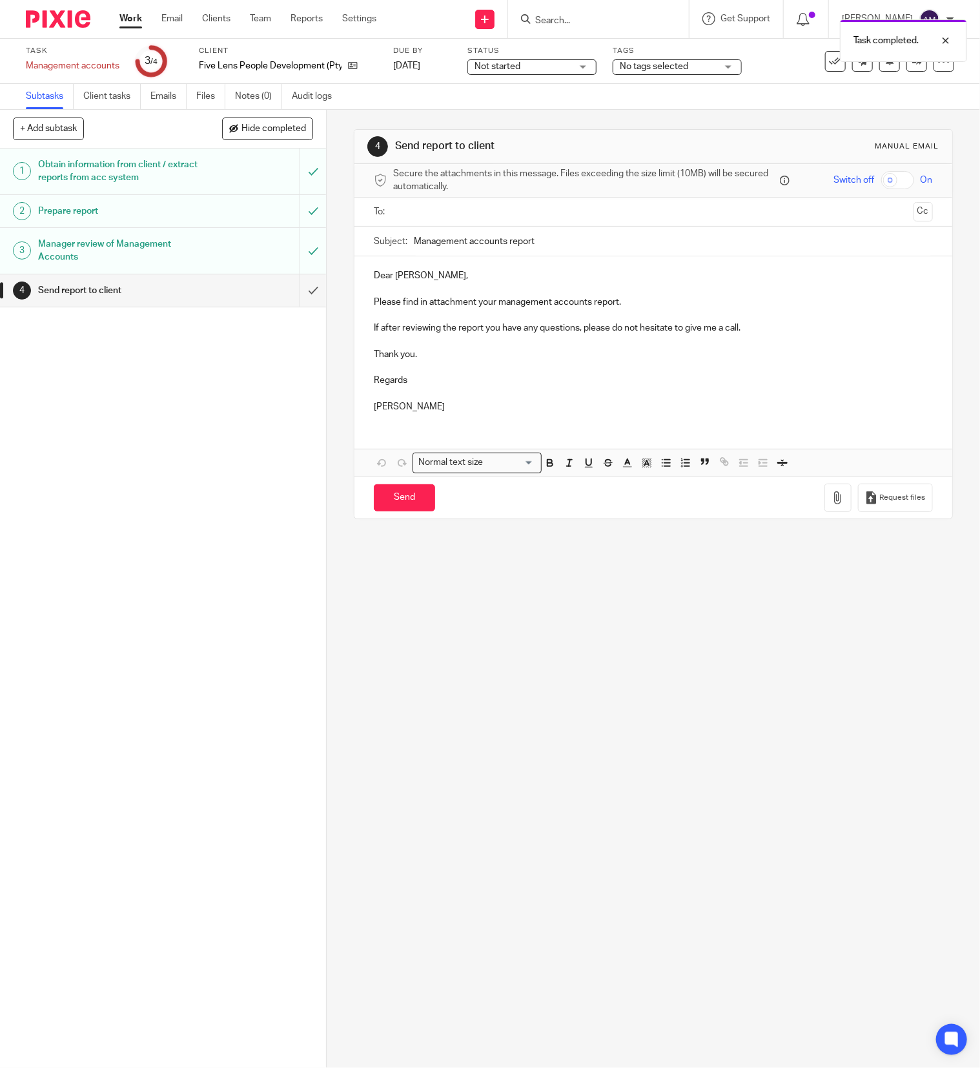
click at [488, 205] on input "text" at bounding box center [653, 212] width 510 height 15
click at [516, 207] on input "text" at bounding box center [706, 213] width 402 height 25
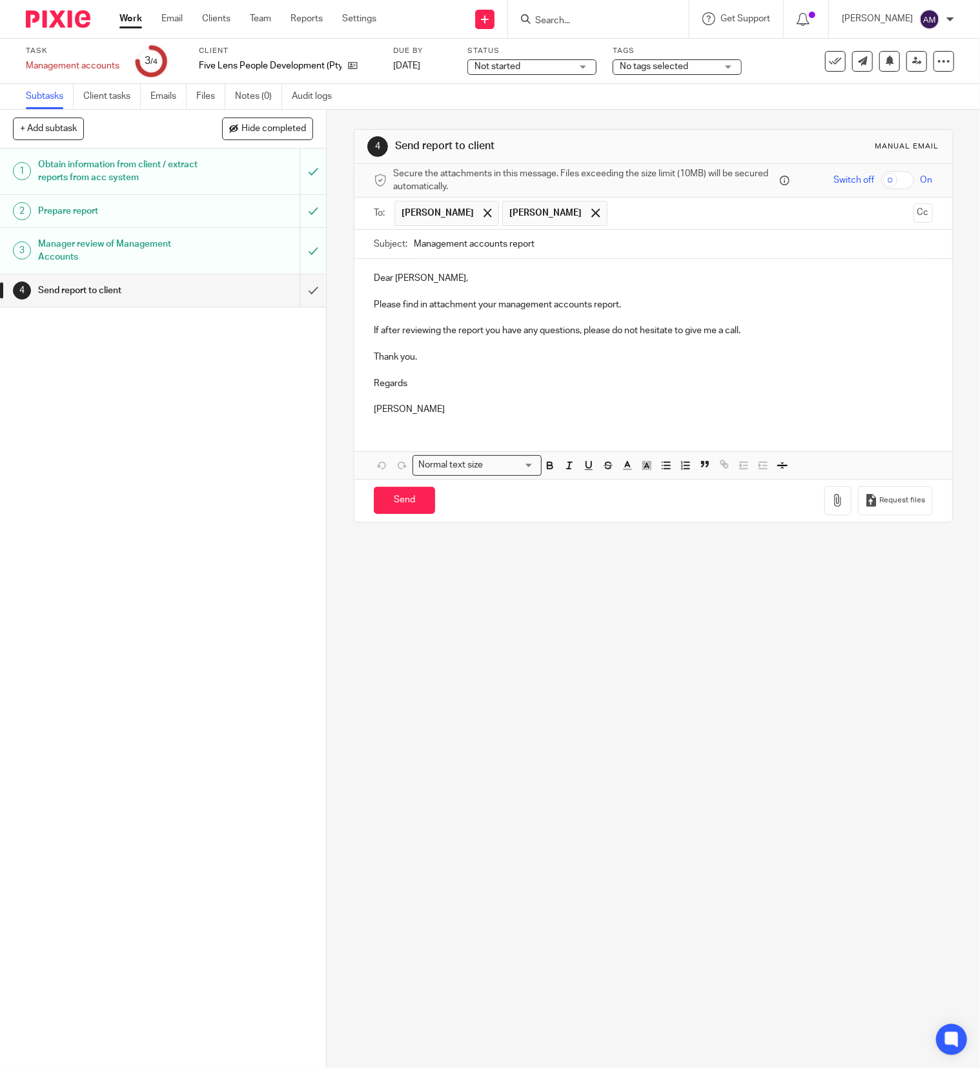
click at [577, 244] on input "Management accounts report" at bounding box center [673, 244] width 519 height 29
type input "Management accounts report 202506"
click at [831, 507] on icon "button" at bounding box center [837, 500] width 13 height 13
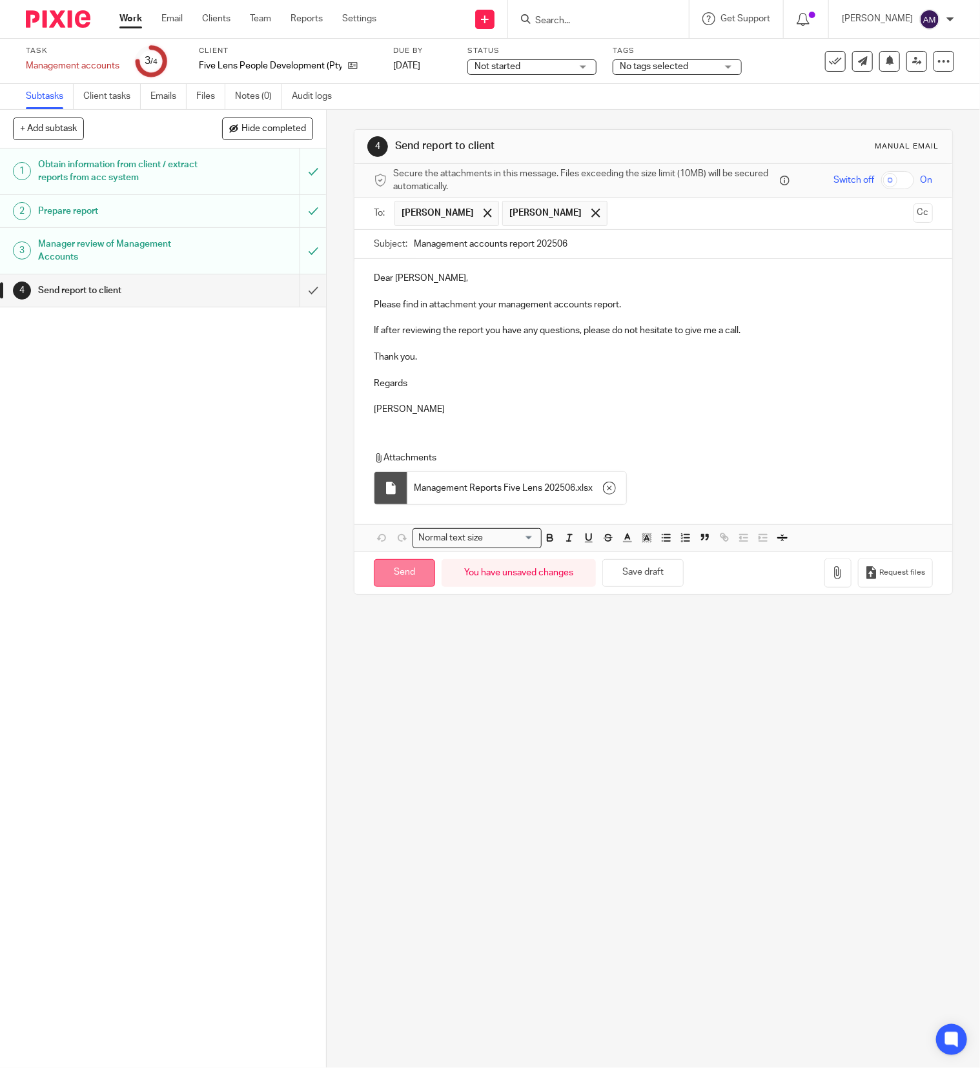
click at [405, 582] on input "Send" at bounding box center [404, 573] width 61 height 28
type input "Sent"
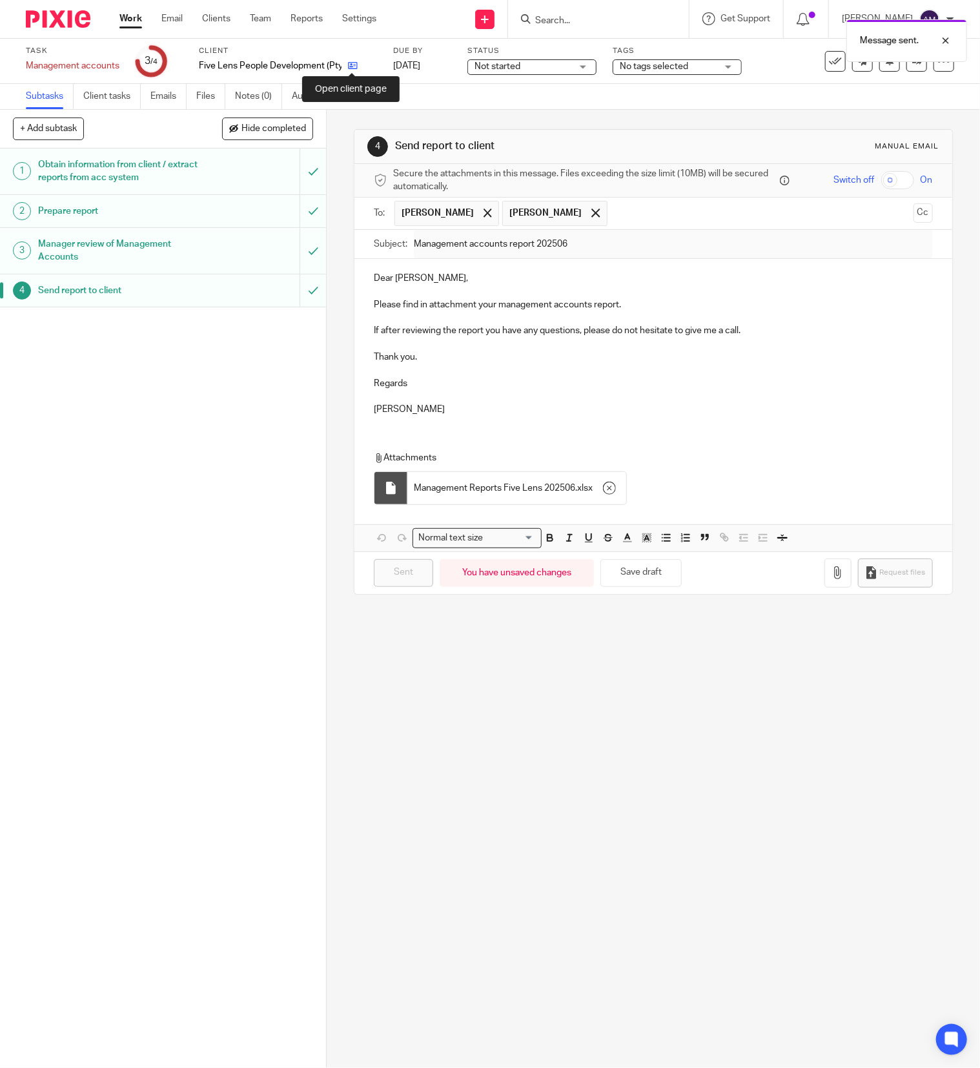
click at [352, 65] on icon at bounding box center [353, 66] width 10 height 10
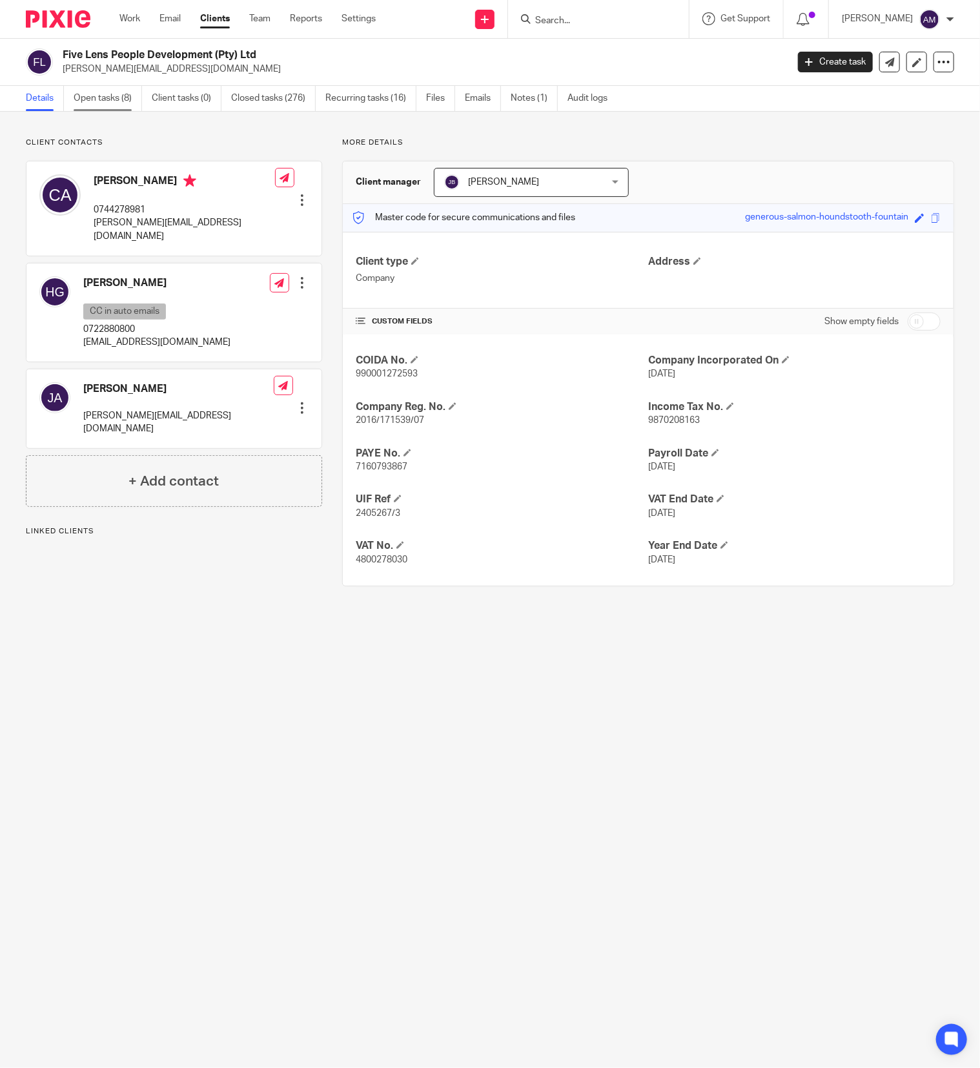
click at [92, 97] on link "Open tasks (8)" at bounding box center [108, 98] width 68 height 25
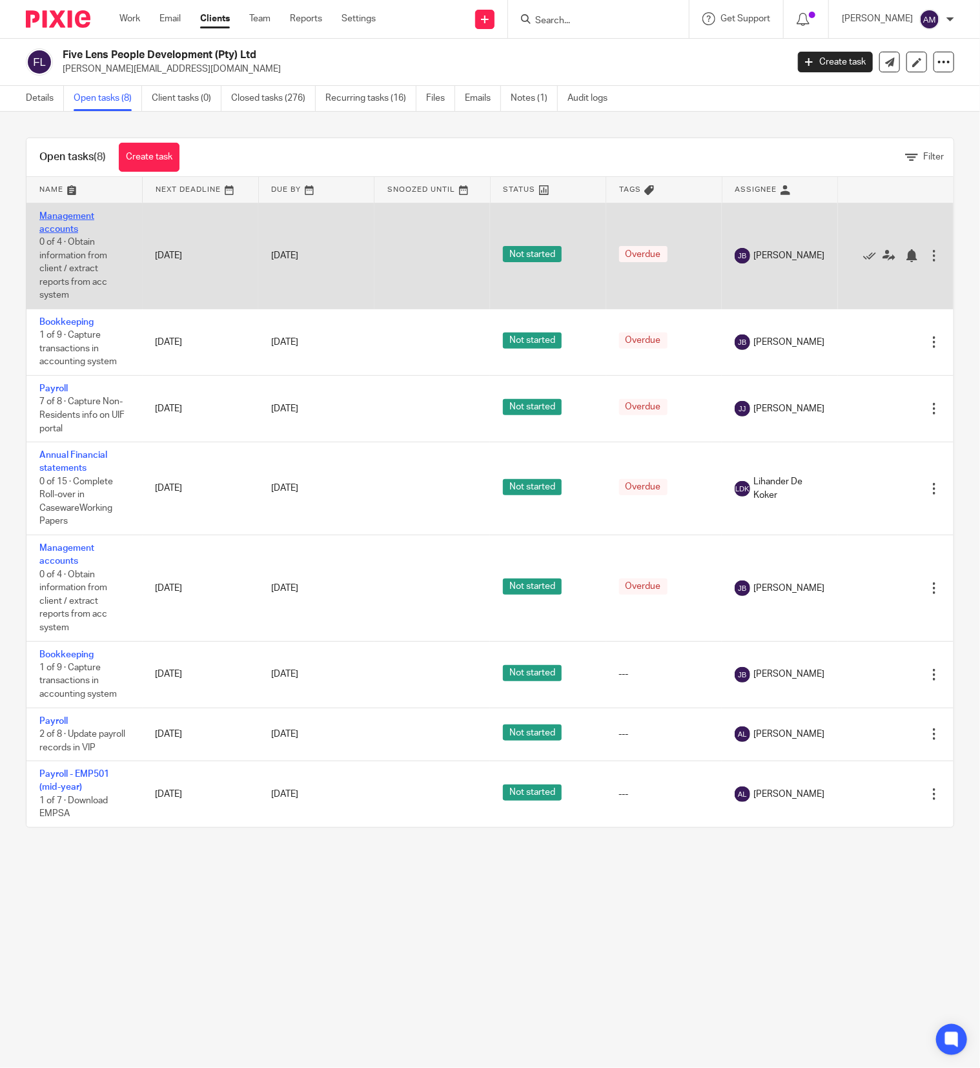
click at [63, 226] on link "Management accounts" at bounding box center [66, 223] width 55 height 22
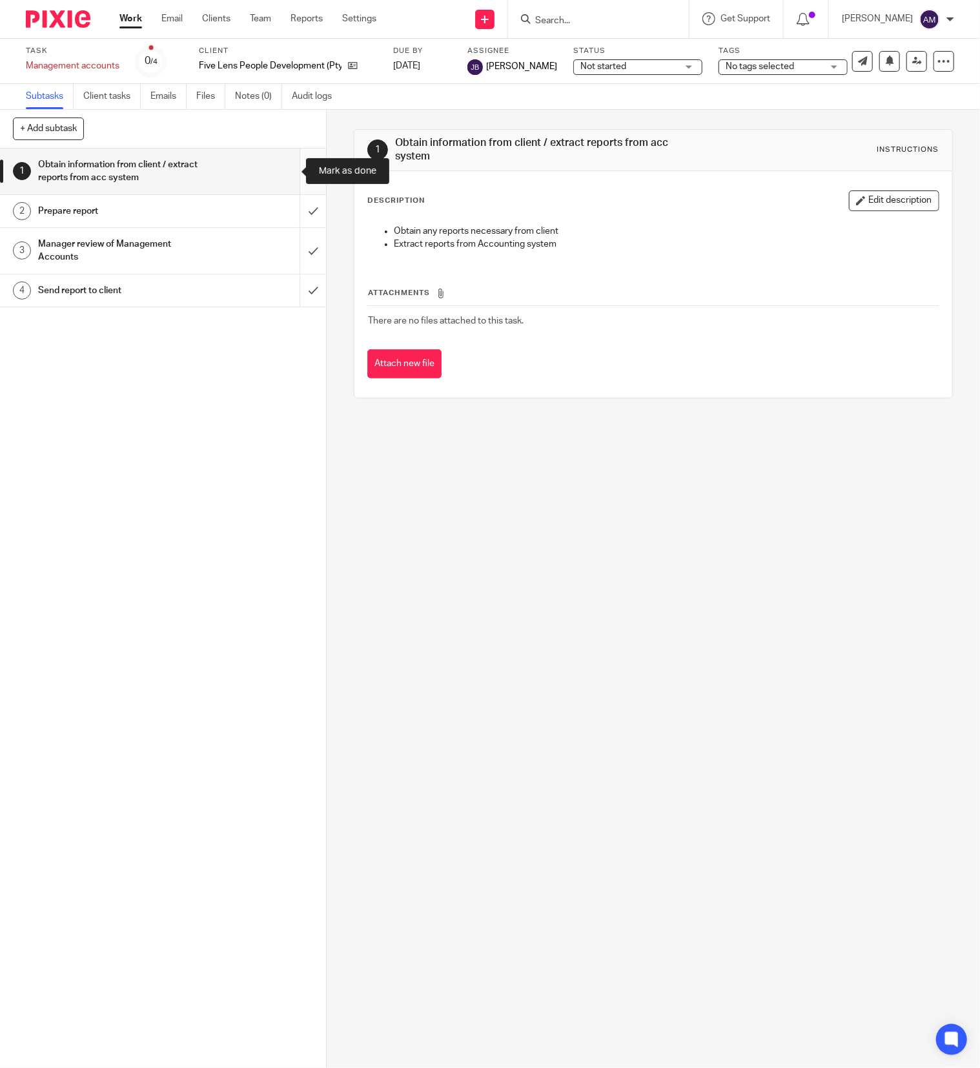
click at [284, 169] on input "submit" at bounding box center [163, 171] width 326 height 46
click at [284, 214] on input "submit" at bounding box center [163, 211] width 326 height 32
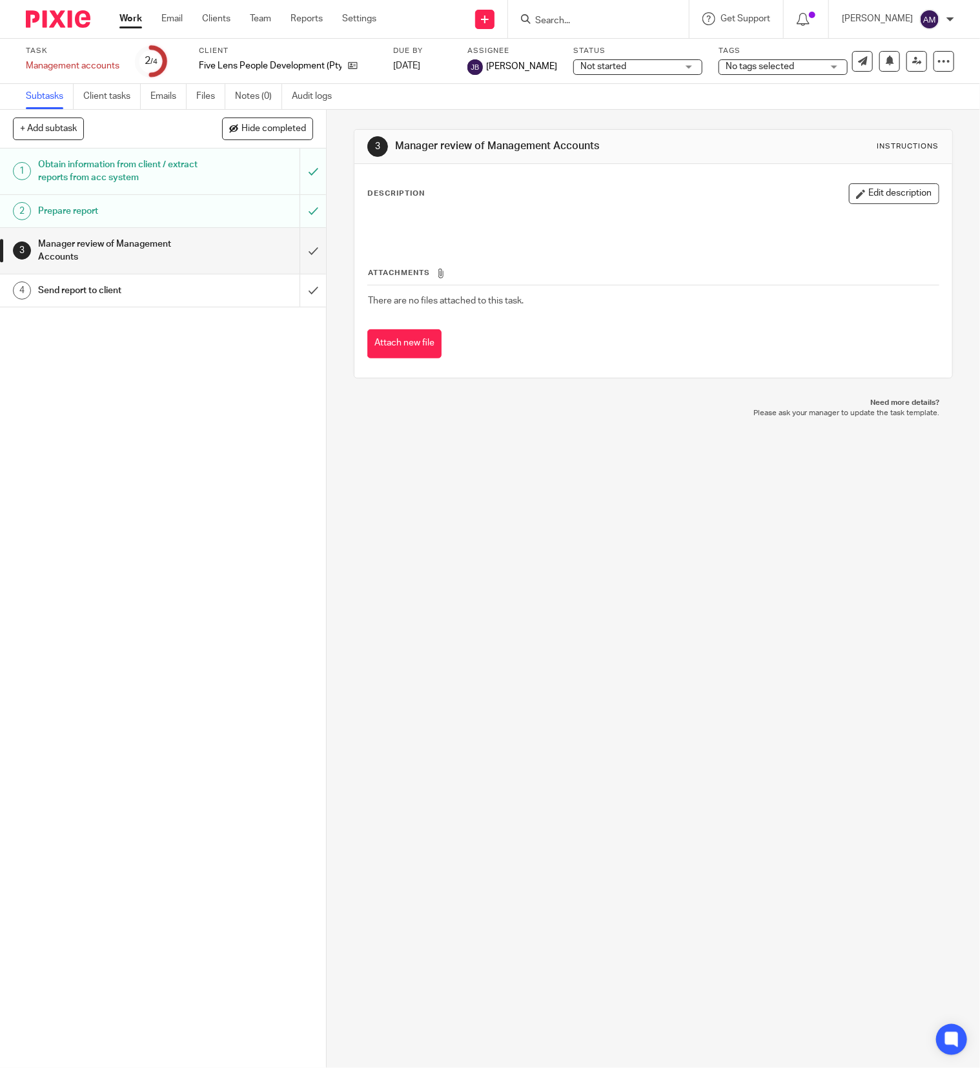
click at [285, 254] on input "submit" at bounding box center [163, 251] width 326 height 46
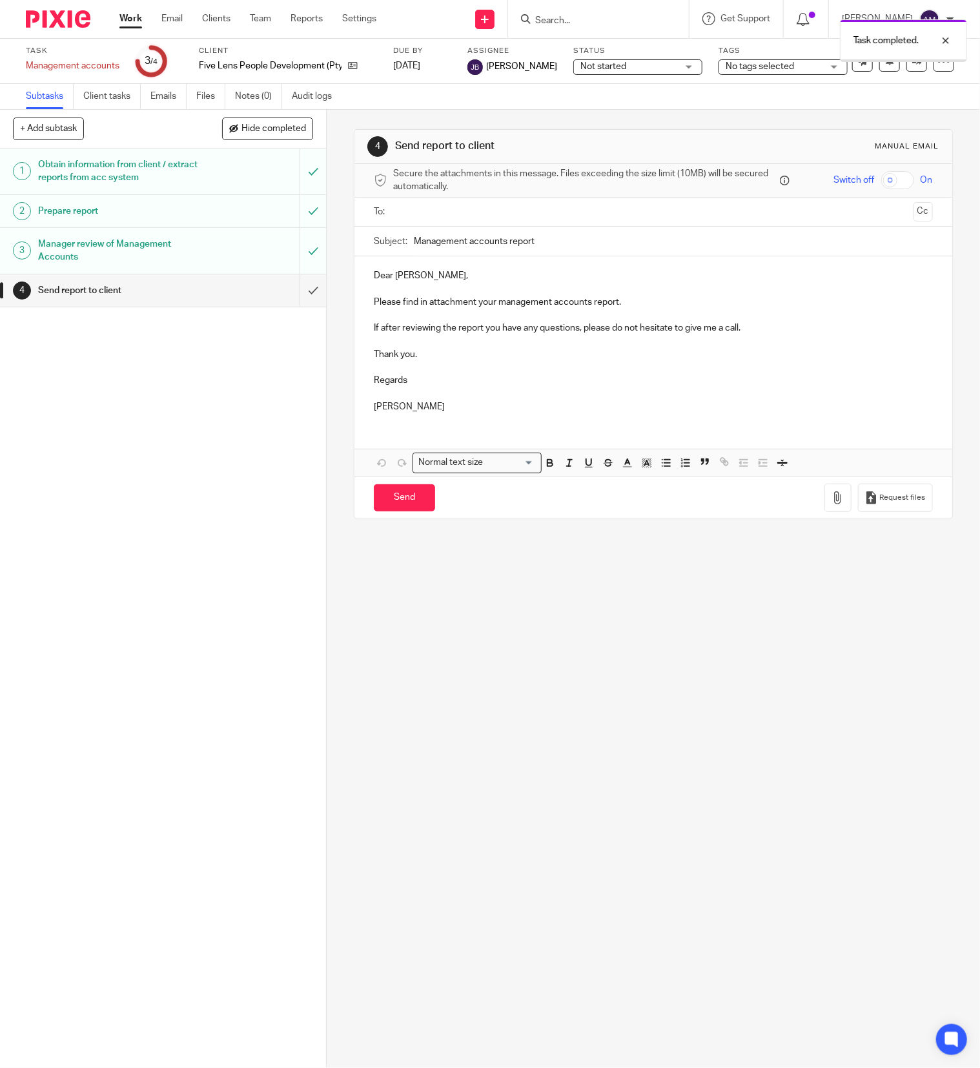
click at [458, 210] on input "text" at bounding box center [653, 212] width 510 height 15
click at [514, 221] on input "text" at bounding box center [706, 213] width 402 height 25
click at [548, 249] on input "Management accounts report" at bounding box center [673, 244] width 519 height 29
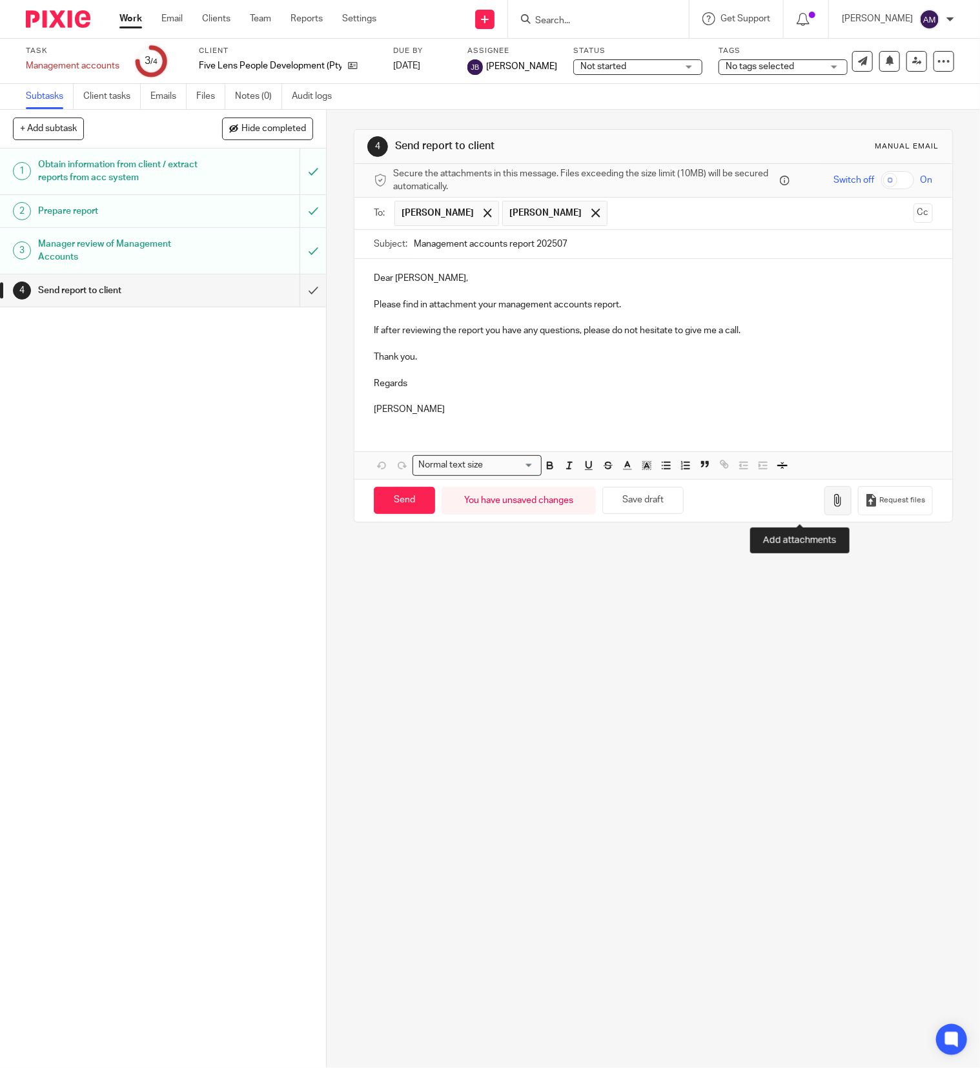
type input "Management accounts report 202507"
click at [824, 513] on button "button" at bounding box center [837, 500] width 27 height 29
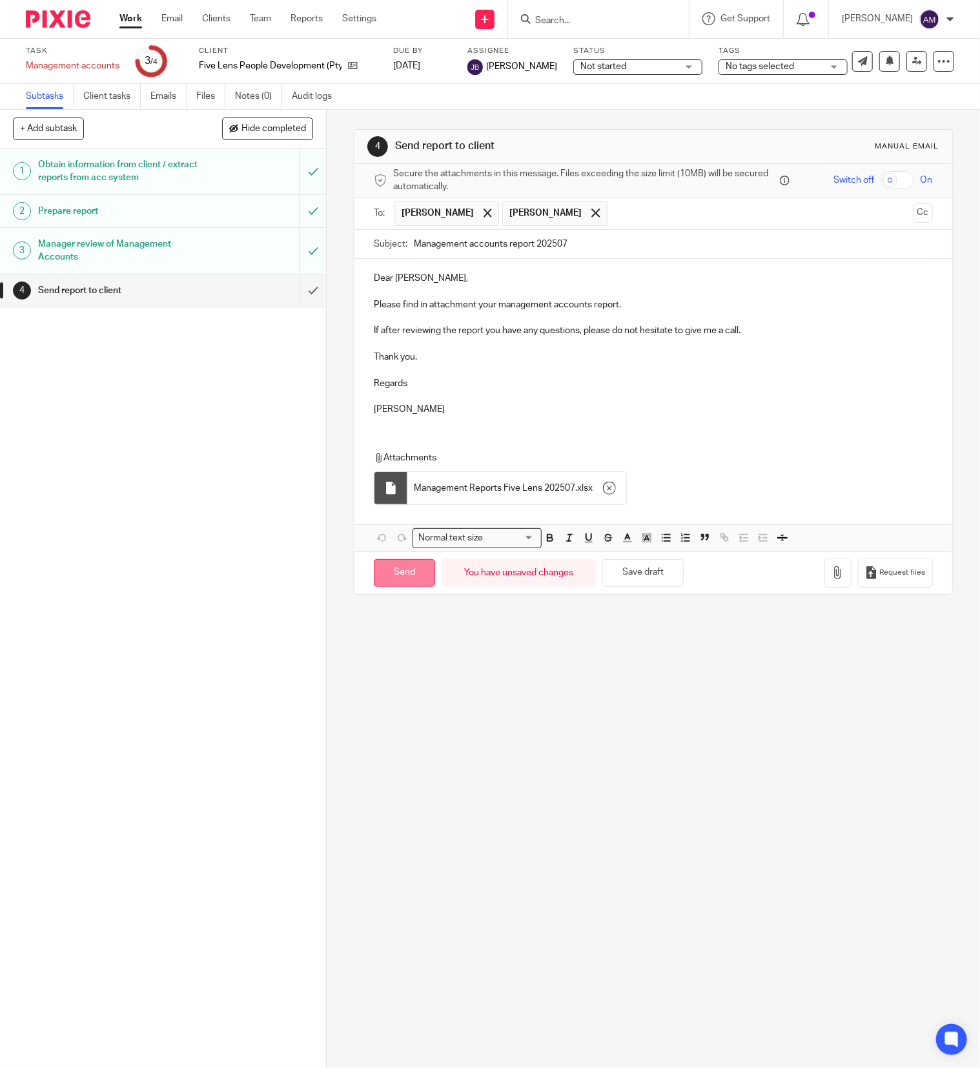
click at [403, 582] on input "Send" at bounding box center [404, 573] width 61 height 28
type input "Sent"
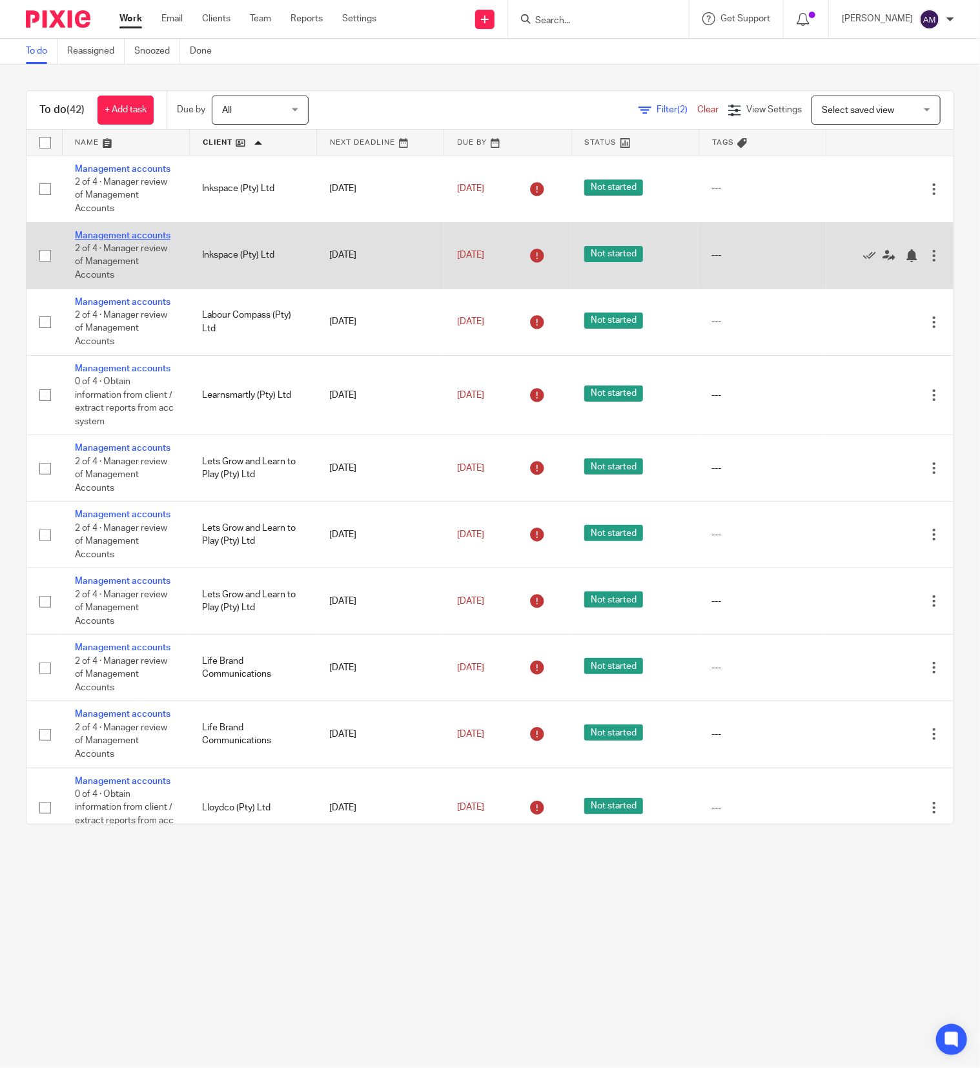
click at [96, 240] on link "Management accounts" at bounding box center [123, 235] width 96 height 9
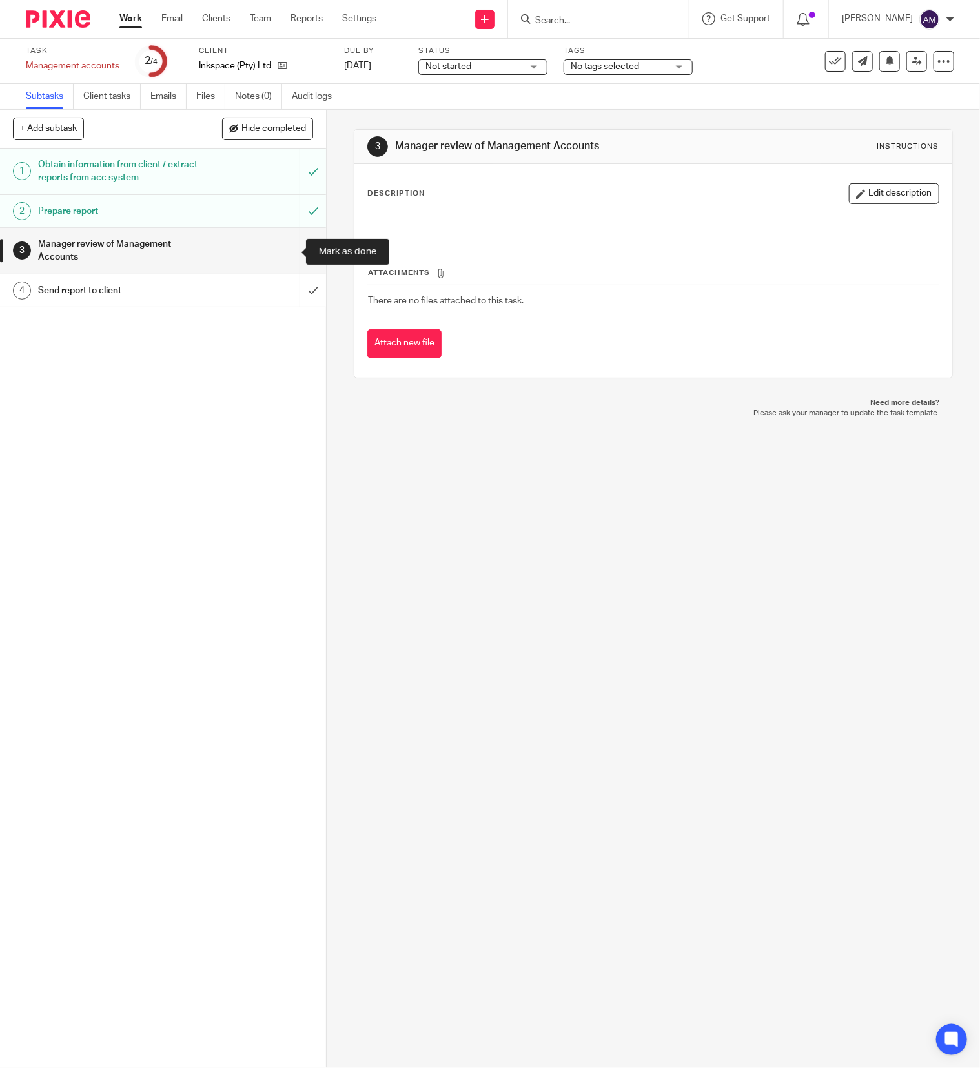
click at [288, 247] on input "submit" at bounding box center [163, 251] width 326 height 46
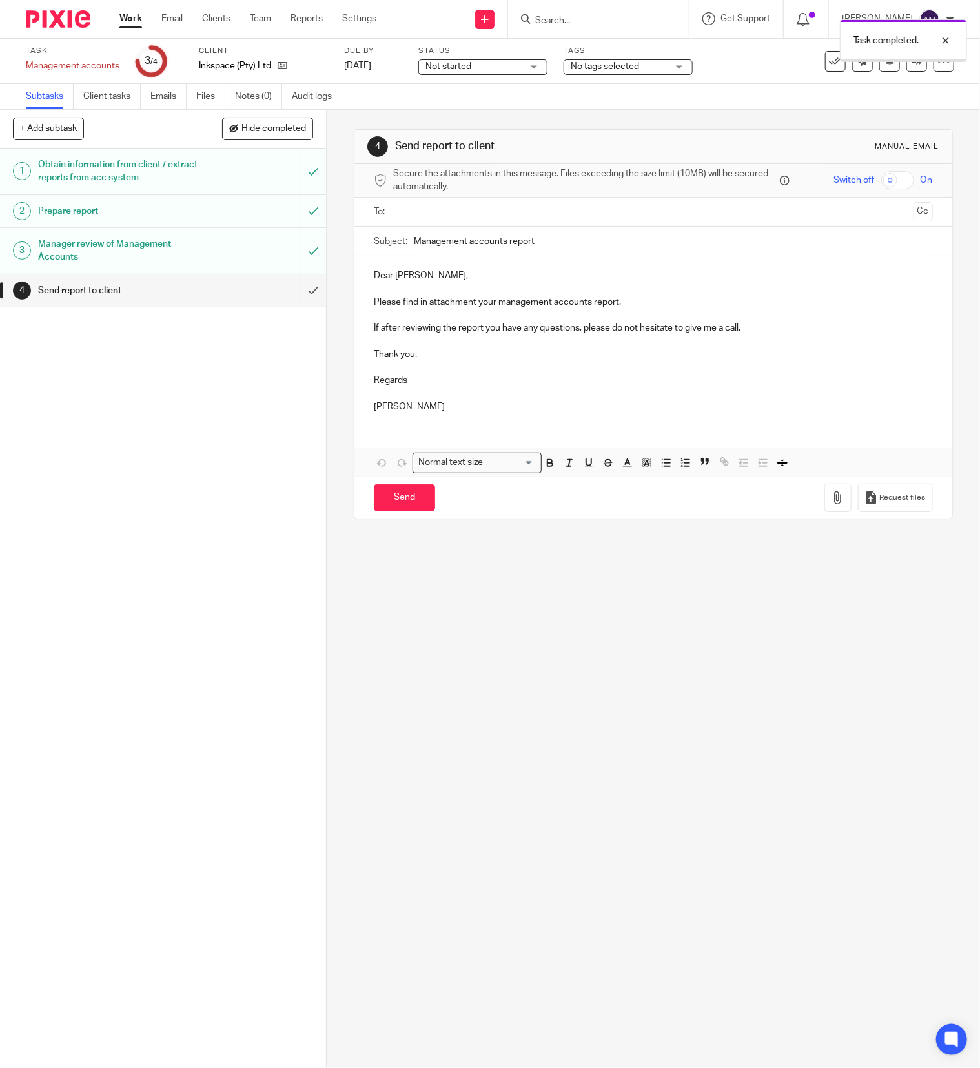
click at [460, 205] on input "text" at bounding box center [653, 212] width 510 height 15
click at [591, 247] on input "Management accounts report" at bounding box center [673, 244] width 519 height 29
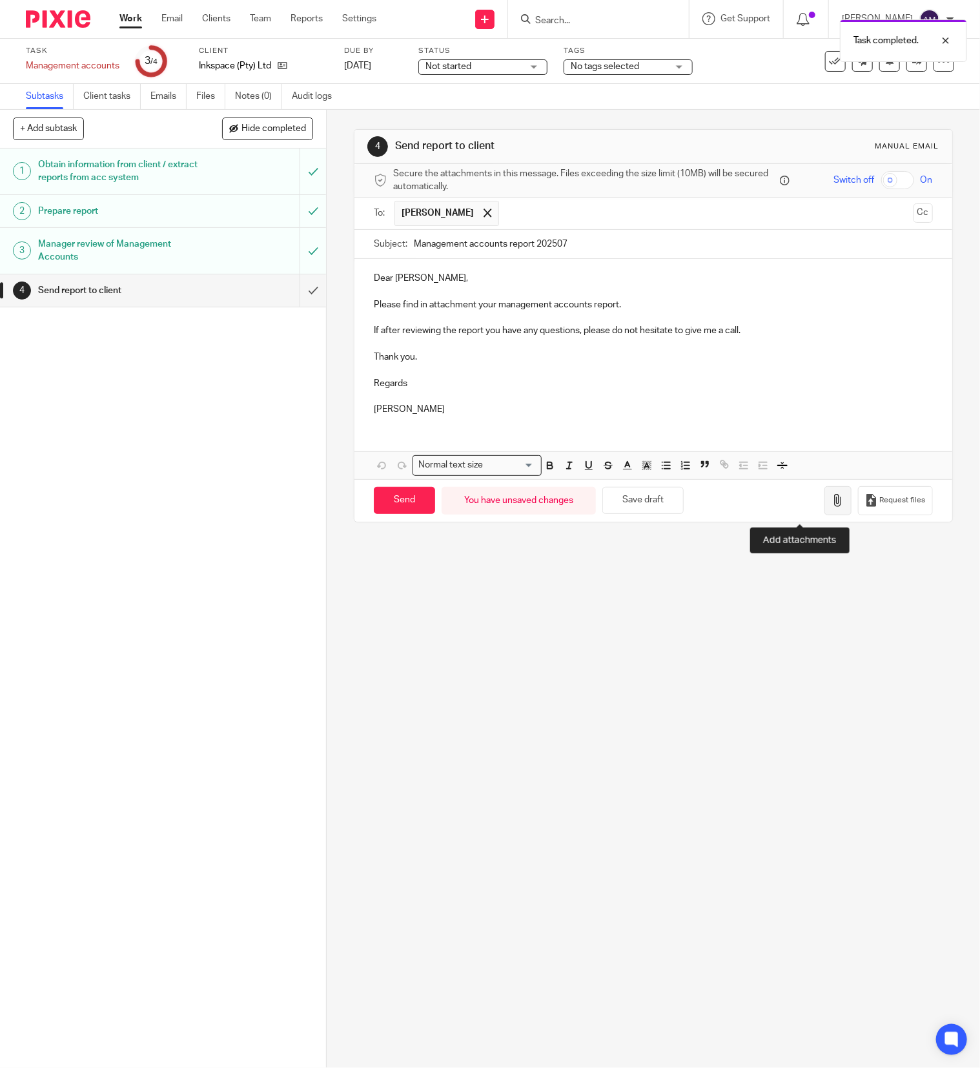
type input "Management accounts report 202507"
click at [831, 507] on icon "button" at bounding box center [837, 500] width 13 height 13
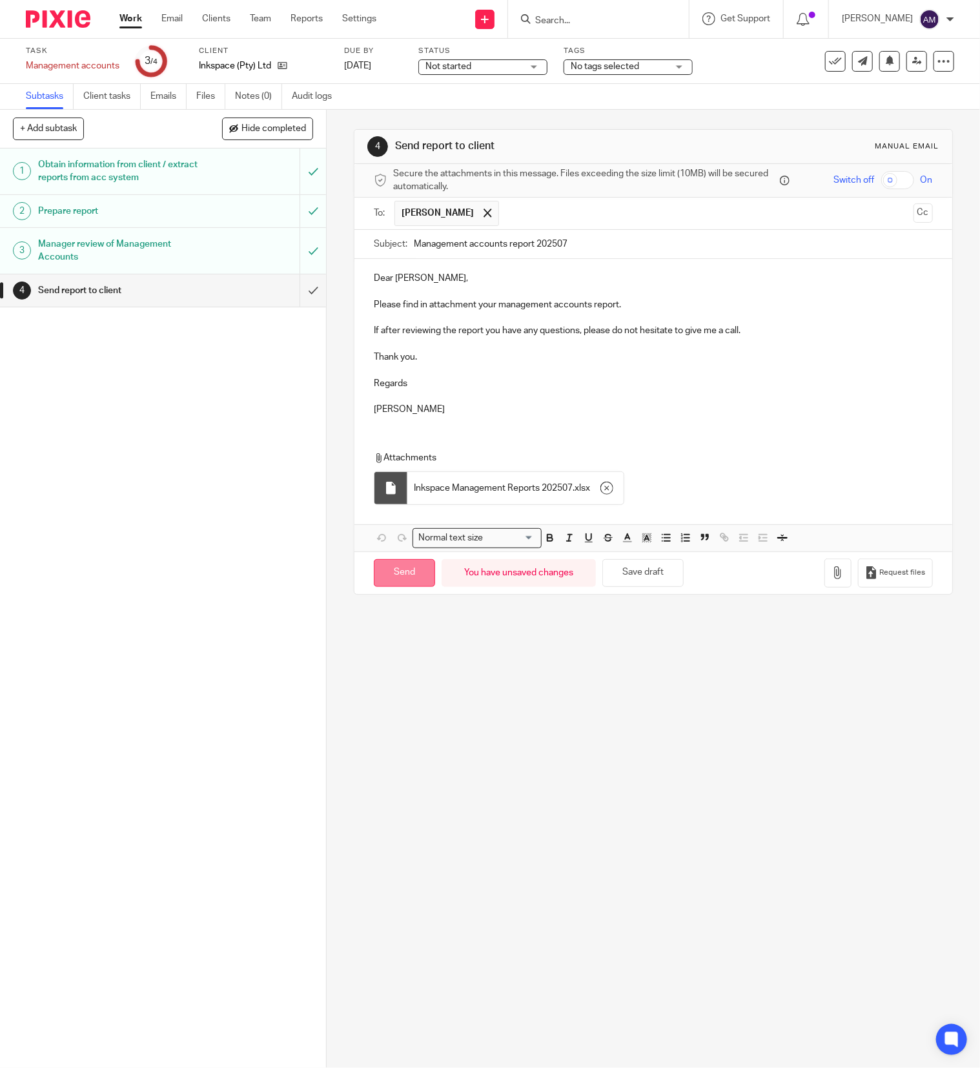
click at [411, 580] on input "Send" at bounding box center [404, 573] width 61 height 28
type input "Sent"
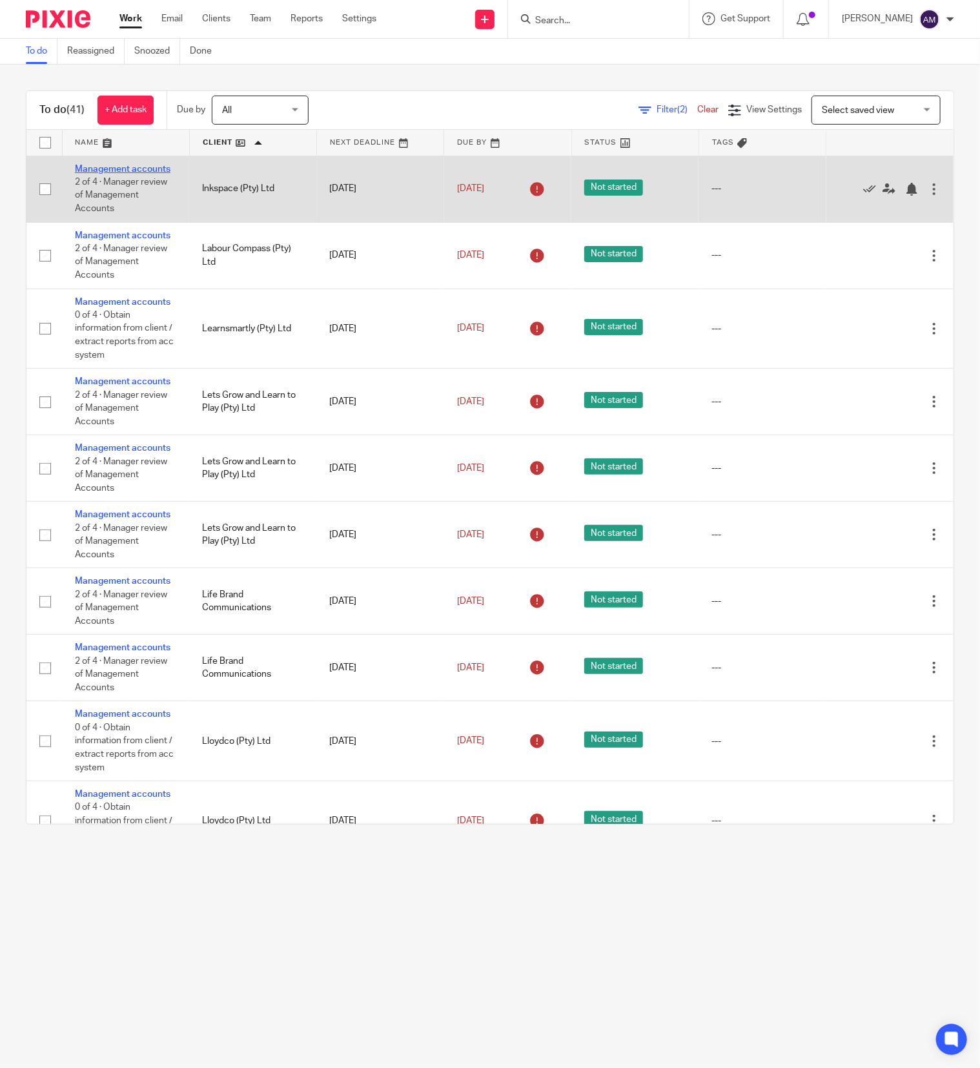
click at [88, 174] on link "Management accounts" at bounding box center [123, 169] width 96 height 9
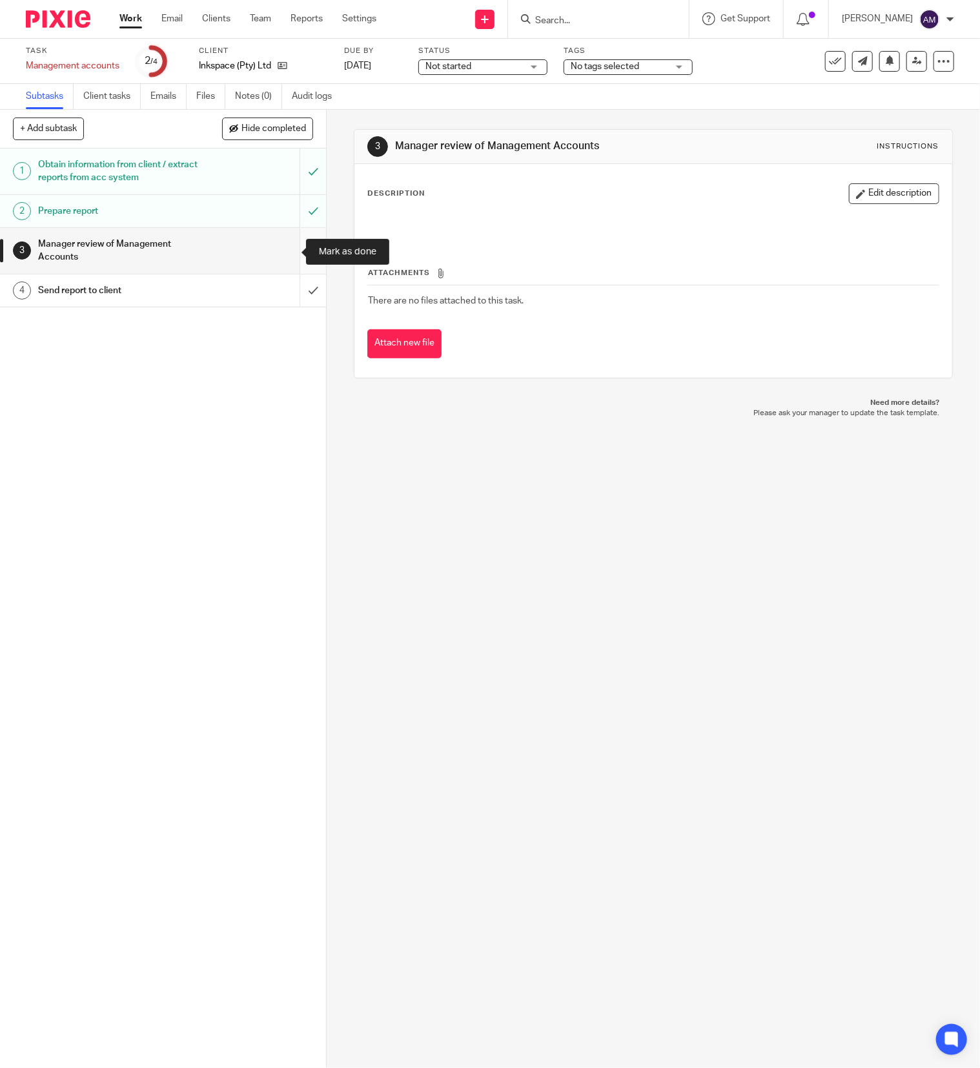
click at [286, 249] on input "submit" at bounding box center [163, 251] width 326 height 46
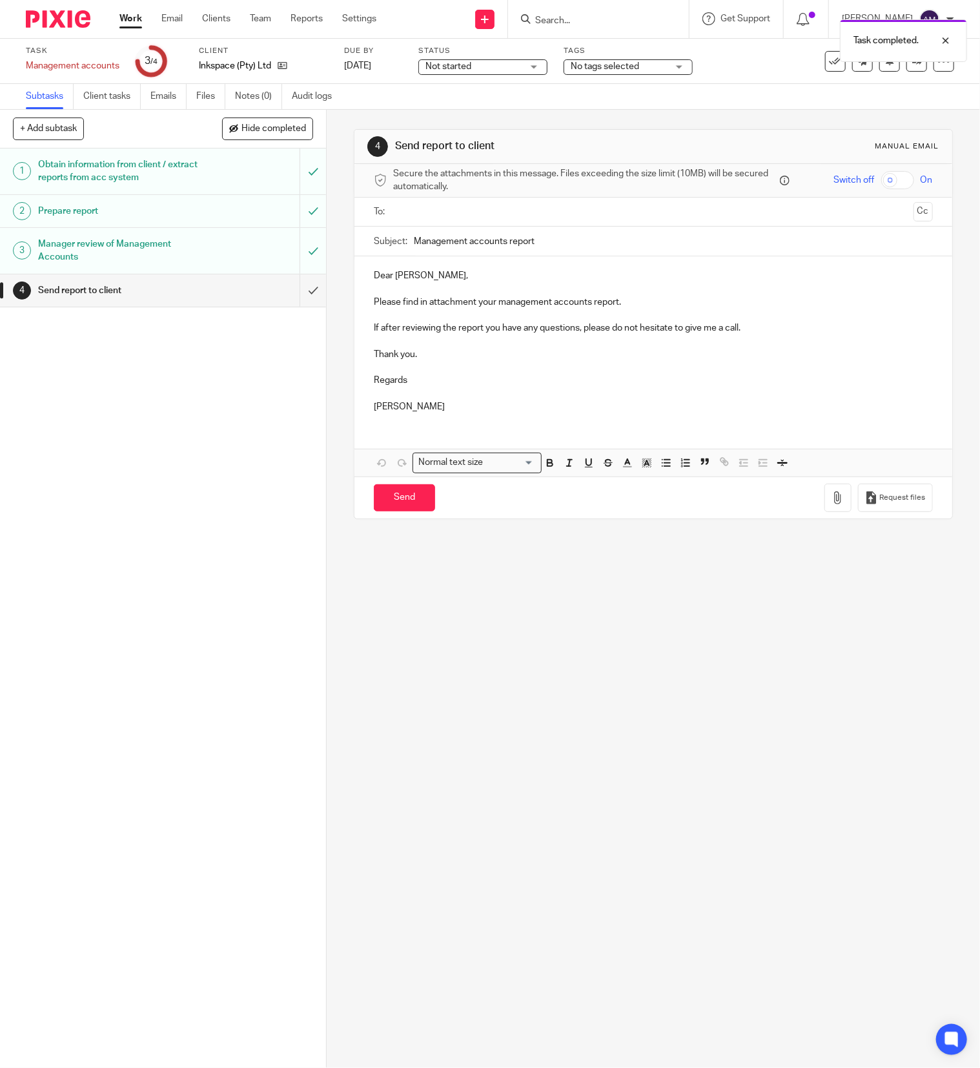
click at [470, 207] on input "text" at bounding box center [653, 212] width 510 height 15
click at [564, 245] on input "Management accounts report" at bounding box center [673, 244] width 519 height 29
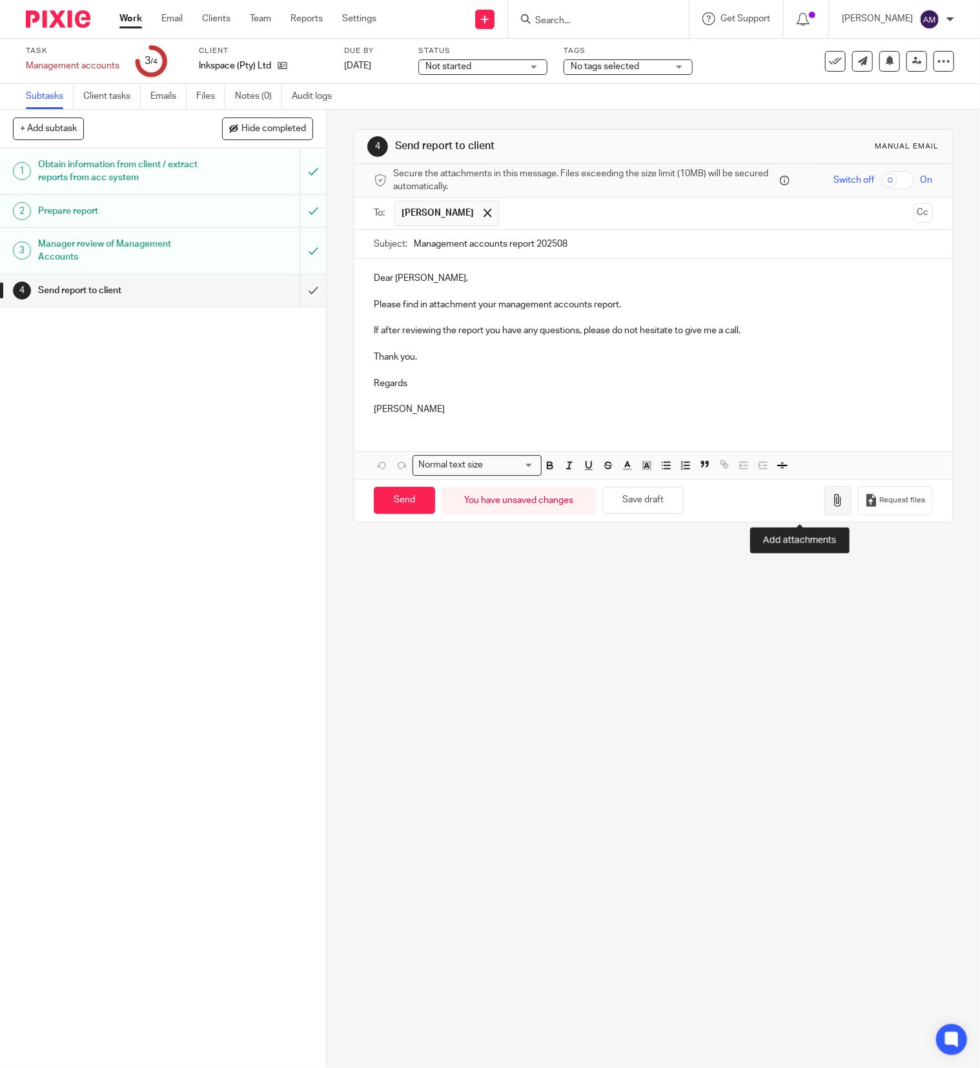
type input "Management accounts report 202508"
click at [831, 507] on icon "button" at bounding box center [837, 500] width 13 height 13
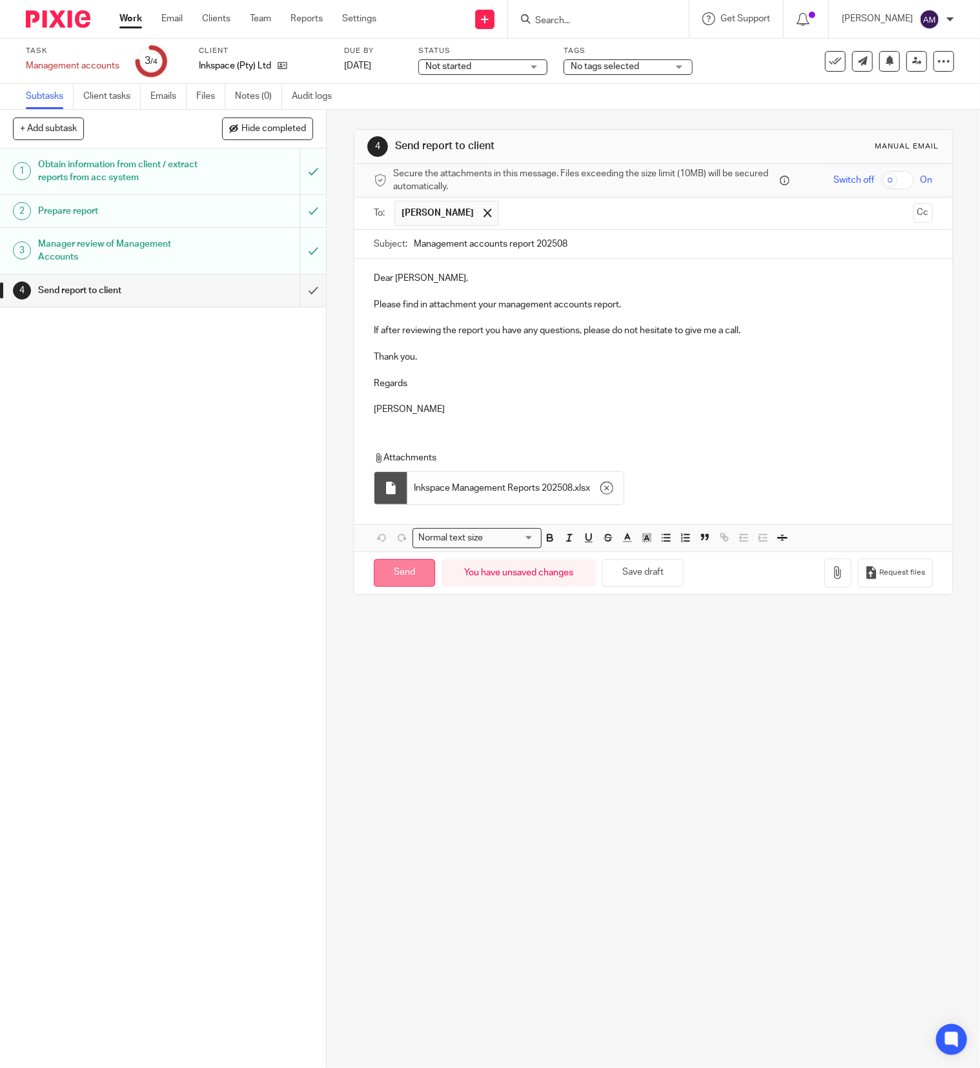
click at [405, 580] on input "Send" at bounding box center [404, 573] width 61 height 28
type input "Sent"
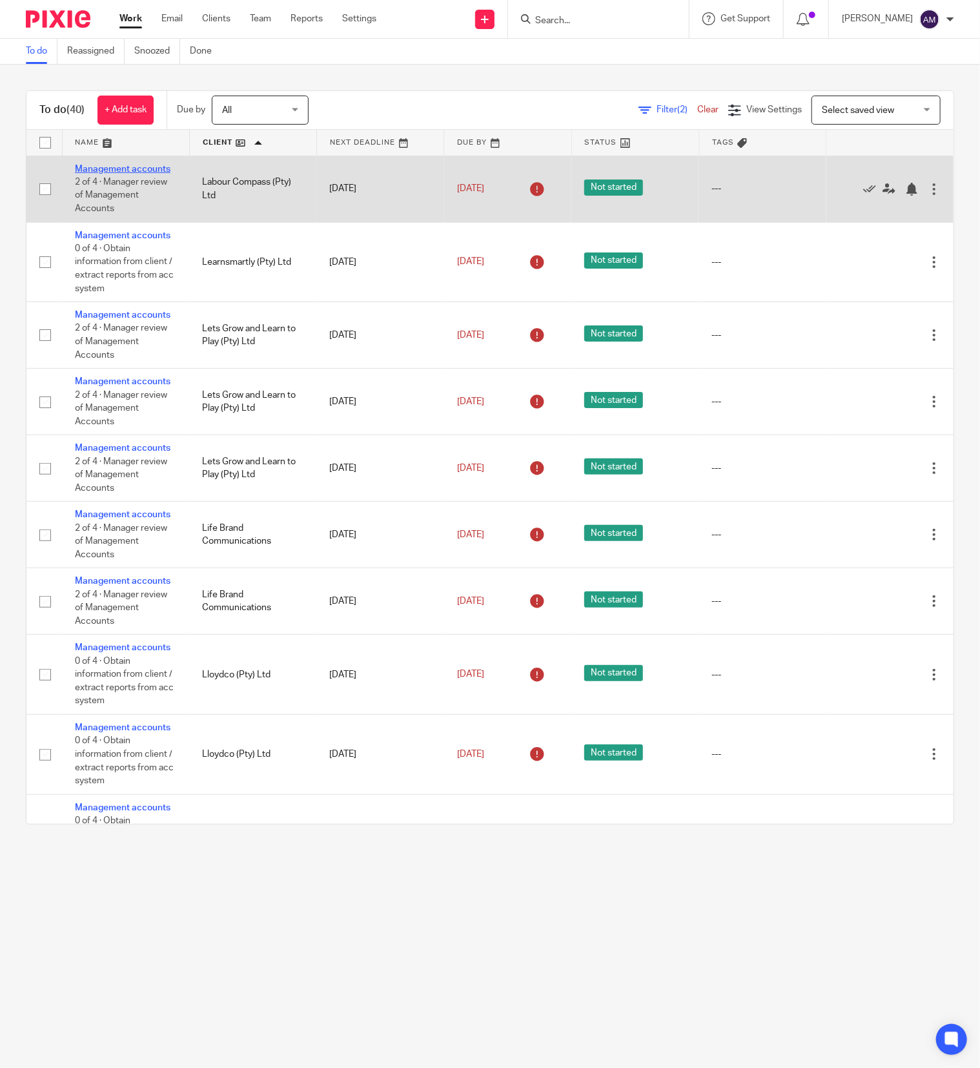
click at [101, 174] on link "Management accounts" at bounding box center [123, 169] width 96 height 9
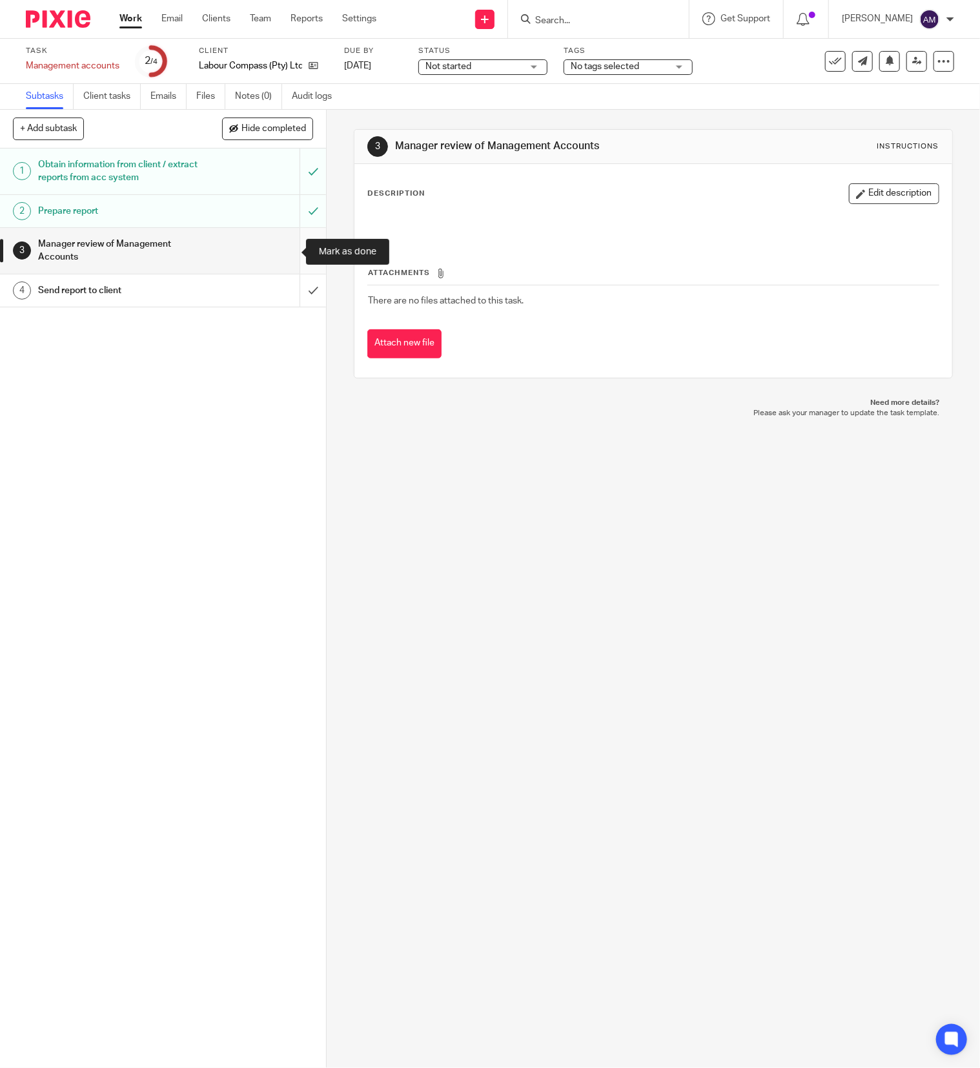
click at [287, 247] on input "submit" at bounding box center [163, 251] width 326 height 46
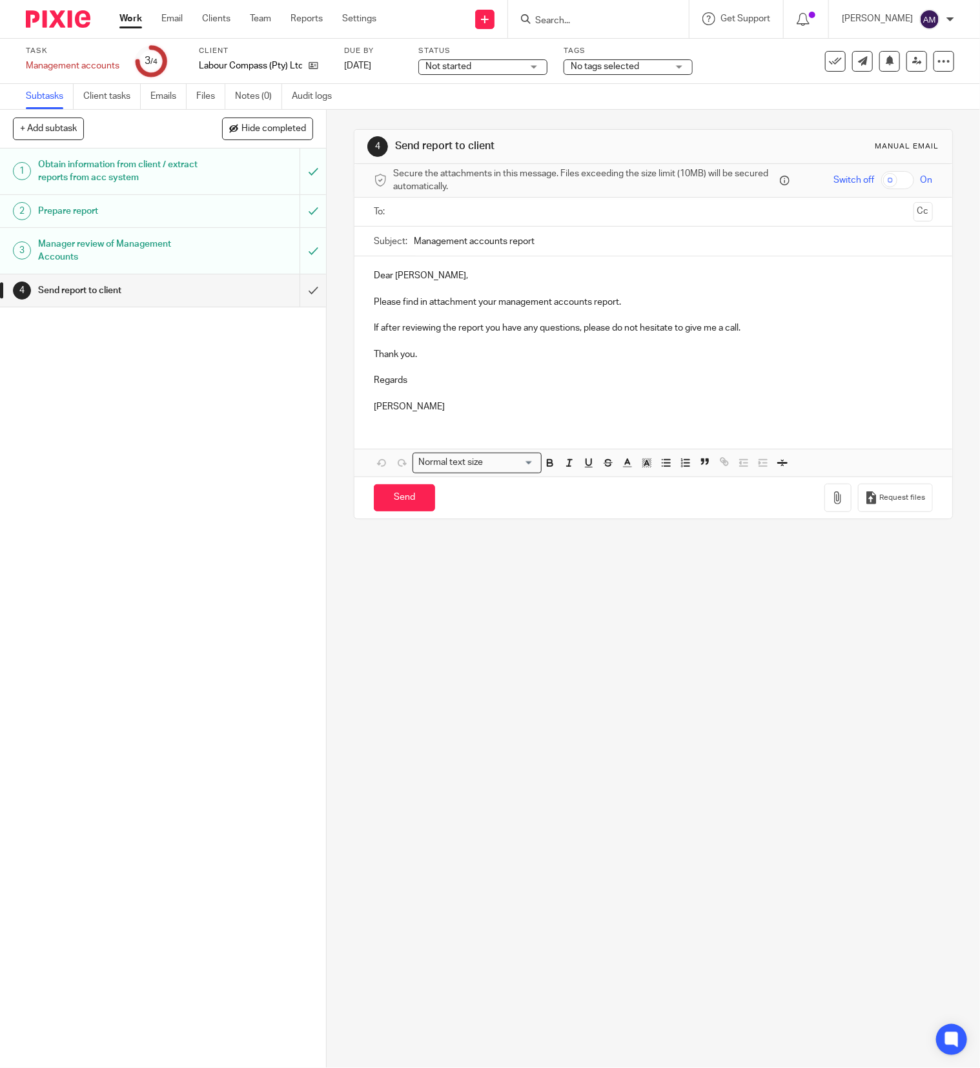
click at [436, 209] on input "text" at bounding box center [653, 212] width 510 height 15
click at [538, 244] on input "Management accounts report" at bounding box center [673, 244] width 519 height 29
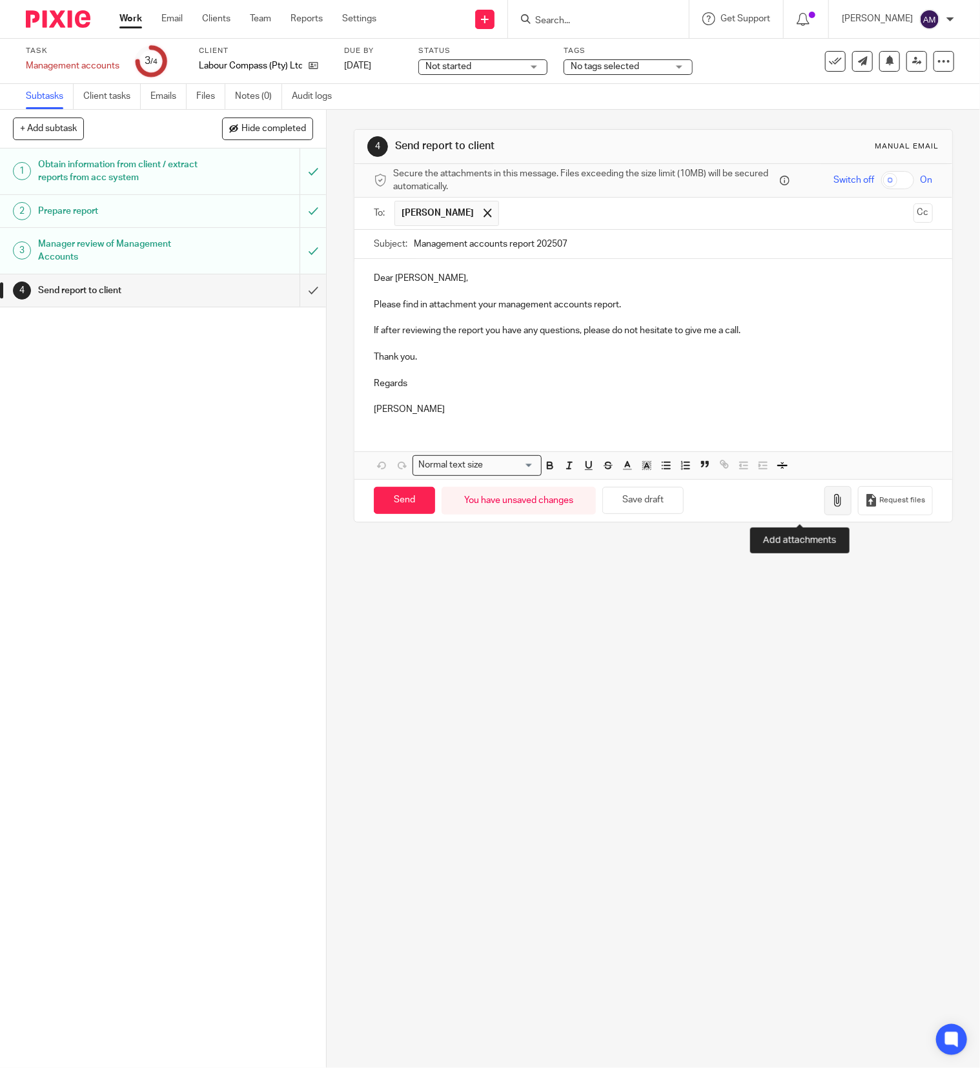
type input "Management accounts report 202507"
click at [831, 500] on icon "button" at bounding box center [837, 500] width 13 height 13
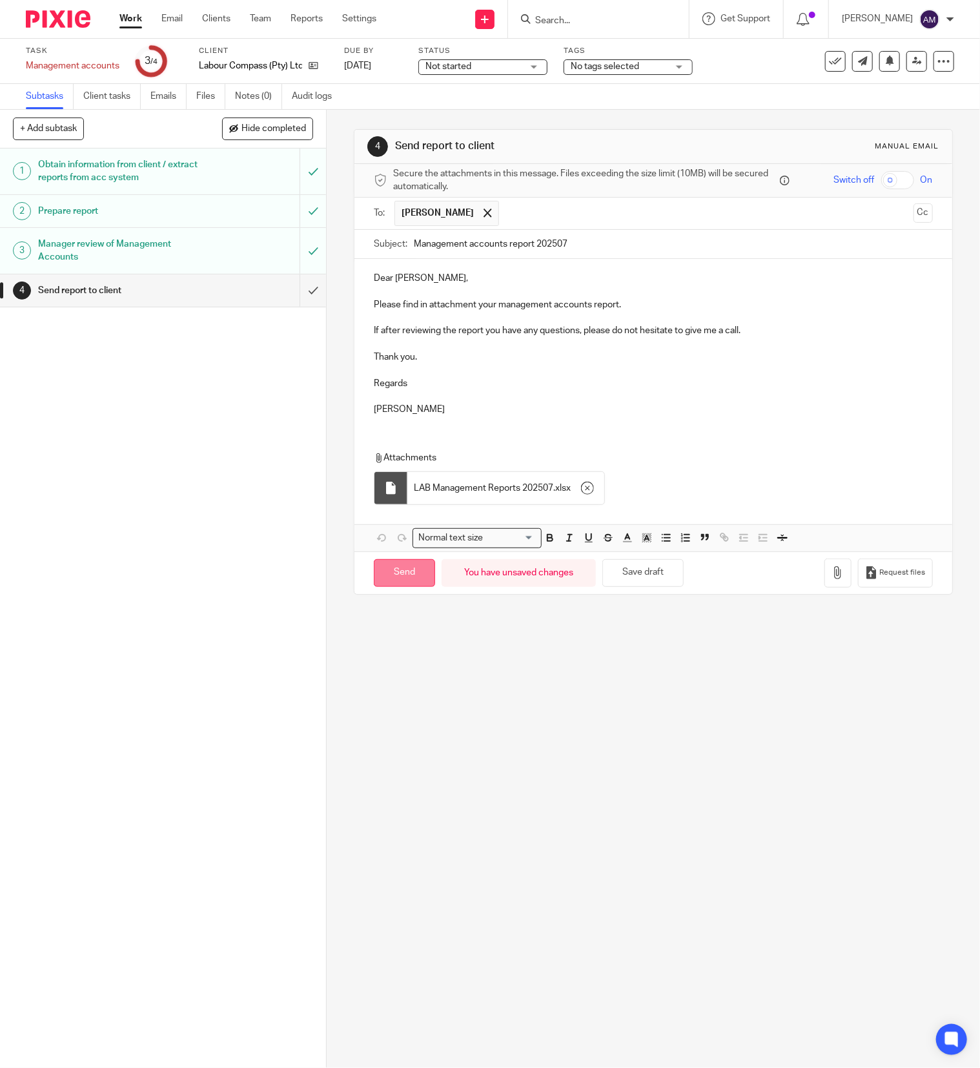
click at [405, 577] on input "Send" at bounding box center [404, 573] width 61 height 28
type input "Sent"
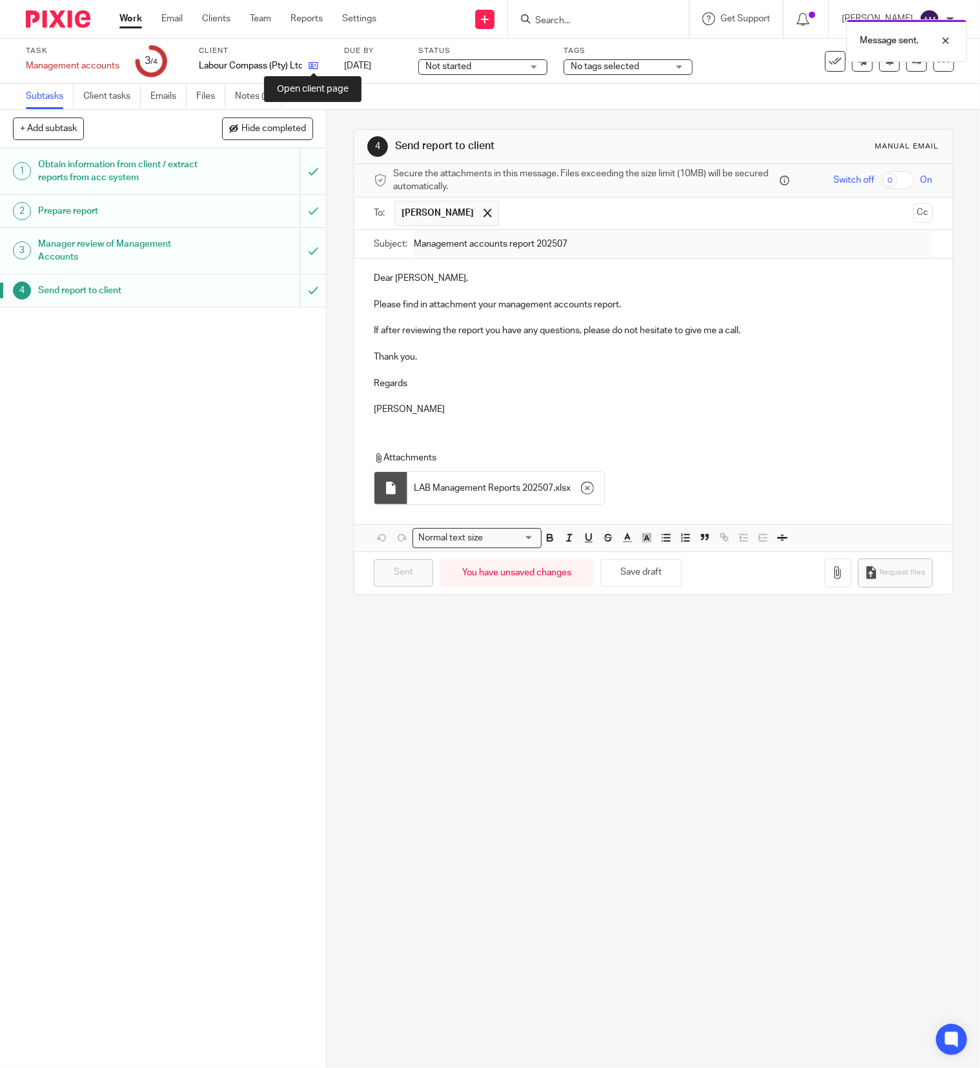
click at [312, 63] on icon at bounding box center [314, 66] width 10 height 10
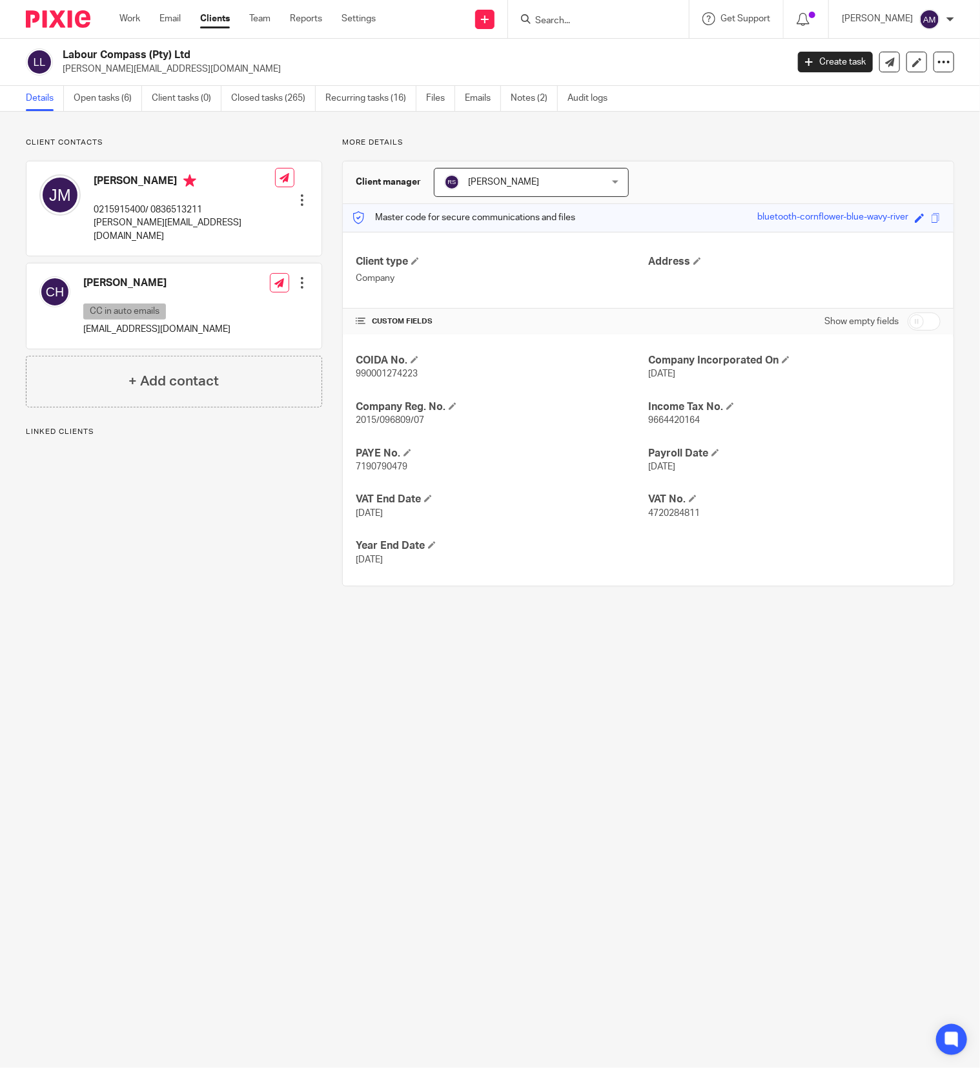
click at [107, 96] on link "Open tasks (6)" at bounding box center [108, 98] width 68 height 25
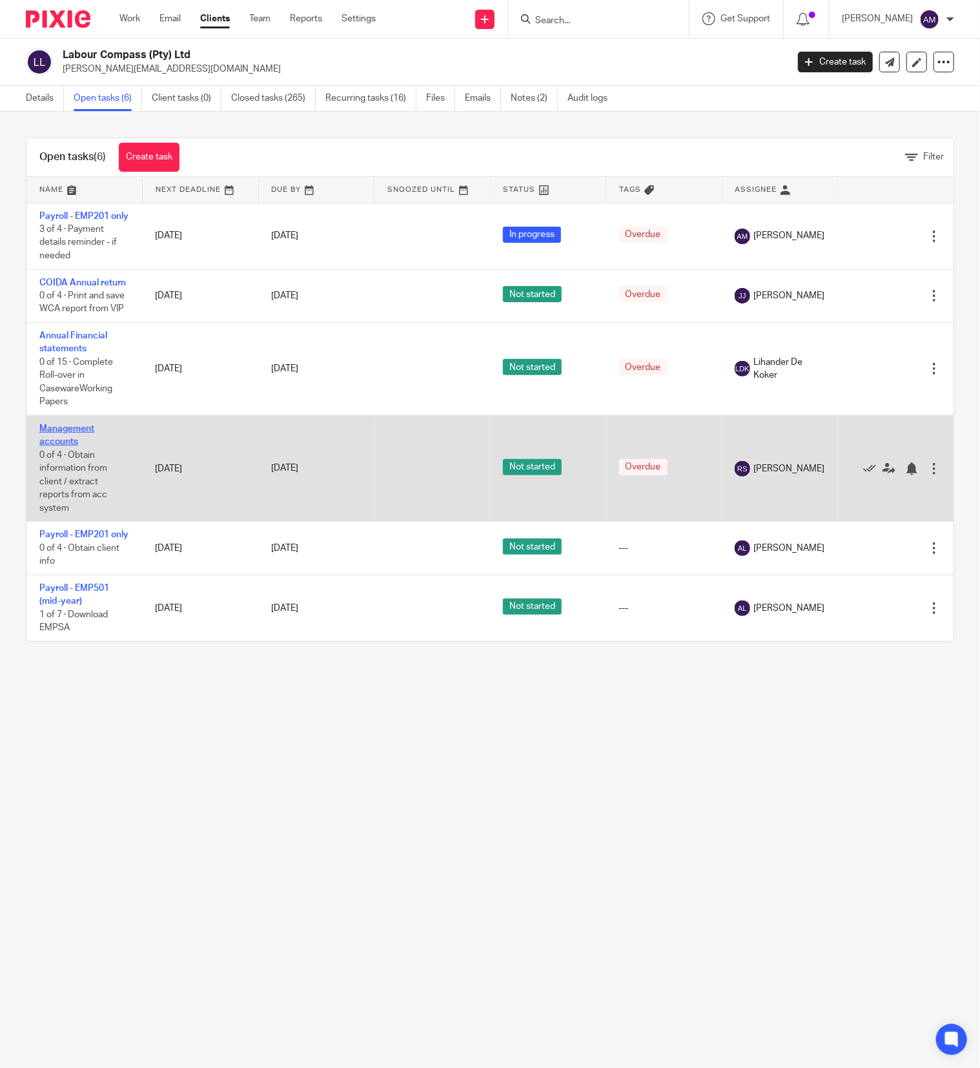
click at [56, 446] on link "Management accounts" at bounding box center [66, 435] width 55 height 22
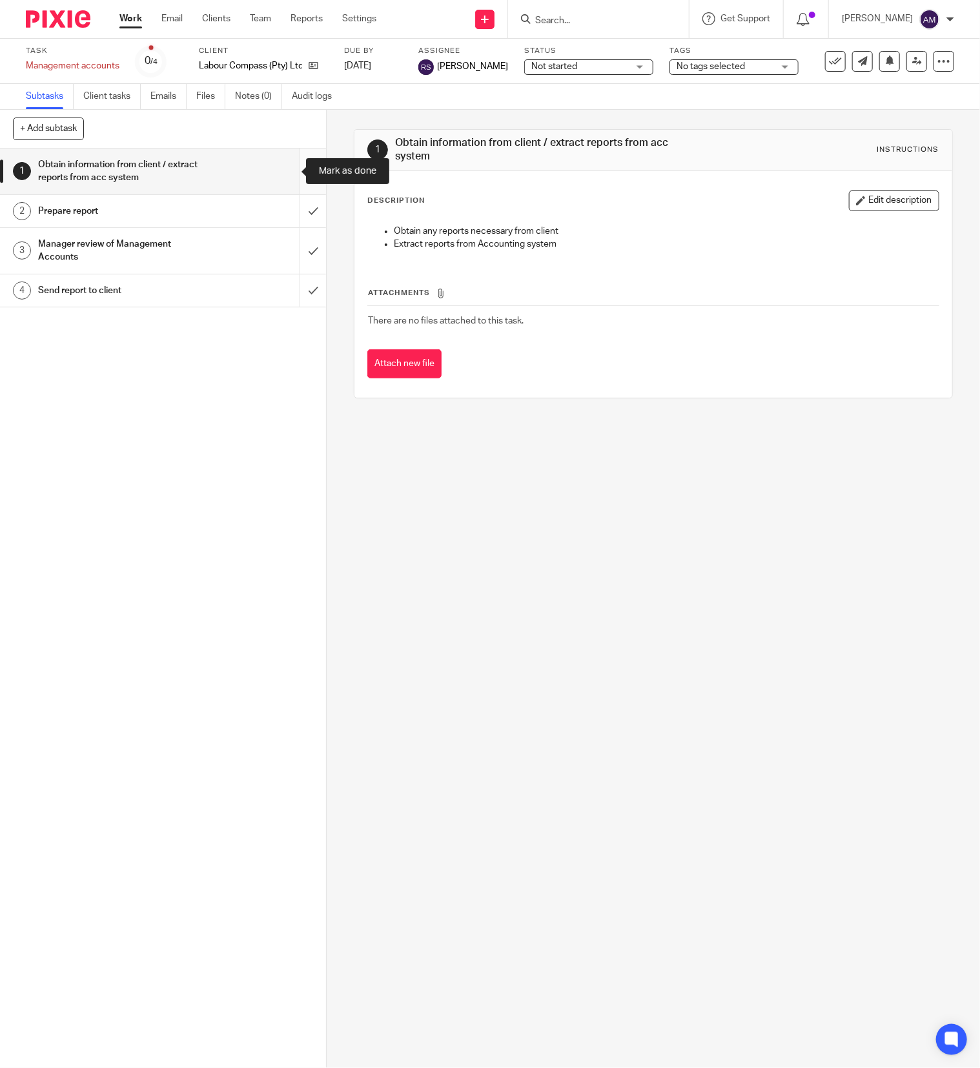
click at [289, 173] on input "submit" at bounding box center [163, 171] width 326 height 46
click at [290, 210] on input "submit" at bounding box center [163, 211] width 326 height 32
click at [286, 242] on input "submit" at bounding box center [163, 251] width 326 height 46
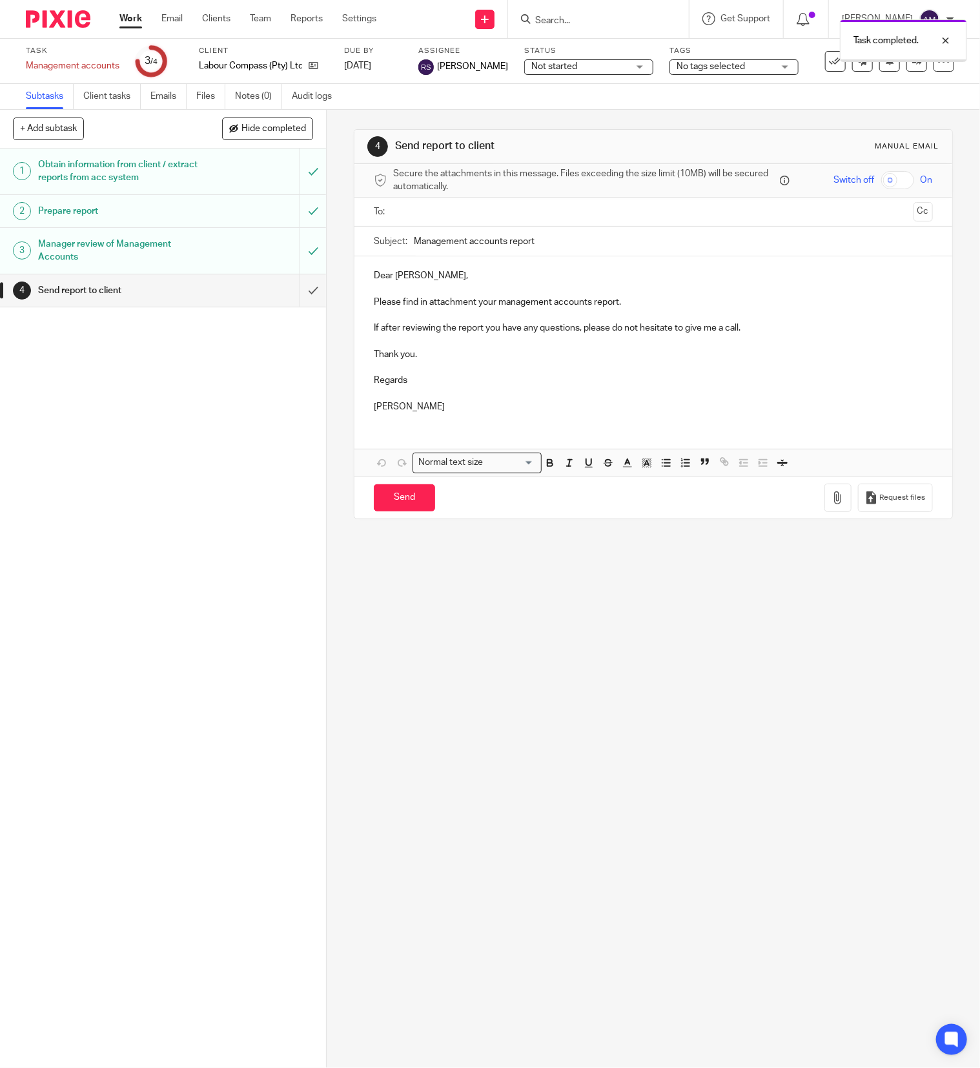
click at [529, 209] on input "text" at bounding box center [653, 212] width 510 height 15
click at [558, 249] on input "Management accounts report" at bounding box center [673, 244] width 519 height 29
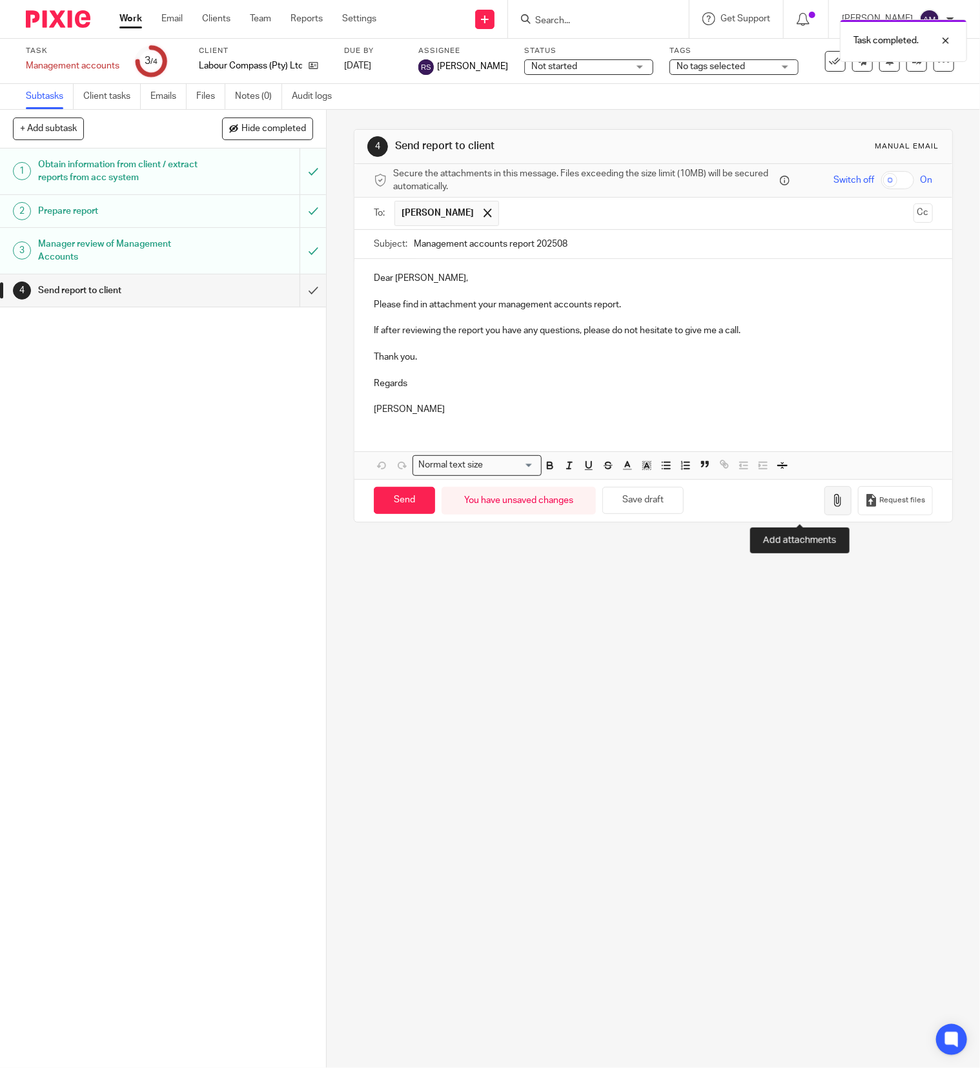
type input "Management accounts report 202508"
click at [831, 507] on icon "button" at bounding box center [837, 500] width 13 height 13
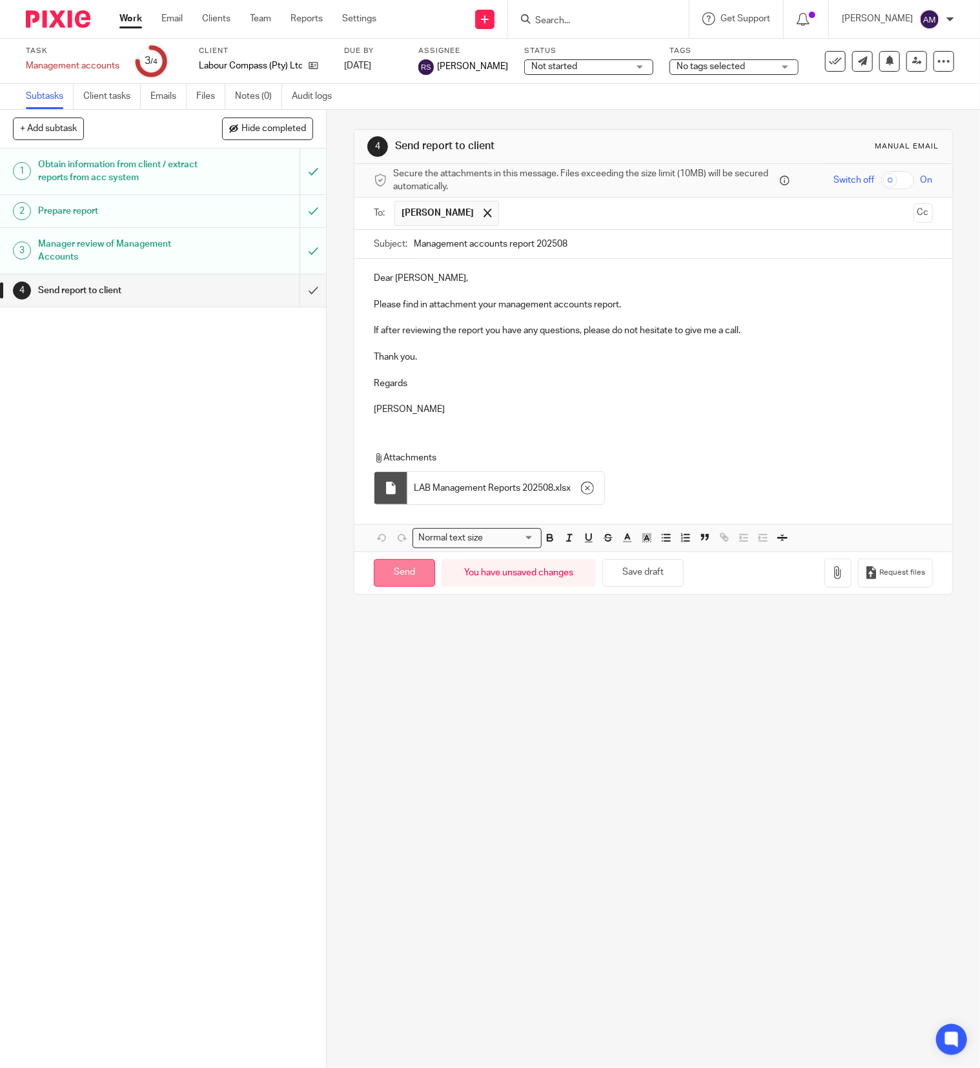
click at [407, 583] on input "Send" at bounding box center [404, 573] width 61 height 28
type input "Sent"
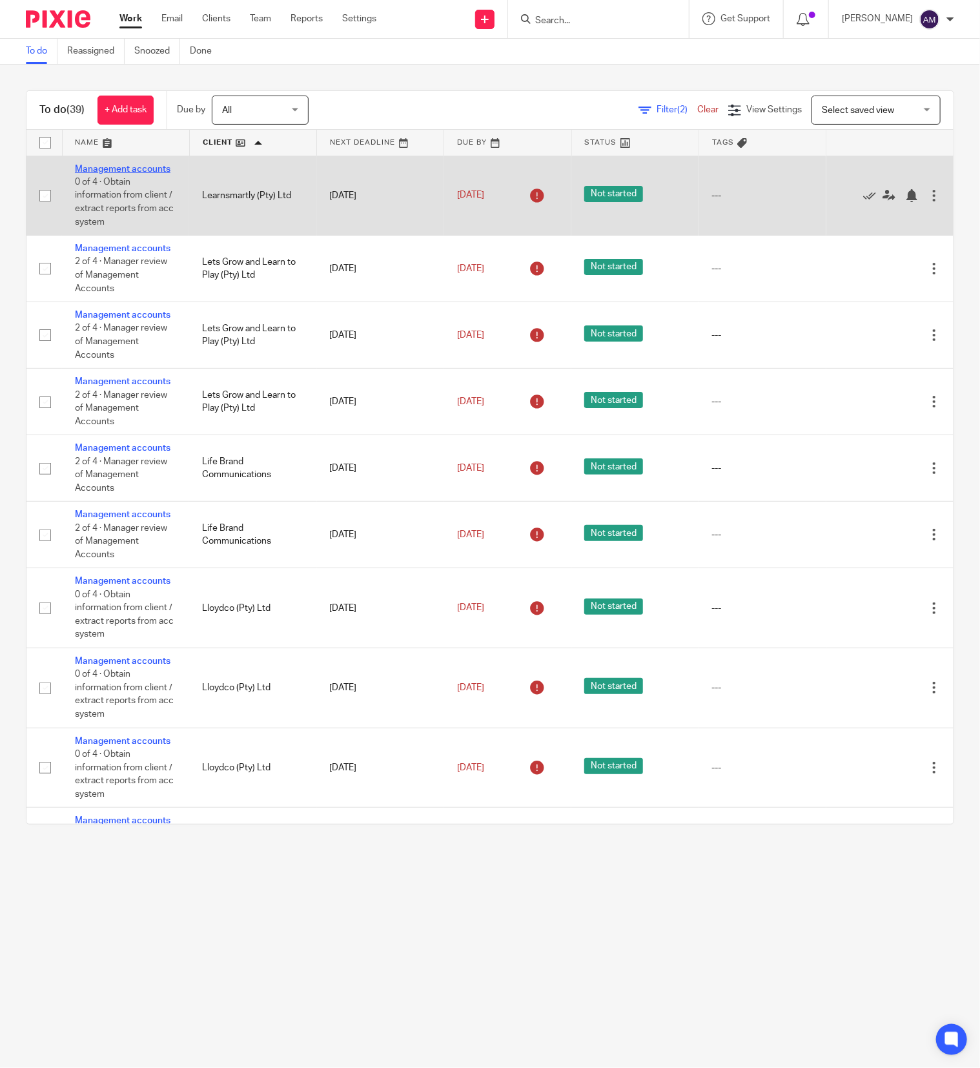
click at [102, 167] on link "Management accounts" at bounding box center [123, 169] width 96 height 9
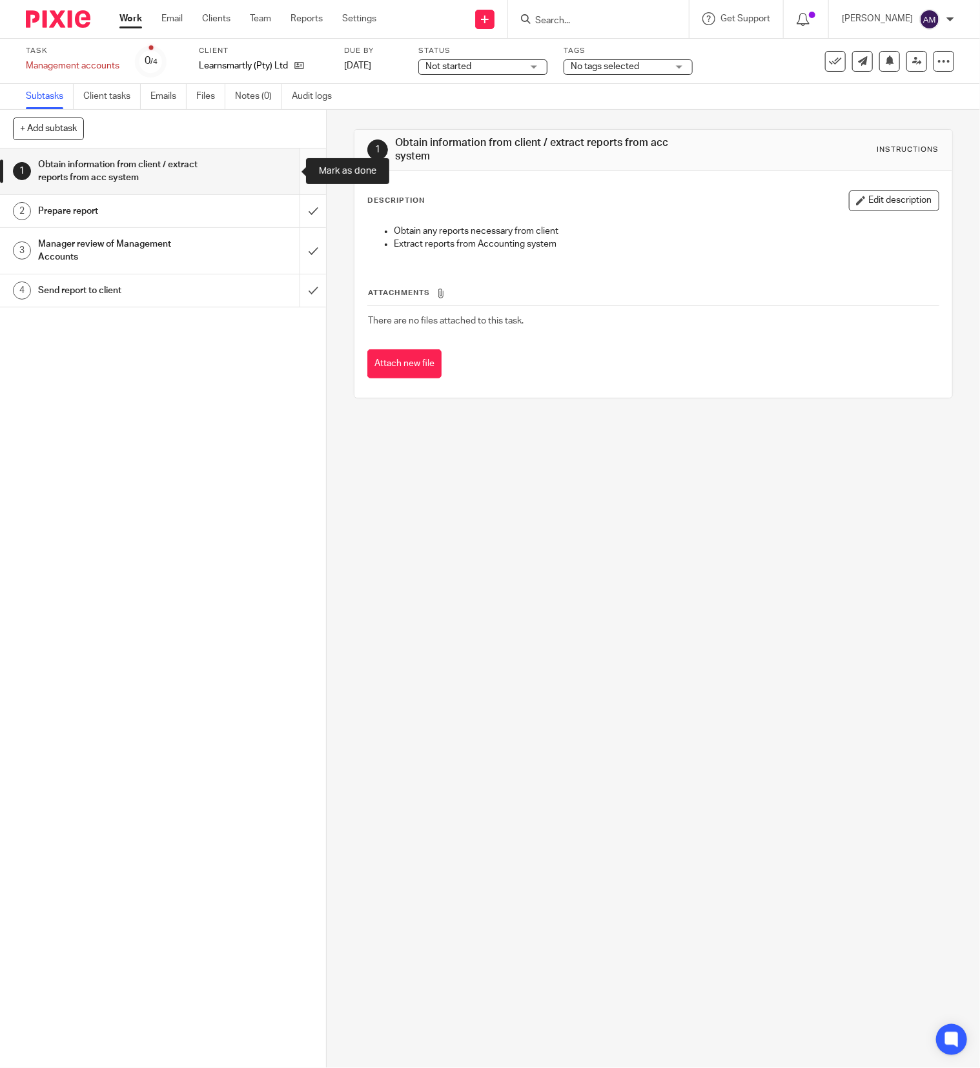
click at [284, 169] on input "submit" at bounding box center [163, 171] width 326 height 46
click at [283, 213] on input "submit" at bounding box center [163, 211] width 326 height 32
click at [289, 263] on input "submit" at bounding box center [163, 251] width 326 height 46
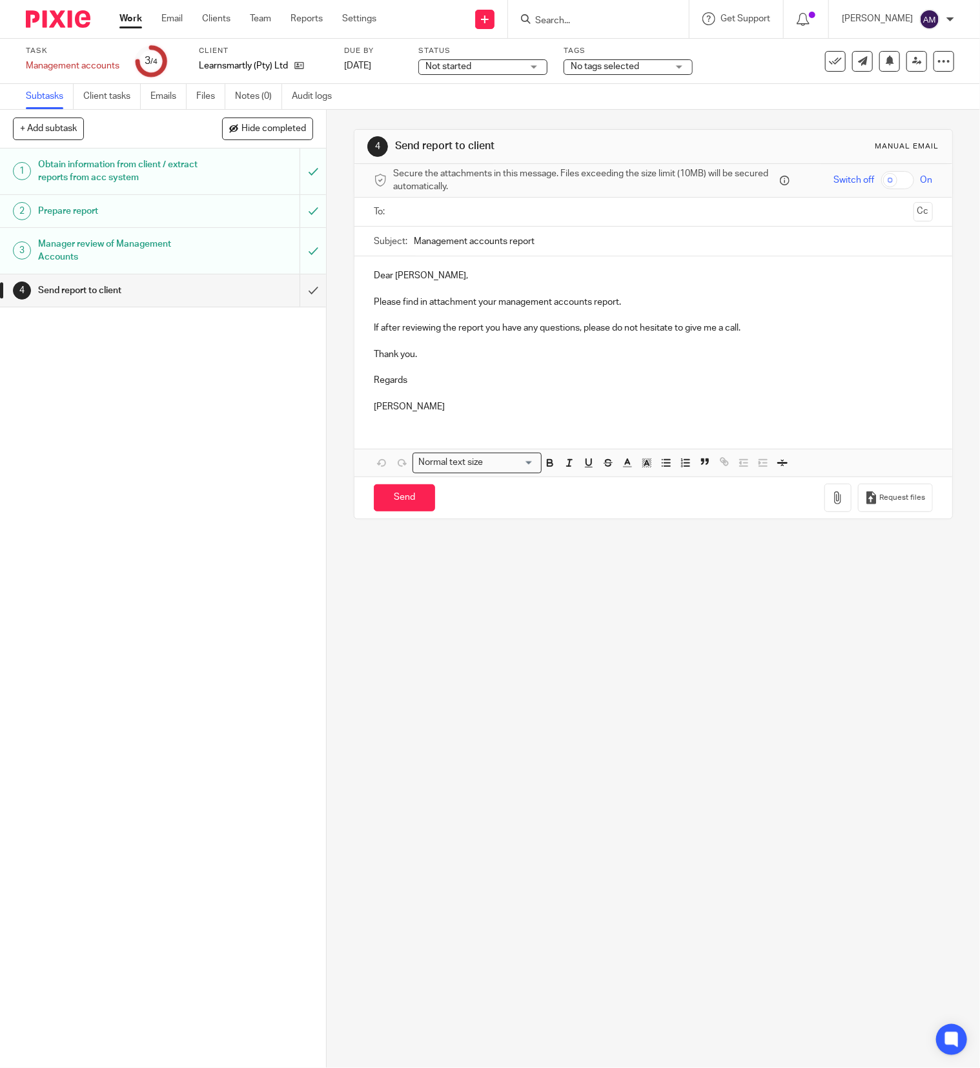
click at [484, 205] on input "text" at bounding box center [653, 212] width 510 height 15
click at [515, 216] on input "text" at bounding box center [706, 213] width 402 height 25
click at [555, 245] on input "Management accounts report" at bounding box center [673, 244] width 519 height 29
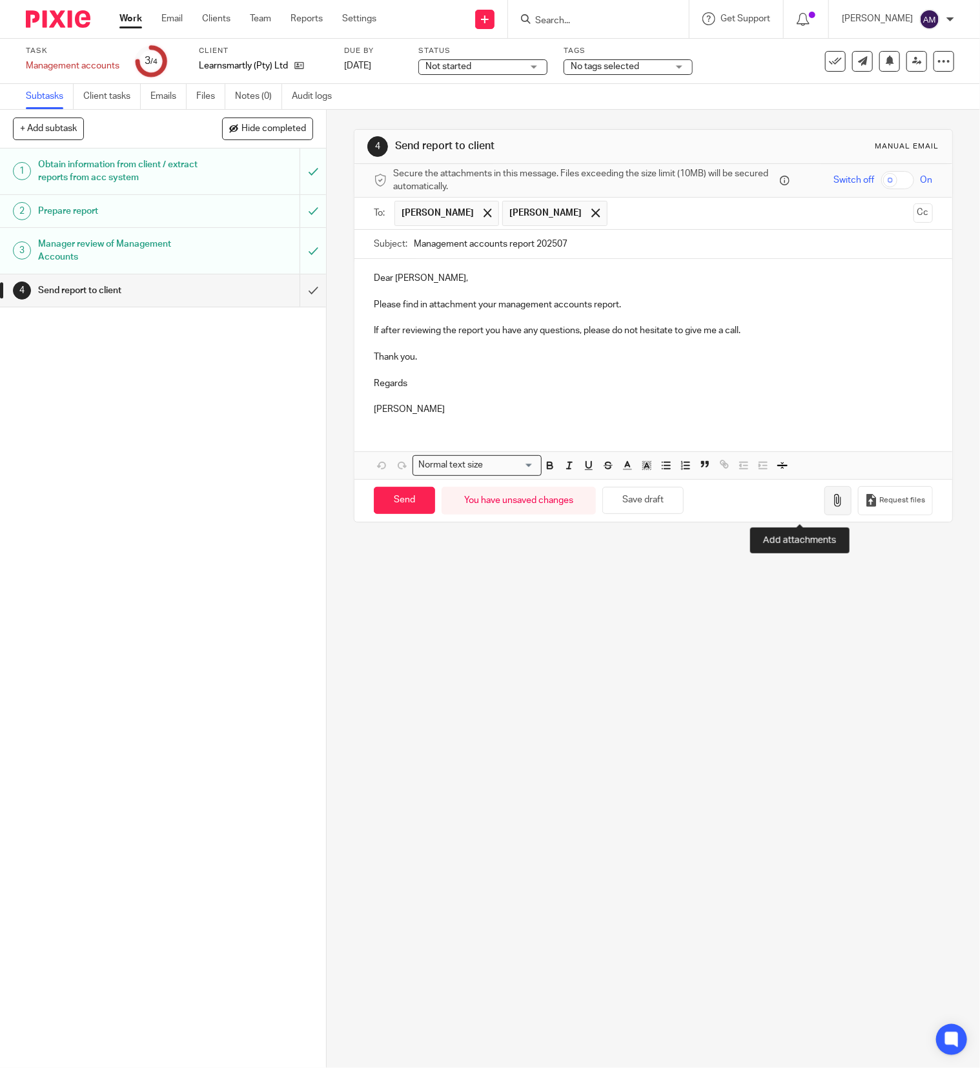
type input "Management accounts report 202507"
click at [831, 507] on icon "button" at bounding box center [837, 500] width 13 height 13
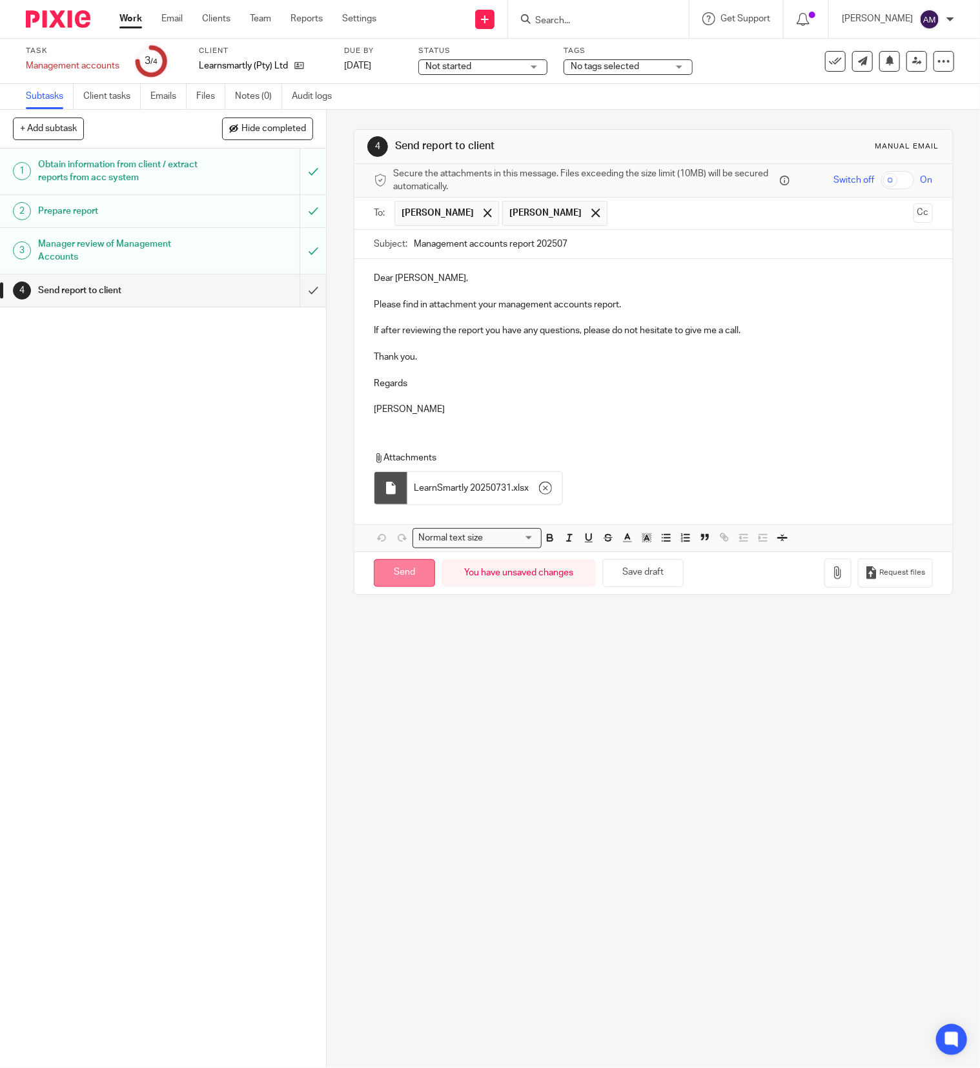
click at [402, 575] on input "Send" at bounding box center [404, 573] width 61 height 28
type input "Sent"
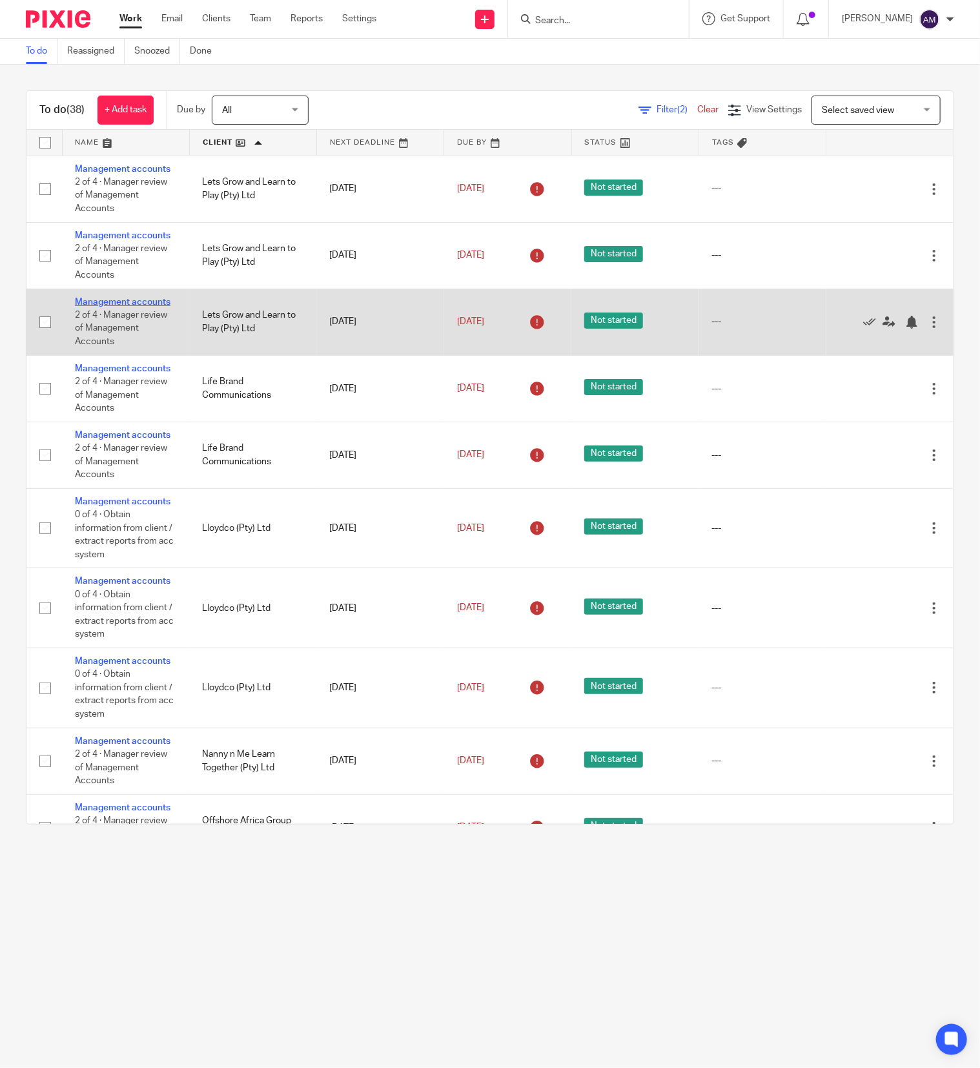
click at [97, 307] on link "Management accounts" at bounding box center [123, 302] width 96 height 9
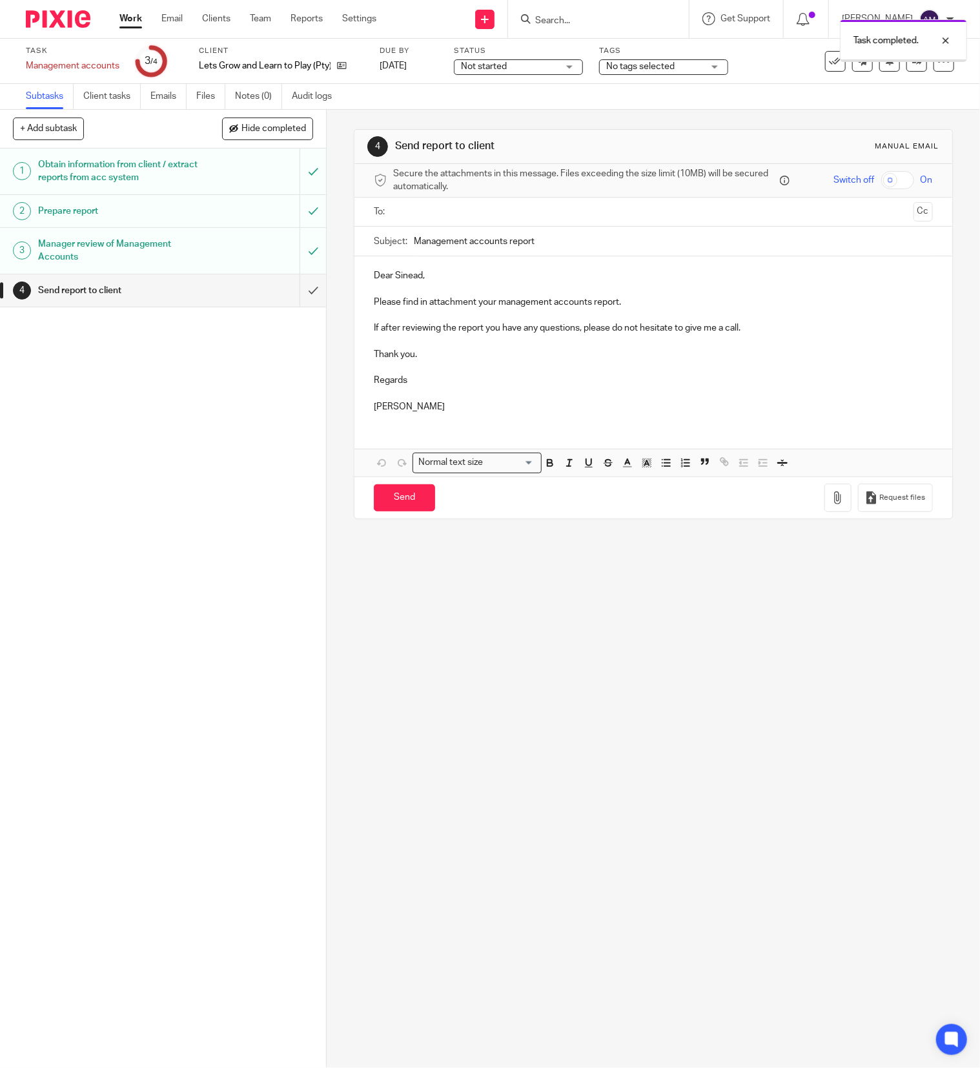
click at [421, 213] on input "text" at bounding box center [653, 212] width 510 height 15
drag, startPoint x: 447, startPoint y: 283, endPoint x: 450, endPoint y: 270, distance: 13.3
click at [545, 247] on input "Management accounts report" at bounding box center [673, 244] width 519 height 29
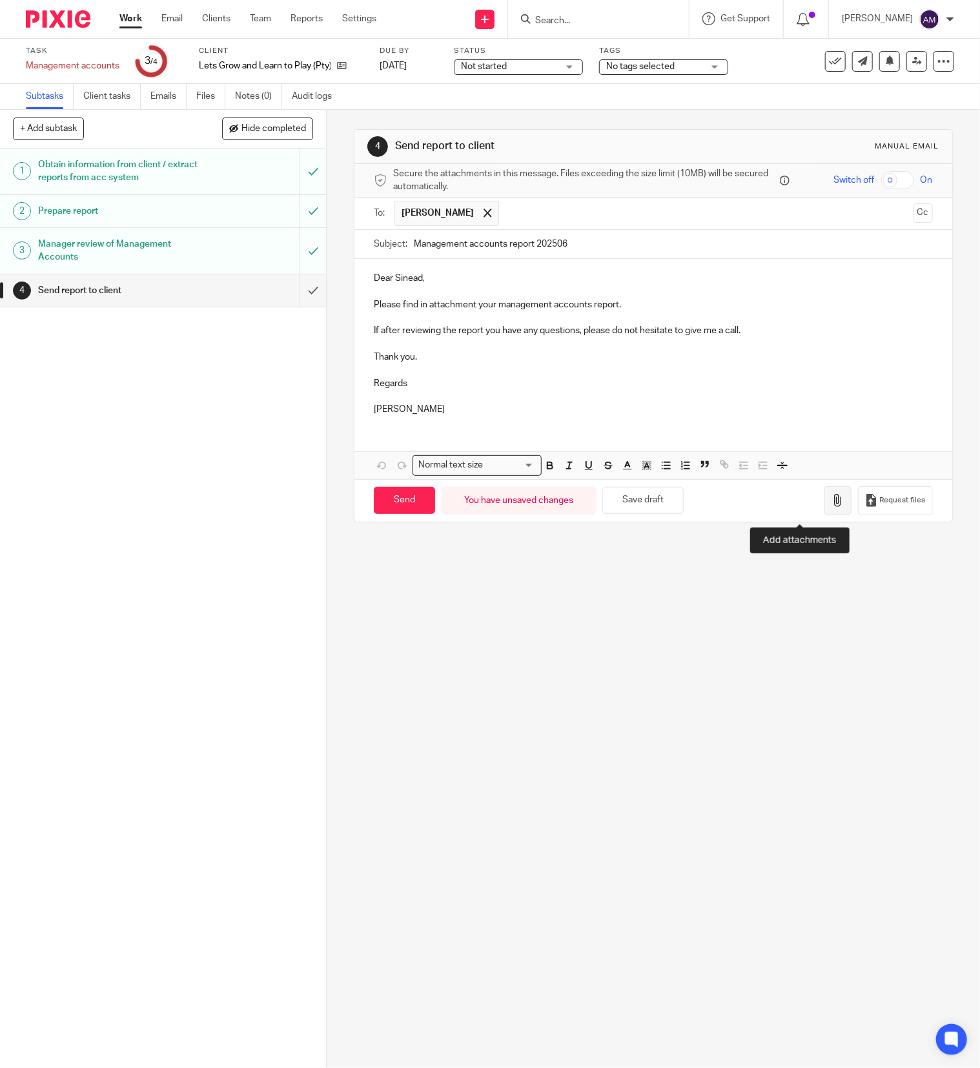
type input "Management accounts report 202506"
click at [831, 507] on icon "button" at bounding box center [837, 500] width 13 height 13
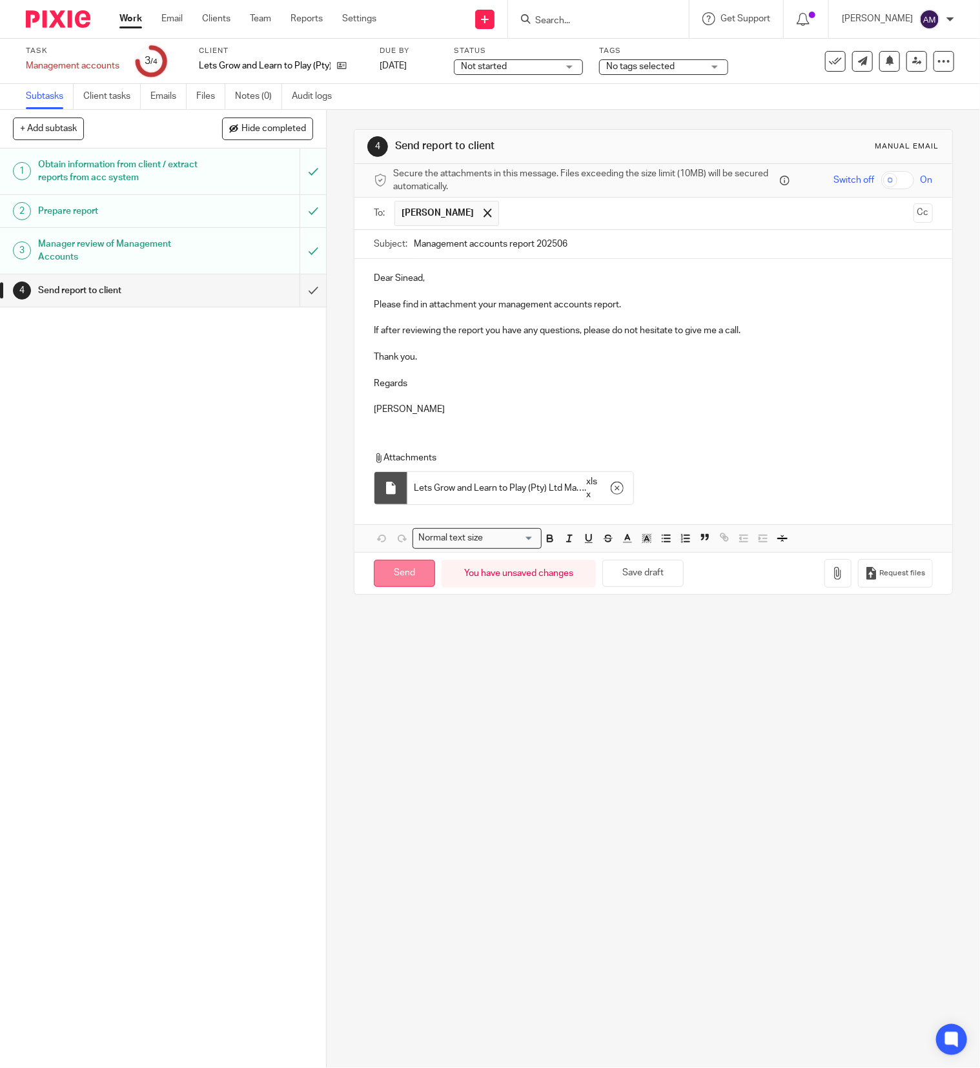
click at [400, 581] on input "Send" at bounding box center [404, 574] width 61 height 28
type input "Sent"
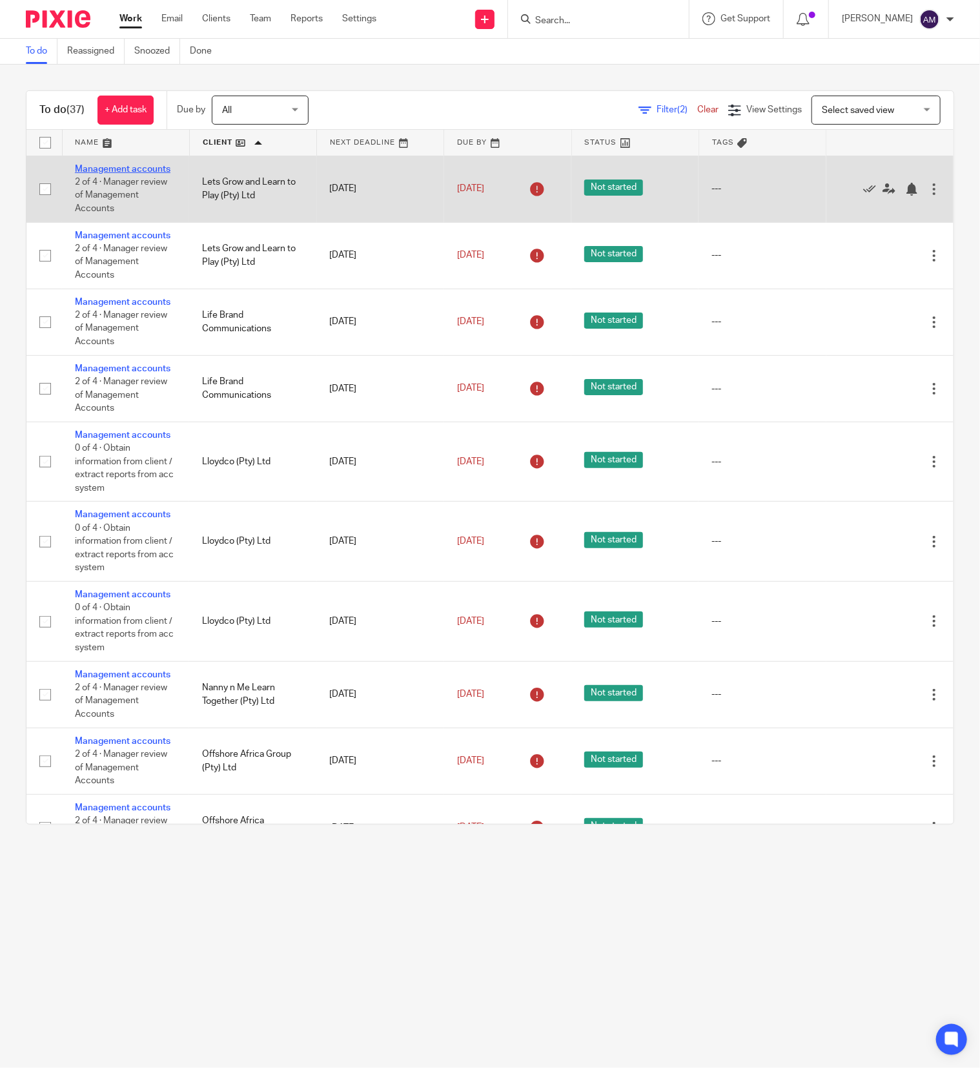
click at [97, 174] on link "Management accounts" at bounding box center [123, 169] width 96 height 9
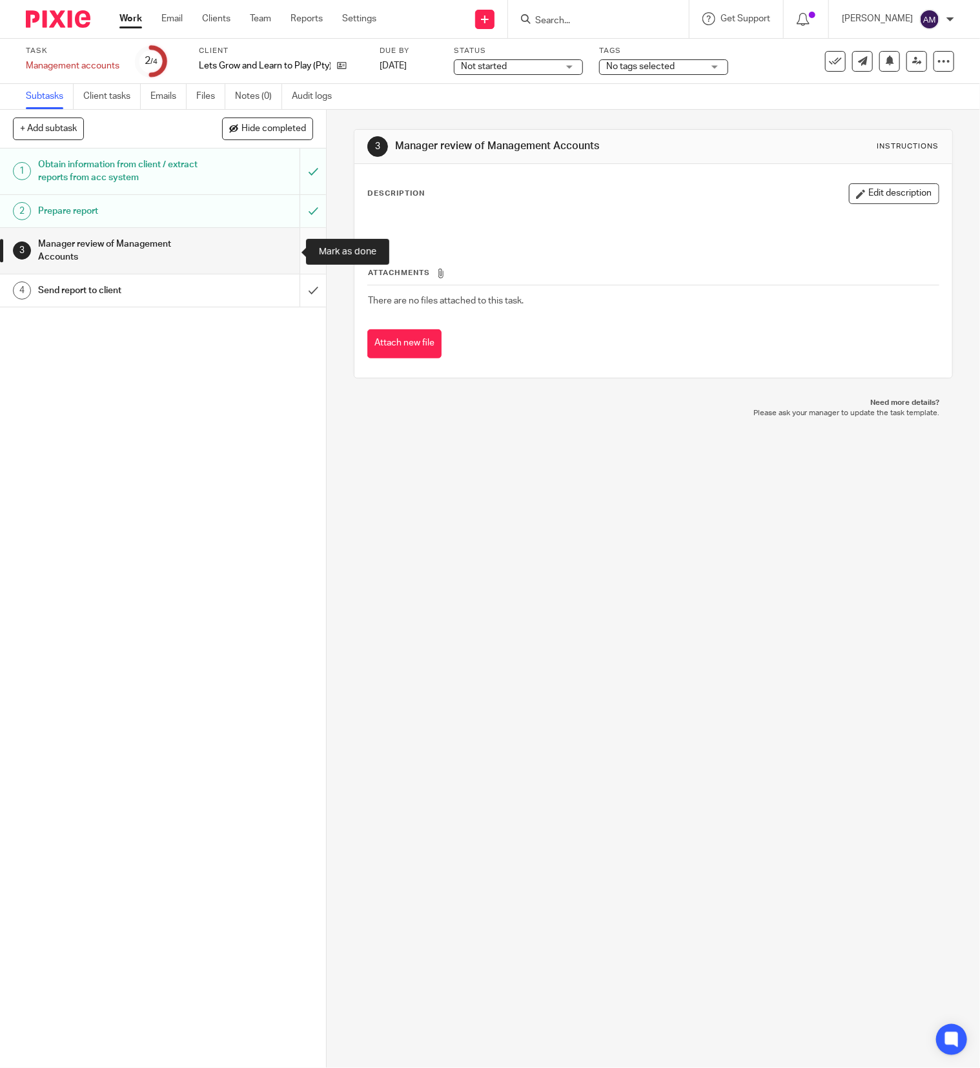
click at [287, 252] on input "submit" at bounding box center [163, 251] width 326 height 46
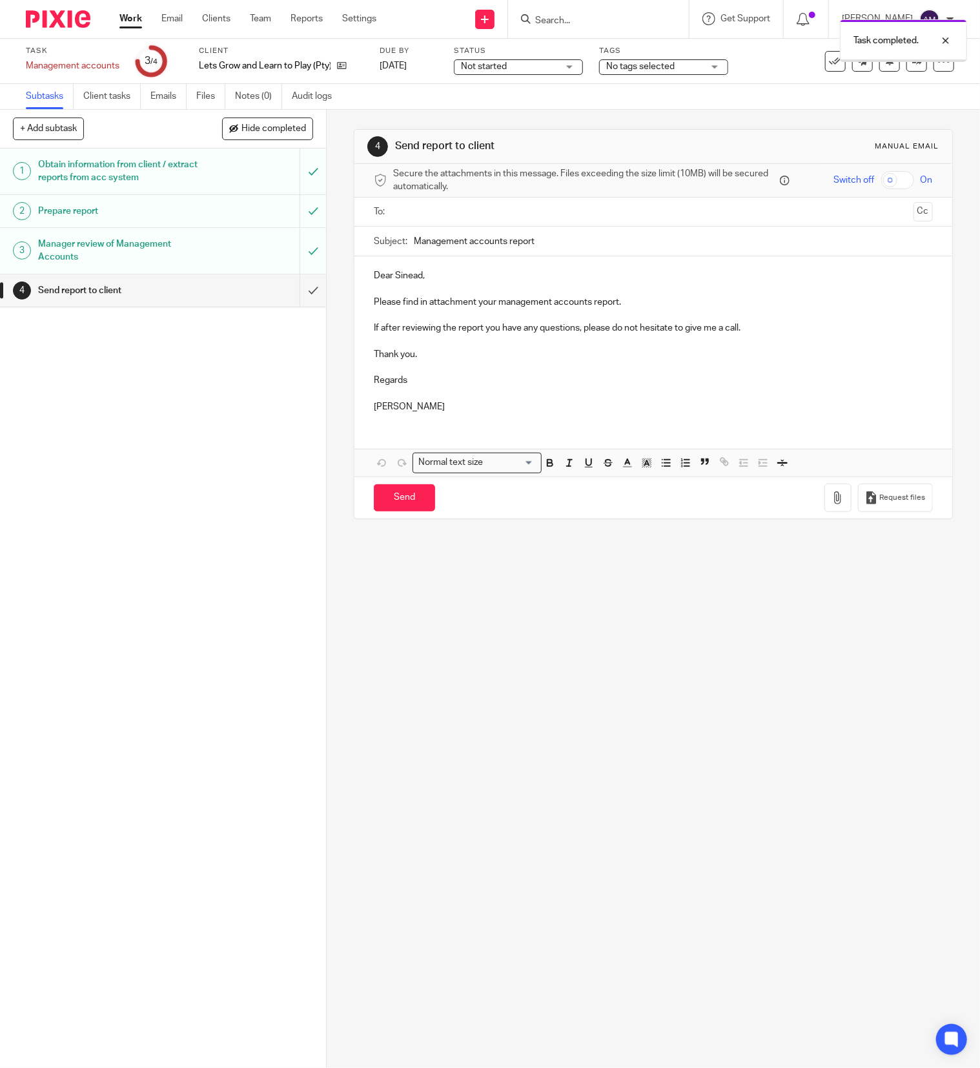
click at [489, 214] on input "text" at bounding box center [653, 212] width 510 height 15
click at [560, 244] on input "Management accounts report" at bounding box center [673, 244] width 519 height 29
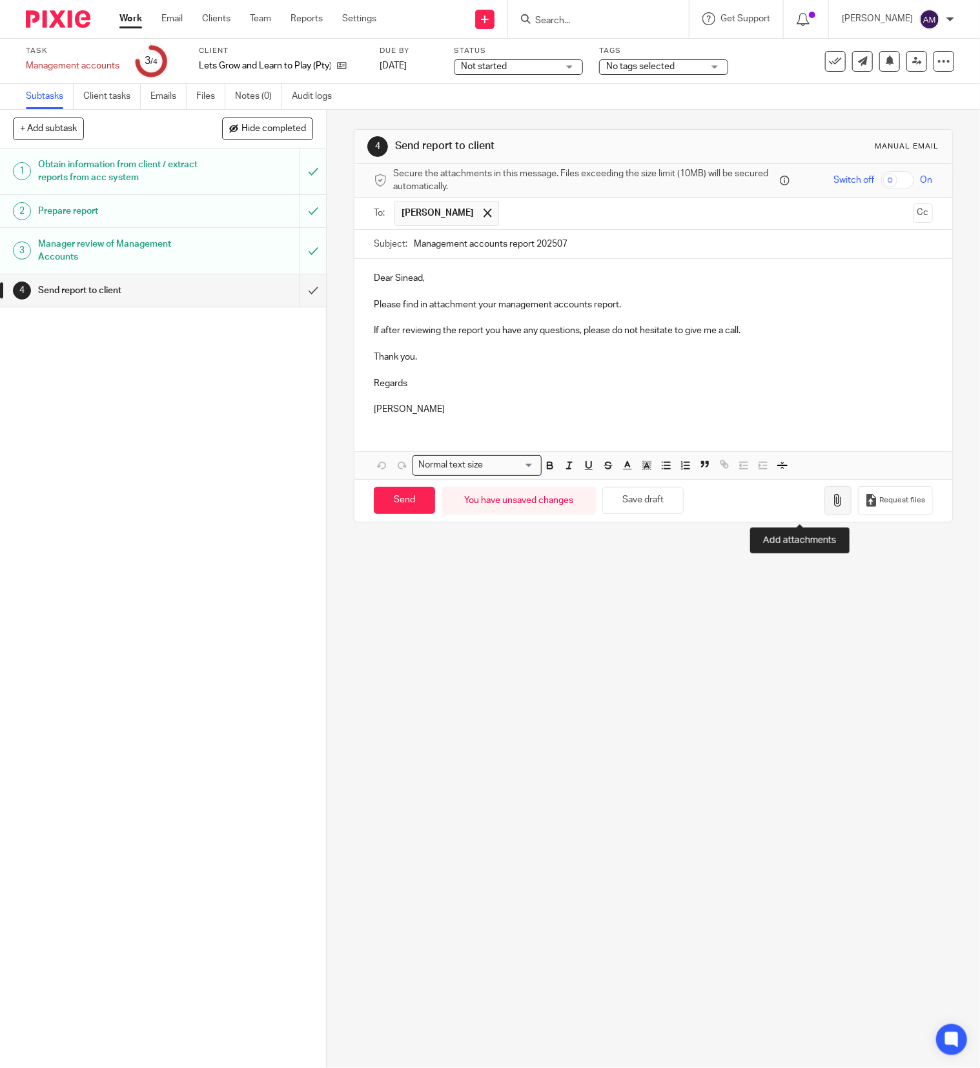
type input "Management accounts report 202507"
click at [831, 504] on icon "button" at bounding box center [837, 500] width 13 height 13
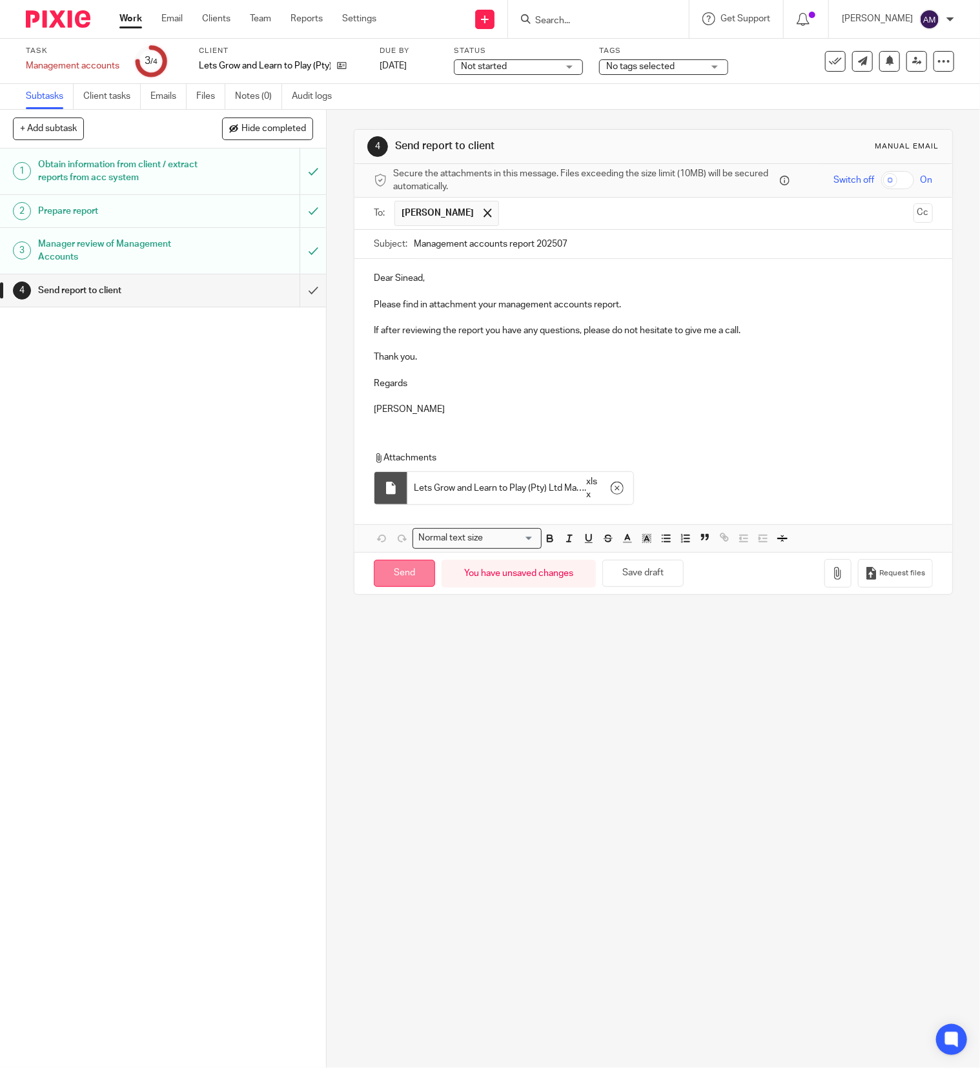
click at [388, 573] on input "Send" at bounding box center [404, 574] width 61 height 28
type input "Sent"
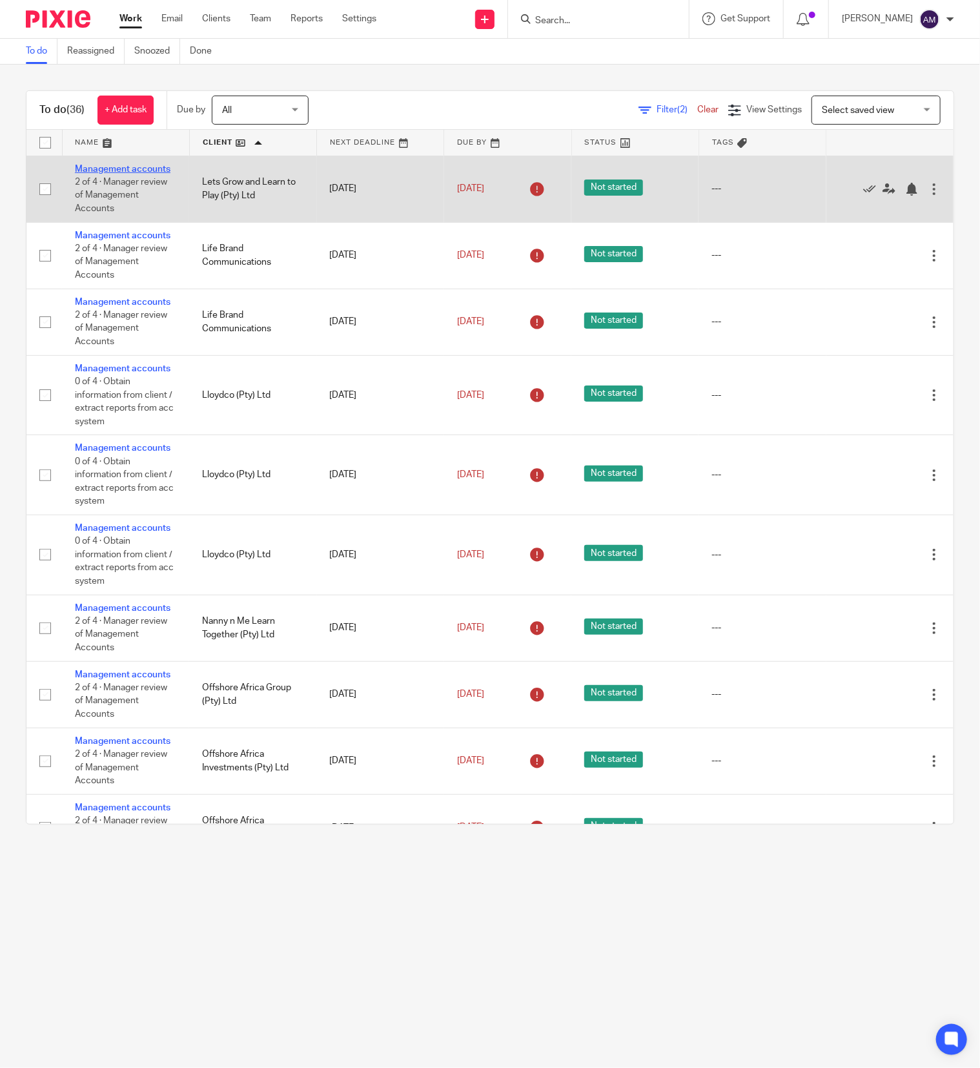
click at [104, 174] on link "Management accounts" at bounding box center [123, 169] width 96 height 9
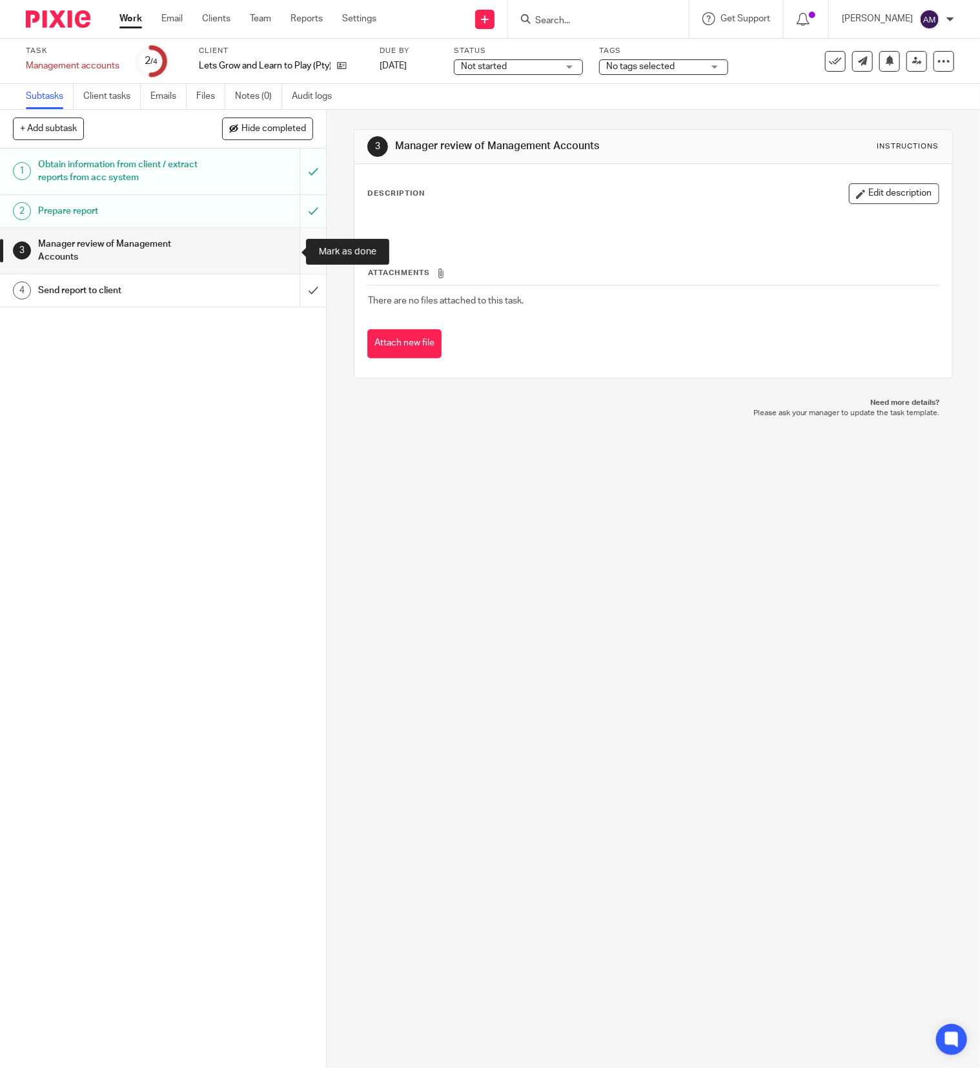
click at [284, 256] on input "submit" at bounding box center [163, 251] width 326 height 46
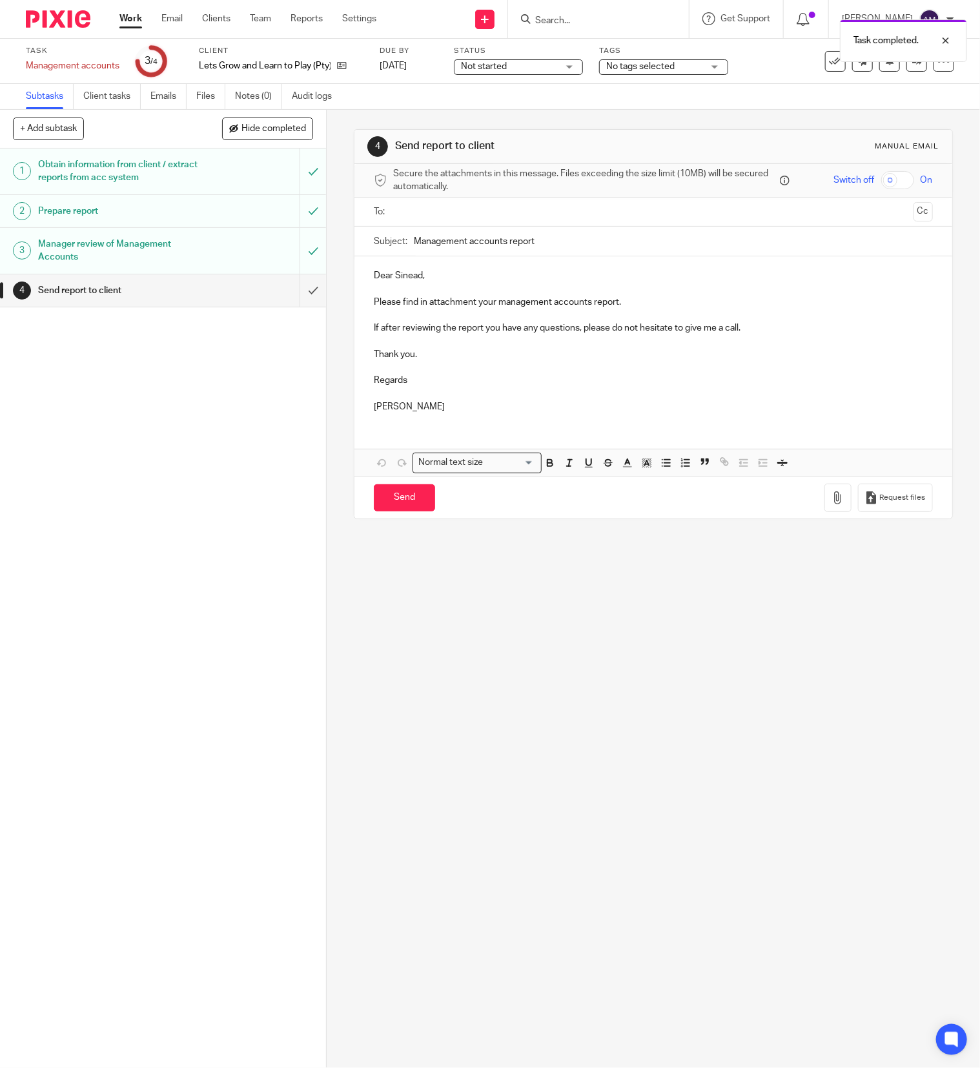
click at [473, 218] on input "text" at bounding box center [653, 212] width 510 height 15
click at [553, 244] on input "Management accounts report" at bounding box center [673, 244] width 519 height 29
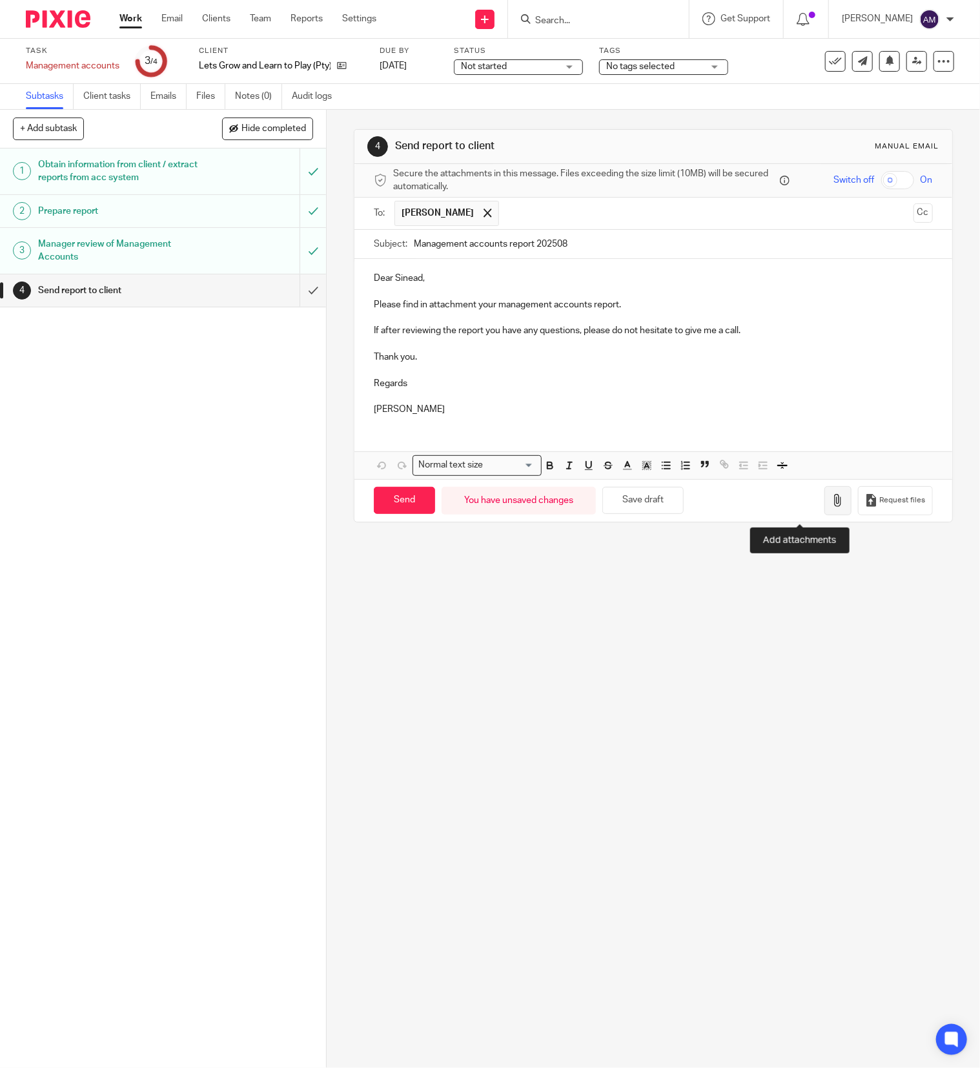
type input "Management accounts report 202508"
click at [831, 507] on icon "button" at bounding box center [837, 500] width 13 height 13
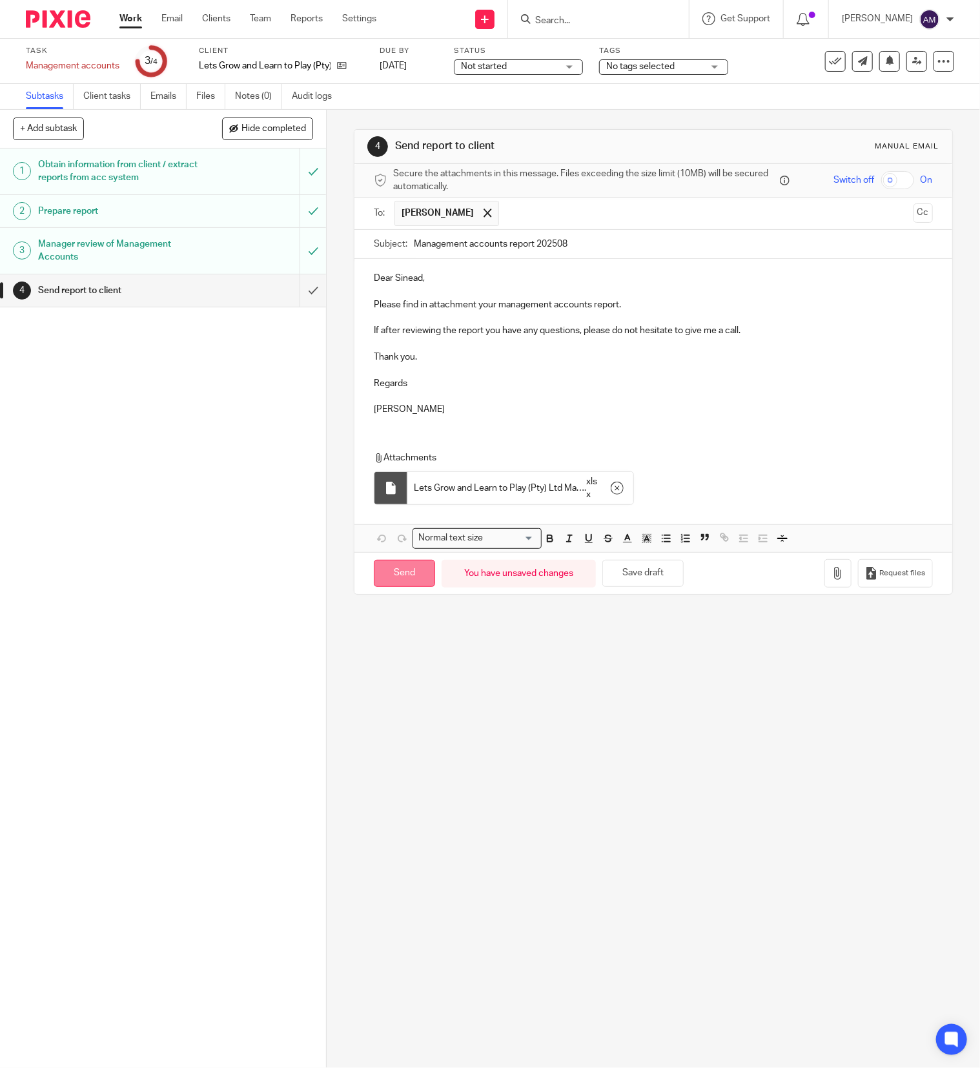
click at [405, 581] on input "Send" at bounding box center [404, 574] width 61 height 28
type input "Sent"
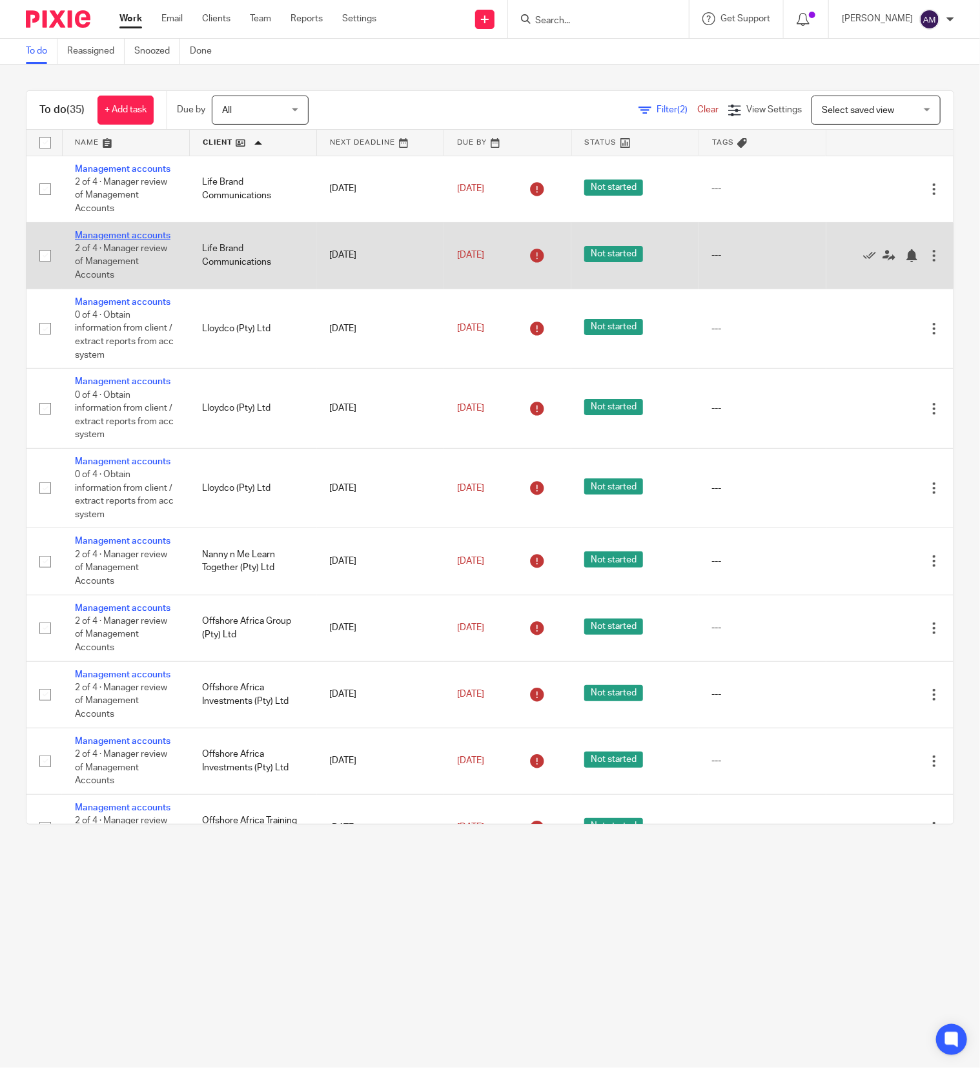
click at [88, 240] on link "Management accounts" at bounding box center [123, 235] width 96 height 9
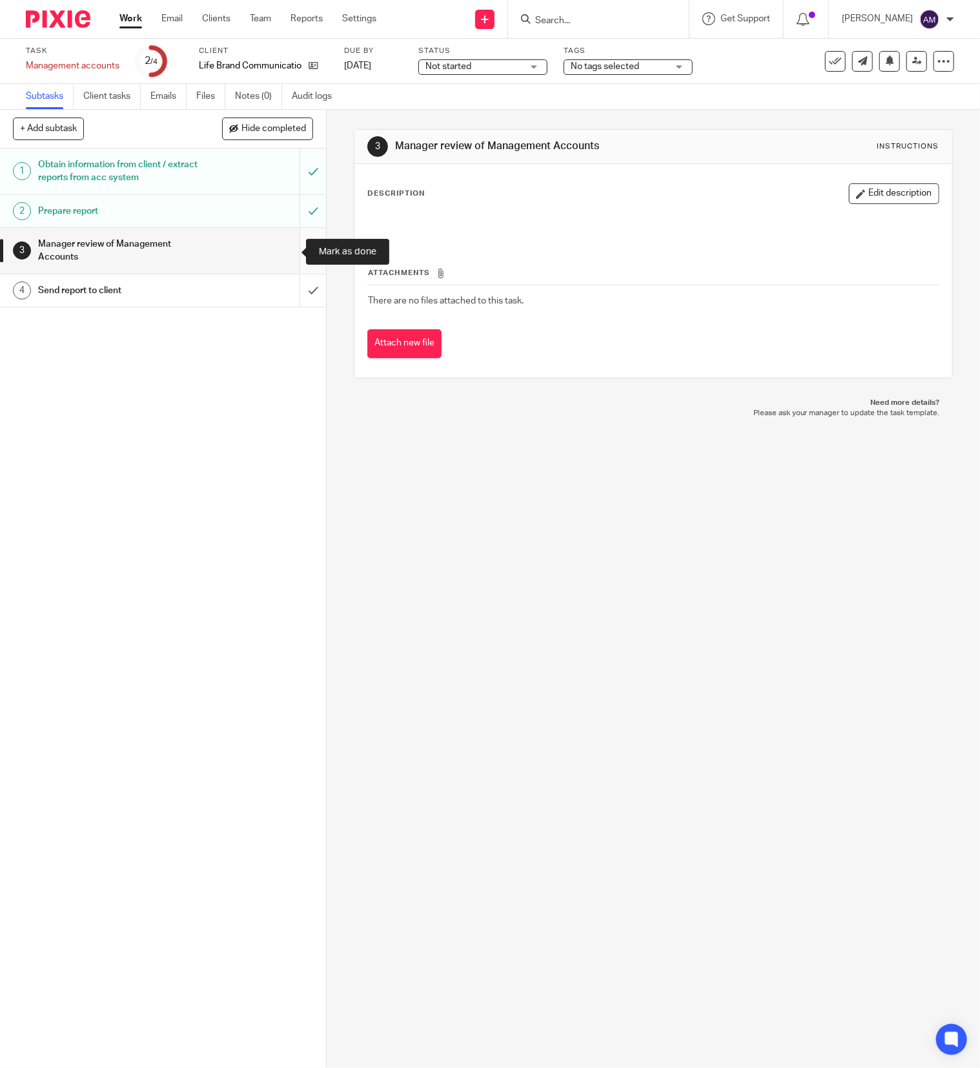
click at [285, 247] on input "submit" at bounding box center [163, 251] width 326 height 46
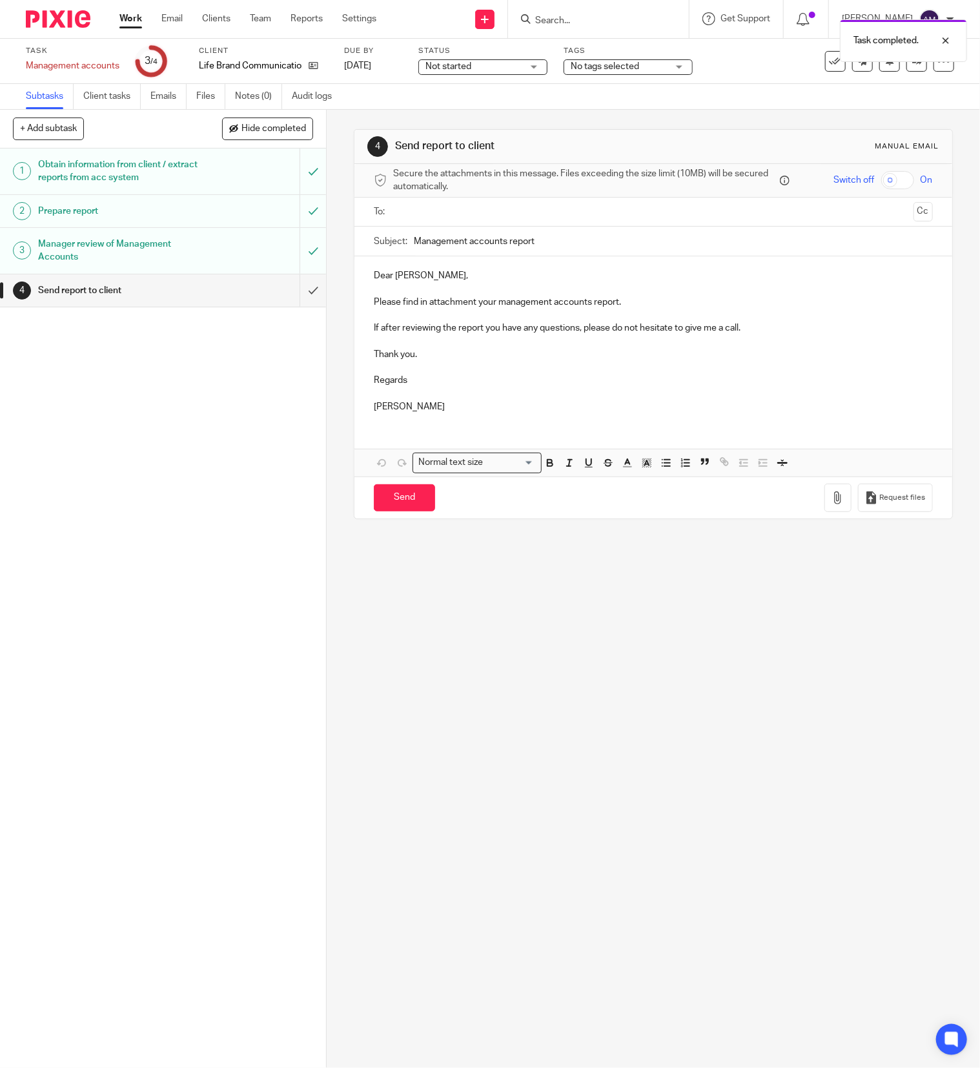
click at [424, 203] on ul at bounding box center [653, 211] width 519 height 21
click at [427, 207] on input "text" at bounding box center [653, 212] width 510 height 15
drag, startPoint x: 441, startPoint y: 272, endPoint x: 445, endPoint y: 261, distance: 12.2
click at [550, 245] on input "Management accounts report" at bounding box center [673, 244] width 519 height 29
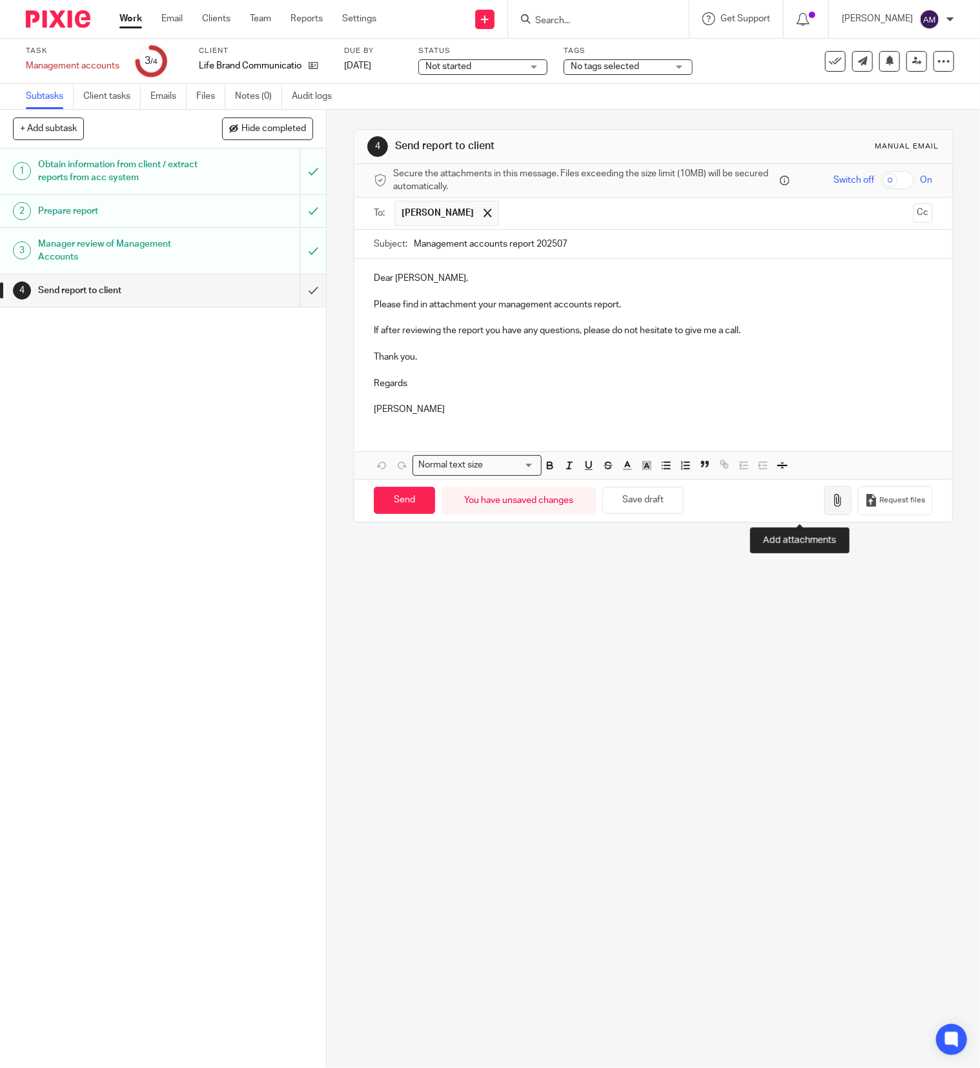
type input "Management accounts report 202507"
click at [831, 507] on icon "button" at bounding box center [837, 500] width 13 height 13
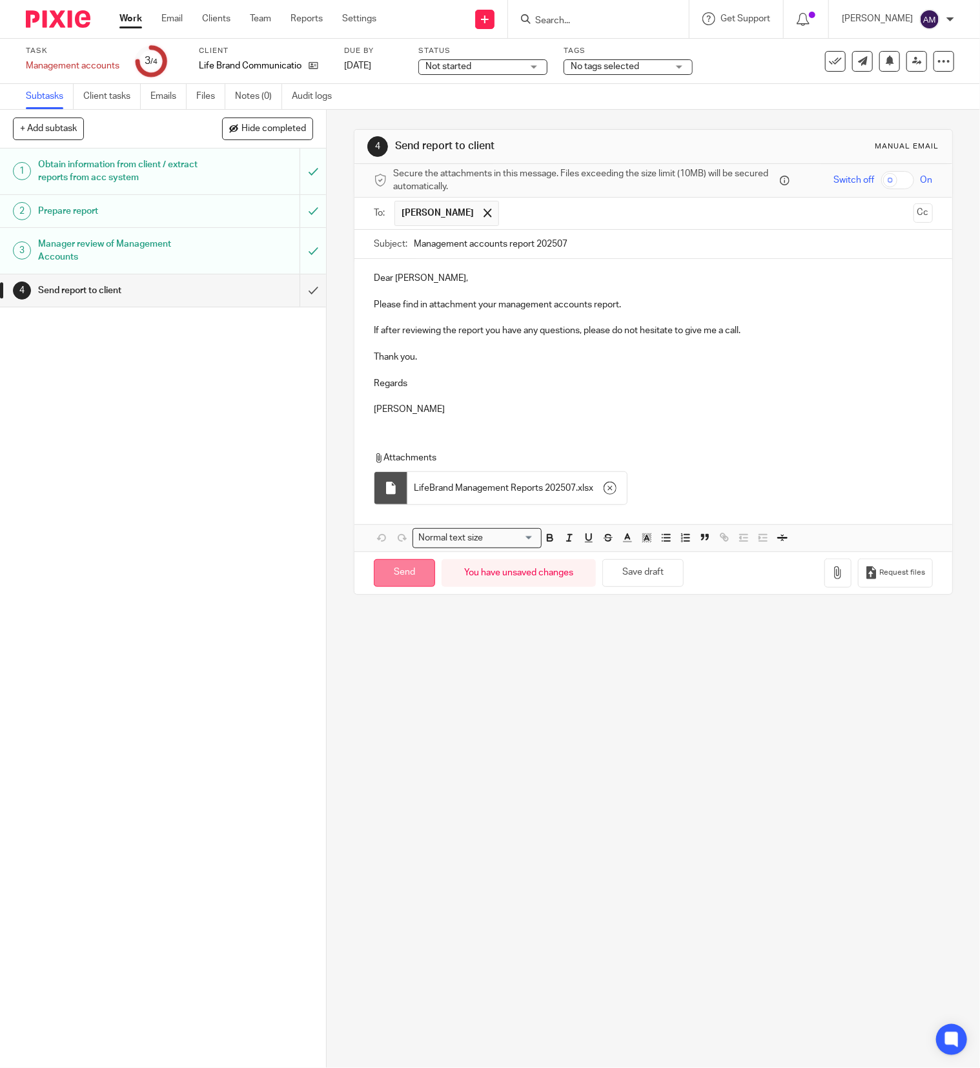
click at [403, 582] on input "Send" at bounding box center [404, 573] width 61 height 28
type input "Sent"
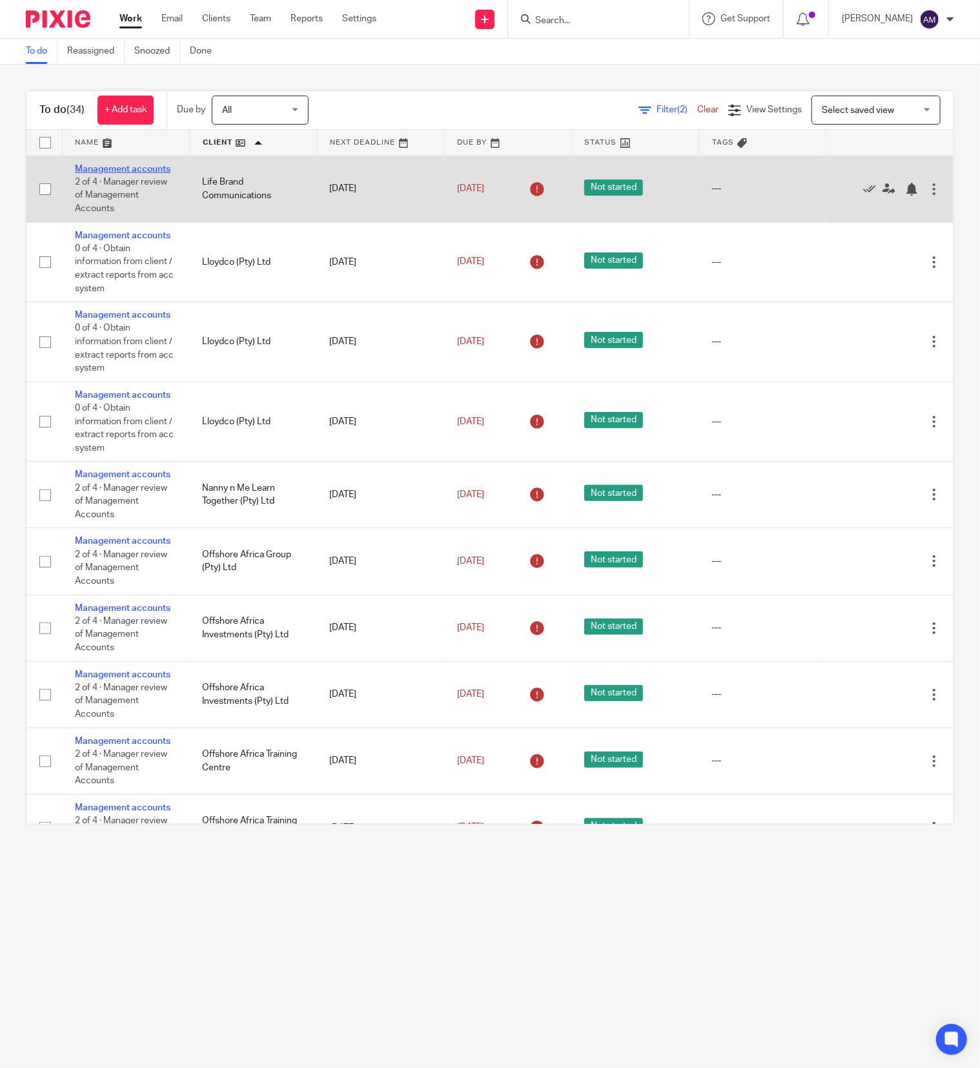
click at [100, 171] on link "Management accounts" at bounding box center [123, 169] width 96 height 9
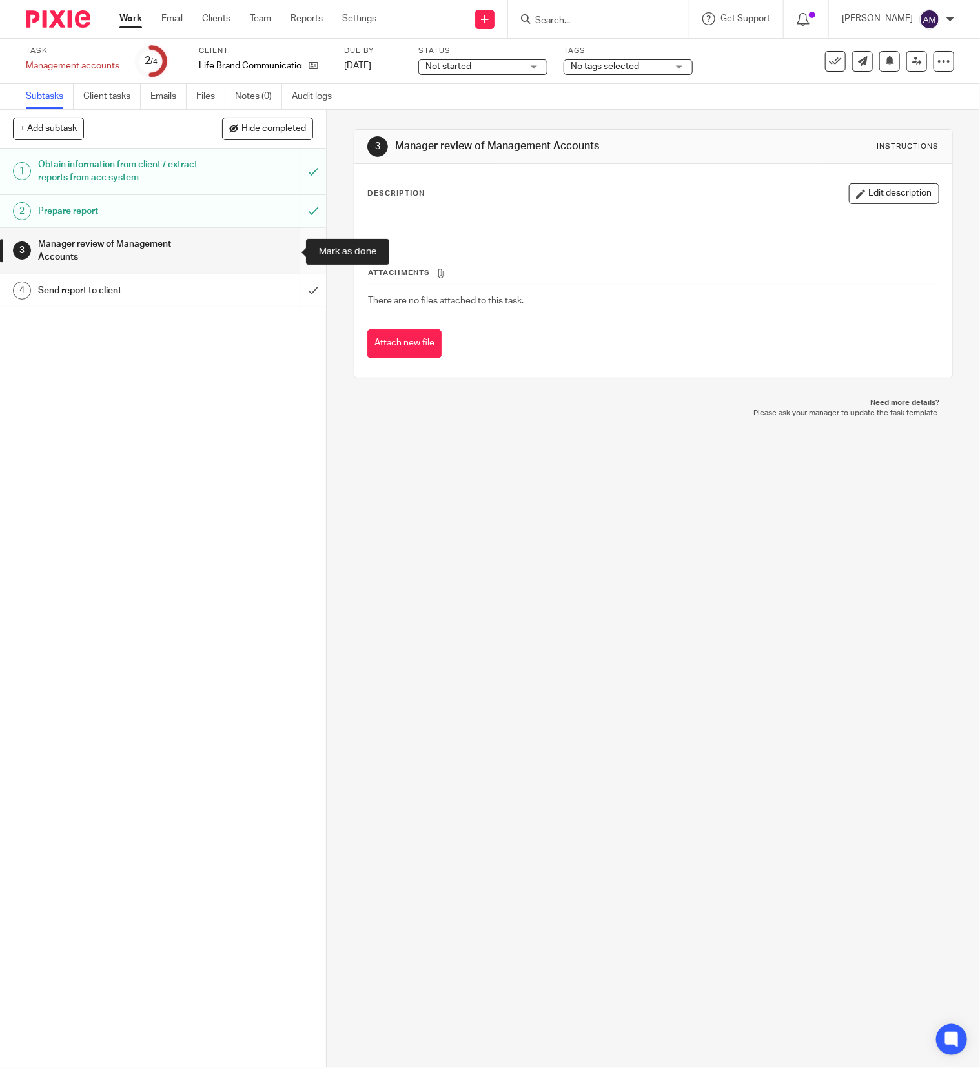
click at [287, 250] on input "submit" at bounding box center [163, 251] width 326 height 46
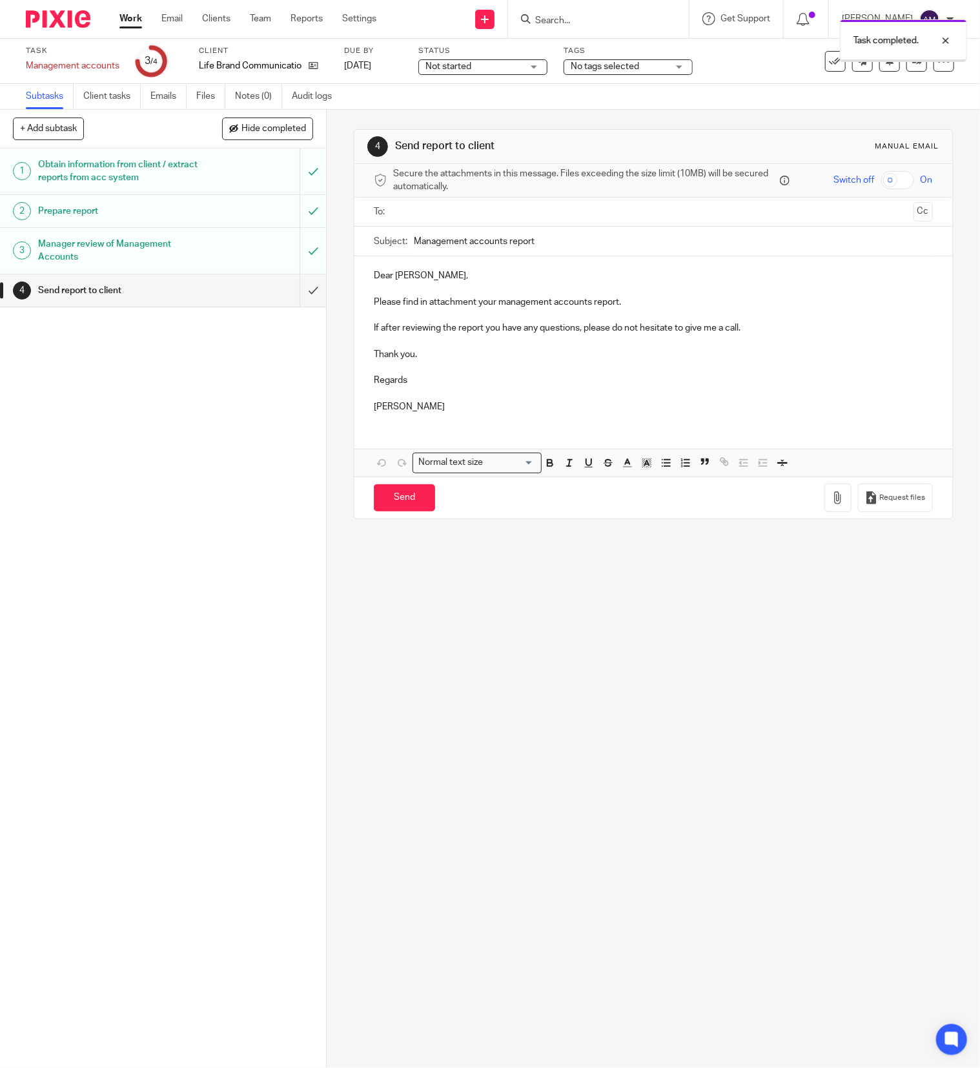
click at [536, 211] on input "text" at bounding box center [653, 212] width 510 height 15
click at [564, 241] on input "Management accounts report" at bounding box center [673, 244] width 519 height 29
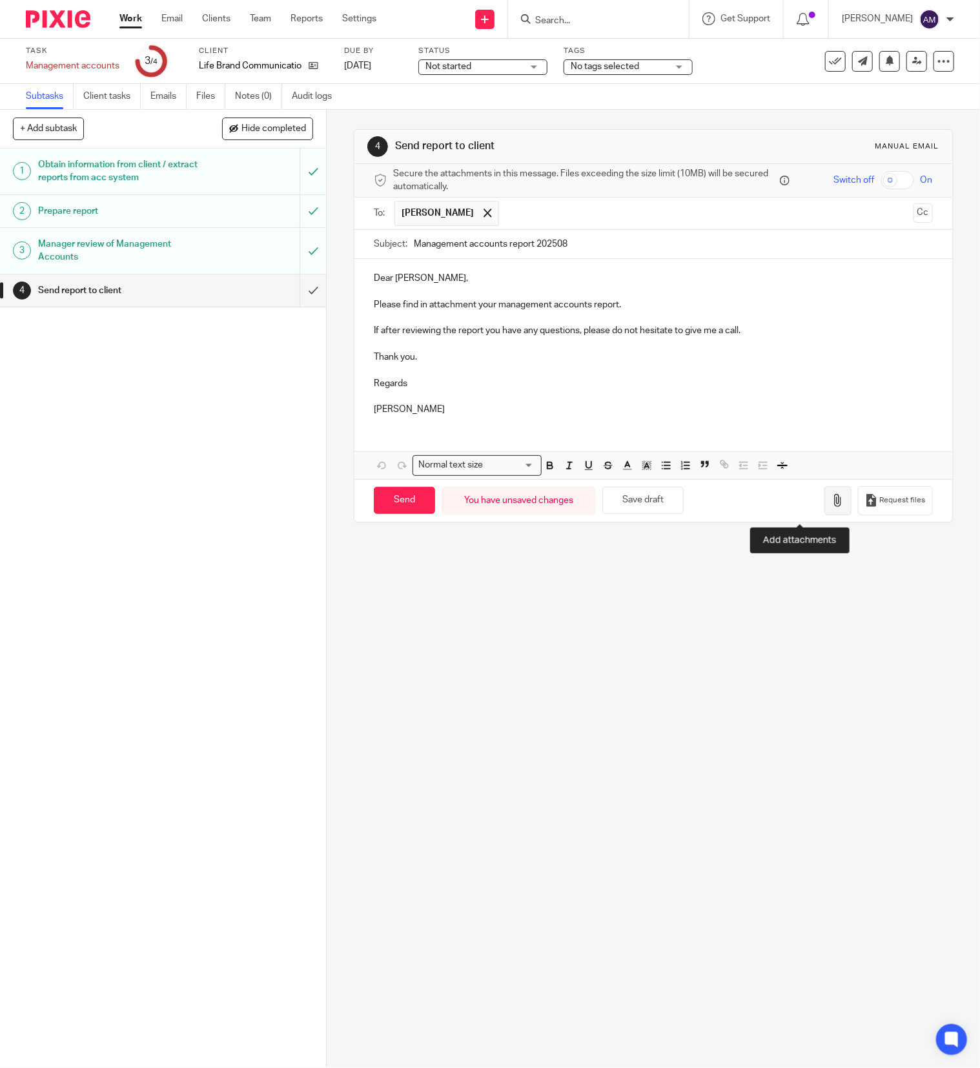
type input "Management accounts report 202508"
click at [831, 502] on icon "button" at bounding box center [837, 500] width 13 height 13
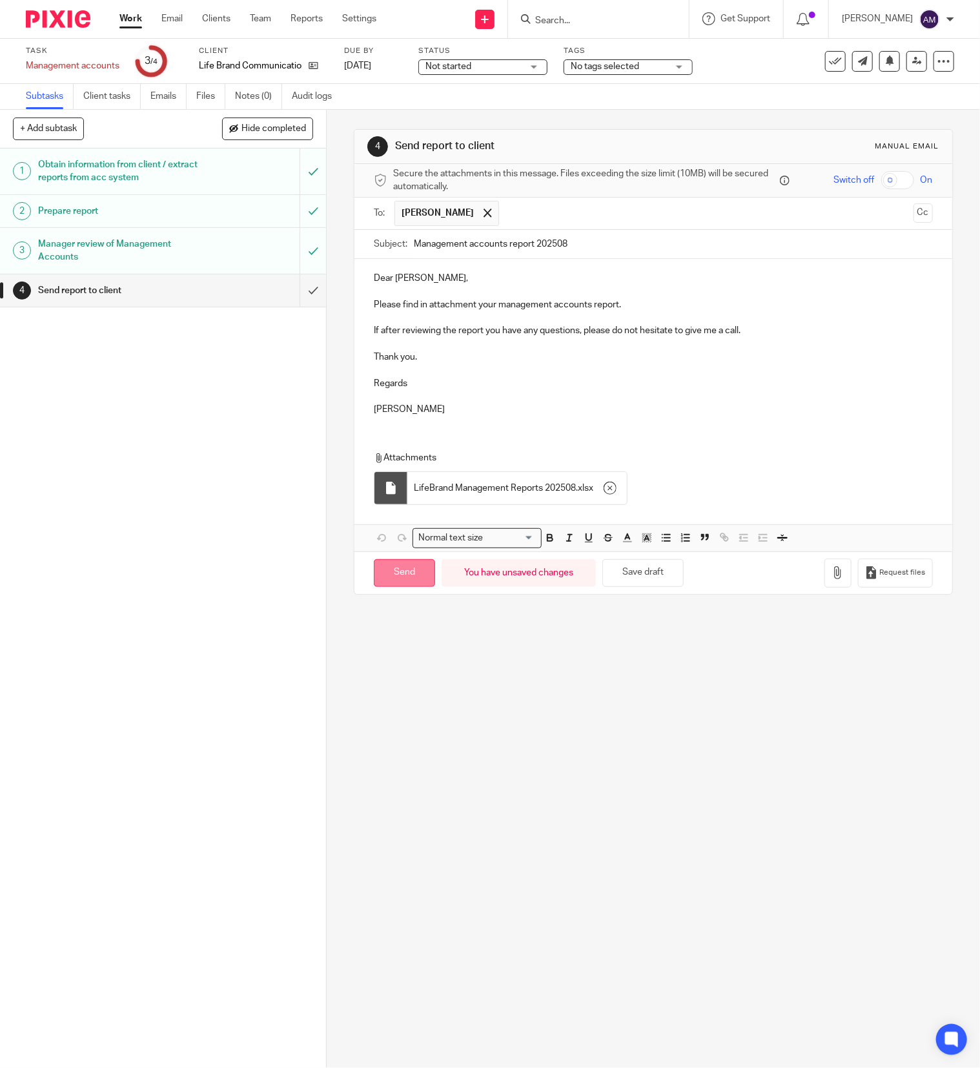
click at [403, 581] on input "Send" at bounding box center [404, 573] width 61 height 28
type input "Sent"
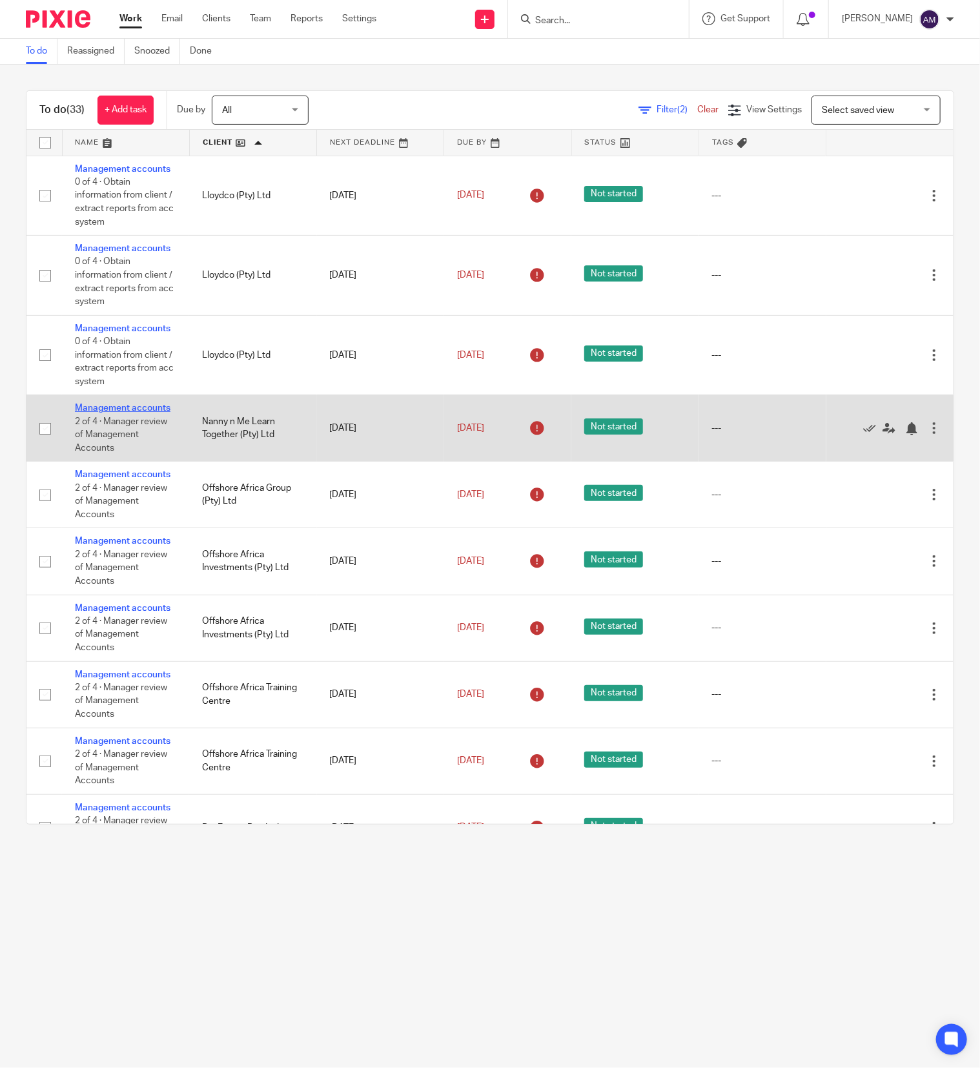
click at [94, 412] on link "Management accounts" at bounding box center [123, 407] width 96 height 9
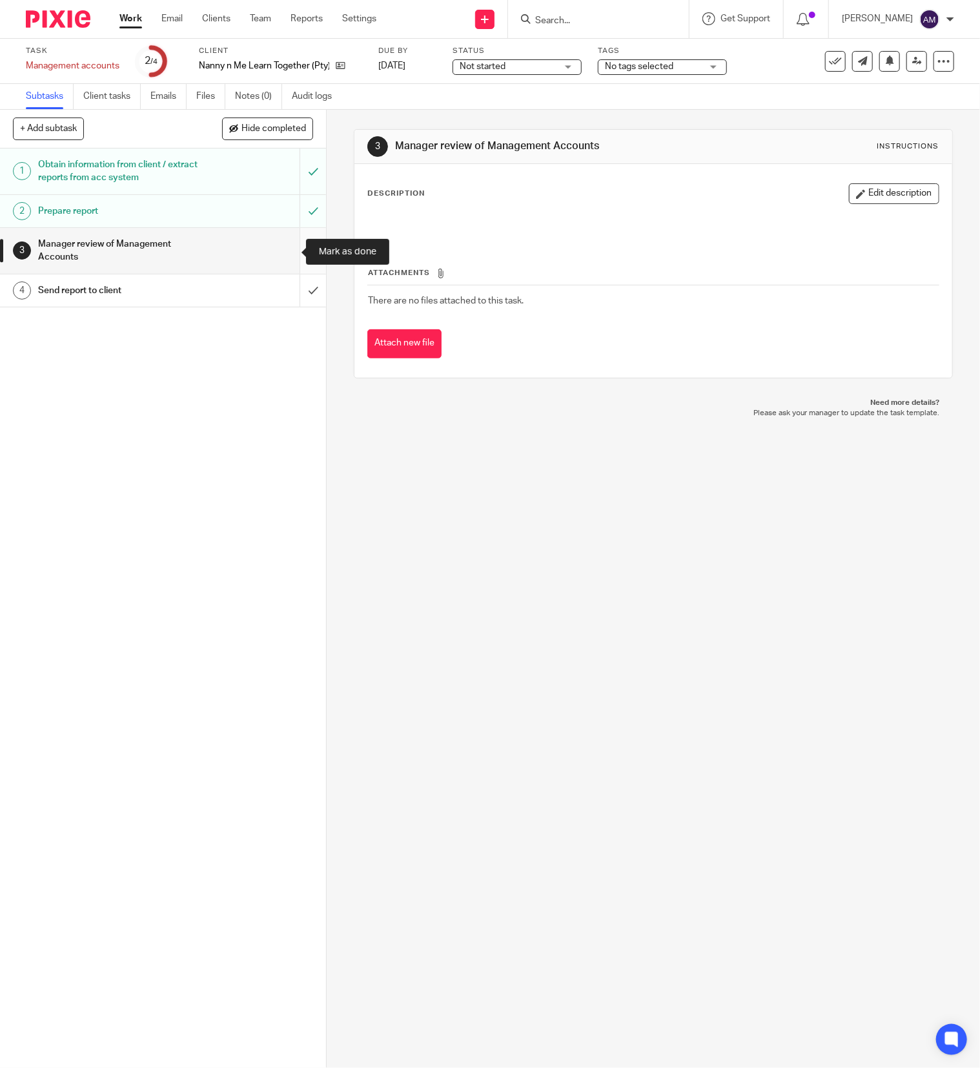
click at [281, 249] on input "submit" at bounding box center [163, 251] width 326 height 46
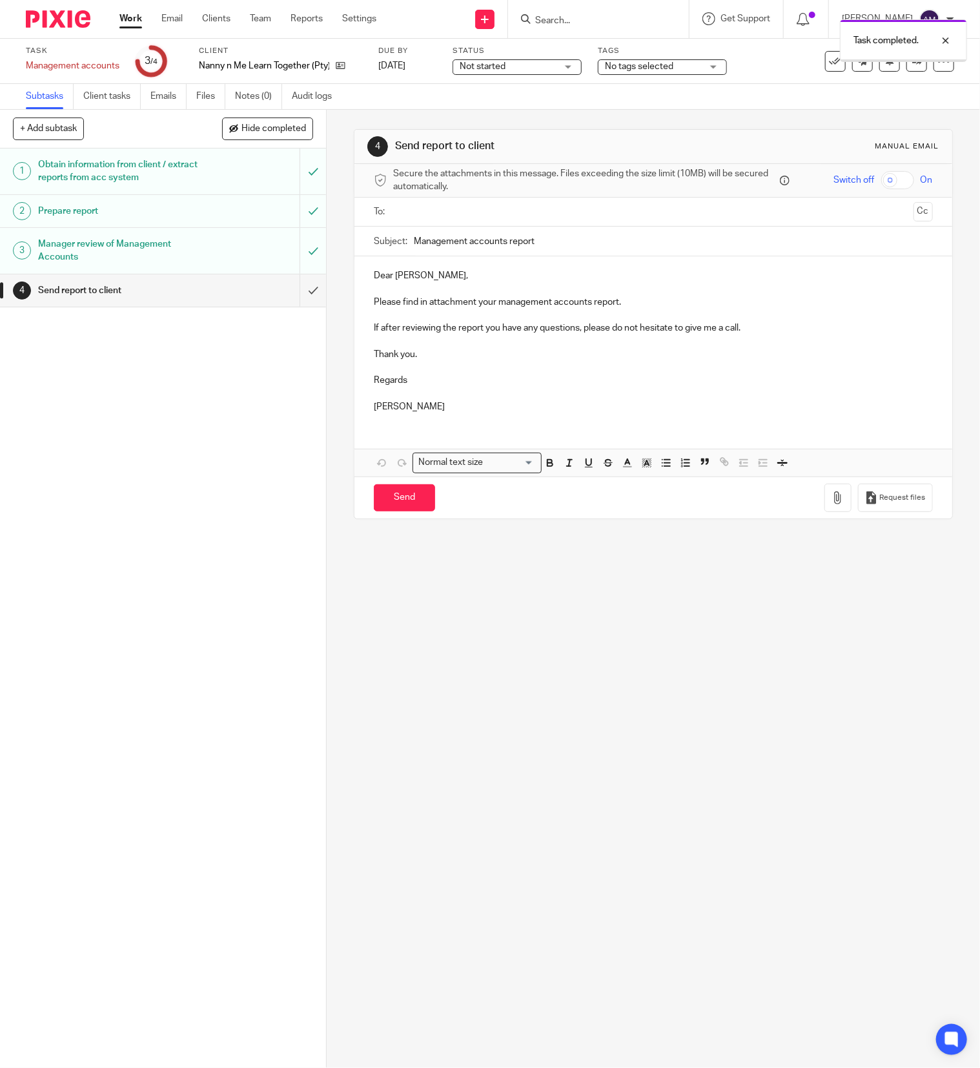
click at [476, 210] on input "text" at bounding box center [653, 212] width 510 height 15
click at [525, 211] on input "text" at bounding box center [706, 213] width 402 height 25
click at [558, 247] on input "Management accounts report" at bounding box center [673, 244] width 519 height 29
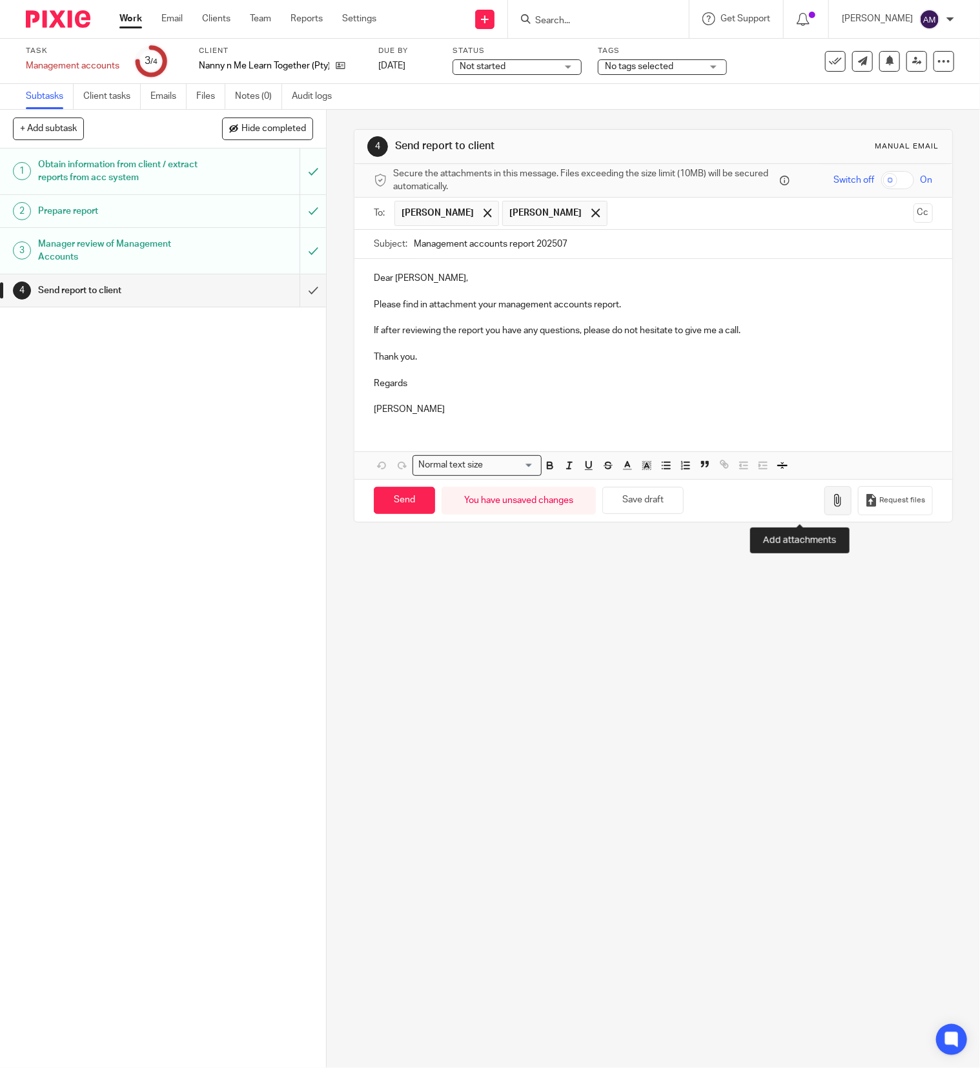
type input "Management accounts report 202507"
click at [831, 507] on icon "button" at bounding box center [837, 500] width 13 height 13
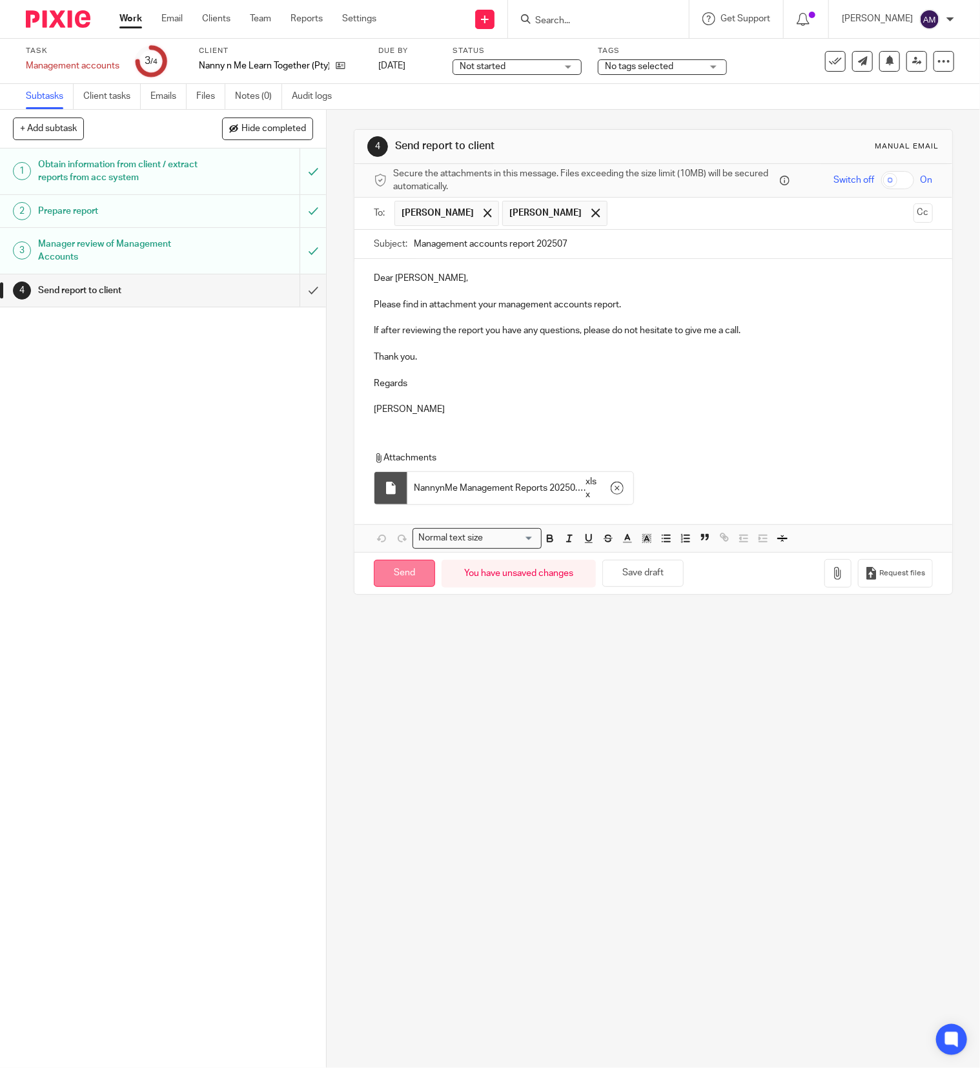
click at [402, 581] on input "Send" at bounding box center [404, 574] width 61 height 28
type input "Sent"
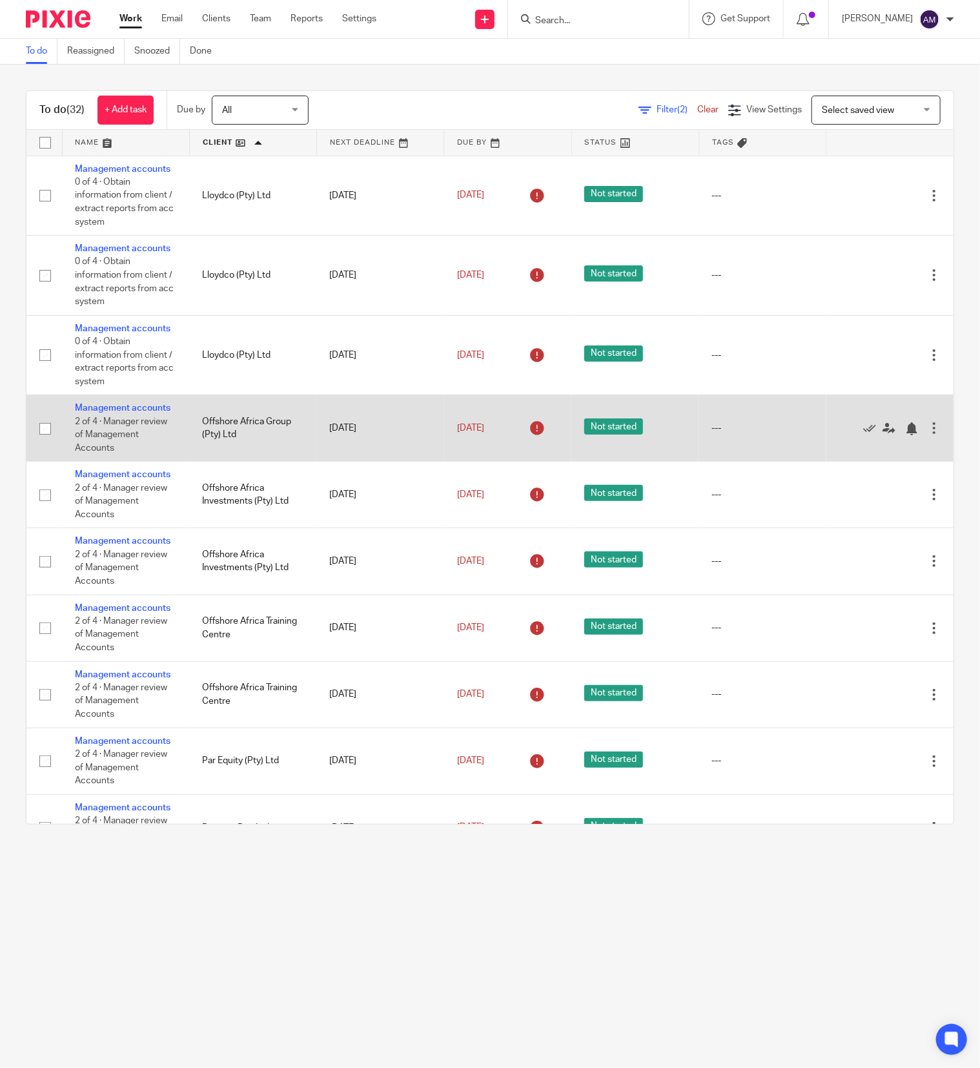
click at [90, 461] on td "Management accounts 2 of 4 · Manager review of Management Accounts" at bounding box center [125, 428] width 127 height 66
click at [110, 459] on td "Management accounts 2 of 4 · Manager review of Management Accounts" at bounding box center [125, 428] width 127 height 66
click at [105, 412] on link "Management accounts" at bounding box center [123, 407] width 96 height 9
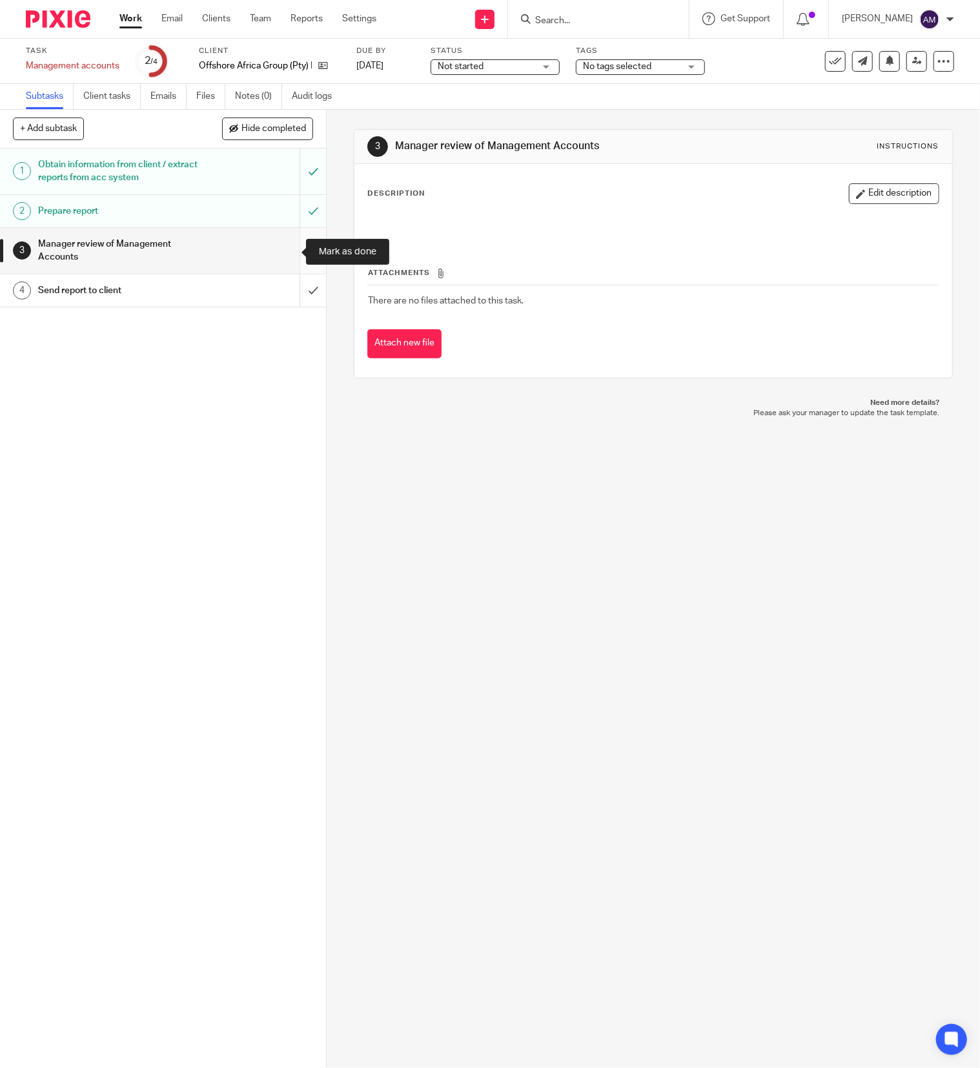
click at [289, 250] on input "submit" at bounding box center [163, 251] width 326 height 46
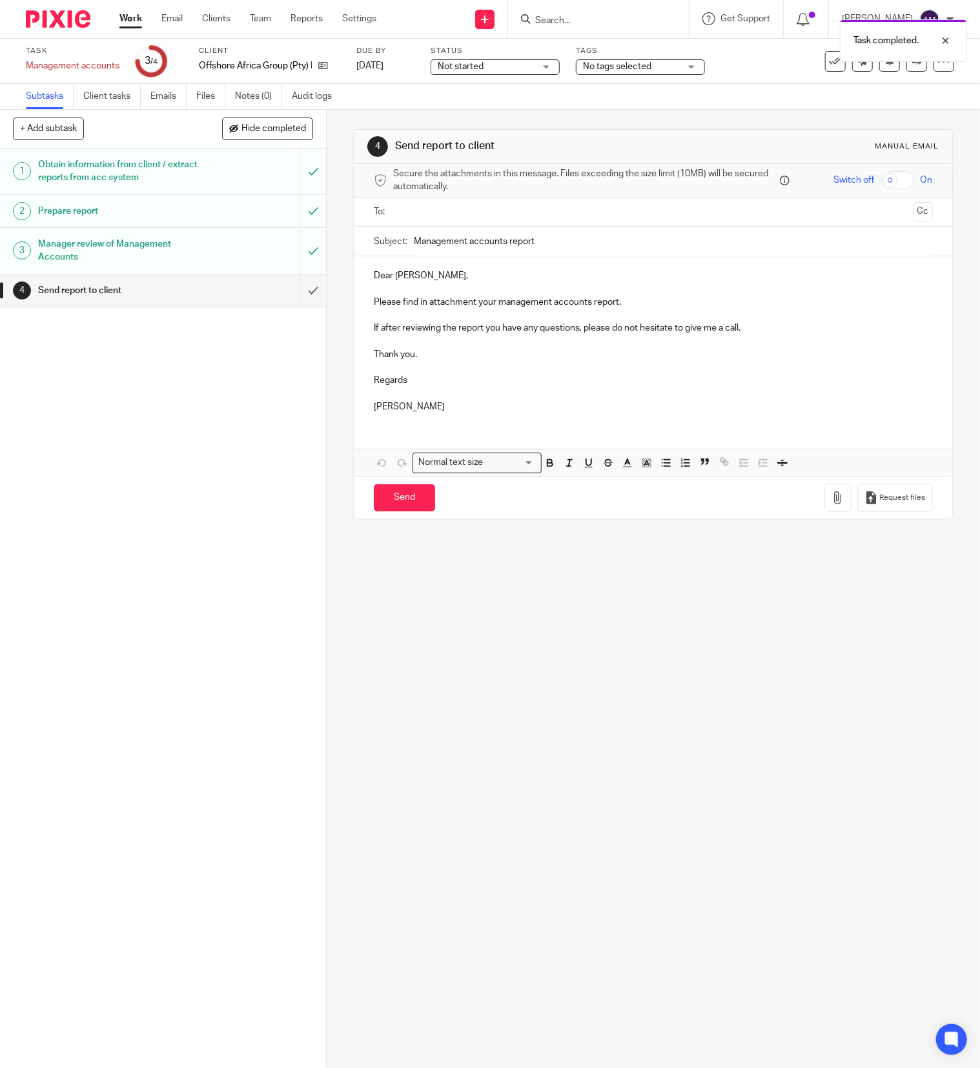
click at [455, 216] on input "text" at bounding box center [653, 212] width 510 height 15
click at [548, 247] on input "Management accounts report" at bounding box center [673, 244] width 519 height 29
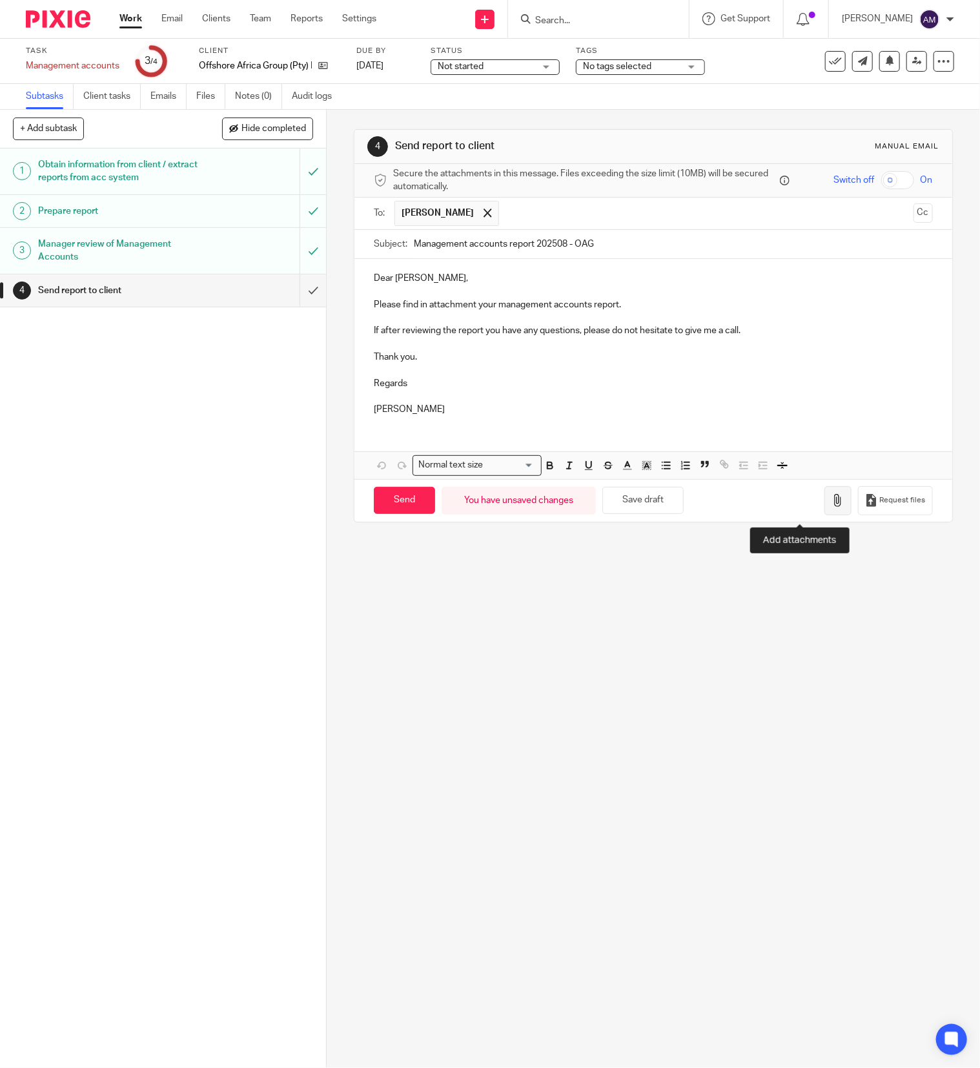
type input "Management accounts report 202508 - OAG"
click at [831, 507] on icon "button" at bounding box center [837, 500] width 13 height 13
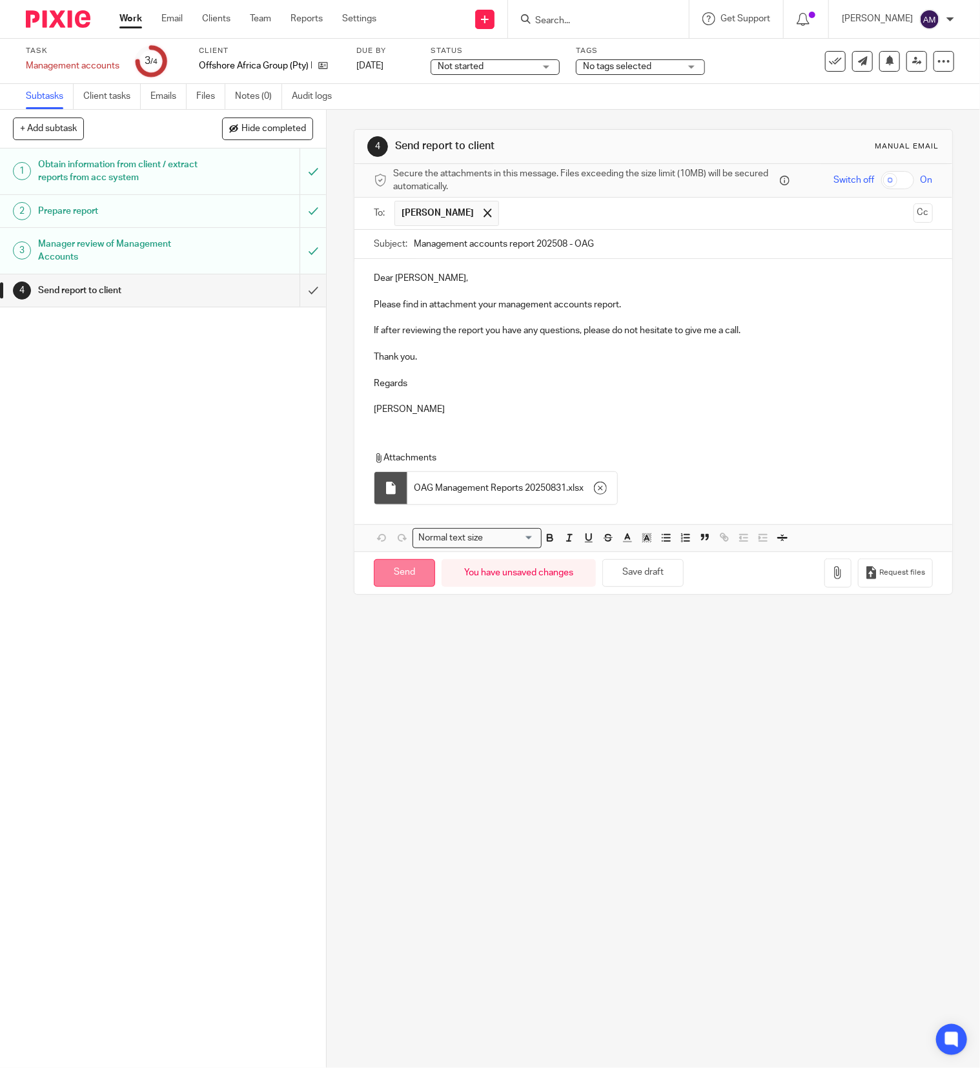
click at [403, 585] on input "Send" at bounding box center [404, 573] width 61 height 28
type input "Sent"
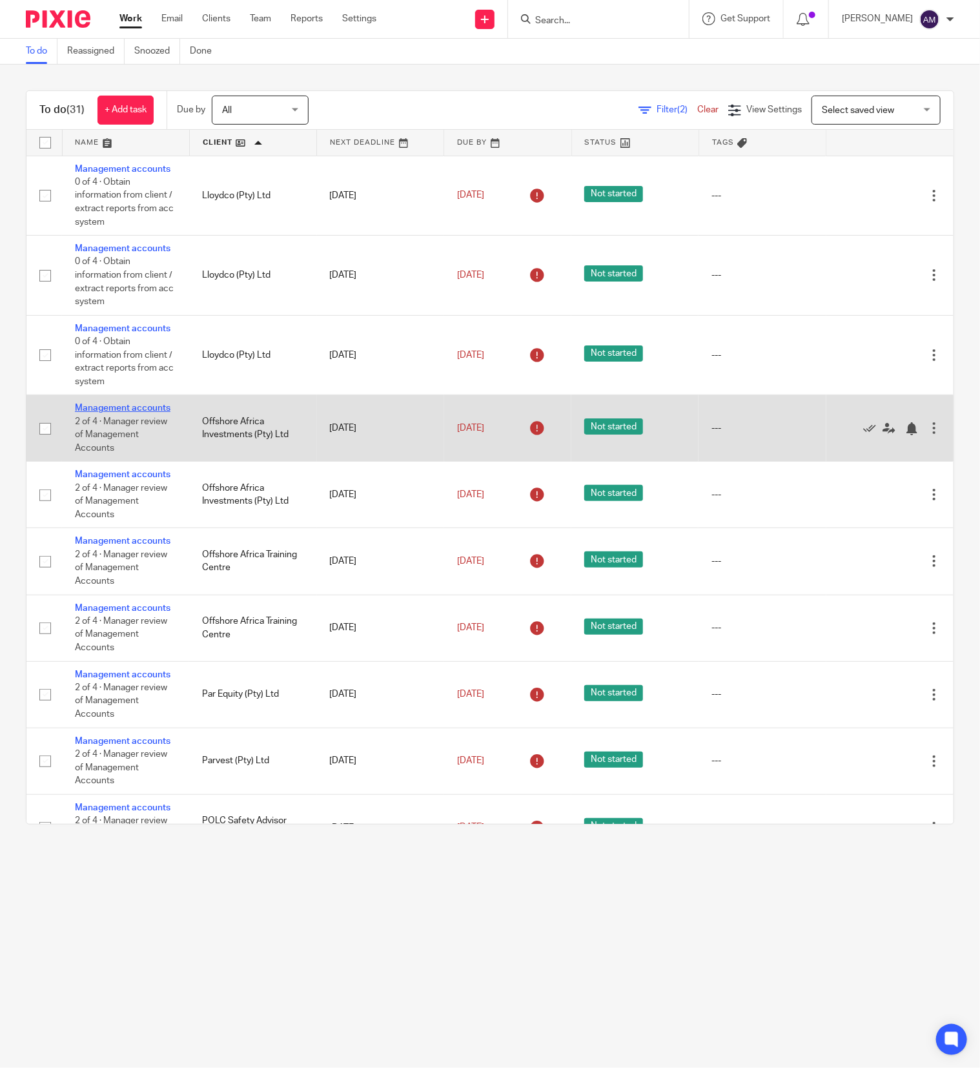
click at [98, 412] on link "Management accounts" at bounding box center [123, 407] width 96 height 9
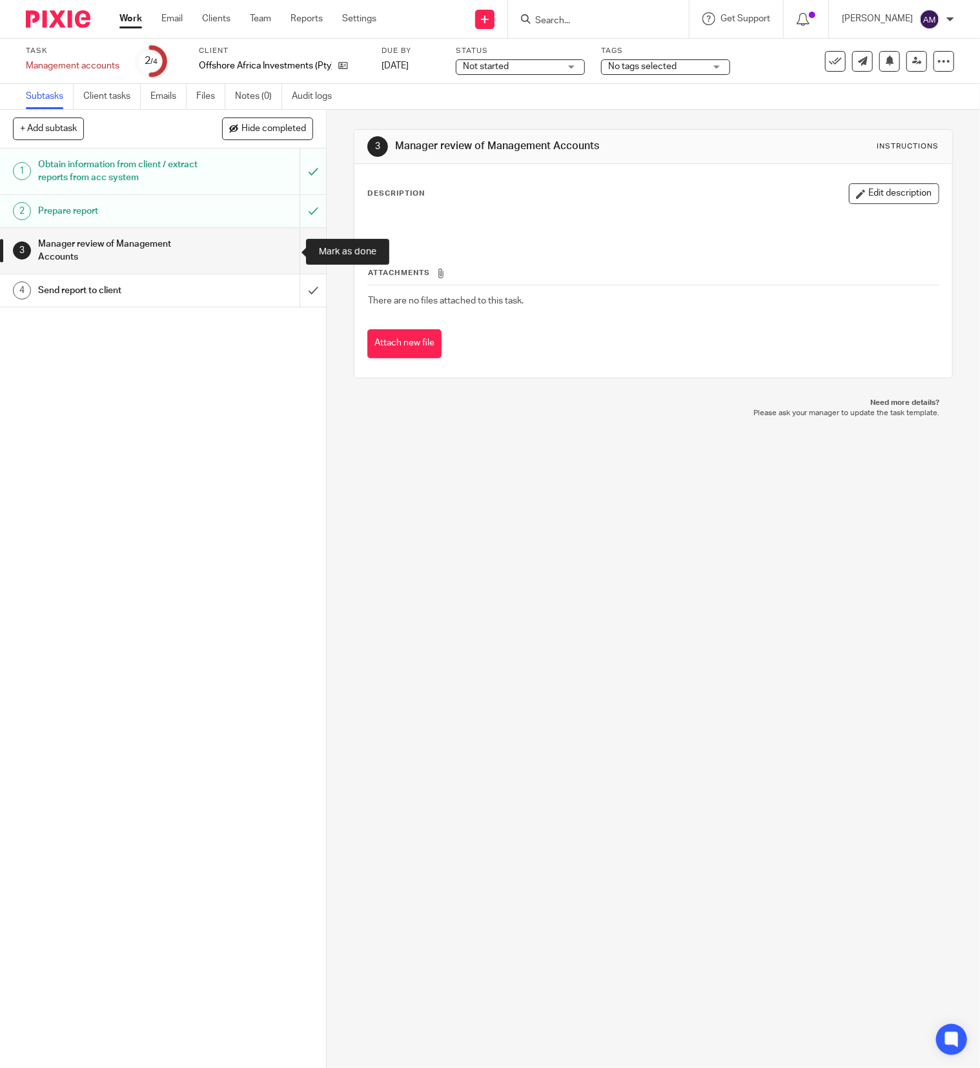
click at [289, 247] on input "submit" at bounding box center [163, 251] width 326 height 46
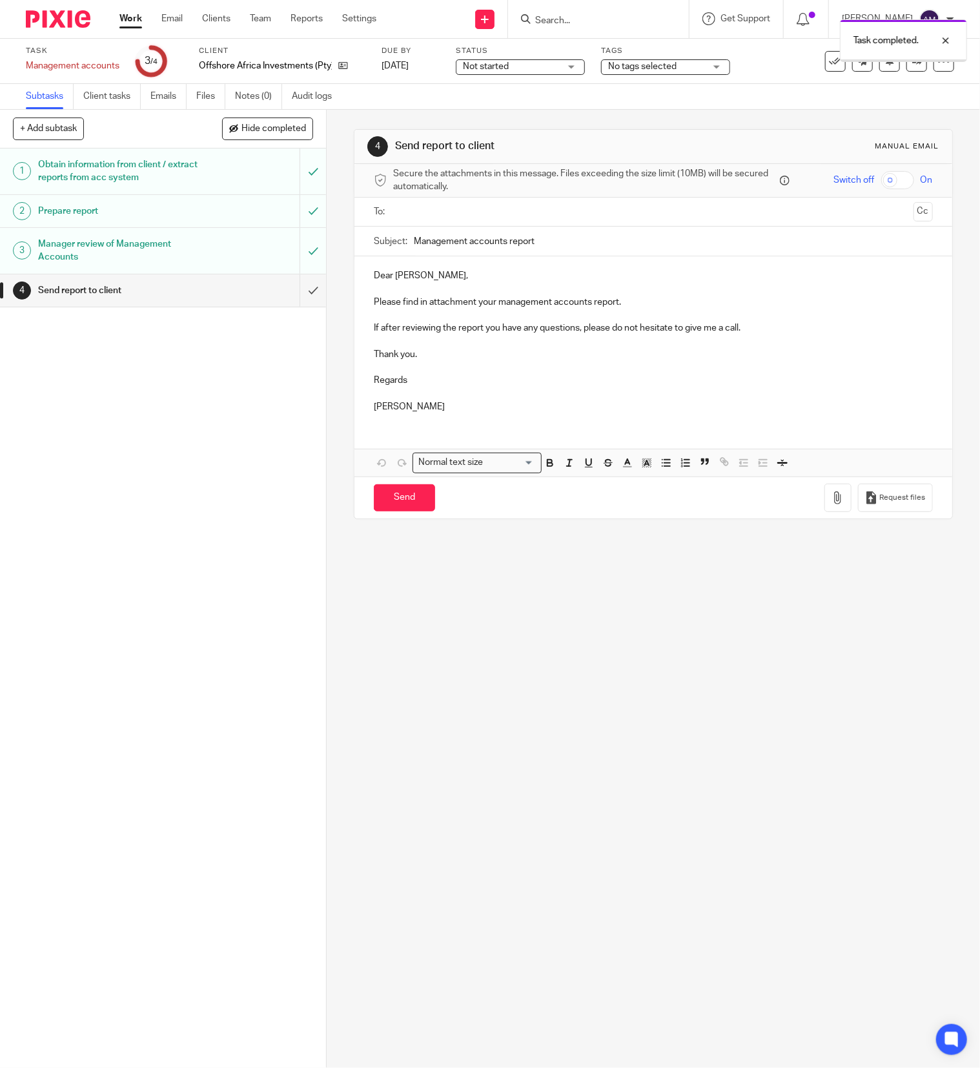
click at [470, 211] on input "text" at bounding box center [653, 212] width 510 height 15
click at [553, 244] on input "Management accounts report" at bounding box center [673, 244] width 519 height 29
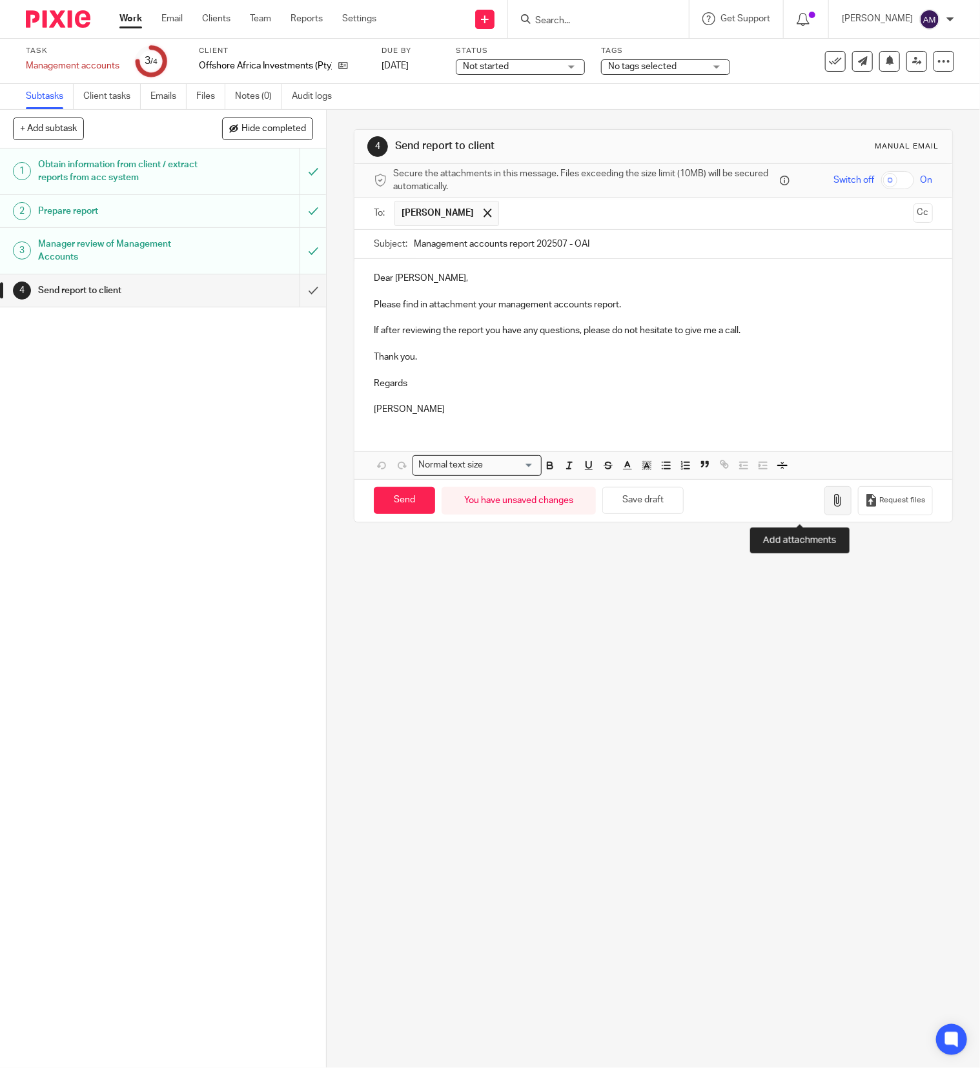
type input "Management accounts report 202507 - OAI"
click at [831, 507] on icon "button" at bounding box center [837, 500] width 13 height 13
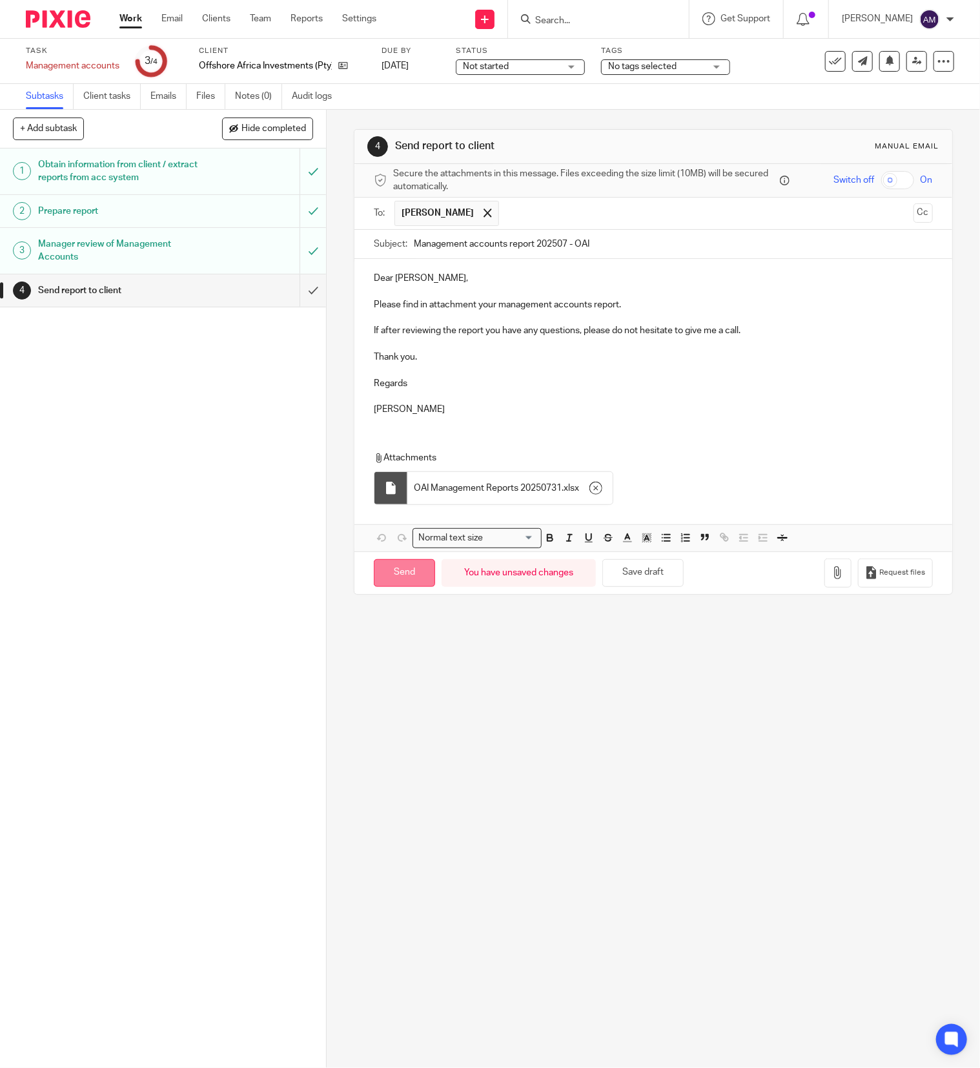
click at [398, 580] on input "Send" at bounding box center [404, 573] width 61 height 28
type input "Sent"
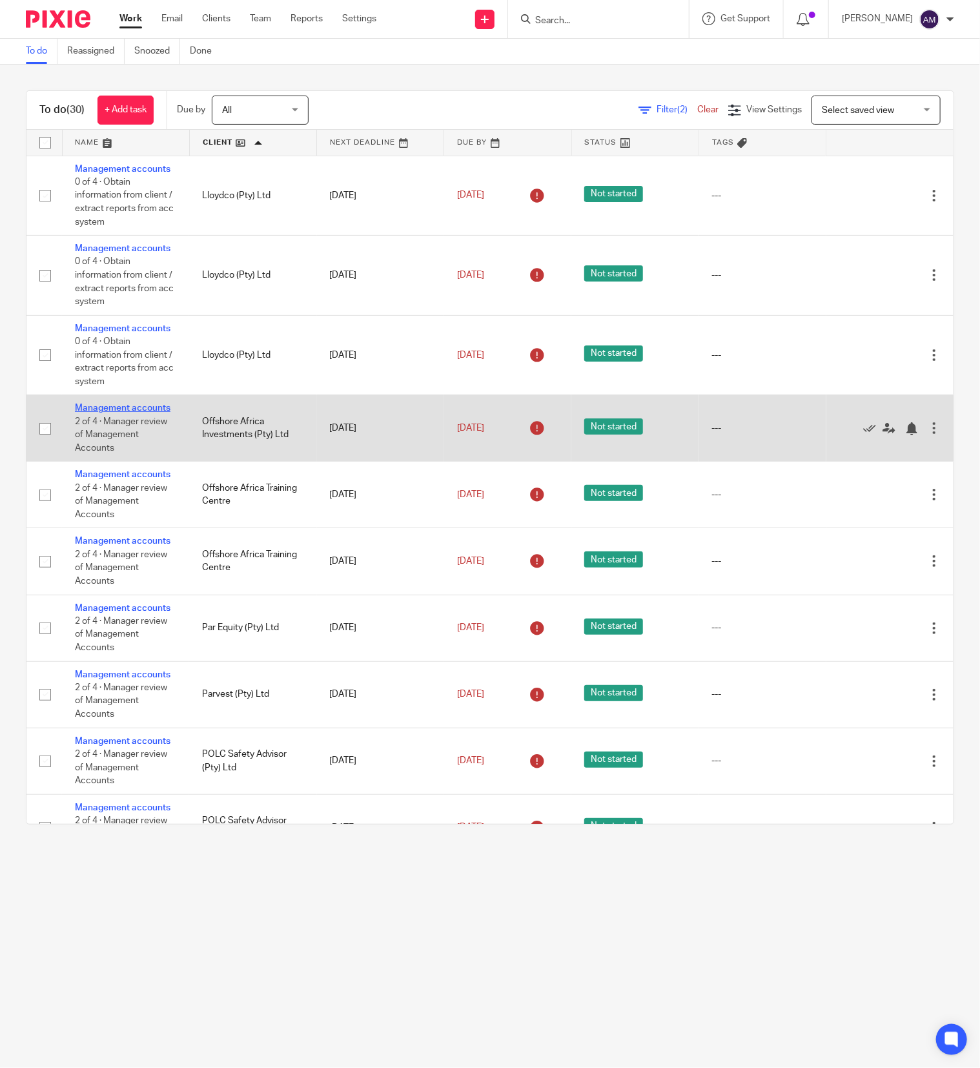
click at [100, 412] on link "Management accounts" at bounding box center [123, 407] width 96 height 9
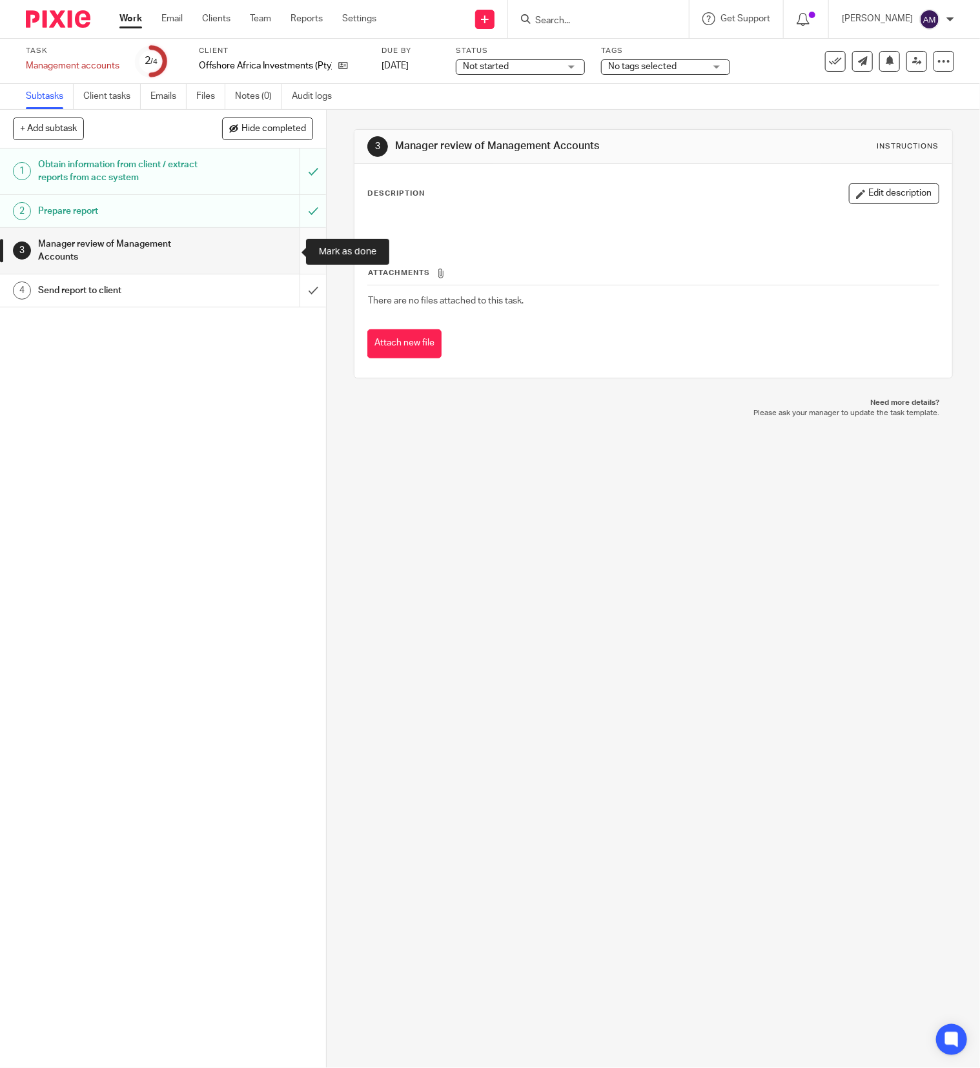
click at [287, 252] on input "submit" at bounding box center [163, 251] width 326 height 46
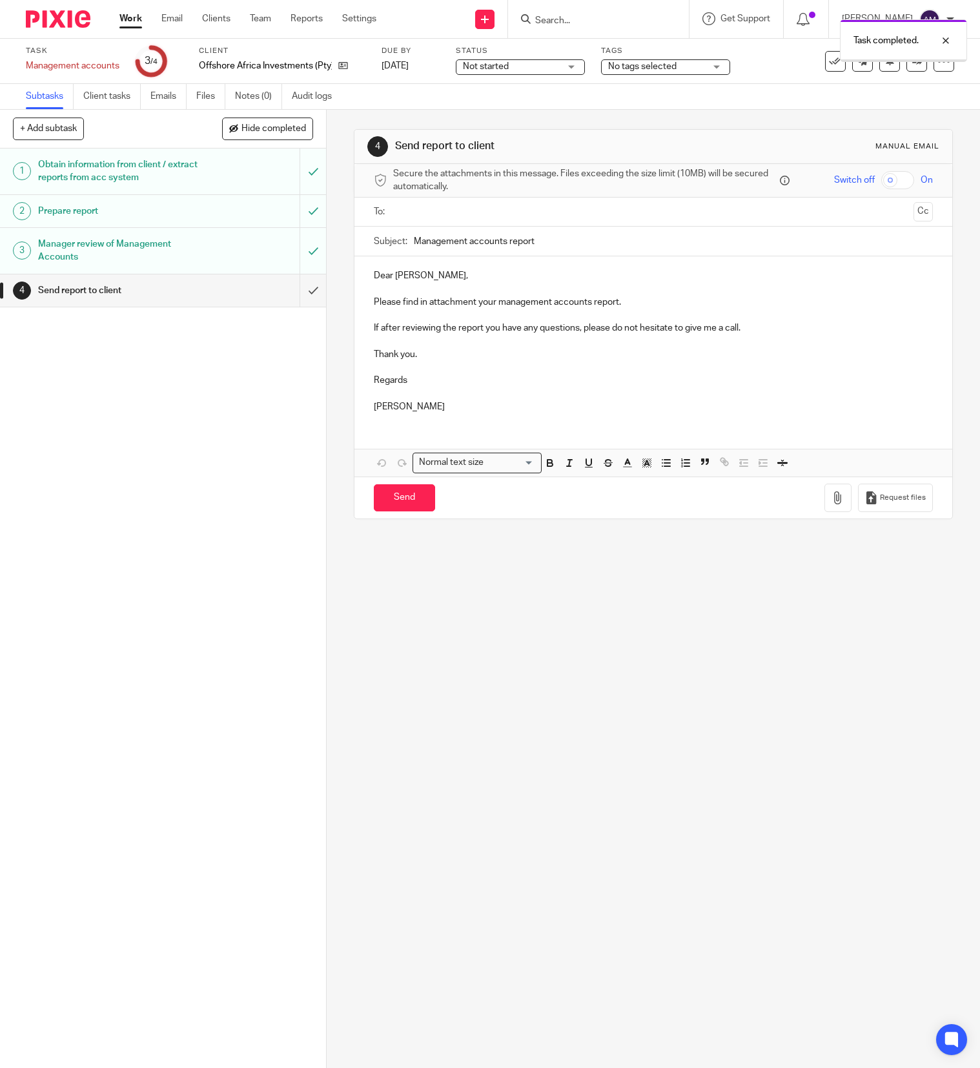
click at [455, 211] on input "text" at bounding box center [653, 212] width 510 height 15
click at [547, 242] on input "Management accounts report" at bounding box center [673, 244] width 519 height 29
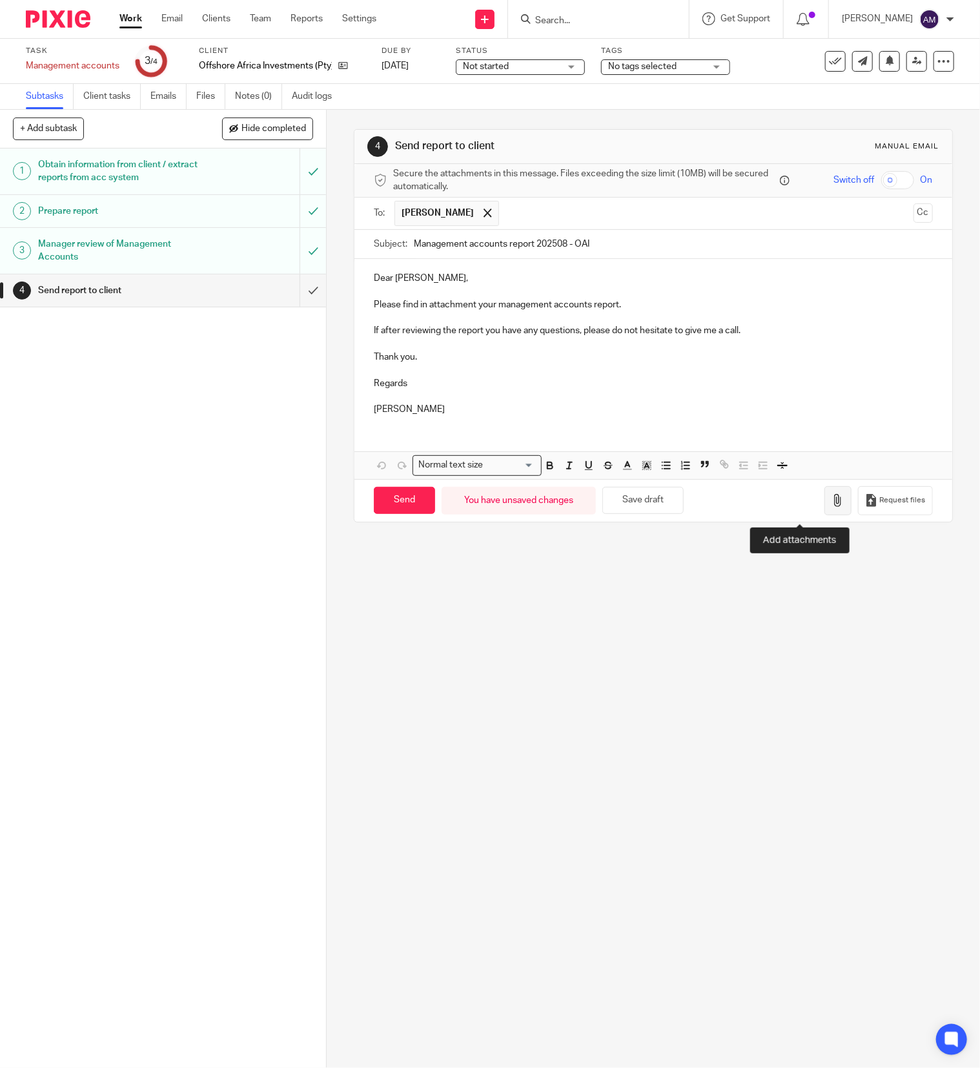
type input "Management accounts report 202508 - OAI"
click at [831, 507] on icon "button" at bounding box center [837, 500] width 13 height 13
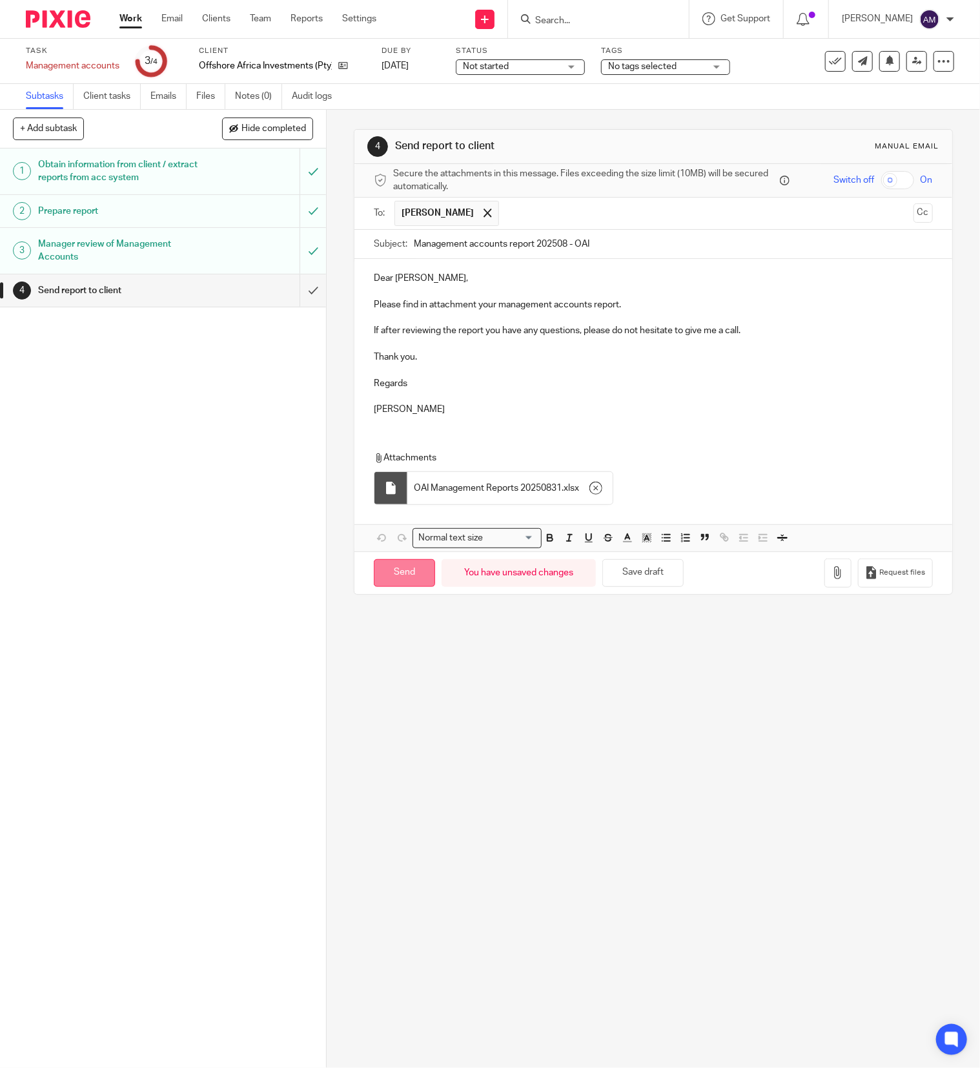
click at [405, 582] on input "Send" at bounding box center [404, 573] width 61 height 28
type input "Sent"
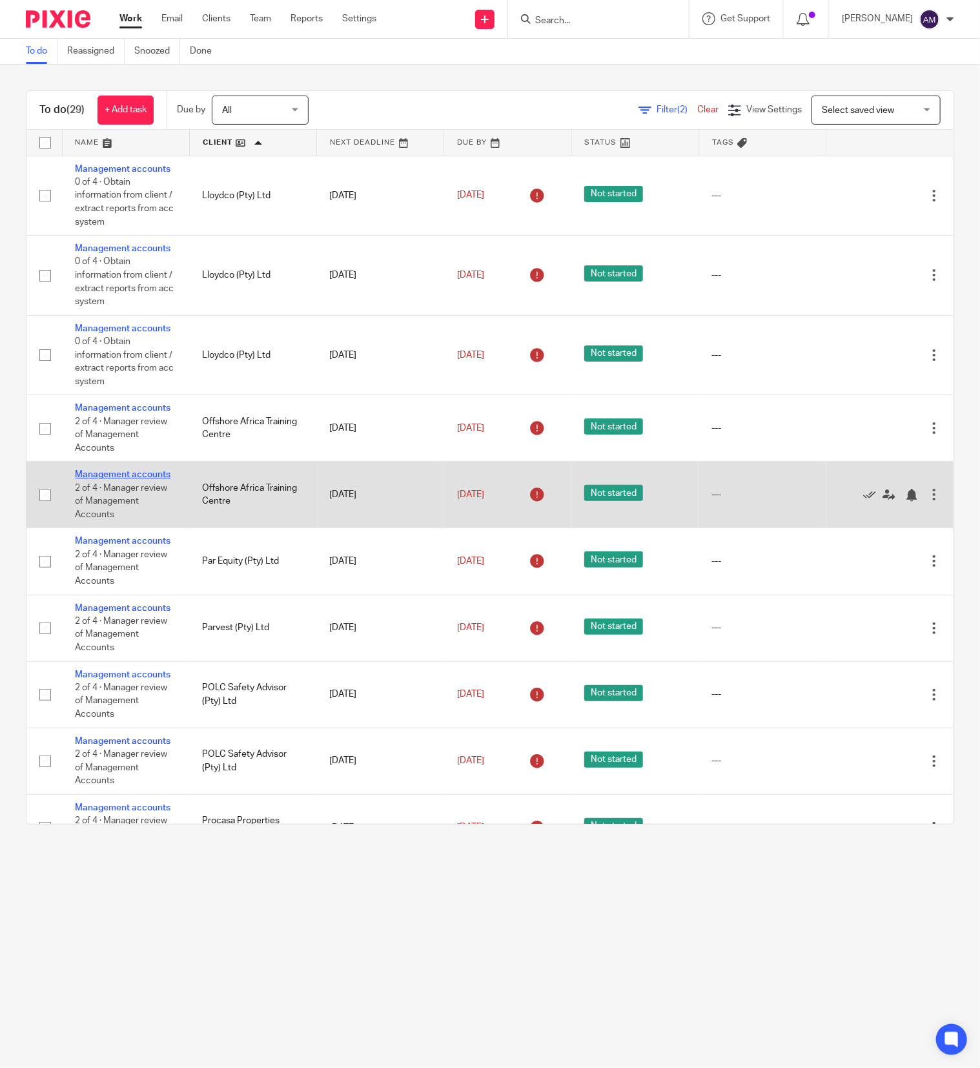
click at [98, 479] on link "Management accounts" at bounding box center [123, 474] width 96 height 9
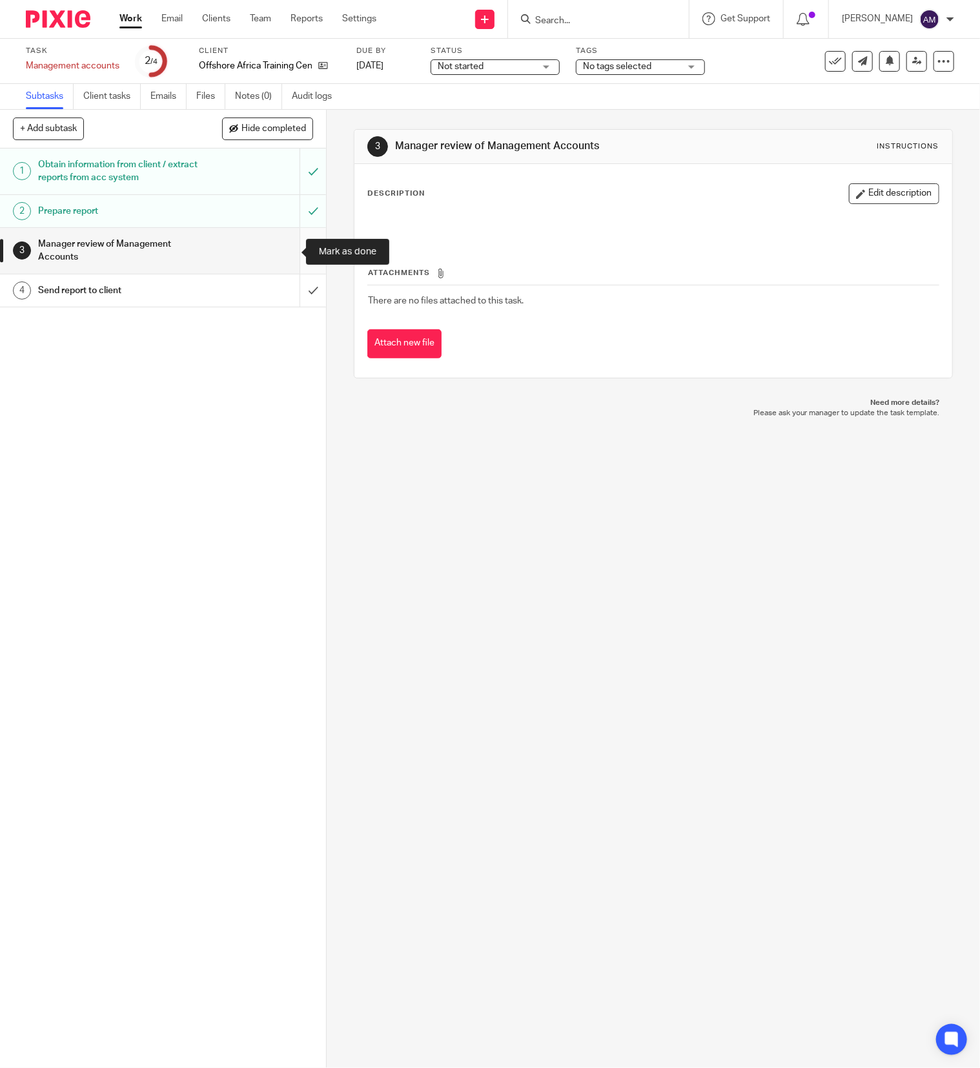
click at [285, 240] on input "submit" at bounding box center [163, 251] width 326 height 46
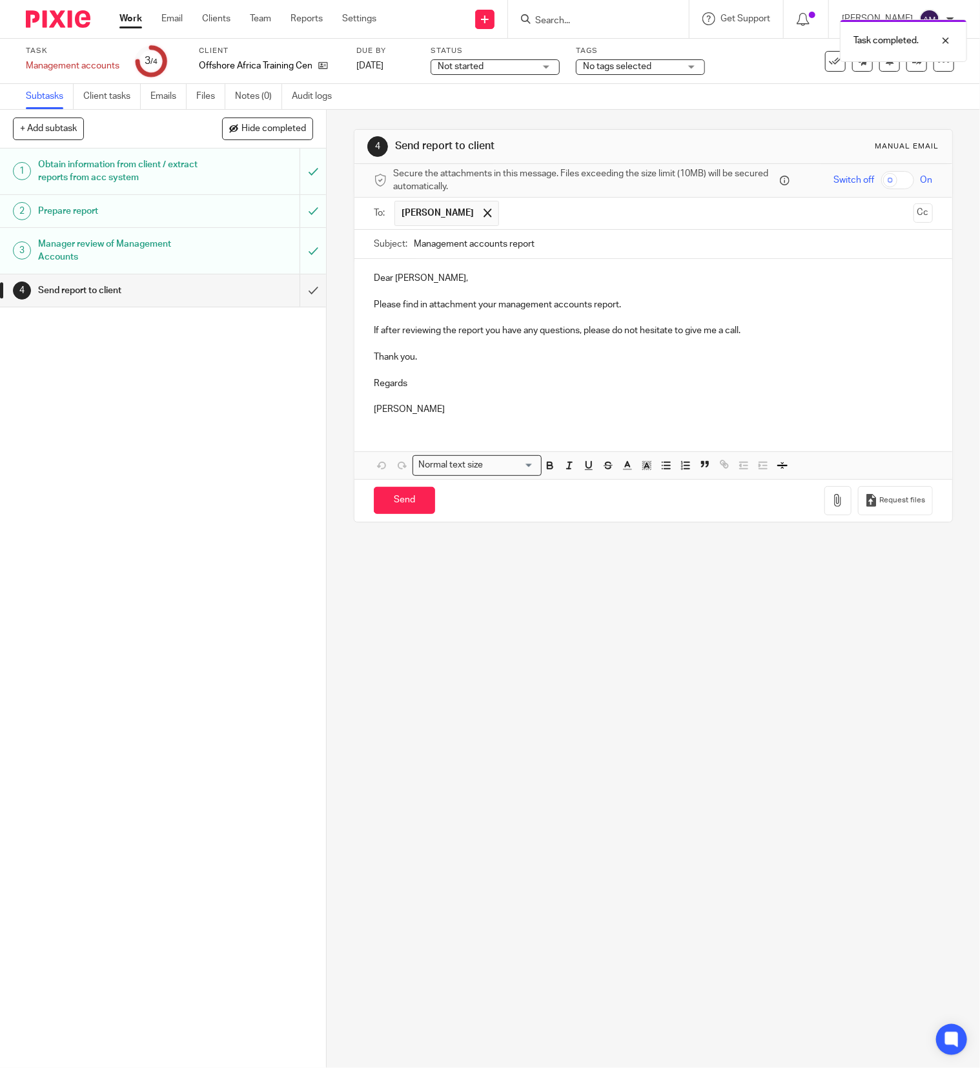
click at [505, 210] on input "text" at bounding box center [706, 213] width 402 height 25
click at [556, 252] on input "Management accounts report" at bounding box center [673, 244] width 519 height 29
click at [604, 247] on input "Management accounts report 202507" at bounding box center [673, 244] width 519 height 29
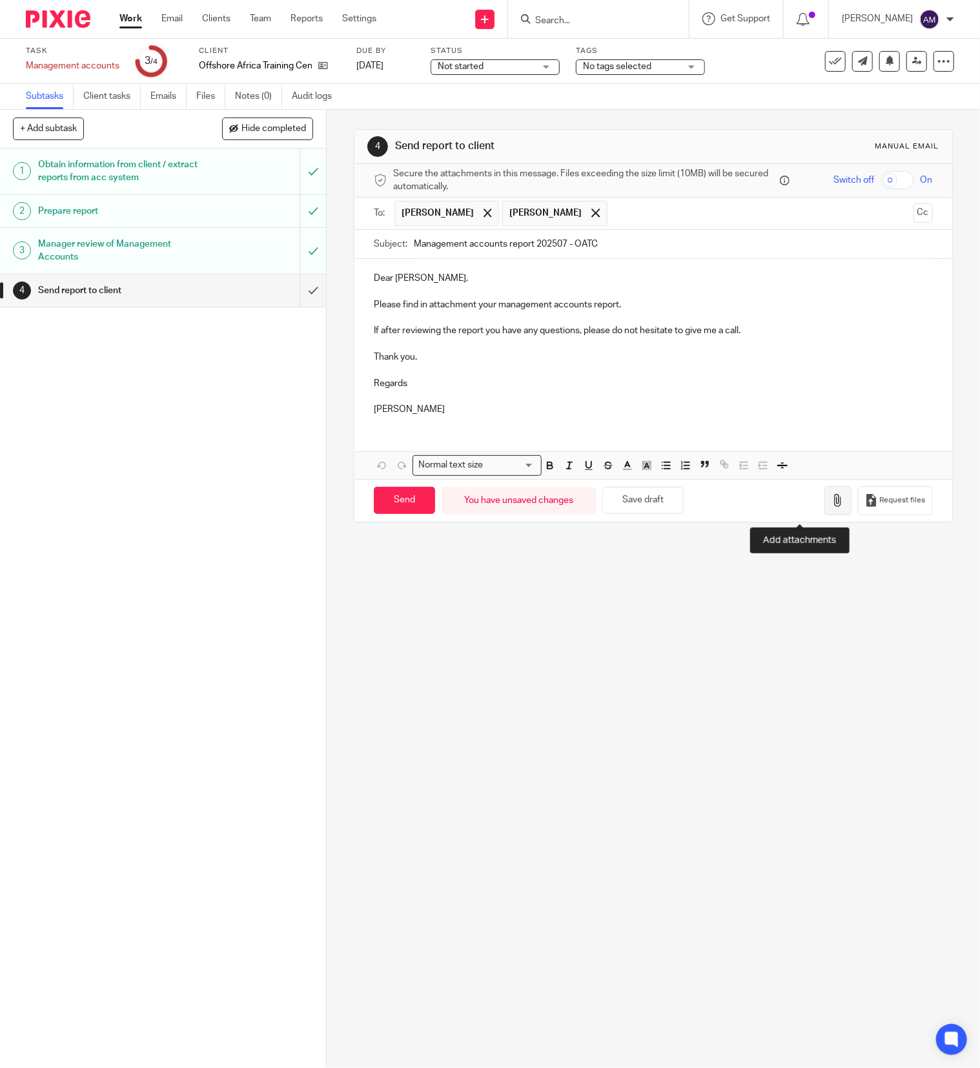
type input "Management accounts report 202507 - OATC"
click at [831, 505] on icon "button" at bounding box center [837, 500] width 13 height 13
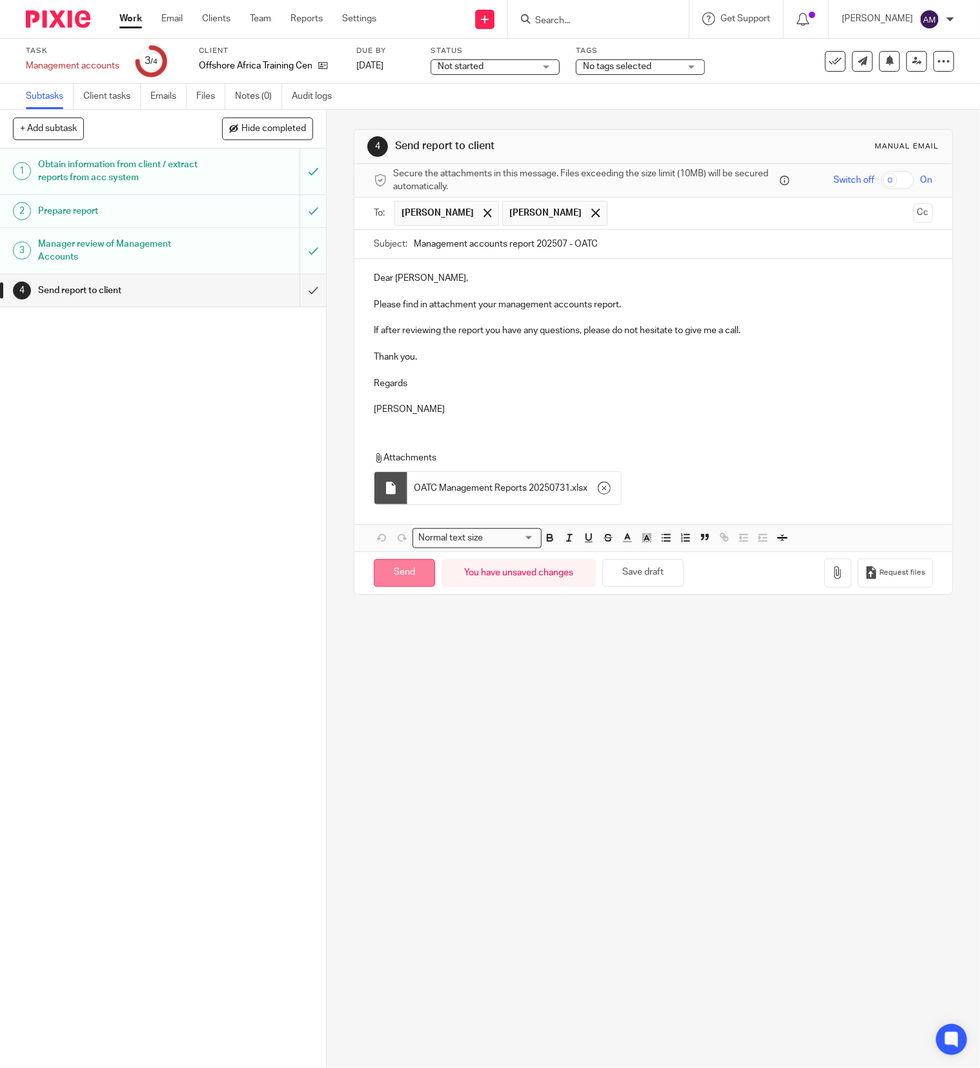
click at [405, 577] on input "Send" at bounding box center [404, 573] width 61 height 28
type input "Sent"
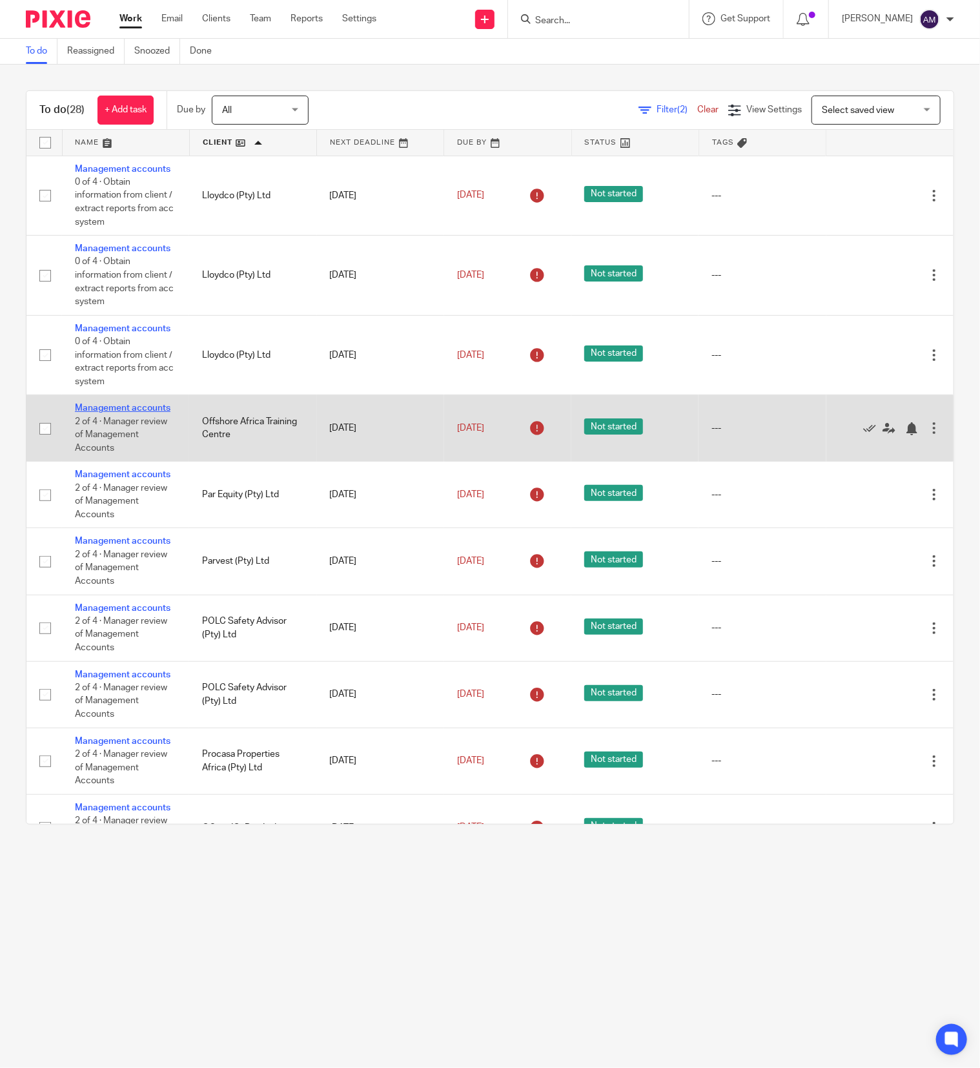
click at [103, 412] on link "Management accounts" at bounding box center [123, 407] width 96 height 9
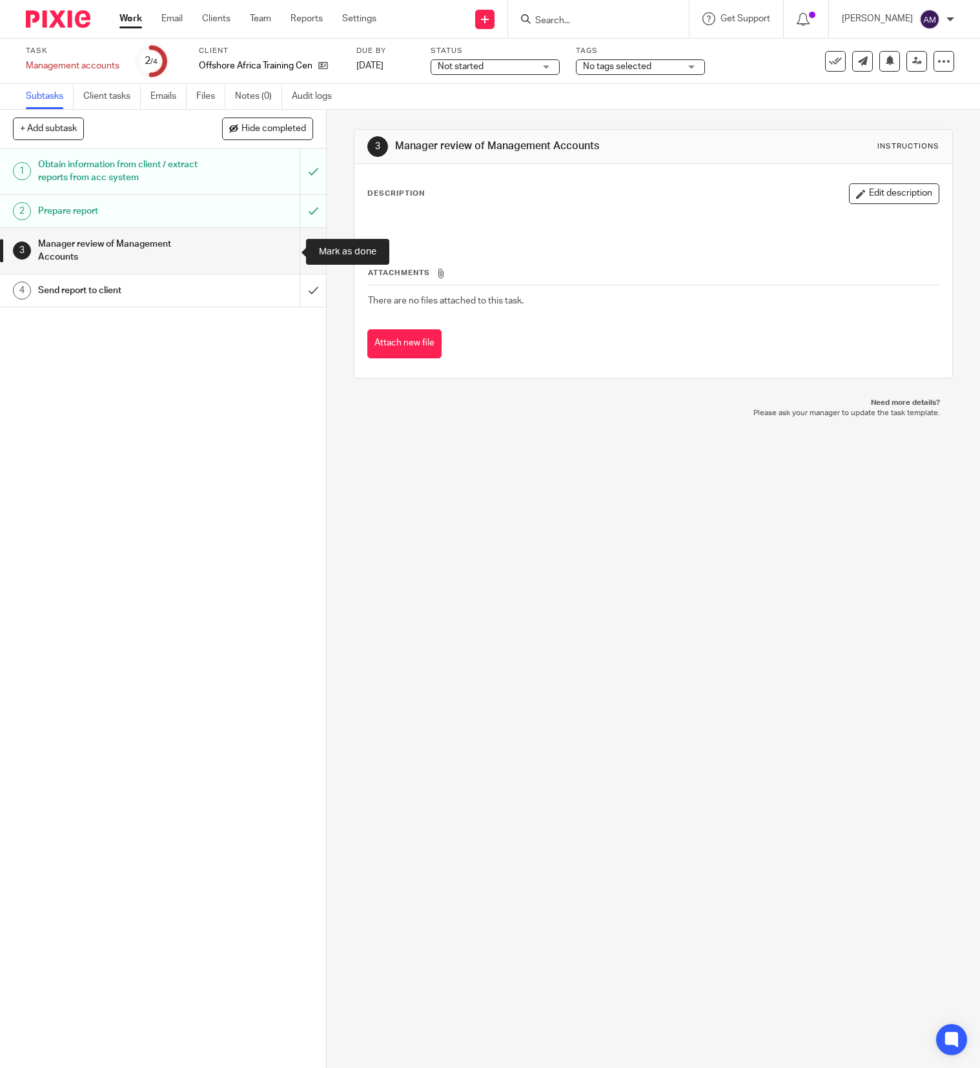
click at [286, 252] on input "submit" at bounding box center [163, 251] width 326 height 46
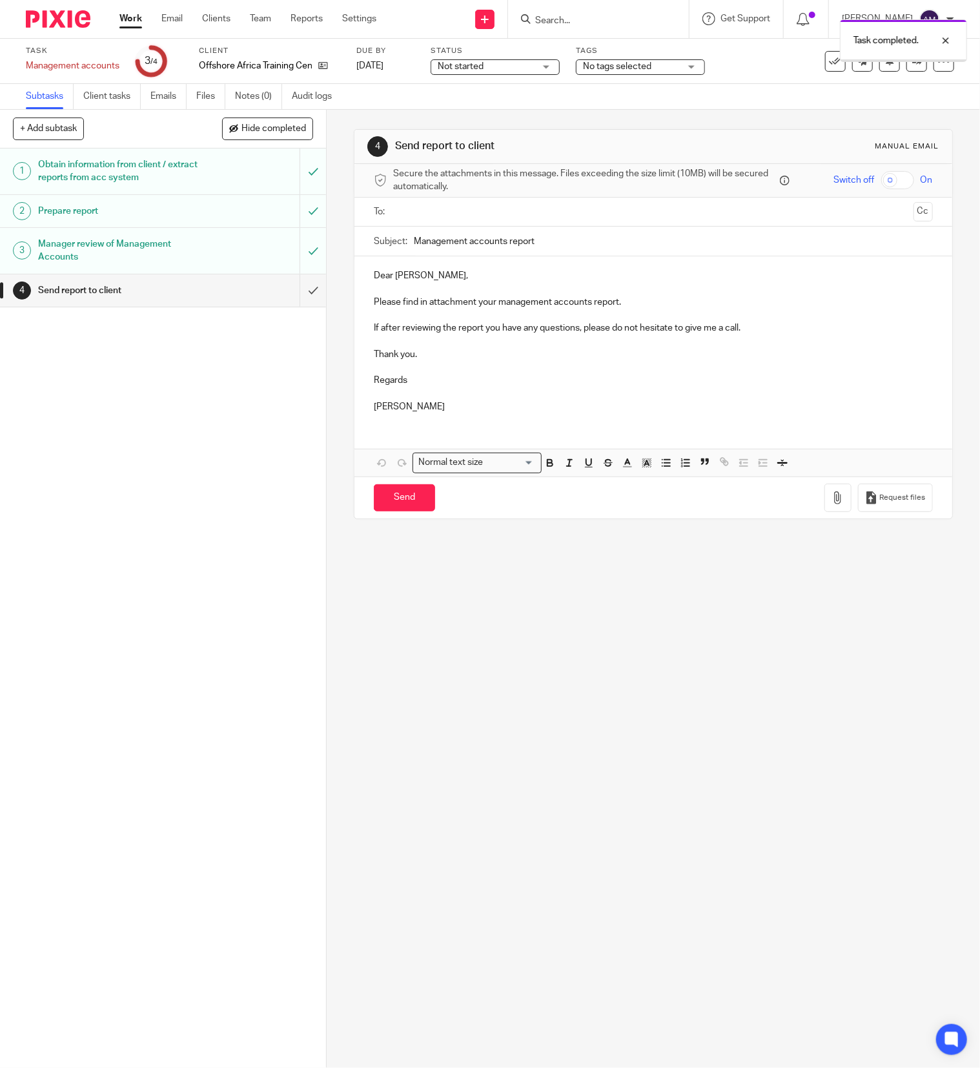
click at [503, 216] on input "text" at bounding box center [653, 212] width 510 height 15
click at [536, 212] on input "text" at bounding box center [706, 213] width 402 height 25
click at [589, 247] on input "Management accounts report" at bounding box center [673, 244] width 519 height 29
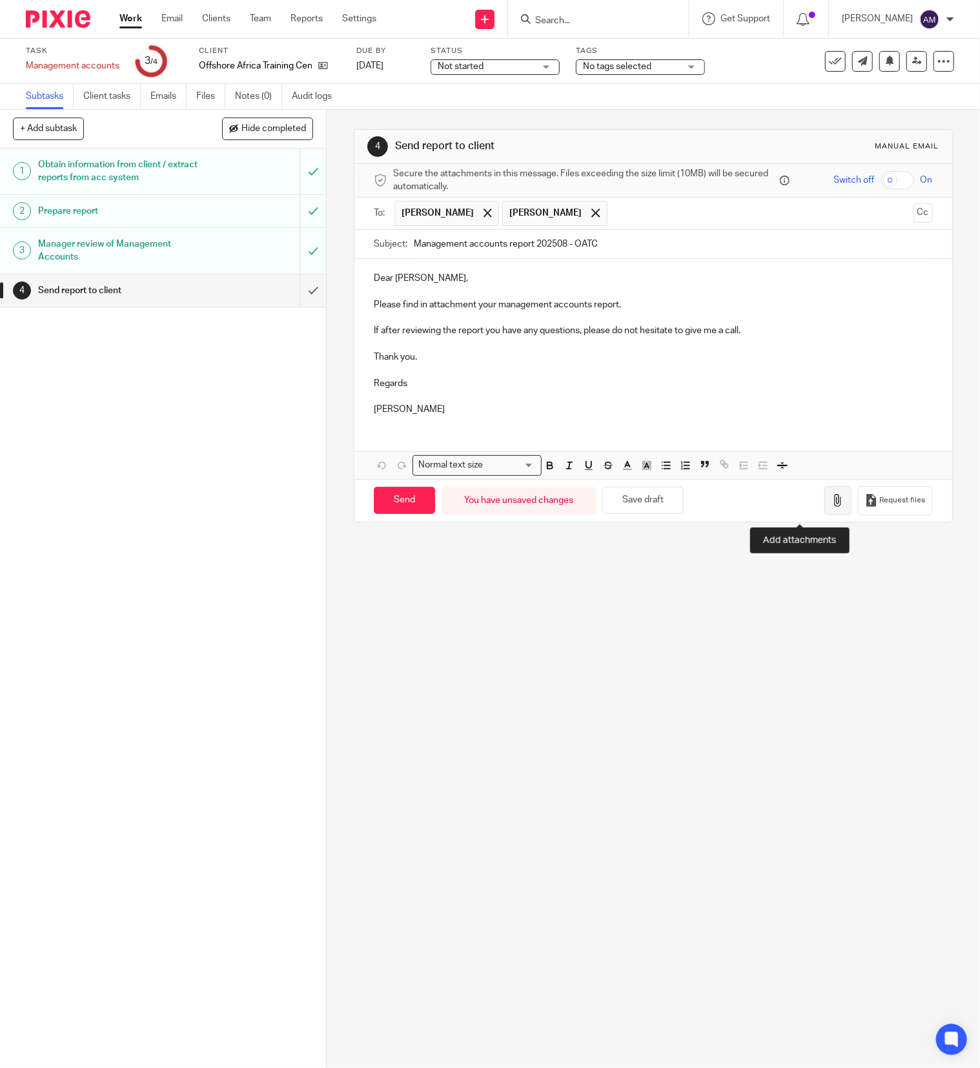
type input "Management accounts report 202508 - OATC"
click at [831, 507] on icon "button" at bounding box center [837, 500] width 13 height 13
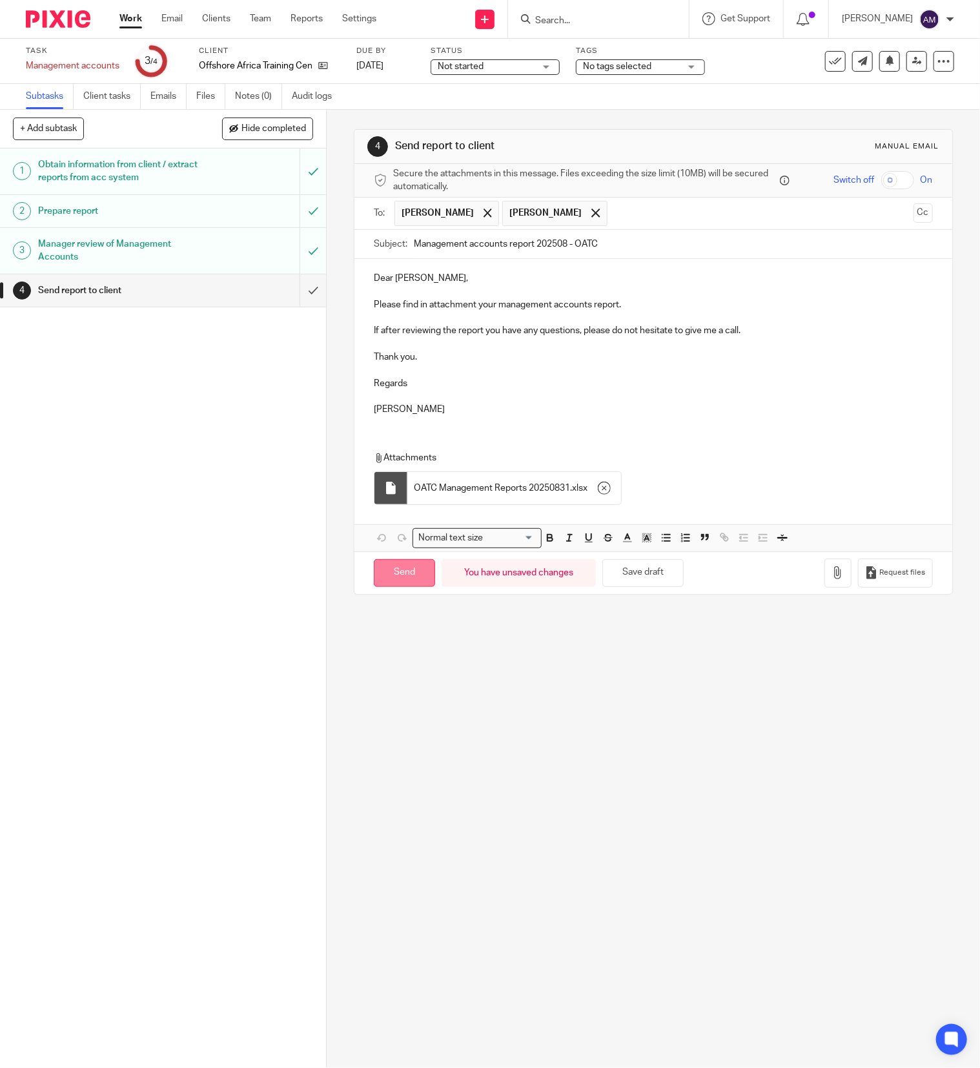
click at [400, 584] on input "Send" at bounding box center [404, 573] width 61 height 28
type input "Sent"
